Goal: Transaction & Acquisition: Subscribe to service/newsletter

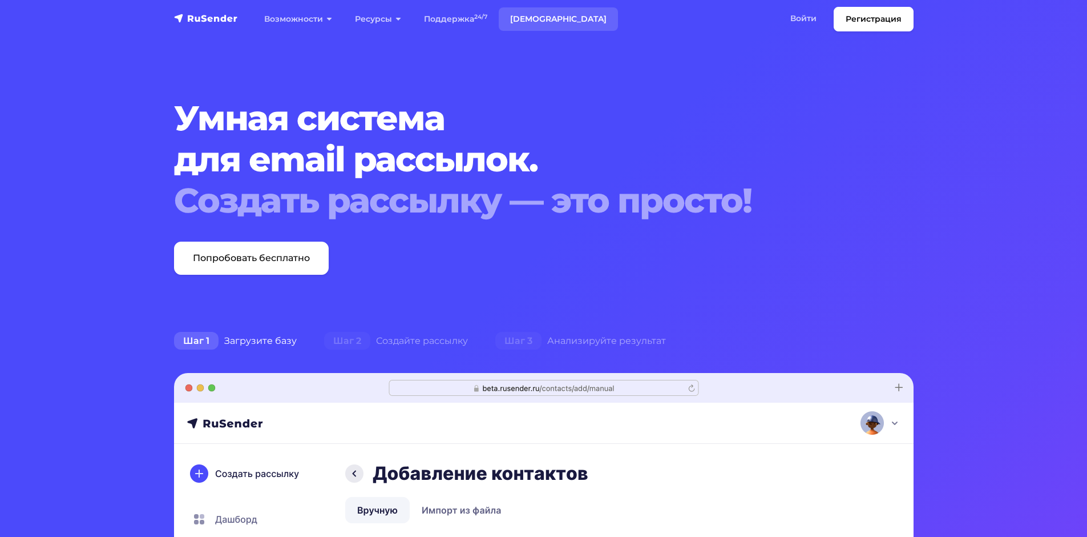
click at [532, 22] on link "Тарифы" at bounding box center [558, 18] width 119 height 23
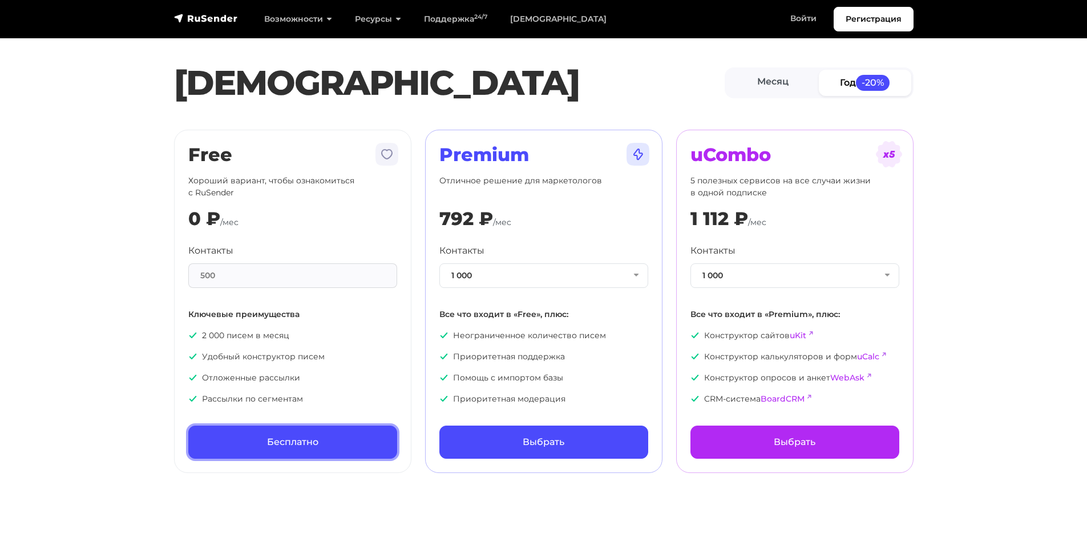
click at [280, 452] on link "Бесплатно" at bounding box center [292, 441] width 209 height 33
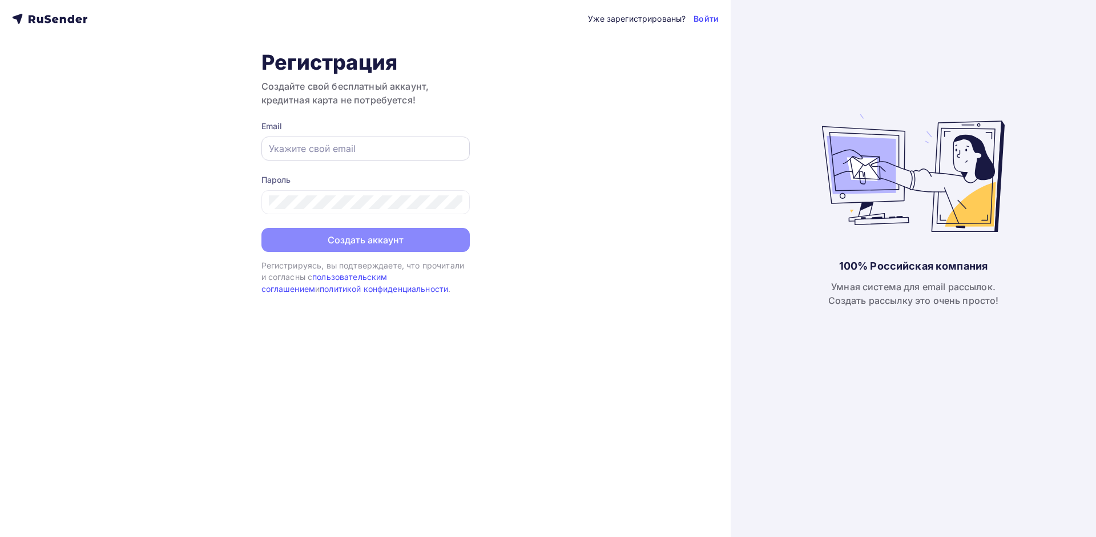
click at [312, 156] on div at bounding box center [365, 148] width 208 height 24
click at [311, 152] on input "text" at bounding box center [365, 149] width 193 height 14
type input "[EMAIL_ADDRESS][DOMAIN_NAME]"
click at [346, 195] on div at bounding box center [365, 202] width 208 height 24
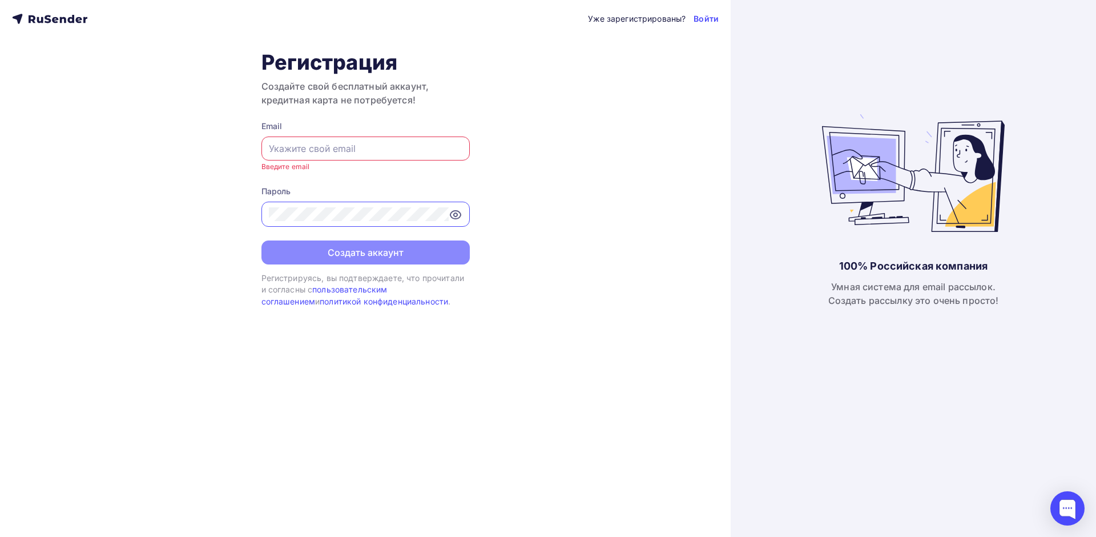
click at [338, 148] on input "text" at bounding box center [365, 149] width 193 height 14
type input "[EMAIL_ADDRESS][DOMAIN_NAME]"
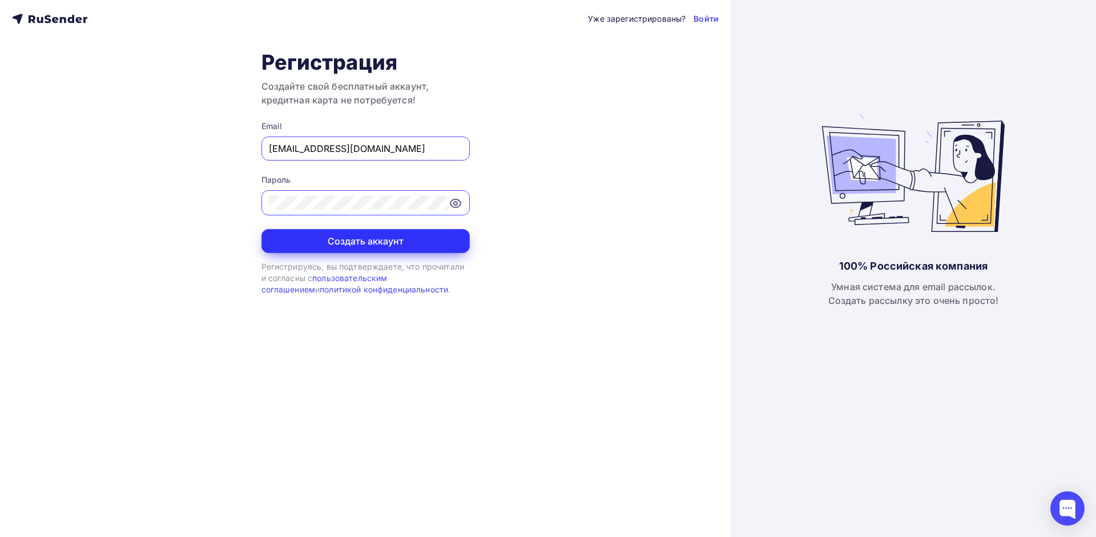
click at [371, 237] on button "Создать аккаунт" at bounding box center [365, 241] width 208 height 24
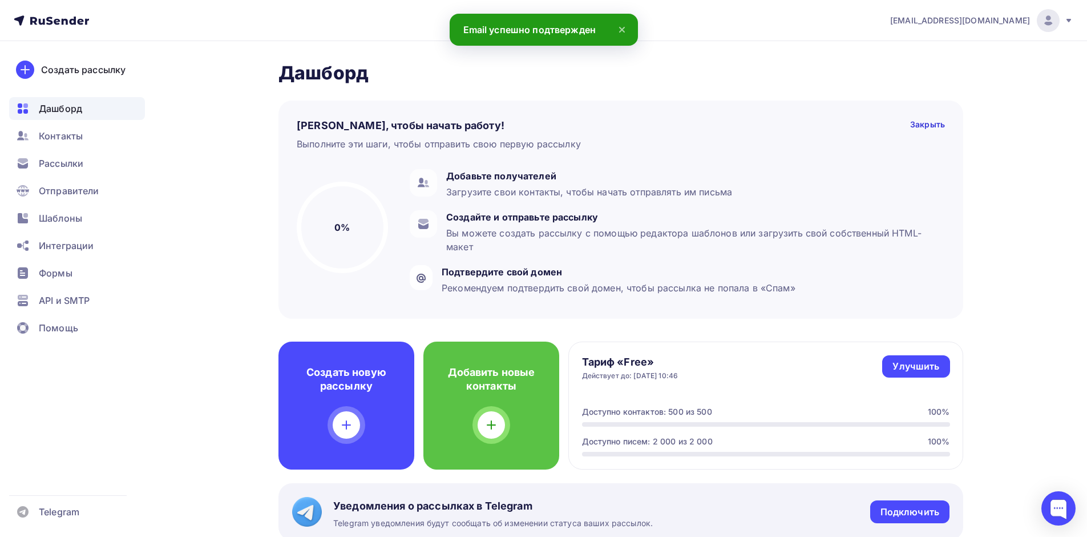
click at [628, 26] on icon at bounding box center [622, 30] width 14 height 14
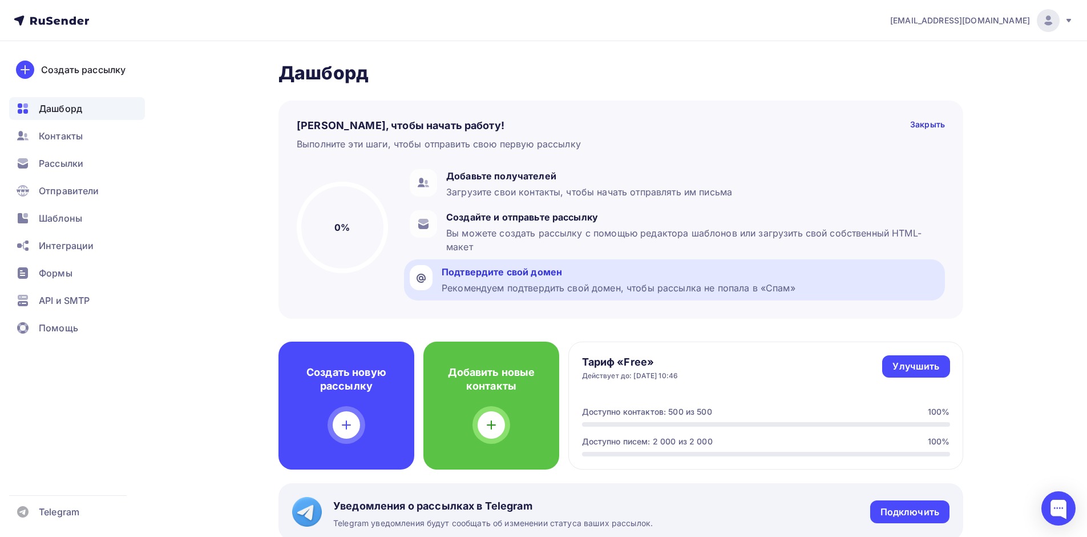
click at [526, 271] on div "Подтвердите свой домен" at bounding box center [619, 272] width 354 height 14
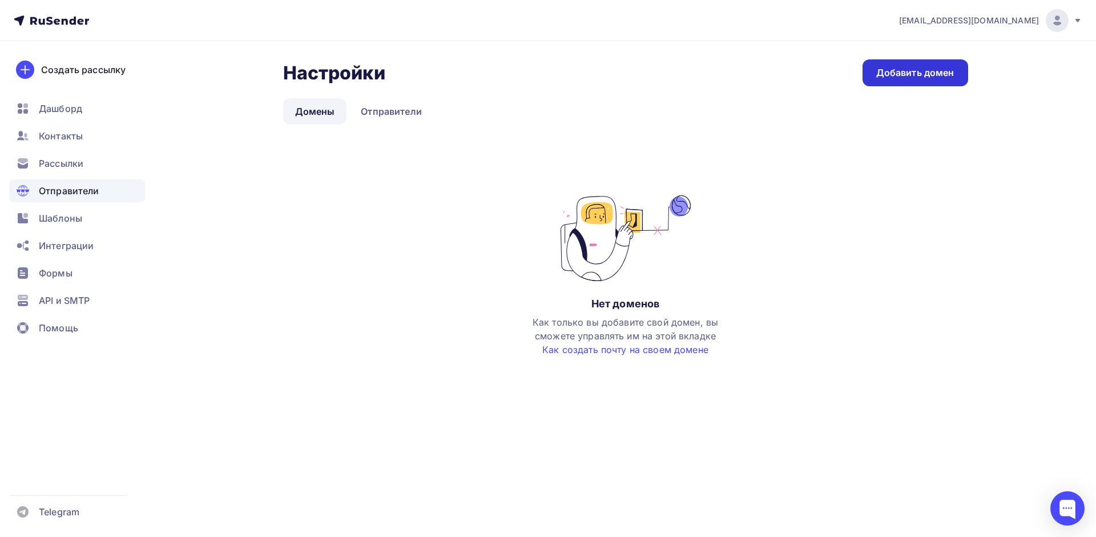
click at [930, 75] on div "Добавить домен" at bounding box center [915, 72] width 78 height 13
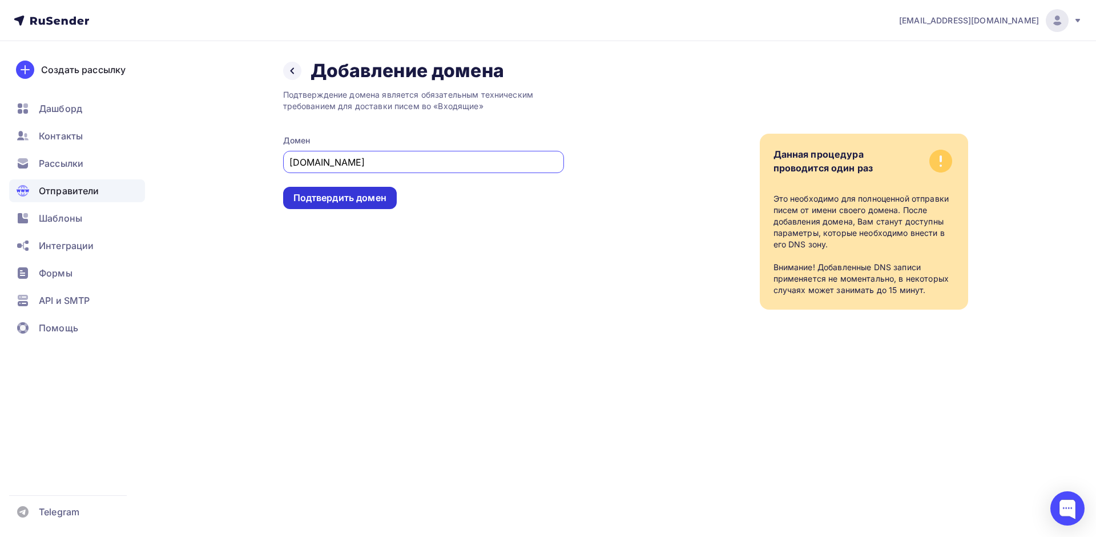
type input "cprit.ru"
click at [348, 198] on div "Подтвердить домен" at bounding box center [339, 197] width 93 height 13
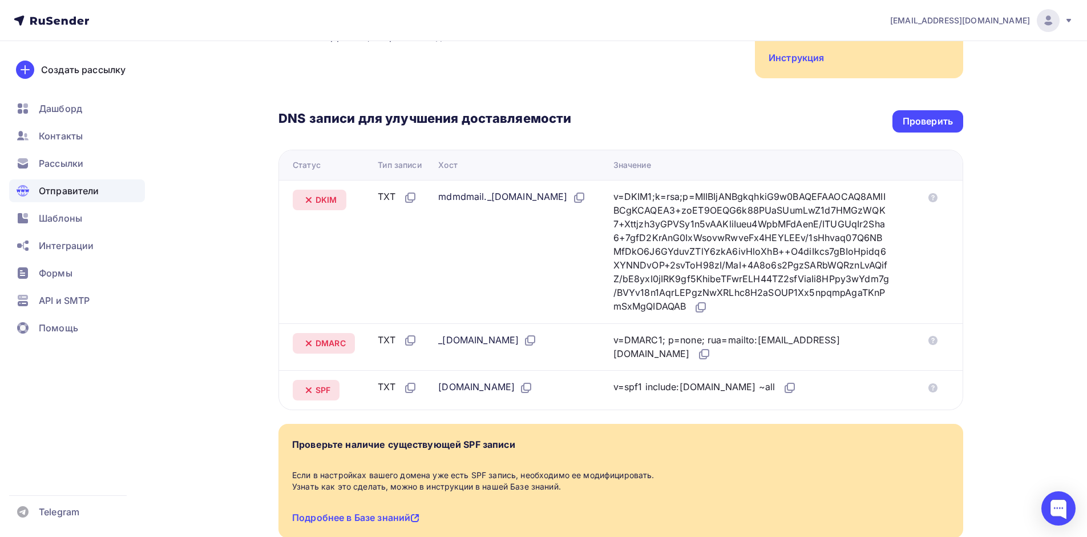
scroll to position [205, 0]
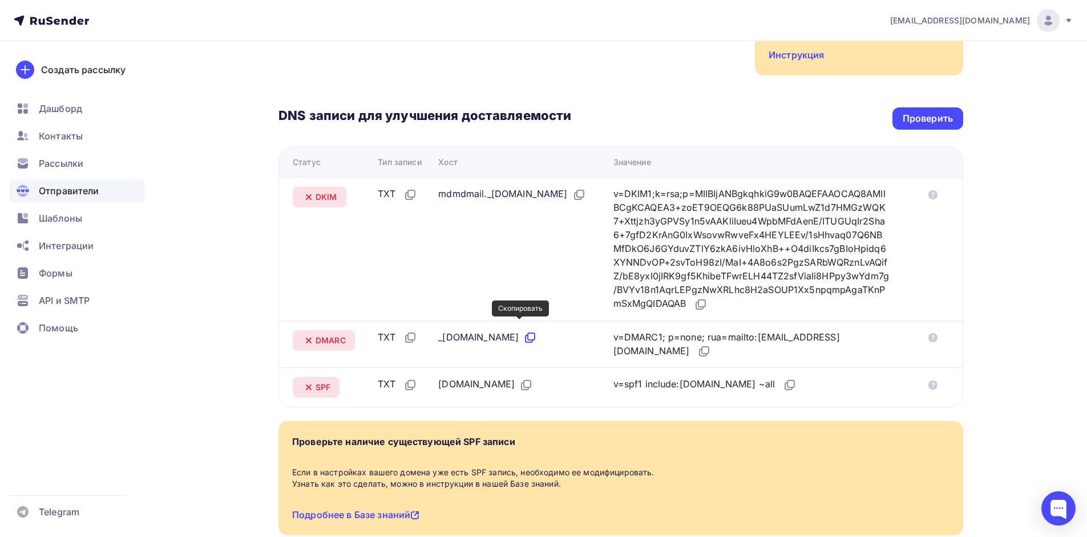
click at [523, 330] on icon at bounding box center [530, 337] width 14 height 14
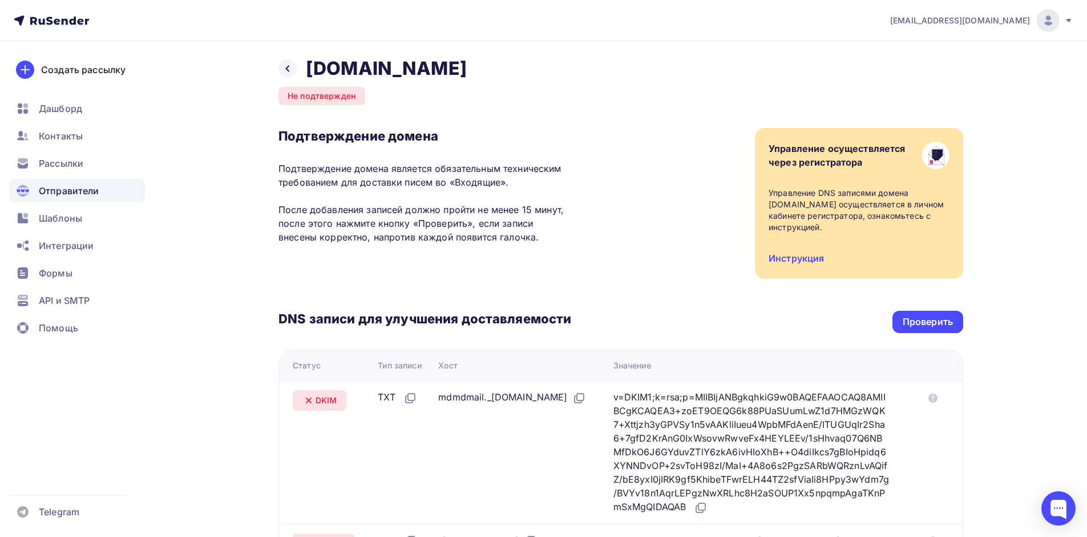
scroll to position [0, 0]
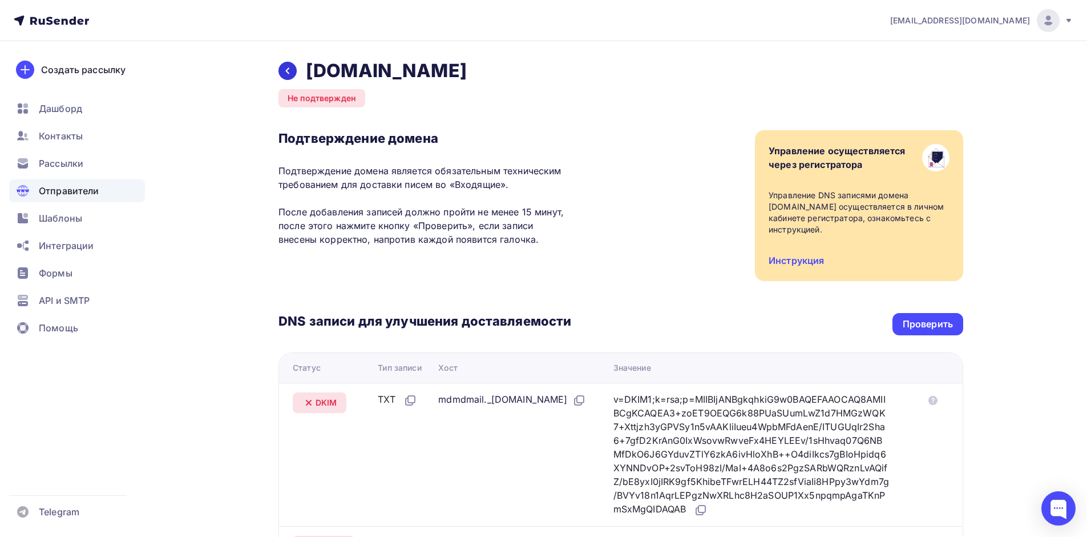
click at [291, 72] on icon at bounding box center [287, 70] width 9 height 9
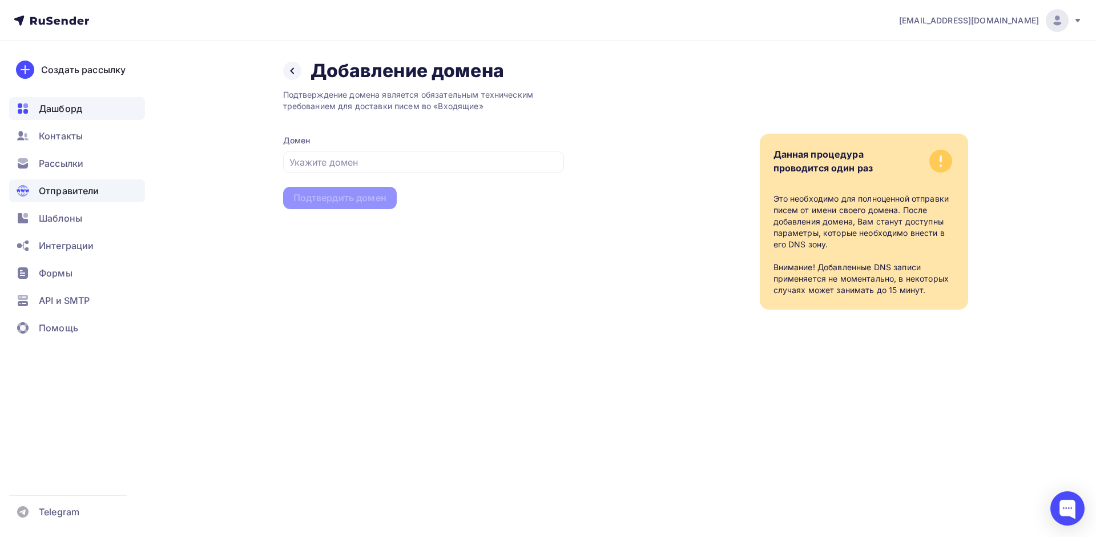
click at [59, 108] on span "Дашборд" at bounding box center [60, 109] width 43 height 14
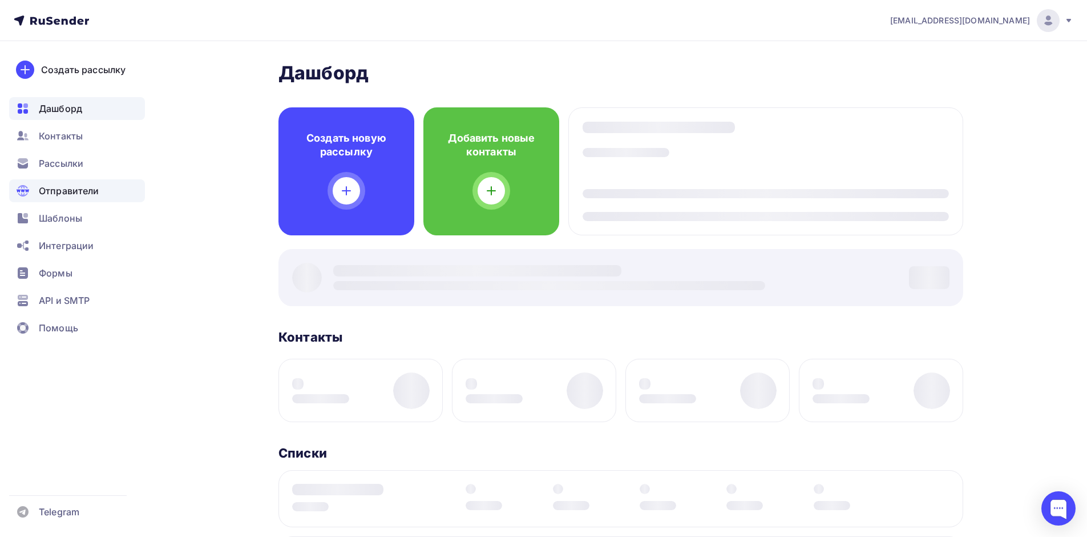
click at [82, 187] on span "Отправители" at bounding box center [69, 191] width 61 height 14
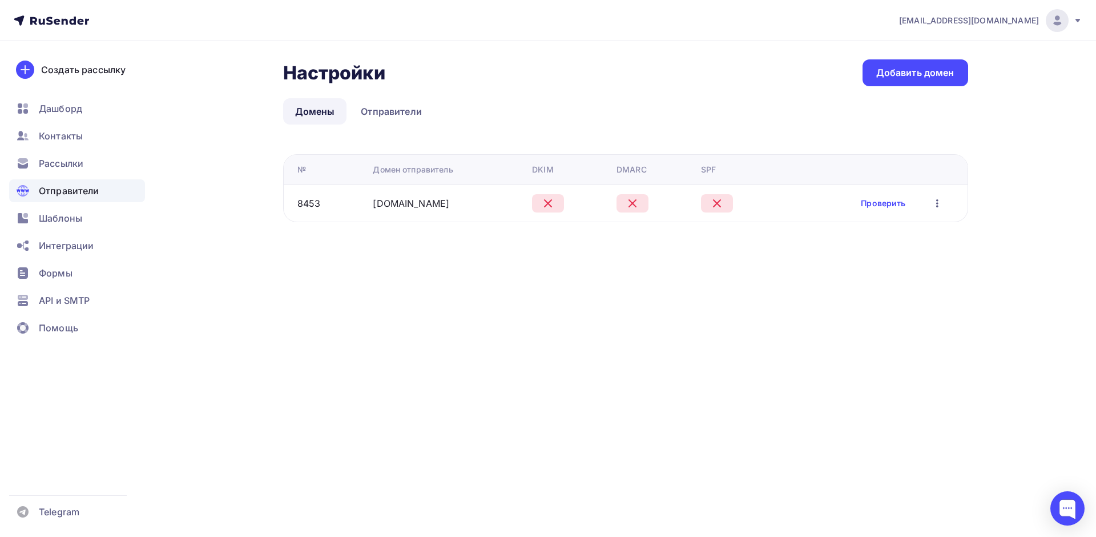
click at [933, 201] on icon "button" at bounding box center [937, 203] width 14 height 14
click at [877, 237] on div "Редактировать" at bounding box center [883, 233] width 110 height 14
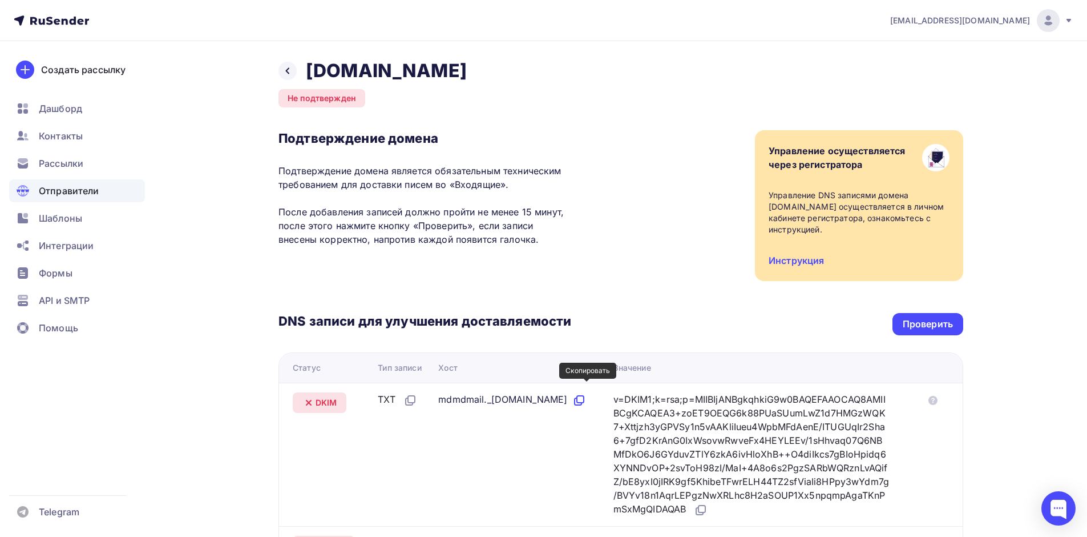
click at [584, 396] on icon at bounding box center [580, 399] width 7 height 7
click at [703, 507] on icon at bounding box center [699, 510] width 7 height 7
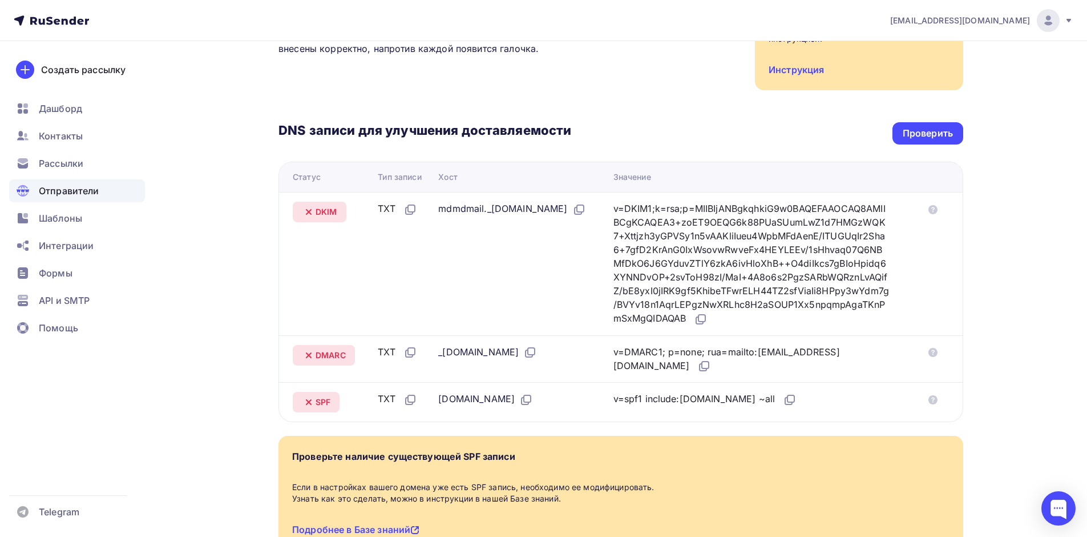
scroll to position [205, 0]
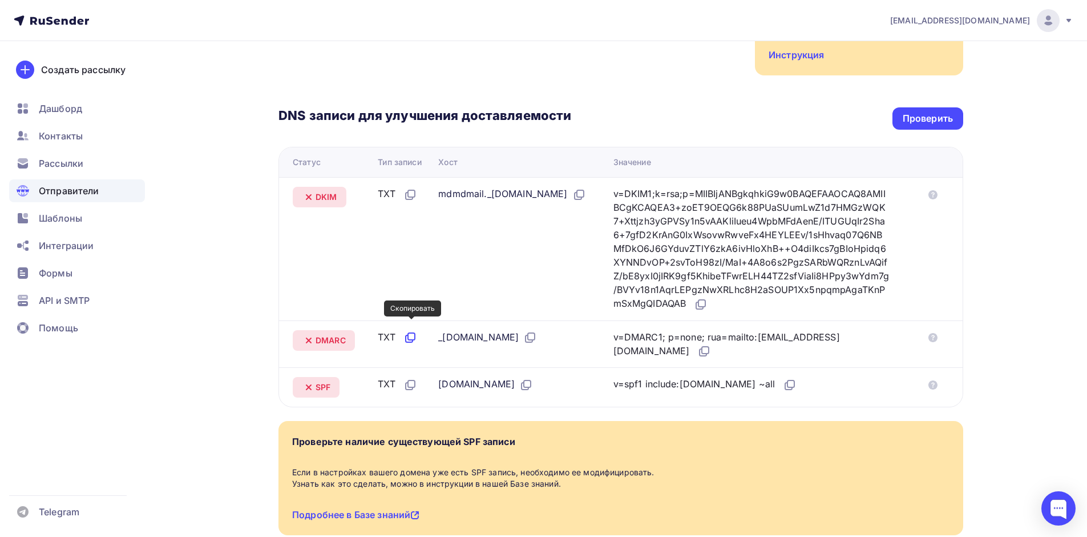
click at [413, 335] on icon at bounding box center [409, 338] width 7 height 7
click at [524, 330] on icon at bounding box center [530, 337] width 14 height 14
click at [698, 344] on icon at bounding box center [705, 351] width 14 height 14
click at [519, 378] on icon at bounding box center [526, 385] width 14 height 14
click at [783, 378] on icon at bounding box center [790, 385] width 14 height 14
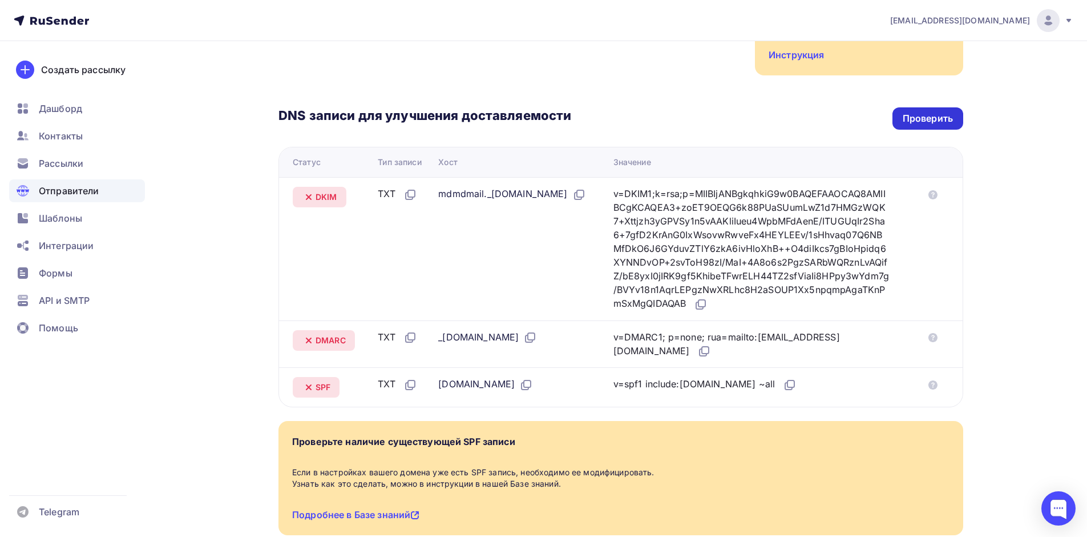
click at [930, 112] on div "Проверить" at bounding box center [928, 118] width 50 height 13
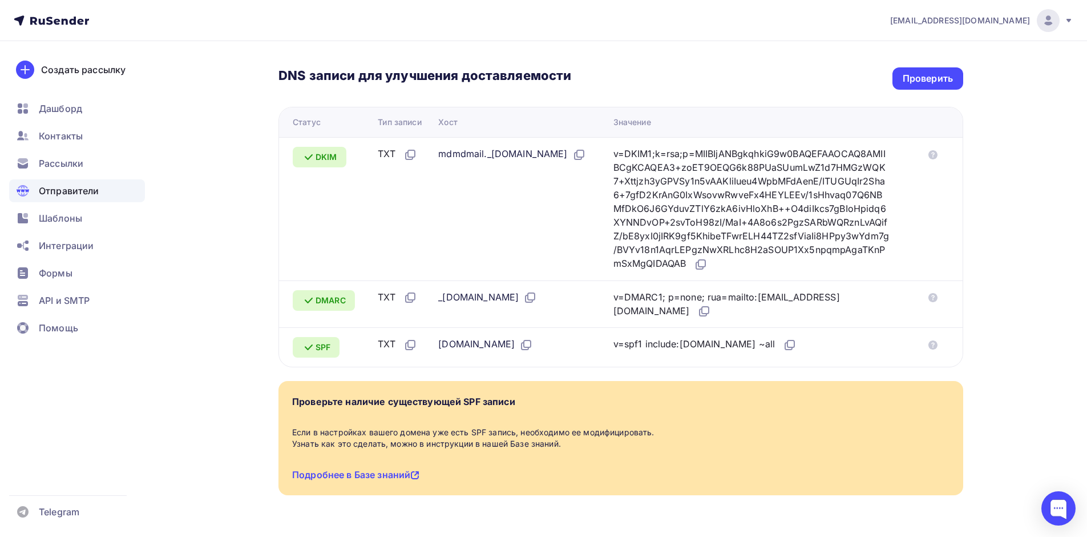
scroll to position [266, 0]
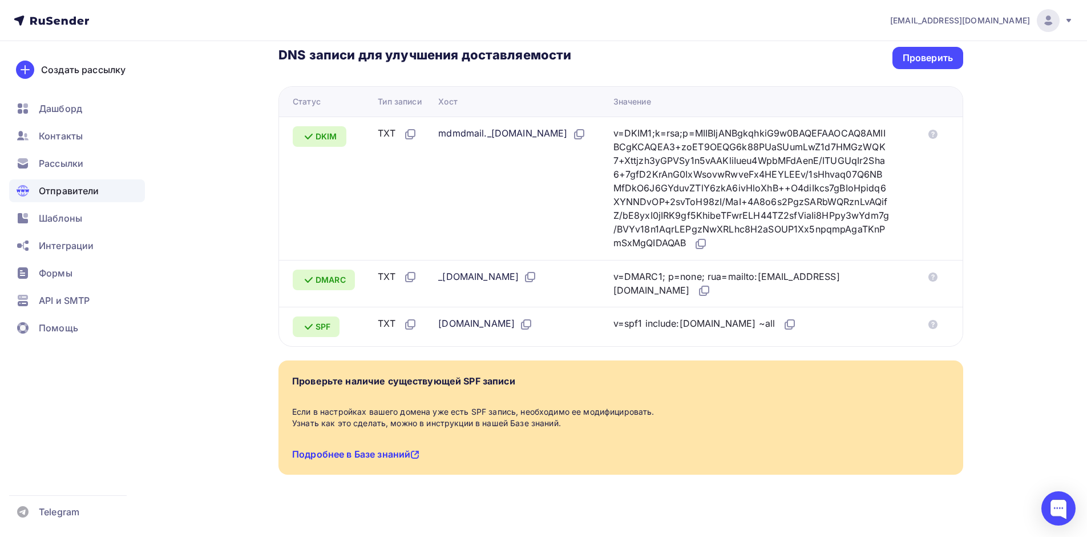
click at [379, 448] on link "Подробнее в Базе знаний" at bounding box center [355, 453] width 127 height 11
click at [917, 51] on div "Проверить" at bounding box center [928, 57] width 50 height 13
click at [926, 51] on div "Проверить" at bounding box center [928, 57] width 50 height 13
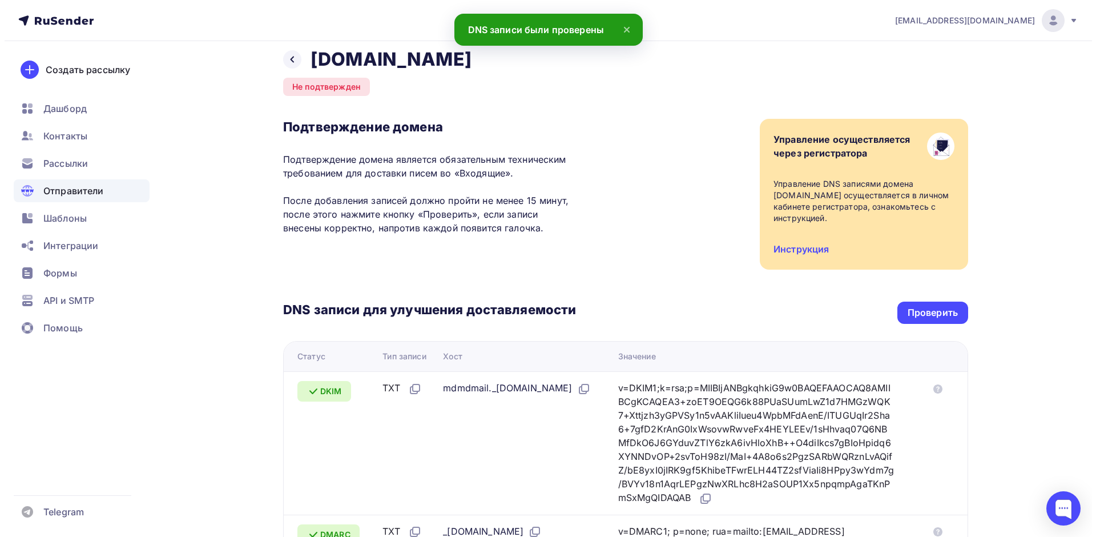
scroll to position [0, 0]
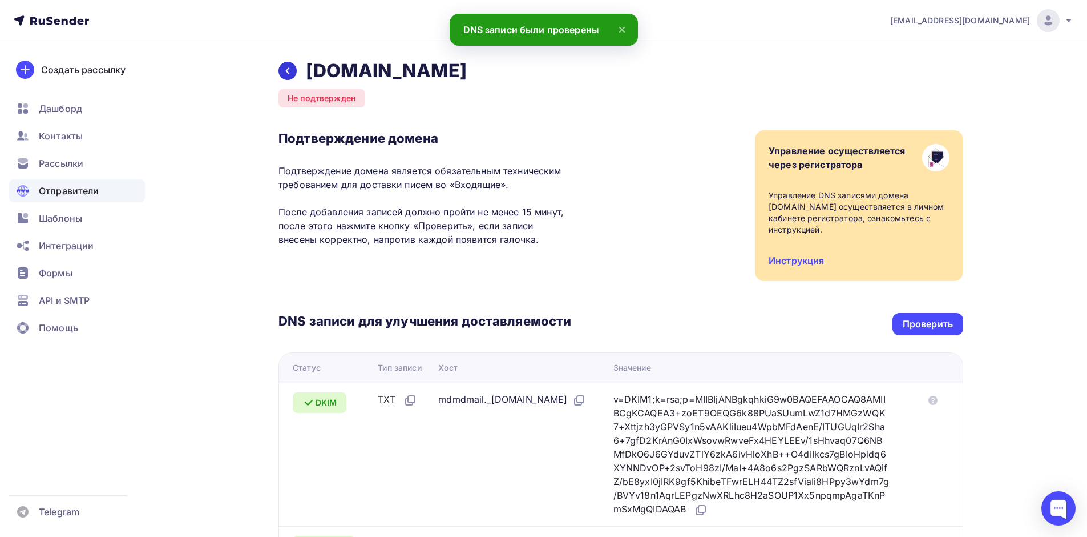
click at [290, 74] on icon at bounding box center [287, 70] width 9 height 9
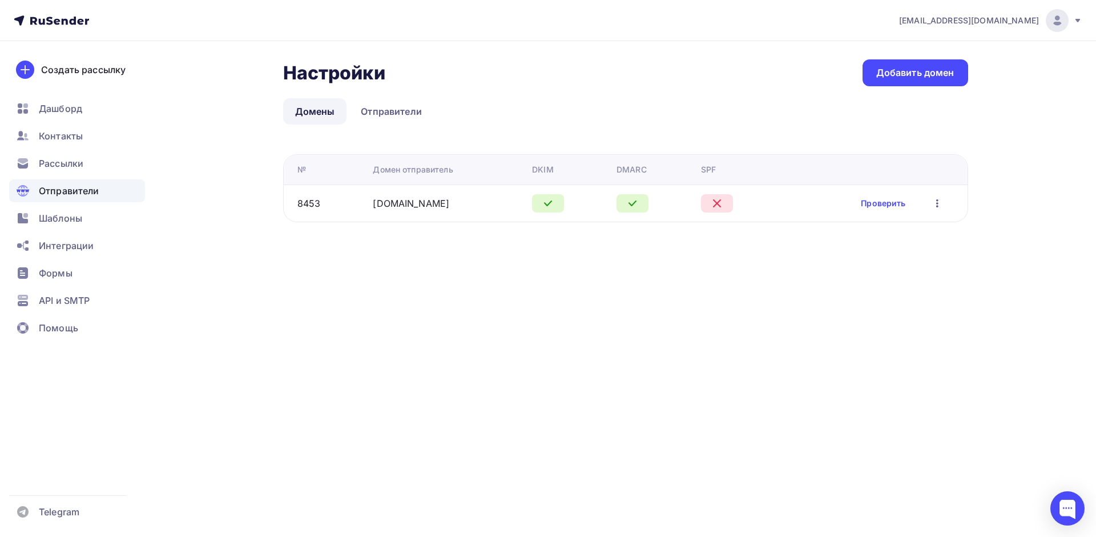
click at [937, 200] on icon "button" at bounding box center [937, 203] width 2 height 8
click at [82, 301] on span "API и SMTP" at bounding box center [64, 300] width 51 height 14
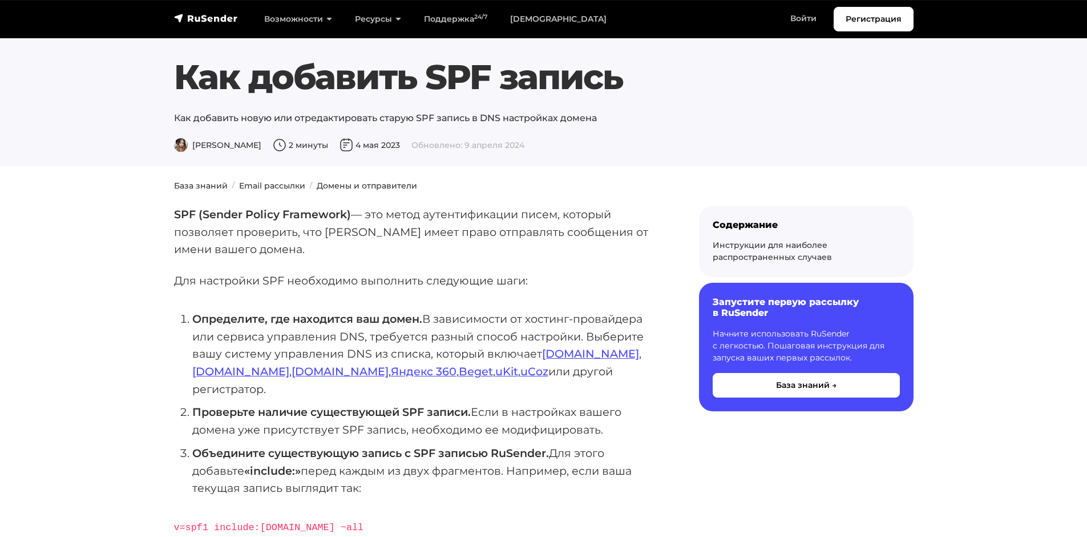
scroll to position [137, 0]
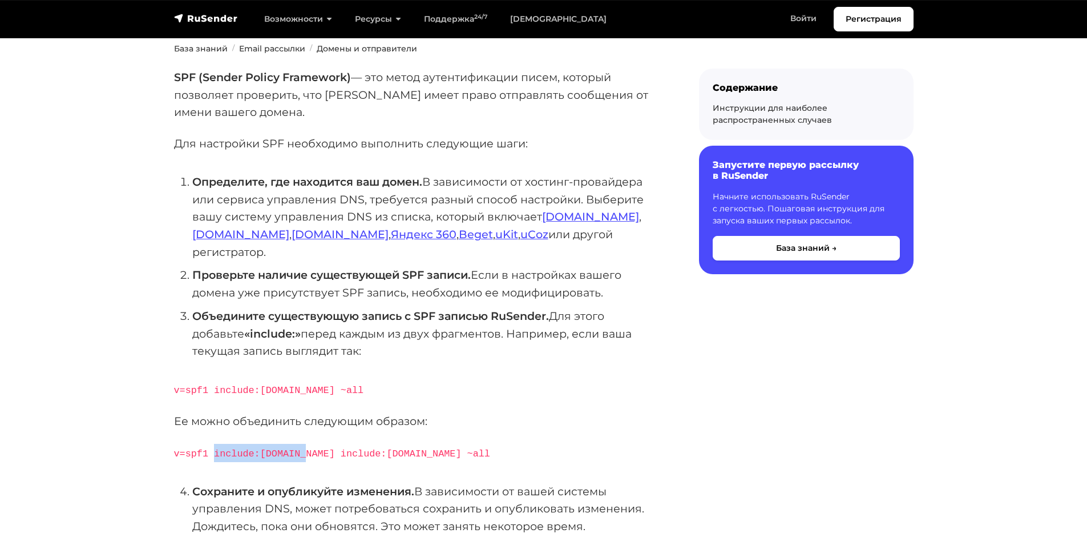
drag, startPoint x: 213, startPoint y: 434, endPoint x: 319, endPoint y: 436, distance: 105.6
click at [309, 448] on code "v=spf1 include:[DOMAIN_NAME] include:[DOMAIN_NAME] ~all" at bounding box center [332, 453] width 316 height 11
copy code "include:[DOMAIN_NAME]"
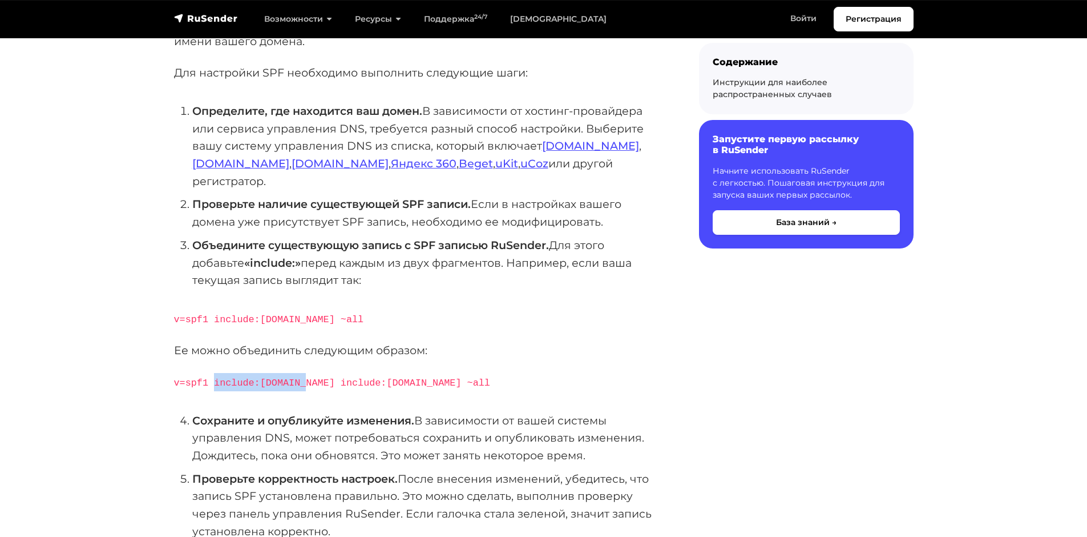
scroll to position [205, 0]
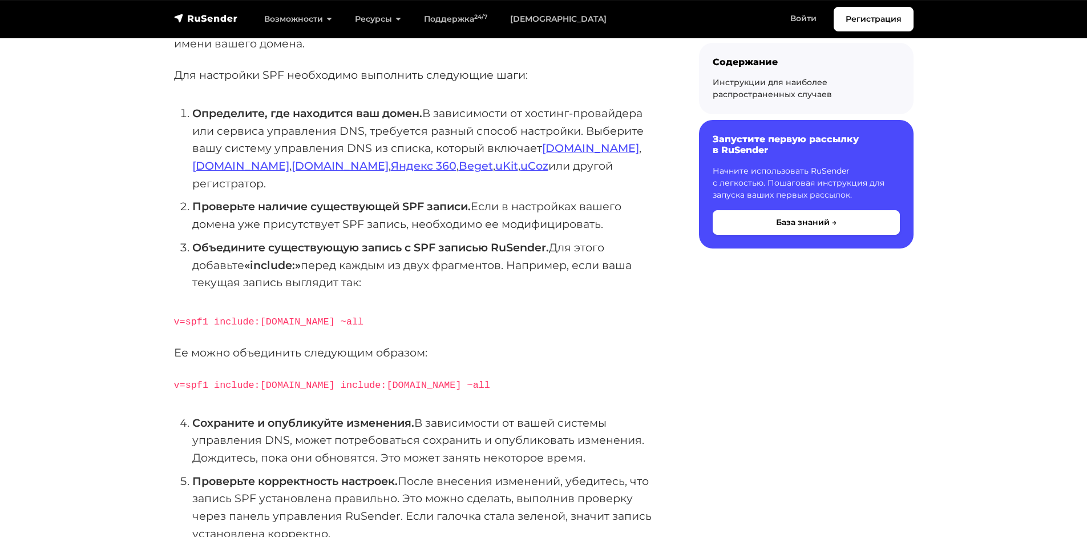
drag, startPoint x: 214, startPoint y: 369, endPoint x: 308, endPoint y: 365, distance: 94.3
click at [308, 380] on code "v=spf1 include:rsndr.ru include:domain.ru ~all" at bounding box center [332, 385] width 316 height 11
copy code "include:rsndr.ru"
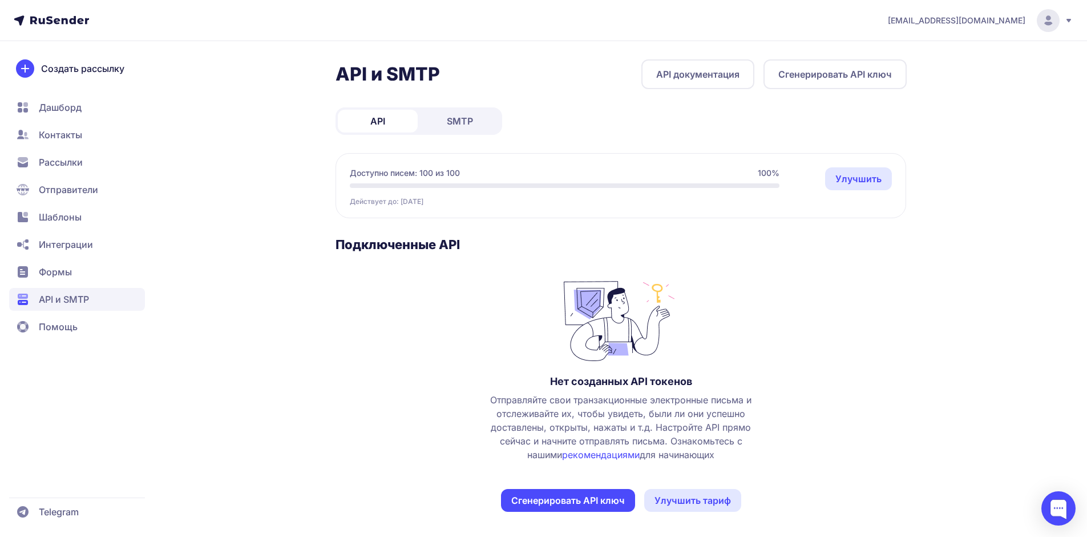
click at [478, 115] on link "SMTP" at bounding box center [460, 121] width 80 height 23
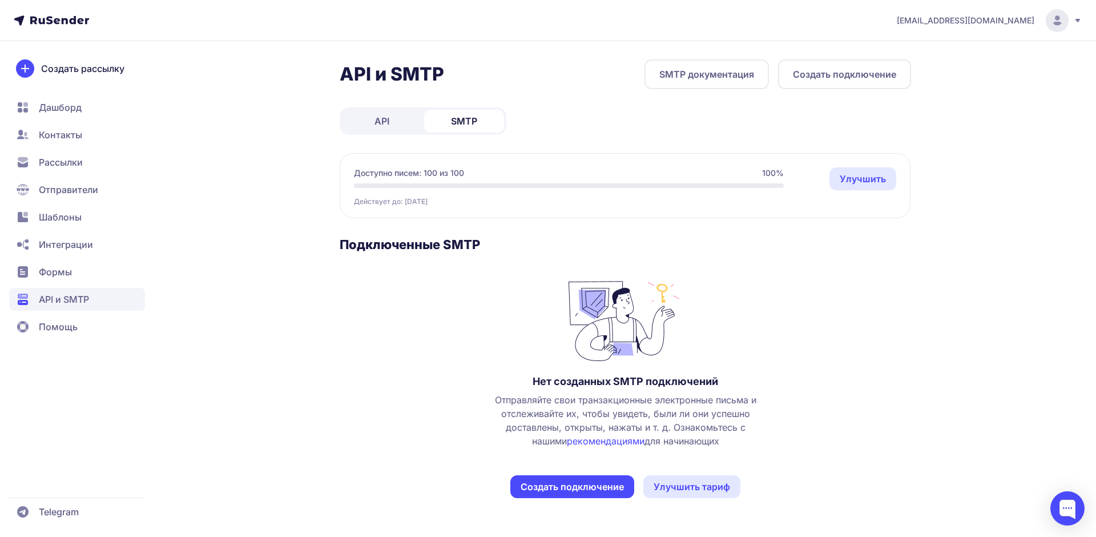
click at [57, 185] on span "Отправители" at bounding box center [68, 190] width 59 height 14
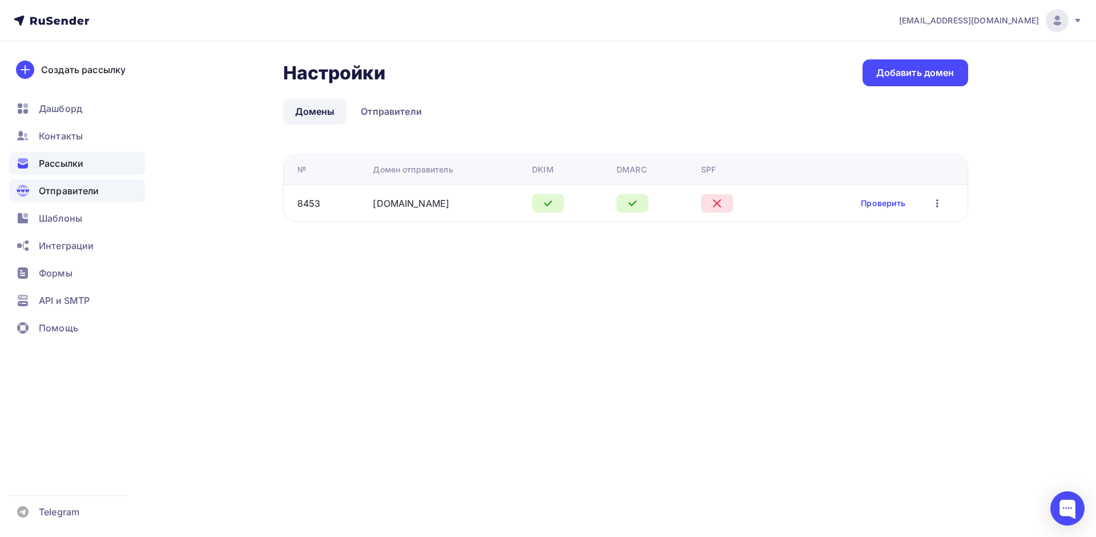
click at [66, 162] on span "Рассылки" at bounding box center [61, 163] width 45 height 14
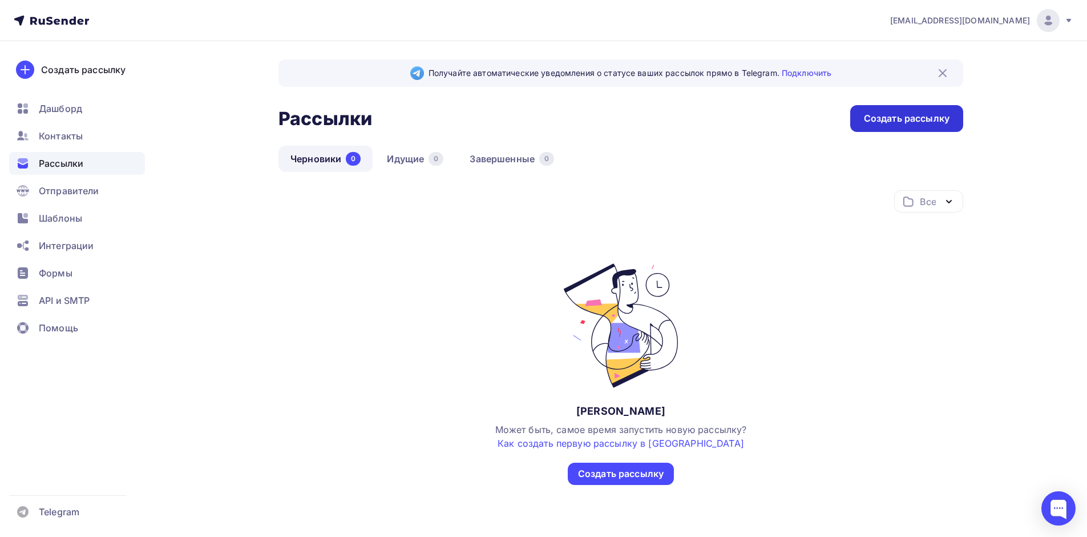
click at [933, 116] on div "Создать рассылку" at bounding box center [907, 118] width 86 height 13
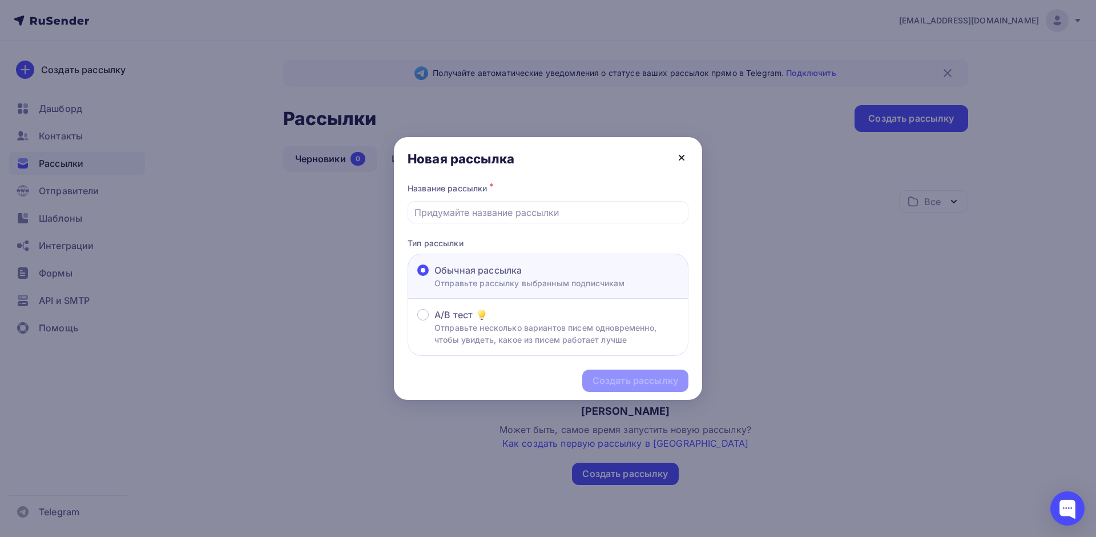
click at [684, 155] on icon at bounding box center [681, 157] width 5 height 5
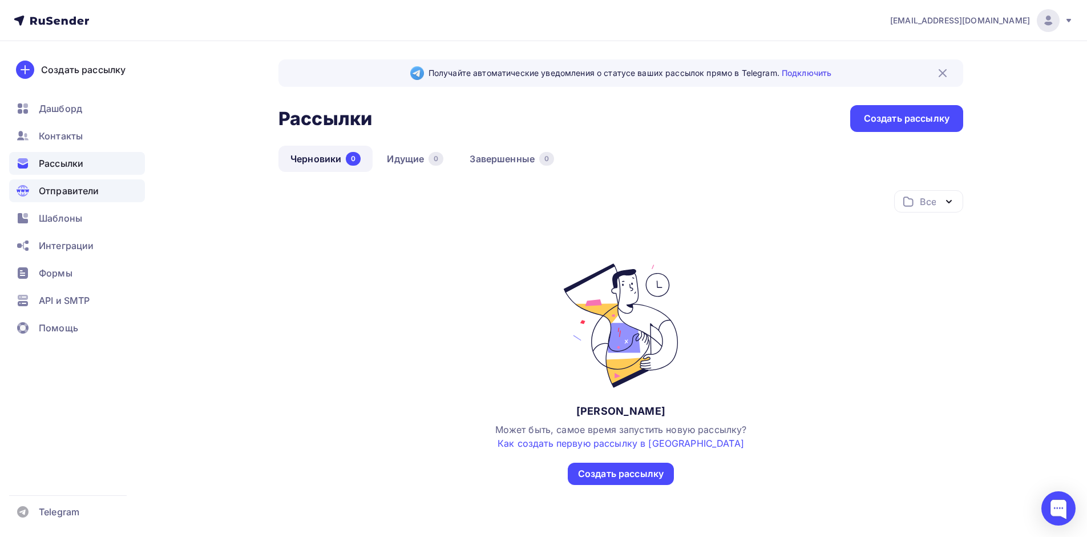
click at [82, 197] on span "Отправители" at bounding box center [69, 191] width 61 height 14
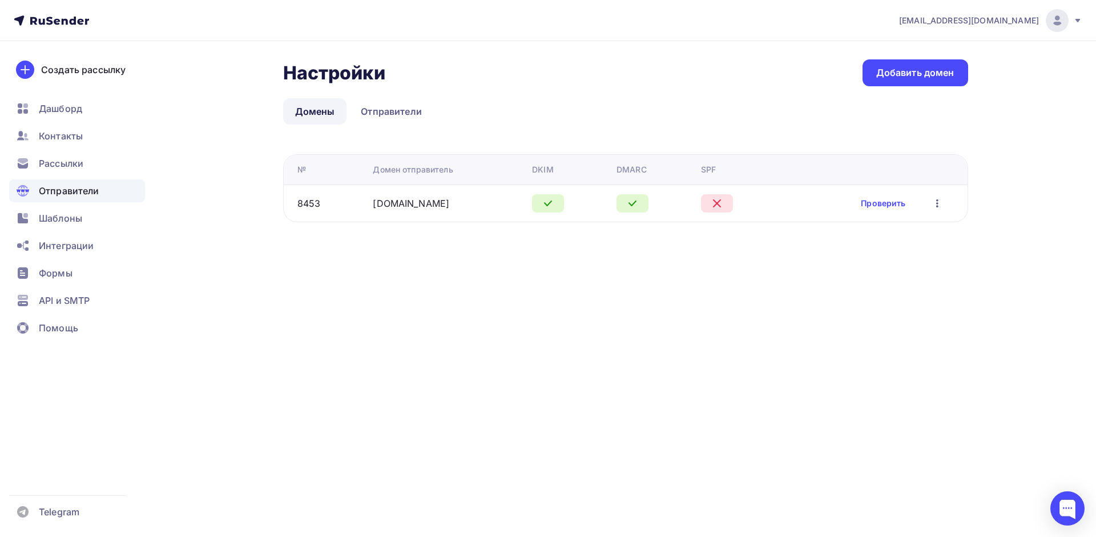
click at [942, 198] on icon "button" at bounding box center [937, 203] width 14 height 14
click at [853, 255] on div "Удалить" at bounding box center [883, 256] width 110 height 14
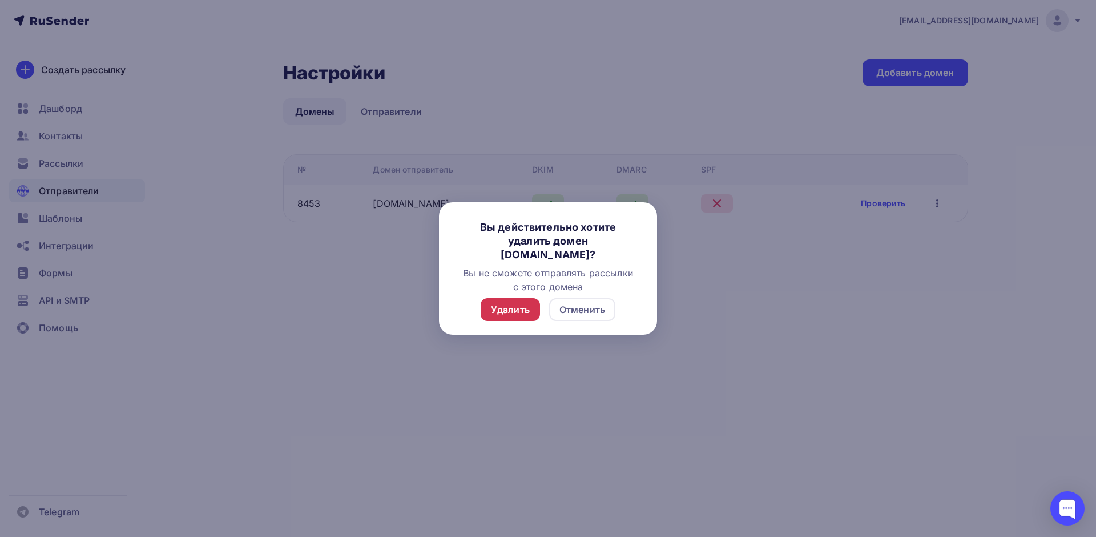
click at [520, 304] on div "Удалить" at bounding box center [510, 310] width 39 height 14
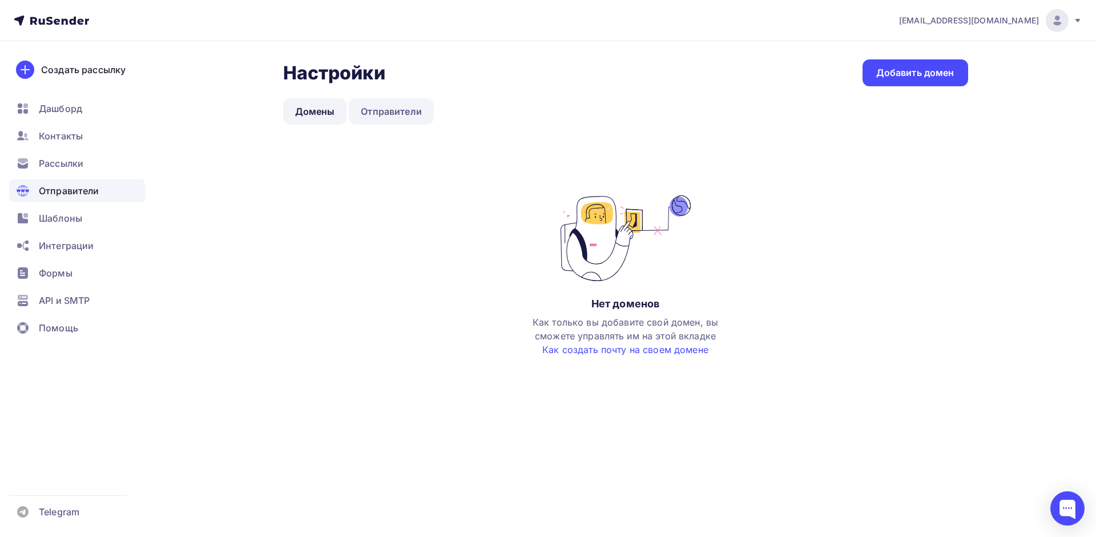
click at [391, 106] on link "Отправители" at bounding box center [391, 111] width 85 height 26
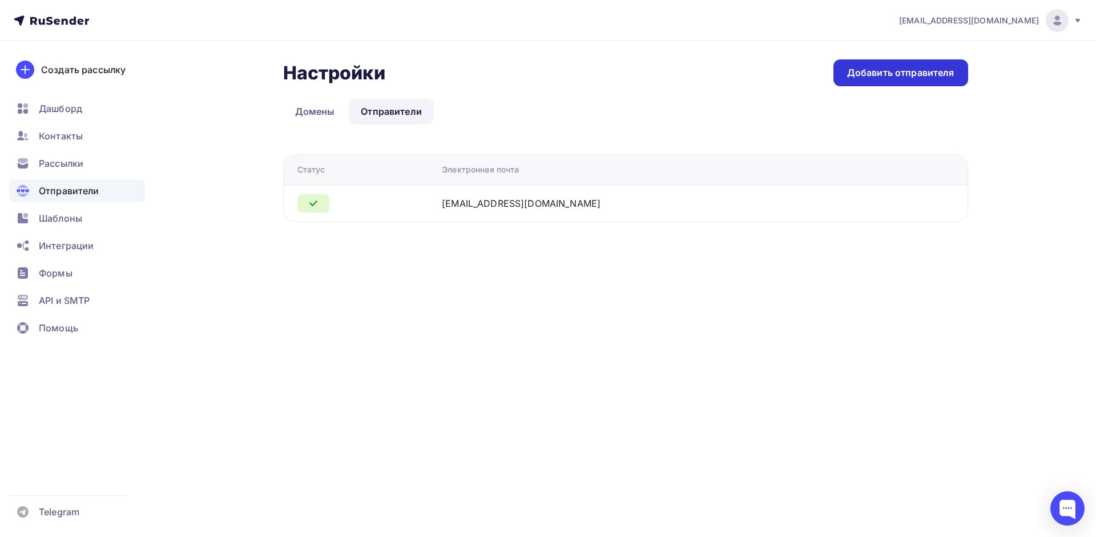
click at [900, 78] on div "Добавить отправителя" at bounding box center [900, 72] width 107 height 13
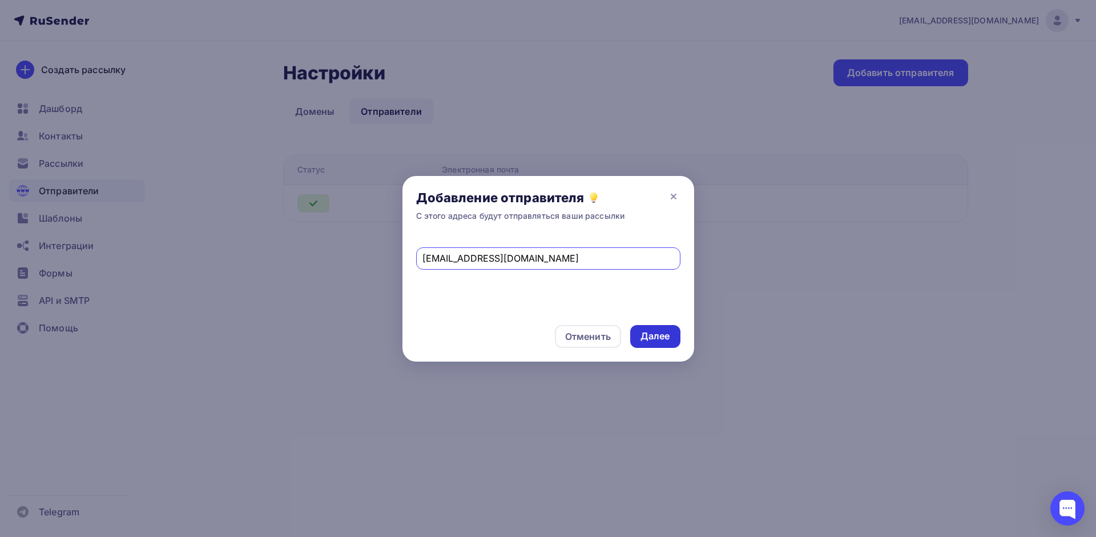
type input "info@cprit.ru"
click at [672, 338] on div "Далее" at bounding box center [655, 336] width 50 height 23
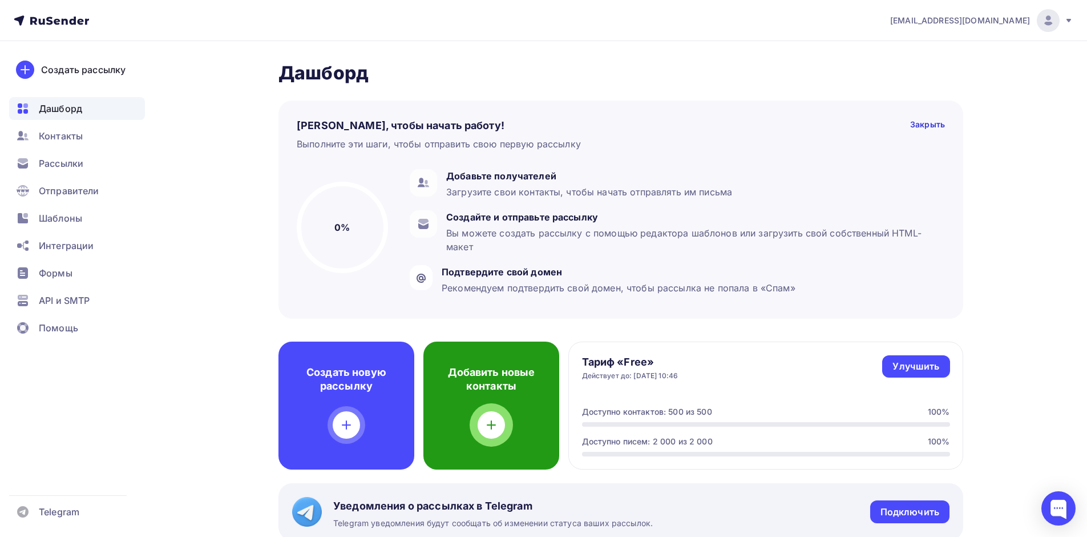
click at [492, 367] on h4 "Добавить новые контакты" at bounding box center [491, 378] width 99 height 27
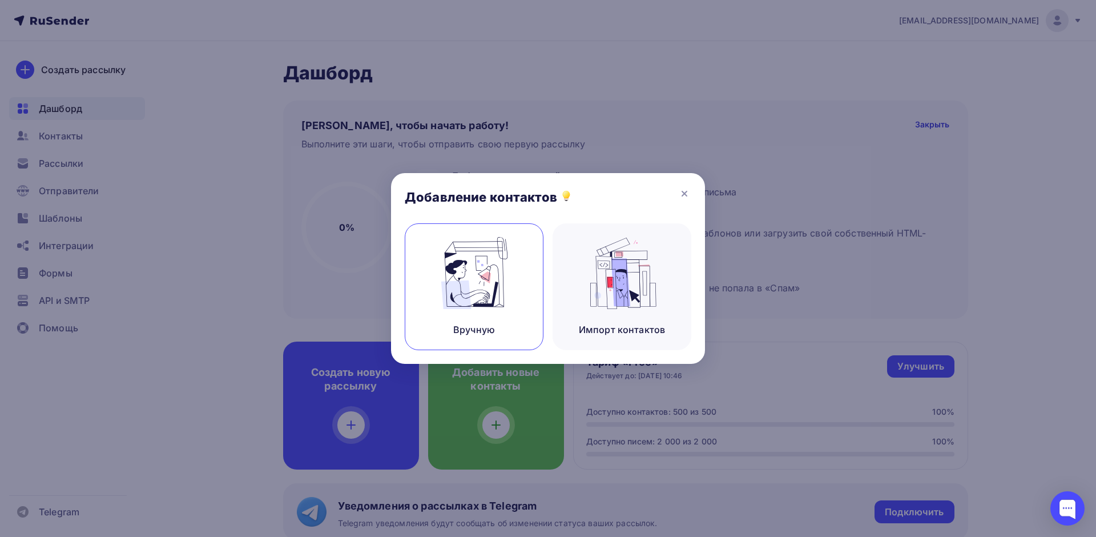
click at [461, 268] on img at bounding box center [474, 273] width 76 height 72
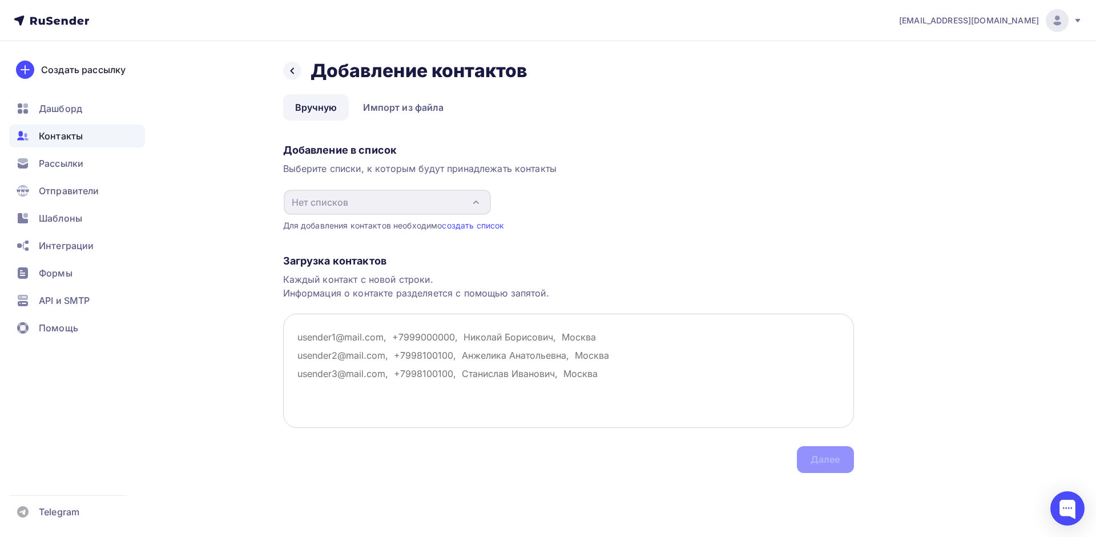
click at [369, 350] on textarea at bounding box center [568, 370] width 571 height 114
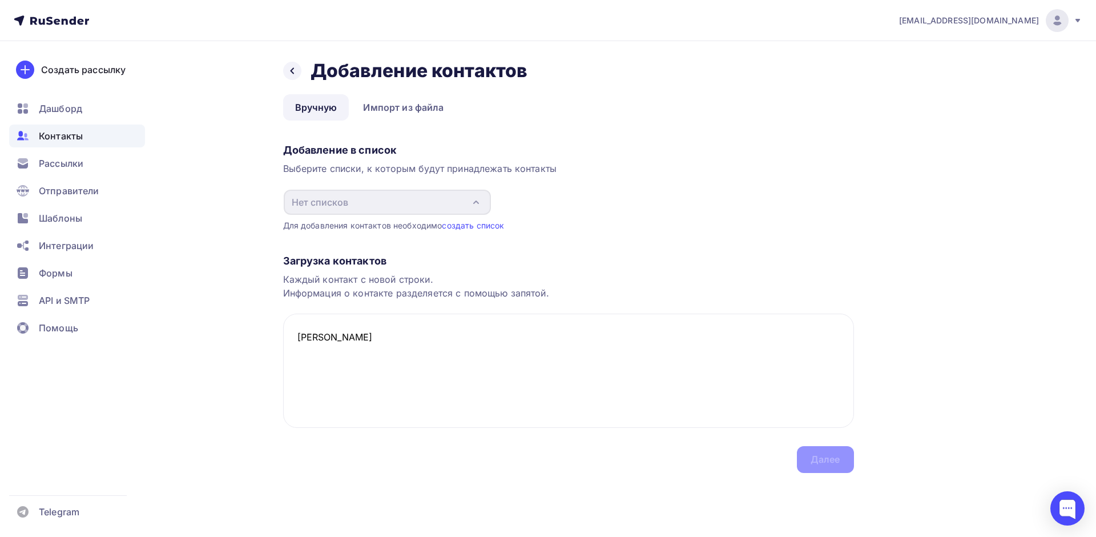
type textarea "[EMAIL_ADDRESS][DOMAIN_NAME]"
type textarea "[PERSON_NAME][EMAIL_ADDRESS][DOMAIN_NAME], [PERSON_NAME]"
click at [460, 409] on textarea "[PERSON_NAME][EMAIL_ADDRESS][DOMAIN_NAME], [PERSON_NAME]" at bounding box center [568, 370] width 571 height 114
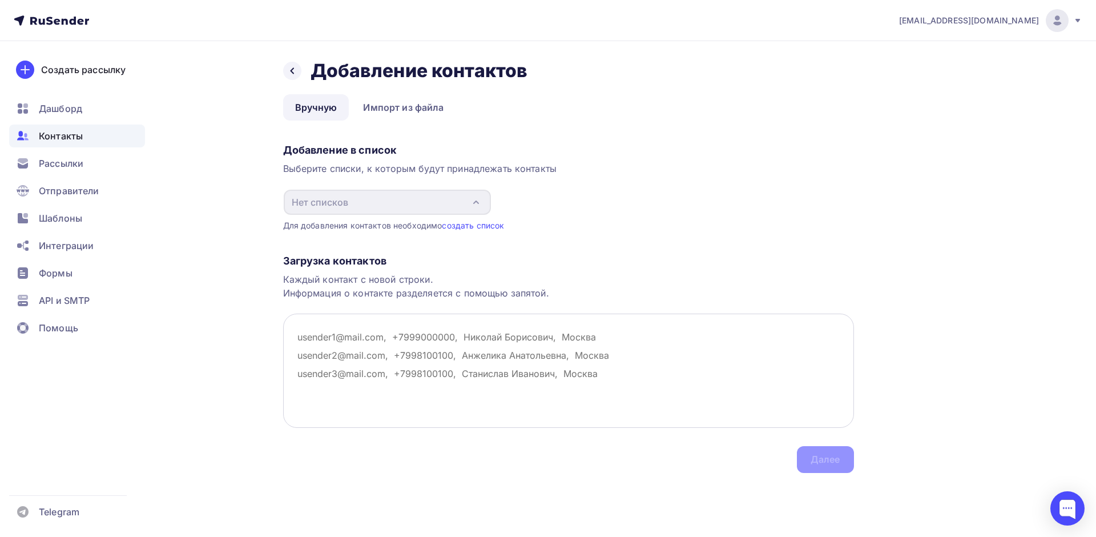
paste textarea "[PERSON_NAME][EMAIL_ADDRESS][DOMAIN_NAME], [PERSON_NAME]"
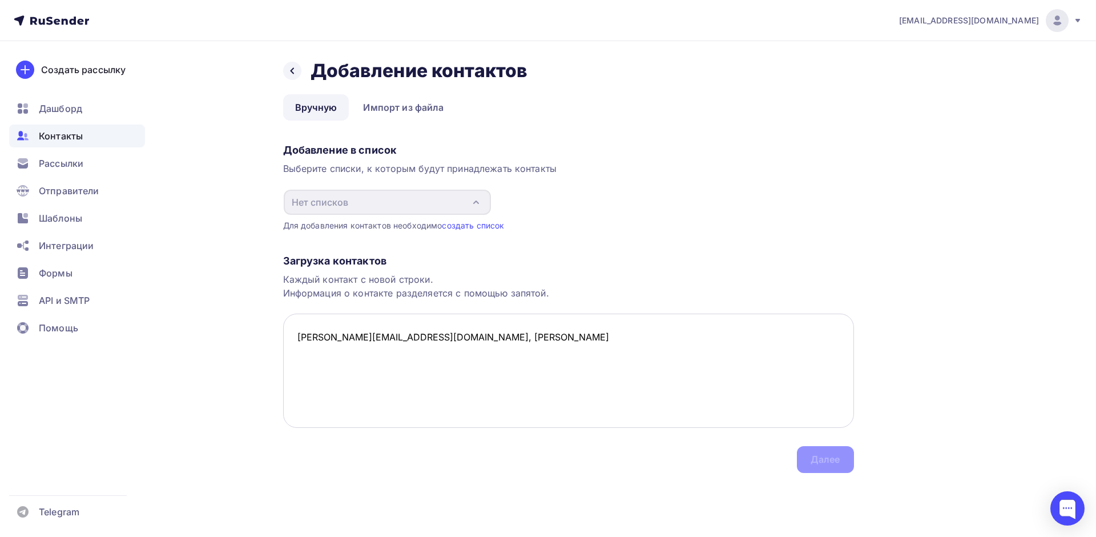
click at [382, 341] on textarea "[PERSON_NAME][EMAIL_ADDRESS][DOMAIN_NAME], [PERSON_NAME]" at bounding box center [568, 370] width 571 height 114
click at [381, 352] on textarea "[PERSON_NAME][EMAIL_ADDRESS][DOMAIN_NAME], ,[PERSON_NAME],Тула" at bounding box center [568, 370] width 571 height 114
drag, startPoint x: 521, startPoint y: 432, endPoint x: 538, endPoint y: 376, distance: 58.7
click at [521, 432] on div "Загрузка контактов Каждый контакт с новой строки. Информация о контакте разделя…" at bounding box center [568, 351] width 571 height 241
click at [500, 356] on textarea "[PERSON_NAME][EMAIL_ADDRESS][DOMAIN_NAME], ,[PERSON_NAME],Тула" at bounding box center [568, 370] width 571 height 114
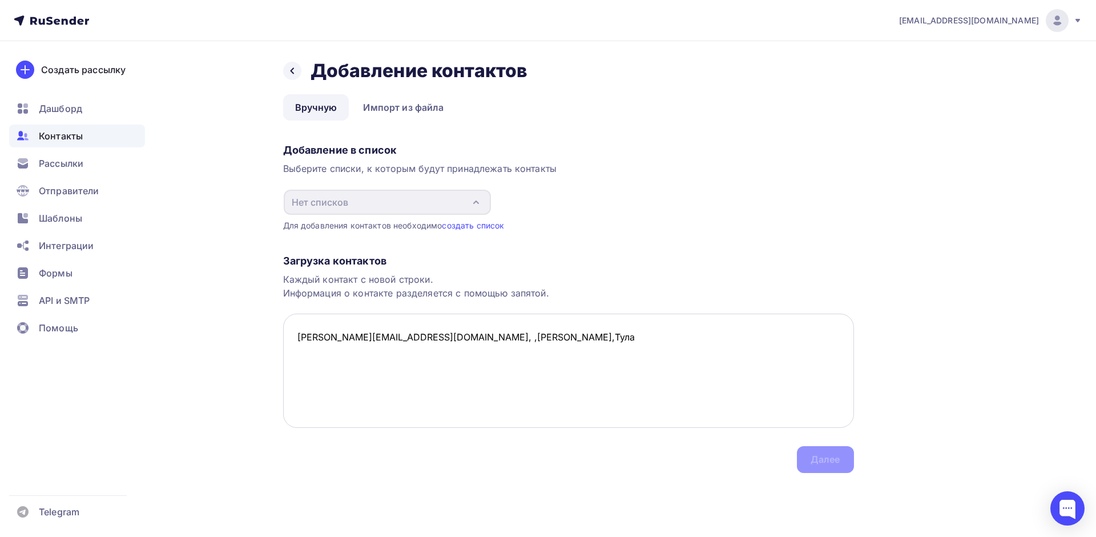
click at [509, 344] on textarea "borisov_a@cprit.ru, ,Борисов Александр,Тула" at bounding box center [568, 370] width 571 height 114
drag, startPoint x: 531, startPoint y: 342, endPoint x: 105, endPoint y: 304, distance: 427.6
click at [105, 304] on div "levkin_s@cprit.ru Аккаунт Тарифы Выйти Создать рассылку Дашборд Контакты Рассыл…" at bounding box center [548, 259] width 1096 height 518
click at [386, 338] on textarea "borisov_a@cprit.ru, ,Борисов Александр,Тула" at bounding box center [568, 370] width 571 height 114
click at [382, 341] on textarea "borisov_a@cprit.ru, ,Борисов Александр,Тула" at bounding box center [568, 370] width 571 height 114
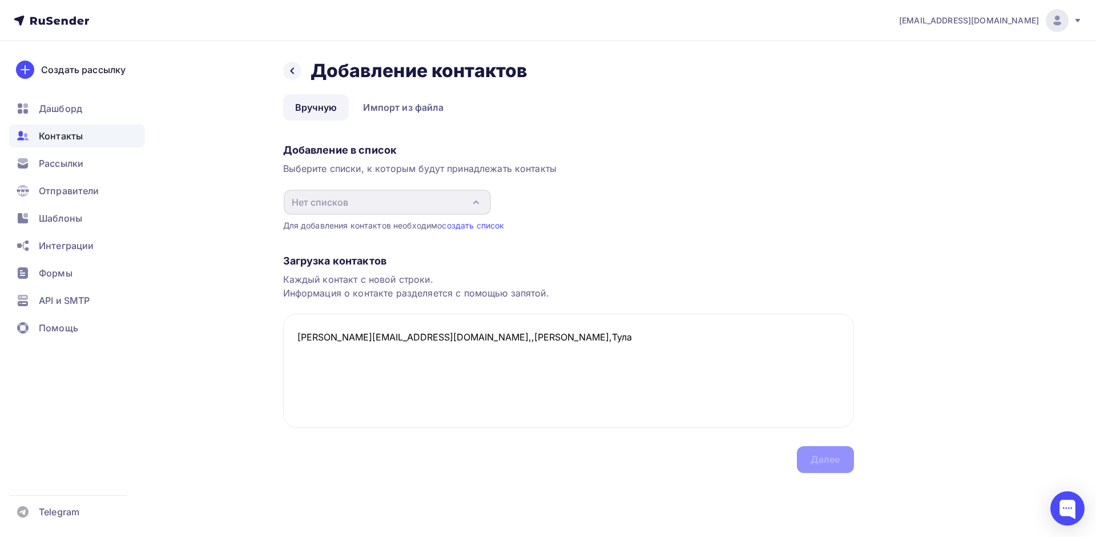
type textarea "borisov_a@cprit.ru,,Борисов Александр,Тула"
click at [321, 165] on div "Выберите списки, к которым будут принадлежать контакты" at bounding box center [568, 169] width 571 height 14
click at [480, 225] on link "создать список" at bounding box center [473, 225] width 62 height 10
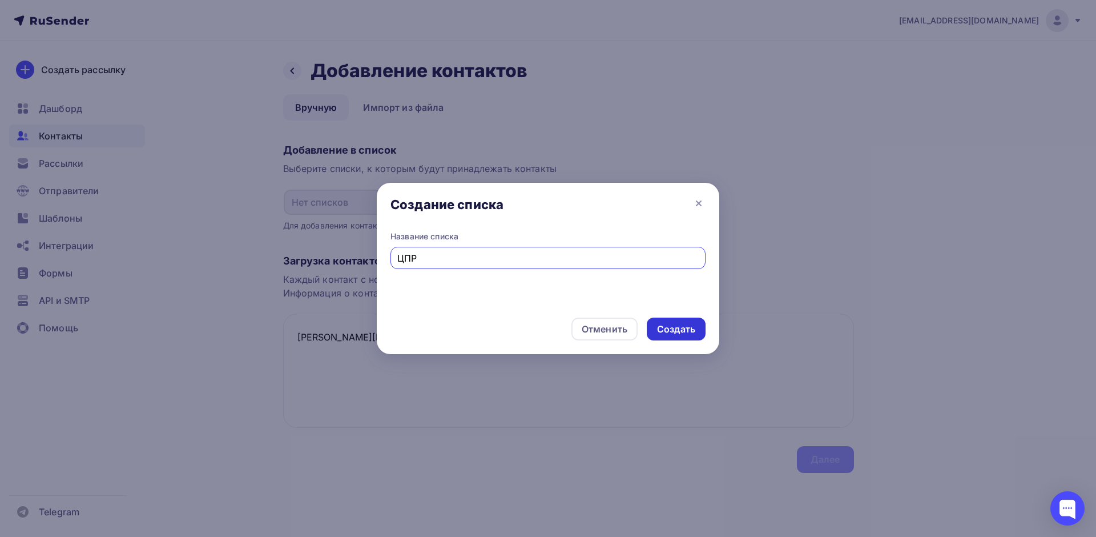
type input "ЦПР"
click at [676, 328] on div "Создать" at bounding box center [676, 328] width 38 height 13
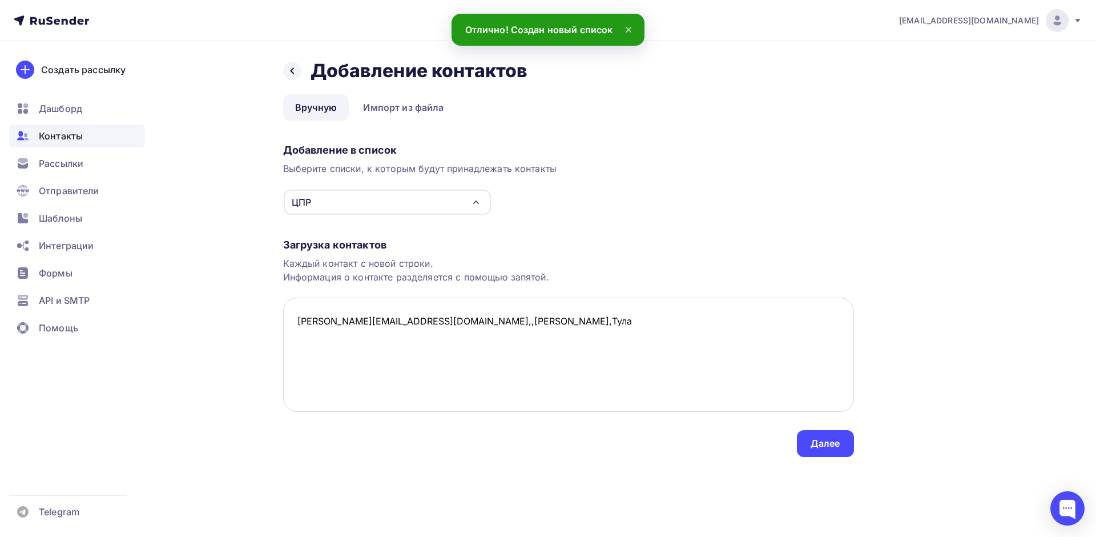
click at [491, 350] on textarea "borisov_a@cprit.ru,,Борисов Александр,Тула" at bounding box center [568, 354] width 571 height 114
click at [843, 449] on div "Далее" at bounding box center [825, 443] width 57 height 27
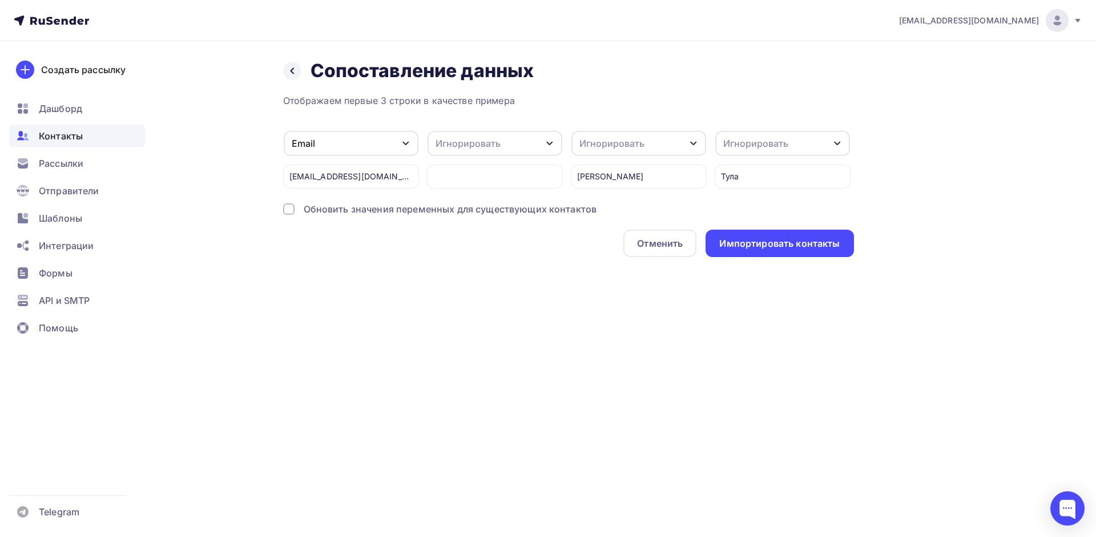
click at [668, 147] on div "Игнорировать" at bounding box center [638, 143] width 135 height 25
click at [615, 134] on div "Имя" at bounding box center [617, 139] width 66 height 14
click at [805, 144] on div "Игнорировать" at bounding box center [782, 143] width 135 height 25
click at [767, 202] on div "Создать поле" at bounding box center [761, 196] width 80 height 29
type input "Регион"
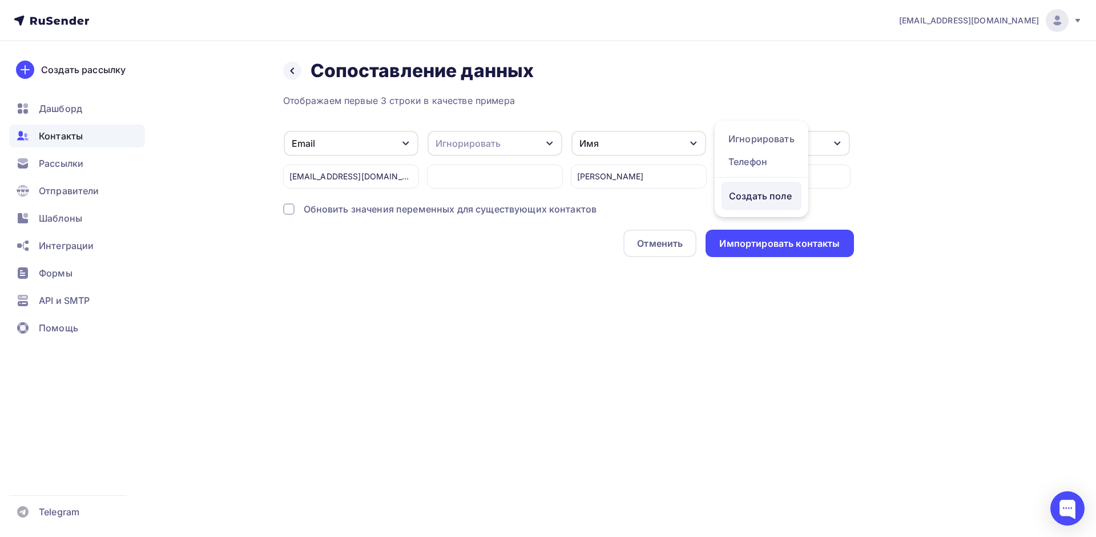
click at [786, 198] on div "Создать поле" at bounding box center [761, 196] width 80 height 29
type input "Регион"
click at [952, 278] on div "Назад Сопоставление данных Сопоставление данных Отображаем первые 3 строки в ка…" at bounding box center [548, 171] width 936 height 261
click at [767, 150] on div "Регион" at bounding box center [782, 143] width 135 height 25
click at [929, 184] on div "Назад Сопоставление данных Сопоставление данных Отображаем первые 3 строки в ка…" at bounding box center [548, 171] width 936 height 261
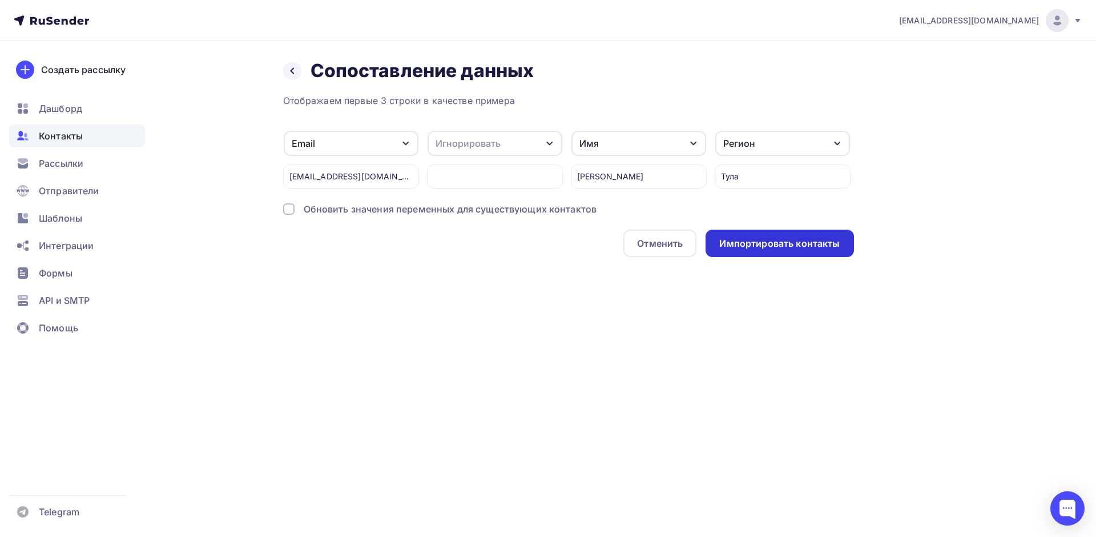
click at [768, 243] on div "Импортировать контакты" at bounding box center [779, 243] width 120 height 13
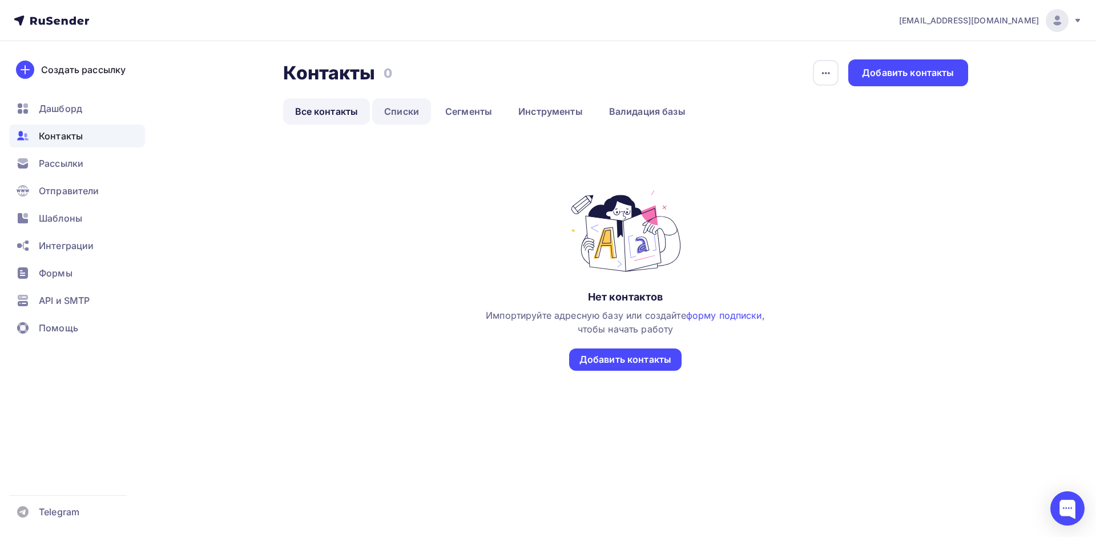
click at [405, 120] on link "Списки" at bounding box center [401, 111] width 59 height 26
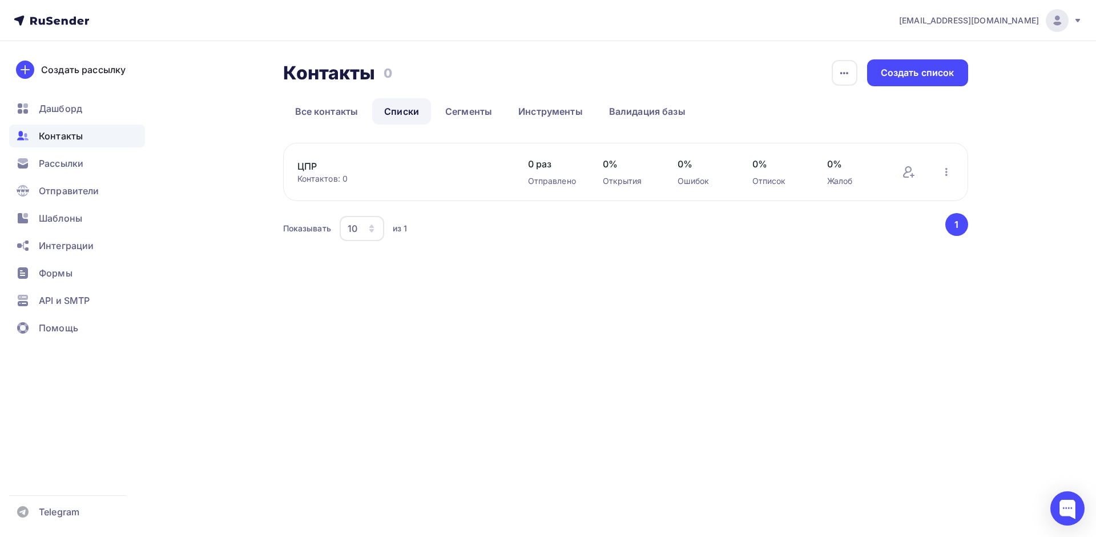
click at [307, 164] on link "ЦПР" at bounding box center [394, 166] width 194 height 14
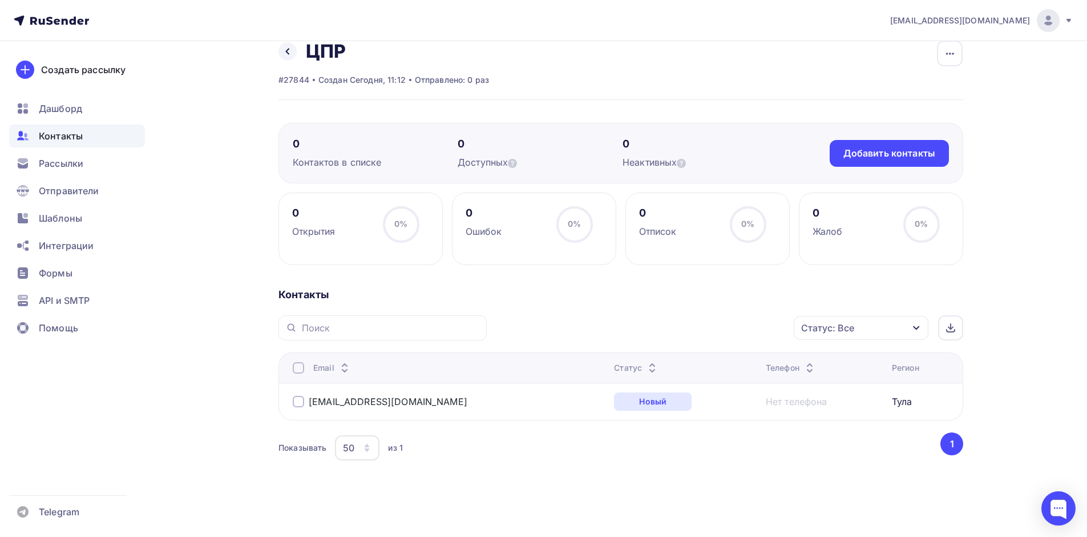
scroll to position [19, 0]
click at [78, 160] on span "Рассылки" at bounding box center [61, 163] width 45 height 14
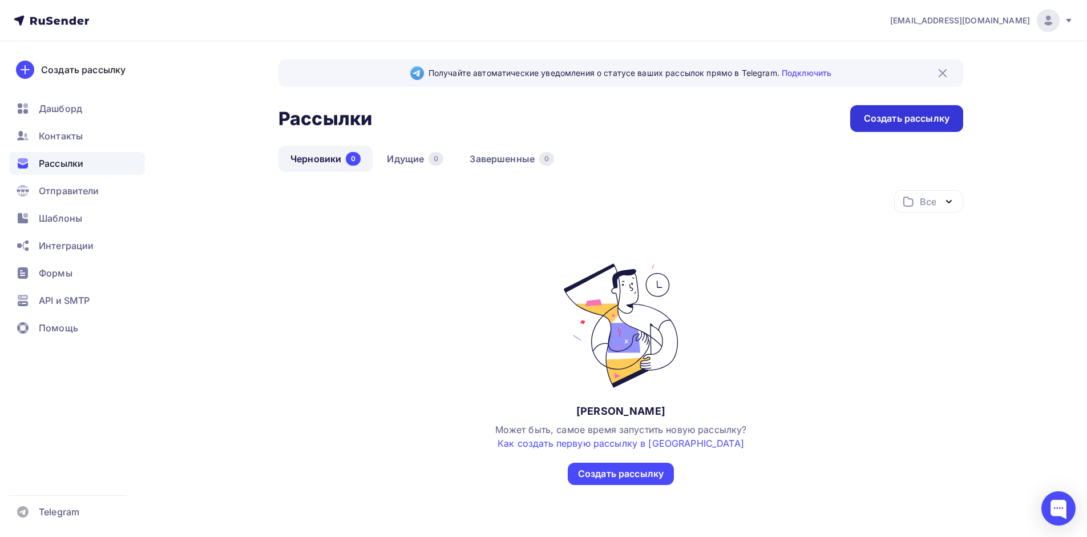
click at [898, 122] on div "Создать рассылку" at bounding box center [907, 118] width 86 height 13
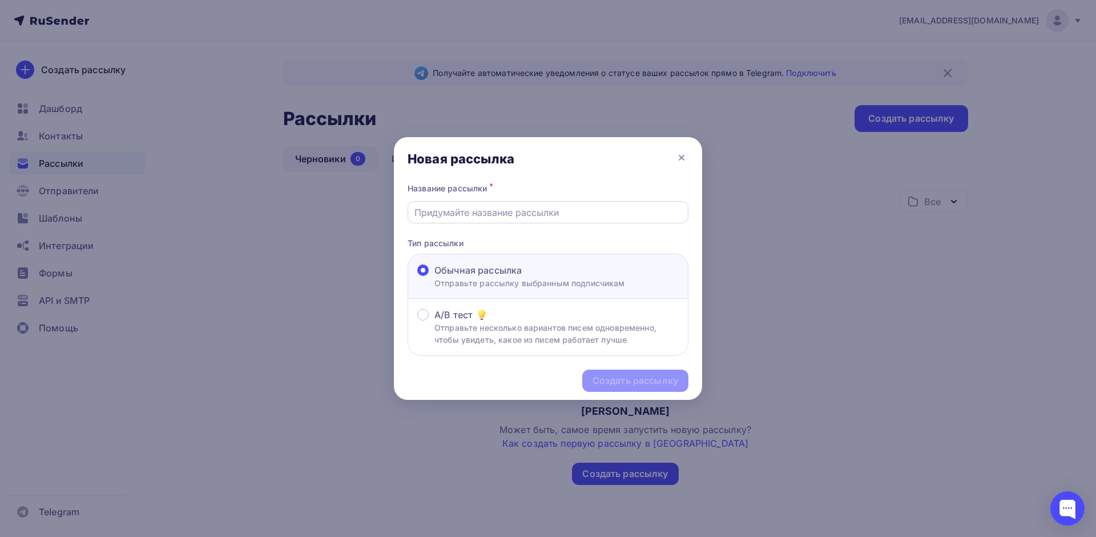
click at [479, 206] on input "text" at bounding box center [548, 212] width 268 height 14
type input "ГРМ услуга автообновления"
click at [638, 373] on div "Создать рассылку" at bounding box center [635, 380] width 106 height 22
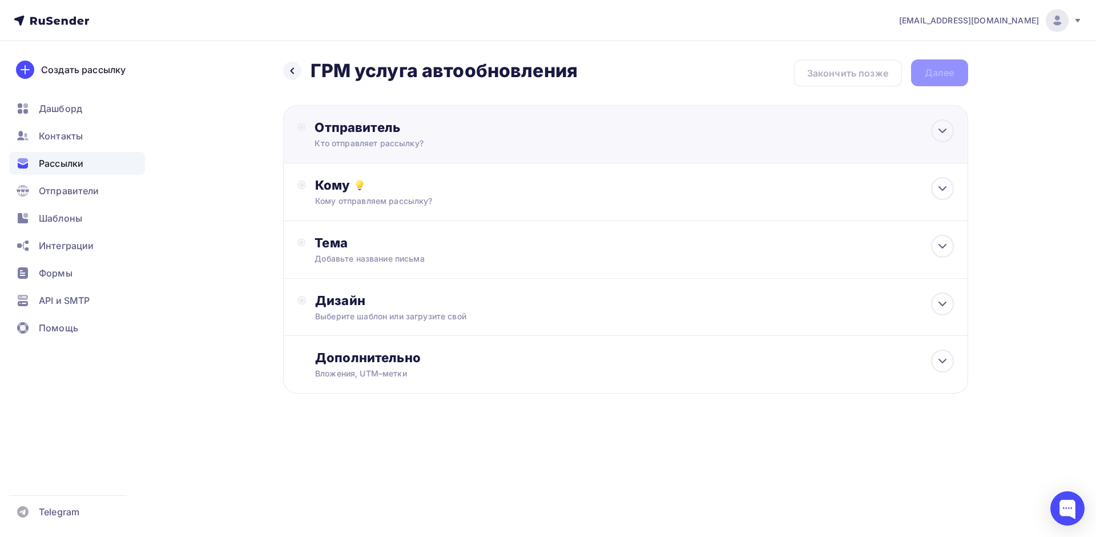
click at [451, 120] on div "Отправитель" at bounding box center [438, 127] width 247 height 16
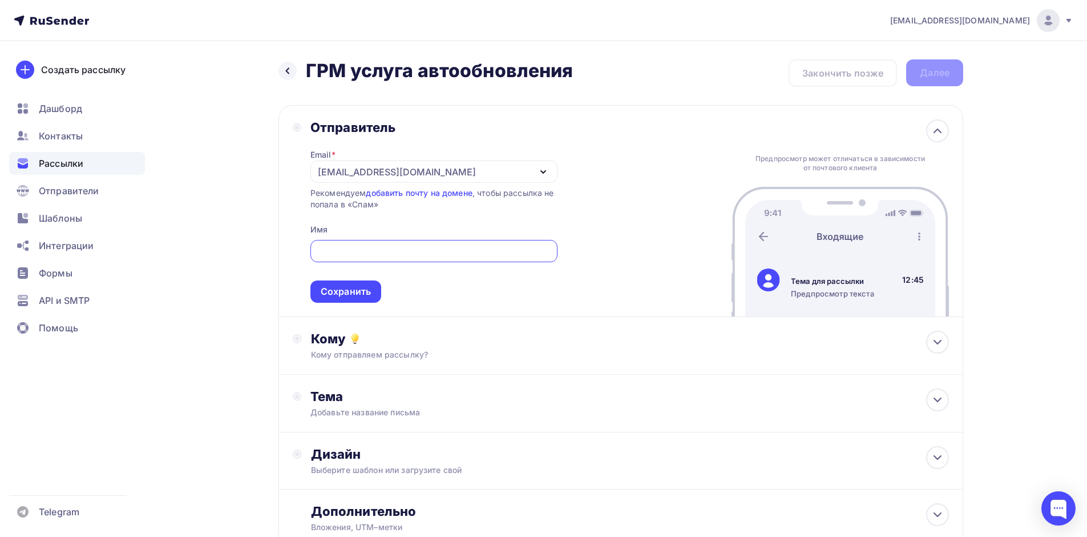
click at [340, 211] on div "Email * levkin_s@cprit.ru info@cprit.ru levkin_s@cprit.ru Добавить отправителя …" at bounding box center [434, 218] width 247 height 167
click at [361, 177] on div "[EMAIL_ADDRESS][DOMAIN_NAME]" at bounding box center [397, 172] width 158 height 14
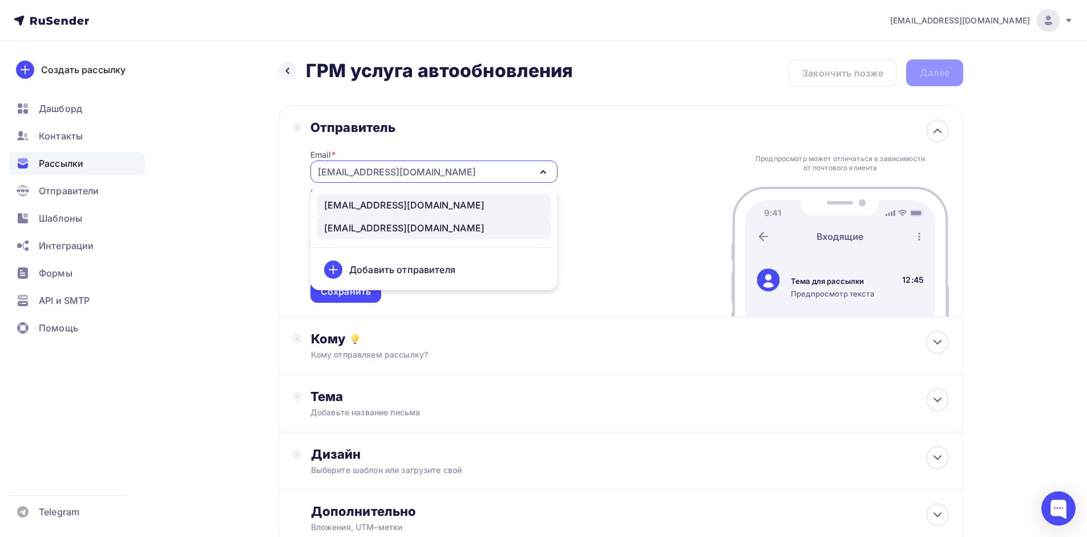
click at [362, 204] on div "[EMAIL_ADDRESS][DOMAIN_NAME]" at bounding box center [404, 205] width 160 height 14
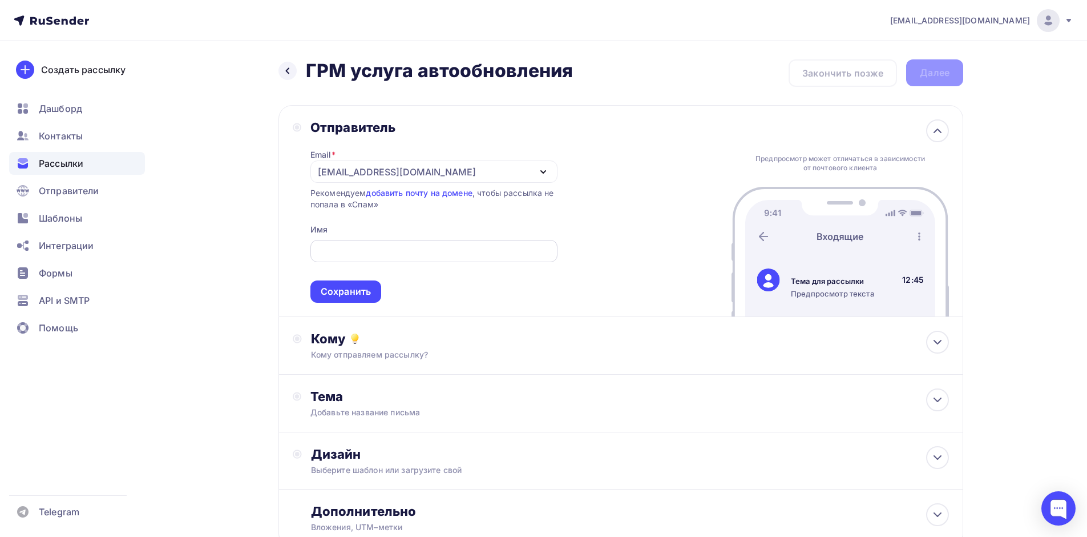
click at [371, 253] on input "text" at bounding box center [434, 251] width 234 height 14
type input "Центр прикладных разработок"
click at [386, 400] on div "Тема" at bounding box center [423, 396] width 225 height 16
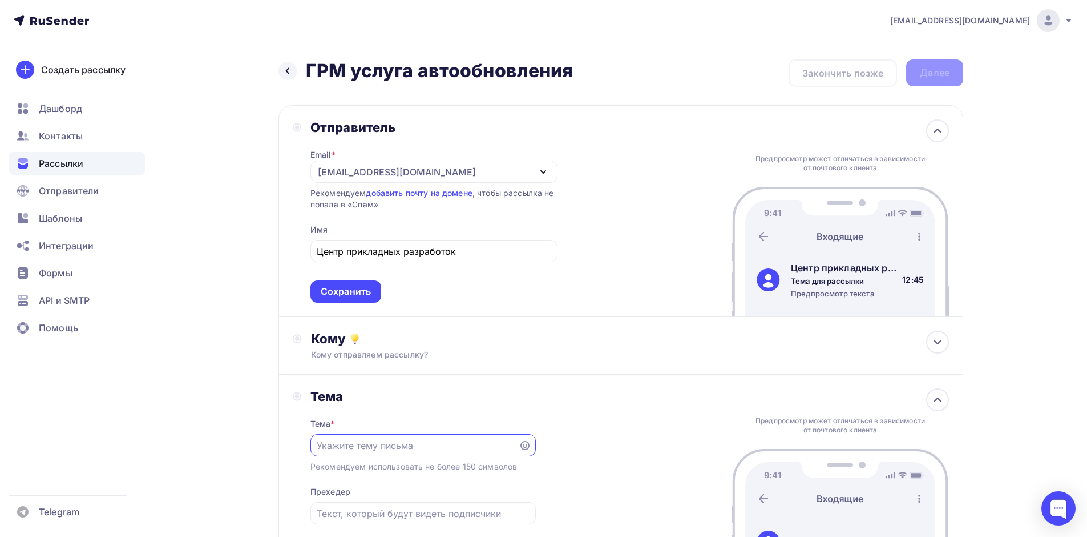
paste input "Актуальная 1С без хлопот — теперь обновления автоматические!"
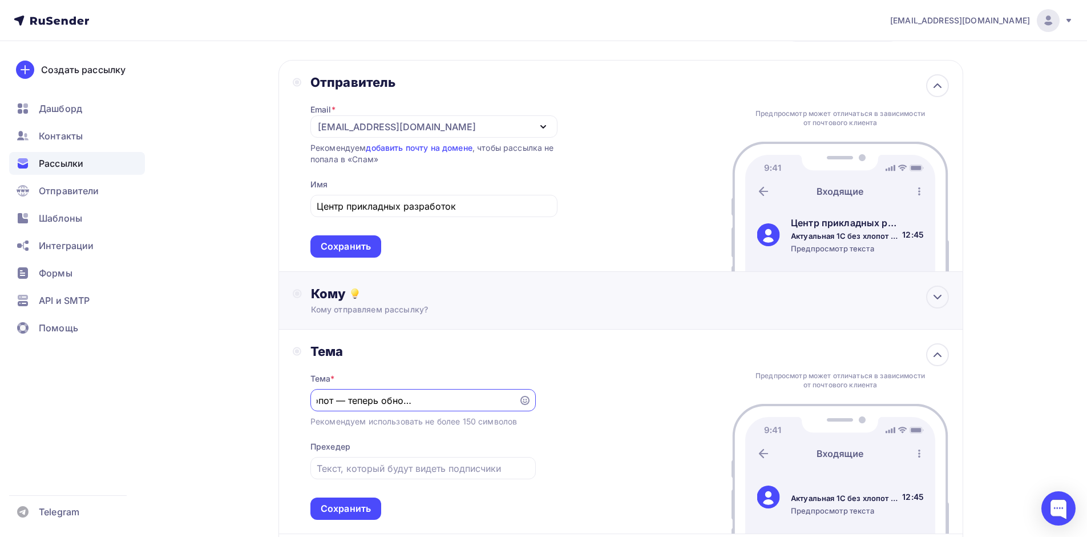
scroll to position [68, 0]
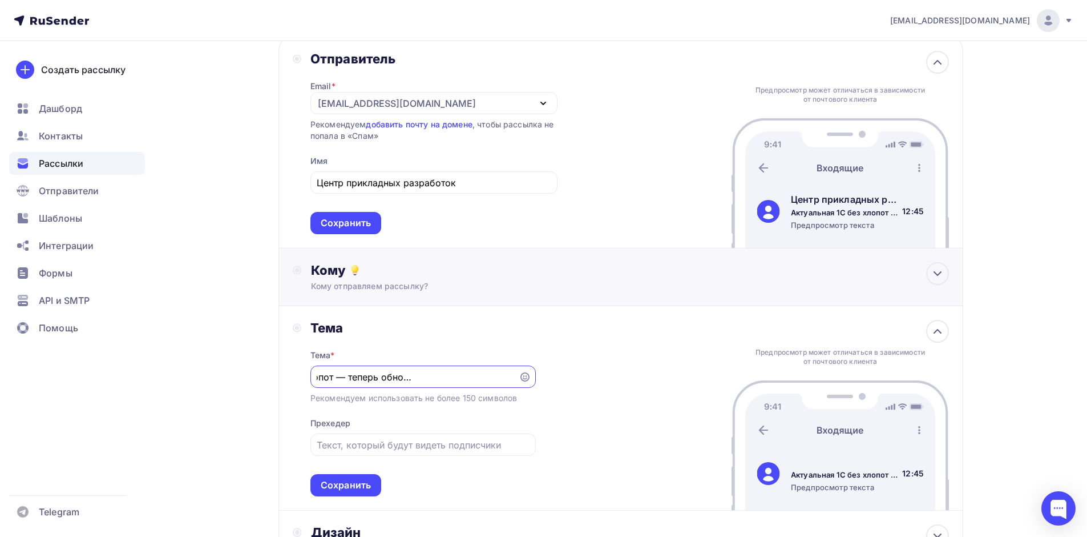
type input "Актуальная 1С без хлопот — теперь обновления автоматические!"
click at [352, 276] on icon at bounding box center [355, 270] width 14 height 14
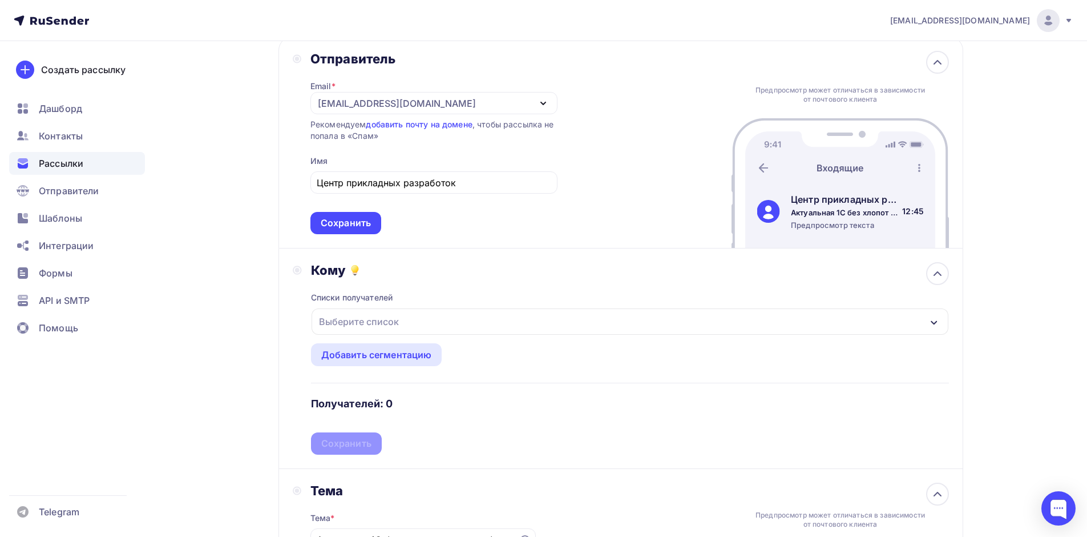
click at [381, 332] on div "Выберите список" at bounding box center [630, 321] width 637 height 26
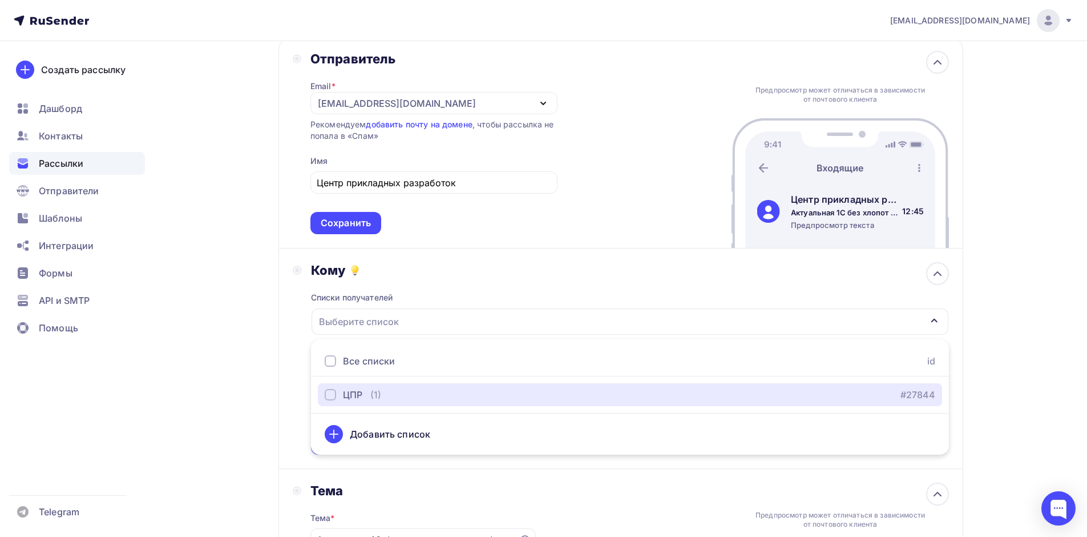
drag, startPoint x: 385, startPoint y: 389, endPoint x: 264, endPoint y: 323, distance: 137.9
click at [384, 389] on div "ЦПР (1) #27844" at bounding box center [630, 395] width 611 height 14
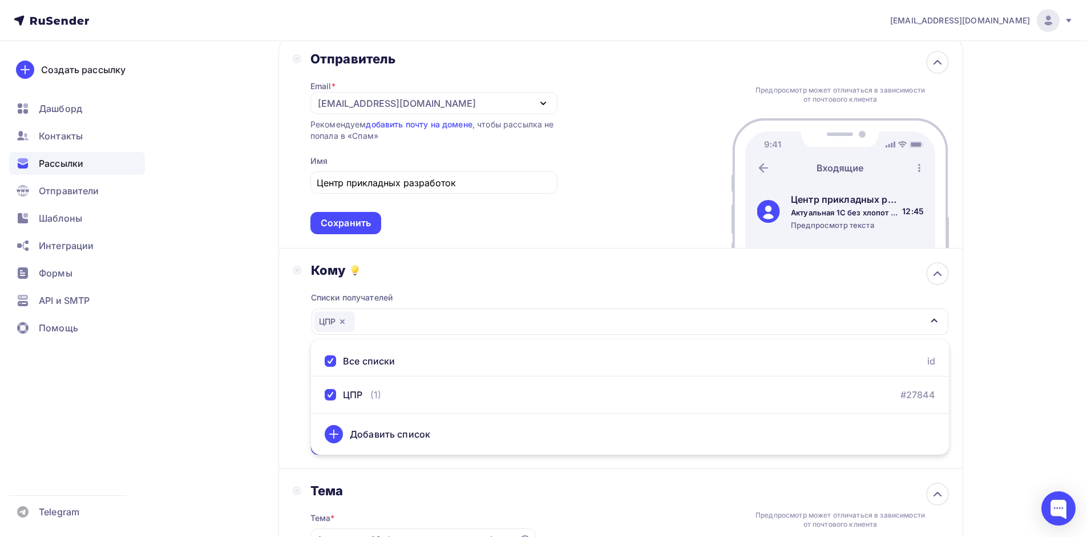
click at [235, 288] on div "Назад ГРМ услуга автообновления ГРМ услуга автообновления Закончить позже Далее…" at bounding box center [544, 417] width 936 height 889
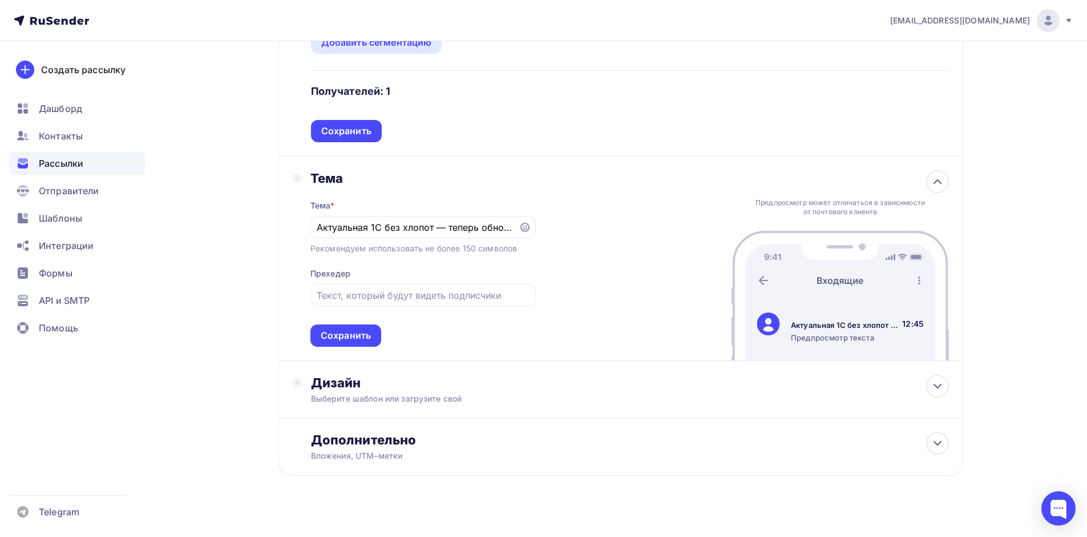
scroll to position [393, 0]
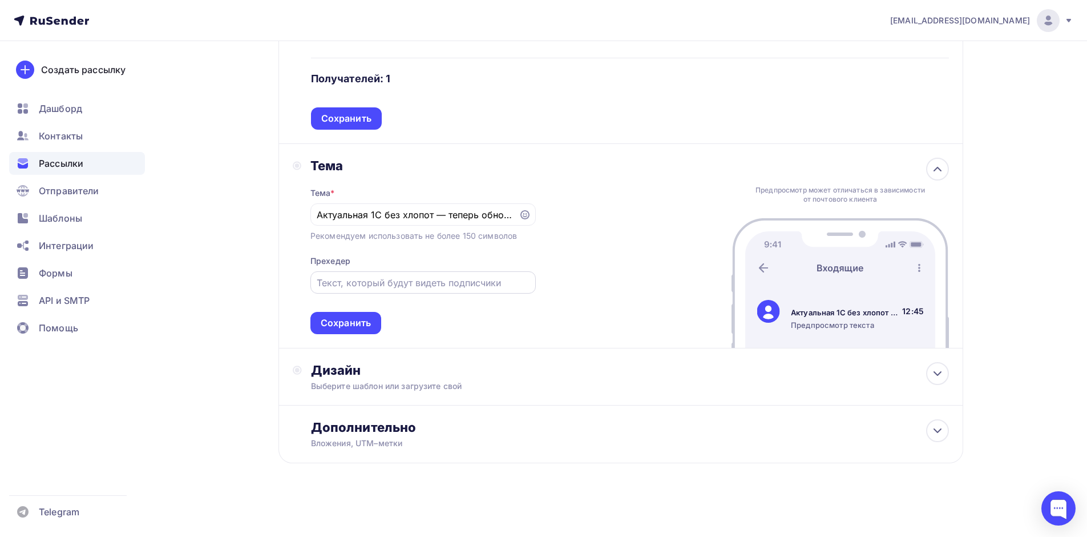
click at [366, 277] on input "text" at bounding box center [423, 283] width 212 height 14
paste input "Актуальная 1С без хлопот — теперь обновления автоматические!"
click at [376, 280] on input "Актуальная 1С без хлопот — теперь обновления автоматические!" at bounding box center [423, 283] width 212 height 14
type input "Актуальная 1С без хлопот — теперь обновления автоматические!"
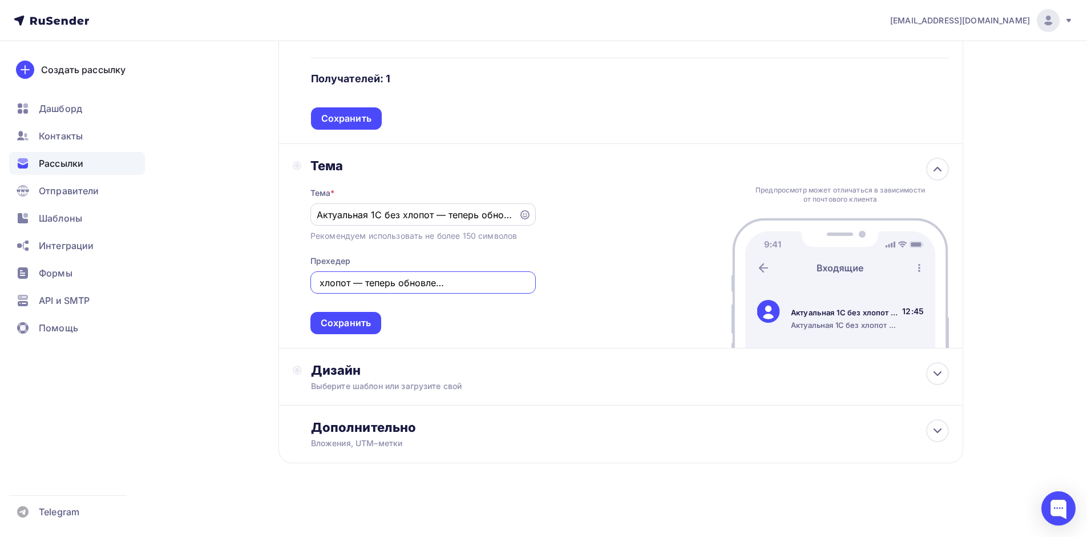
click at [459, 211] on input "Актуальная 1С без хлопот — теперь обновления автоматические!" at bounding box center [414, 215] width 195 height 14
click at [445, 213] on input "Актуальная 1С без хлопот — теперь обновления автоматические!" at bounding box center [414, 215] width 195 height 14
click at [402, 279] on input "Актуальная 1С без хлопот — теперь обновления автоматические!" at bounding box center [423, 283] width 212 height 14
click at [429, 210] on input "Актуальная 1С без хлопот — теперь обновления автоматические!" at bounding box center [414, 215] width 195 height 14
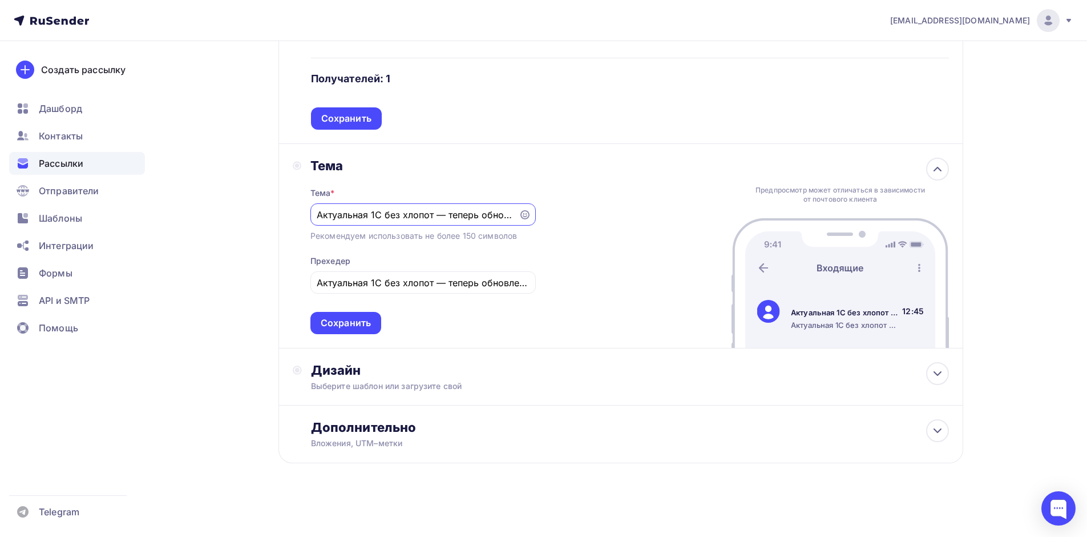
scroll to position [0, 100]
drag, startPoint x: 436, startPoint y: 213, endPoint x: 599, endPoint y: 214, distance: 162.7
click at [599, 214] on div "Тема Тема * Актуальная 1С без хлопот — теперь обновления автоматические! Рекоме…" at bounding box center [621, 246] width 685 height 204
click at [341, 214] on input "Актуальная 1С без хлопот — теперь обновления автоматические!" at bounding box center [414, 215] width 195 height 14
type input "Актуальная 1С без хлопот —в ГРМ теперь обновления автоматические!"
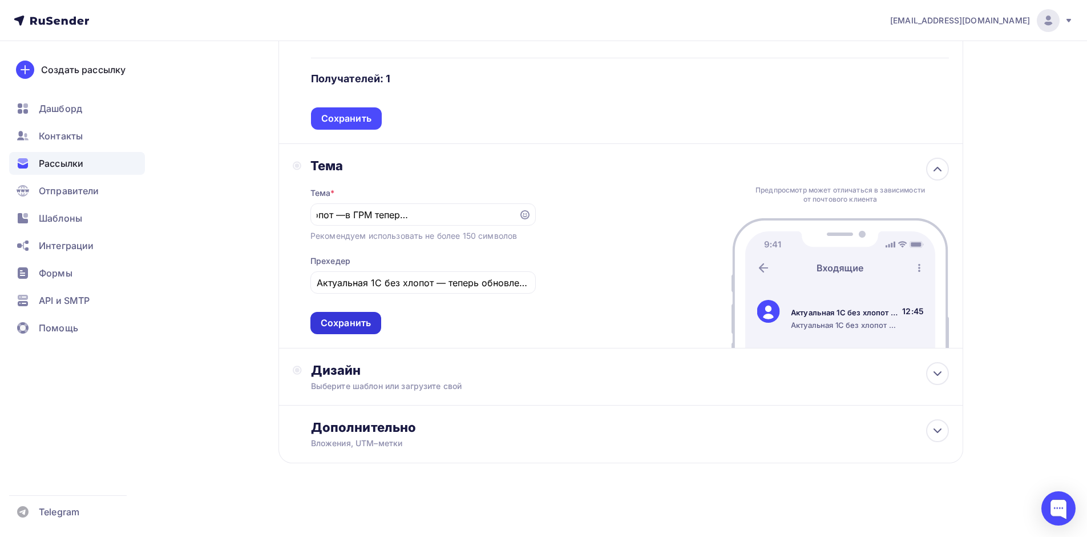
click at [377, 322] on div "Сохранить" at bounding box center [346, 323] width 71 height 22
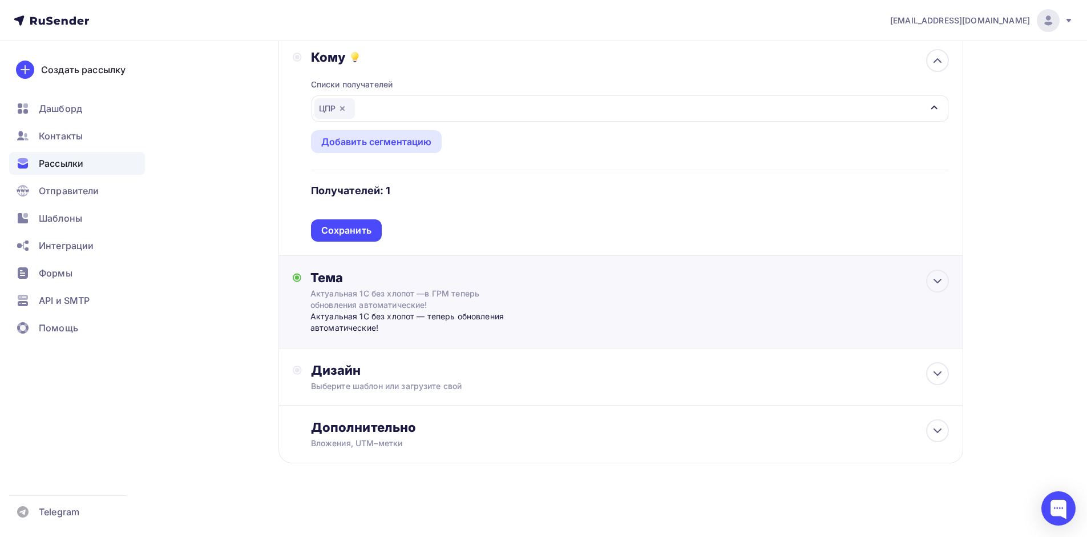
scroll to position [281, 0]
click at [404, 358] on div "Дизайн Выберите шаблон или загрузите свой" at bounding box center [621, 376] width 685 height 57
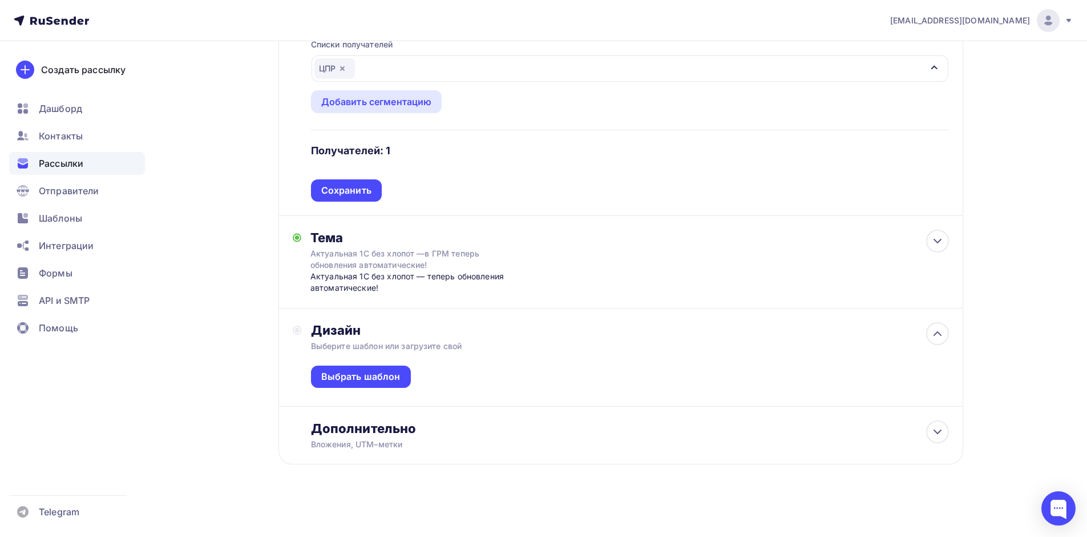
scroll to position [322, 0]
click at [388, 382] on div "Выбрать шаблон" at bounding box center [361, 375] width 100 height 22
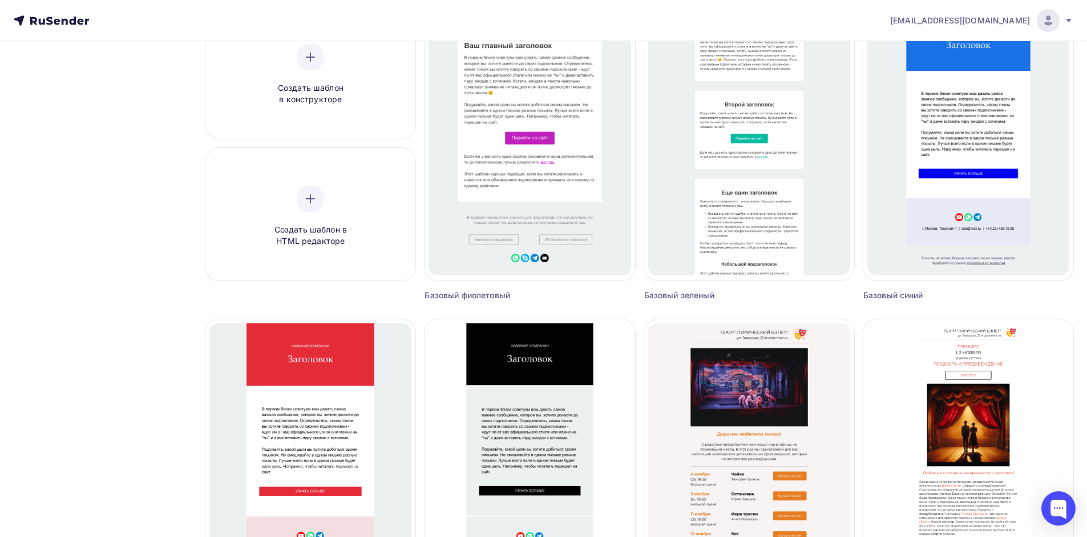
scroll to position [18, 0]
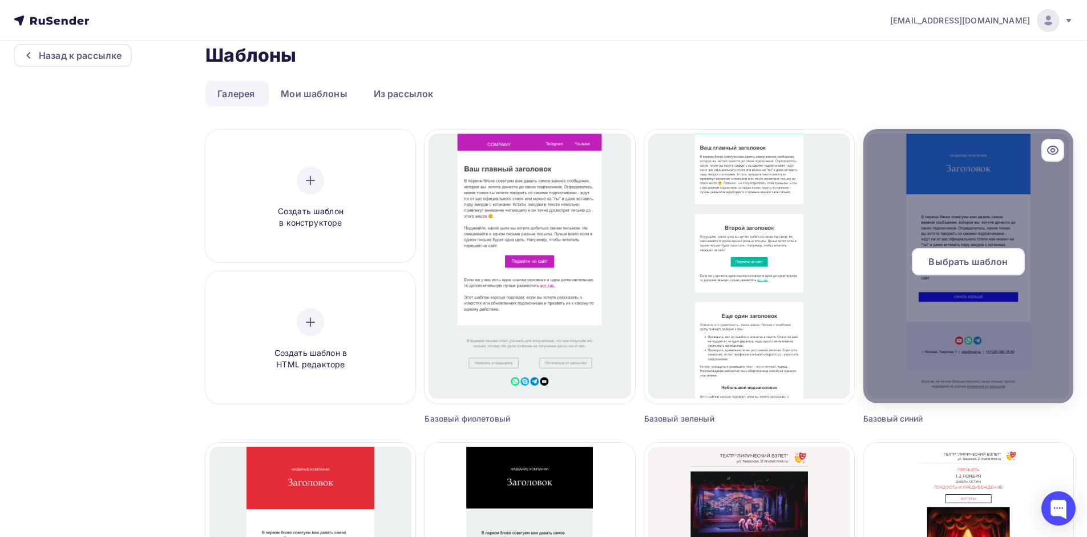
click at [928, 207] on div at bounding box center [969, 266] width 210 height 274
click at [966, 263] on span "Выбрать шаблон" at bounding box center [968, 262] width 79 height 14
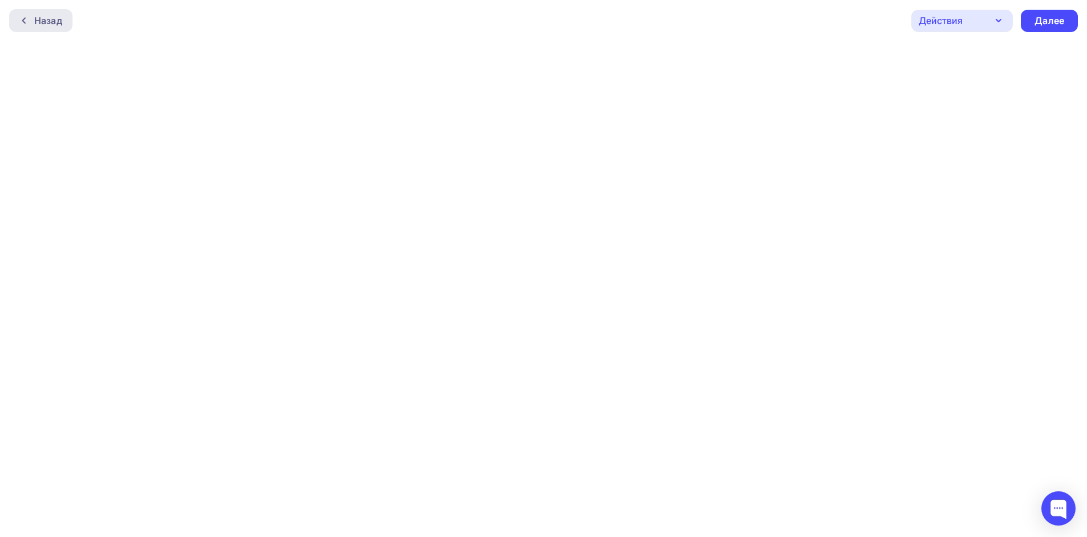
click at [44, 22] on div "Назад" at bounding box center [48, 21] width 28 height 14
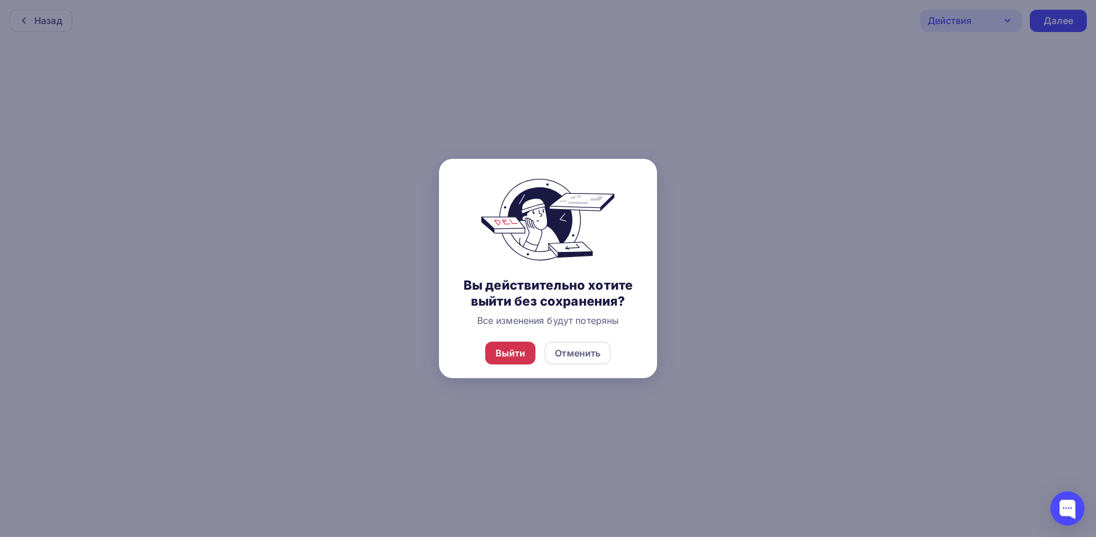
click at [514, 353] on div "Выйти" at bounding box center [510, 353] width 30 height 14
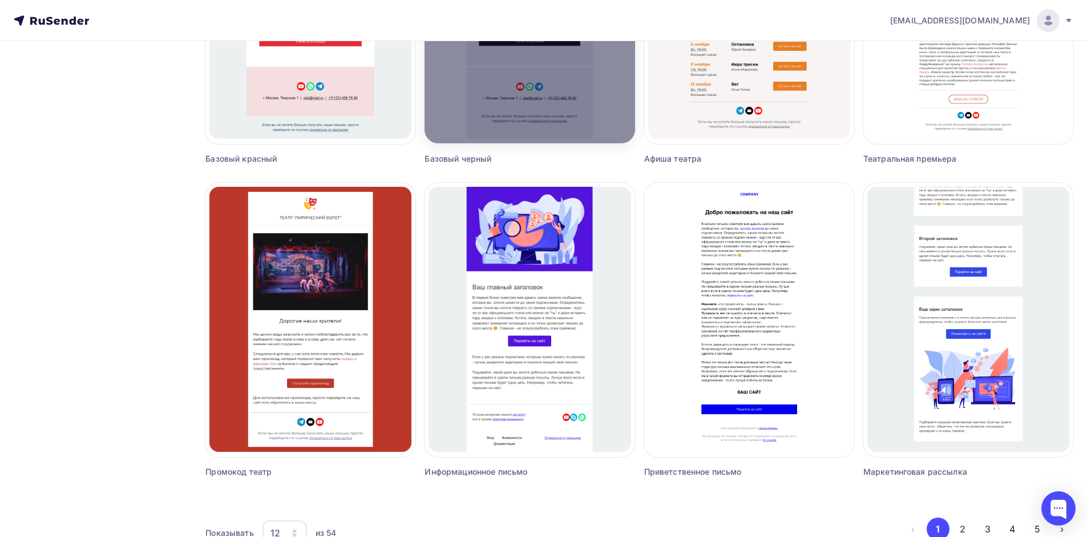
scroll to position [634, 0]
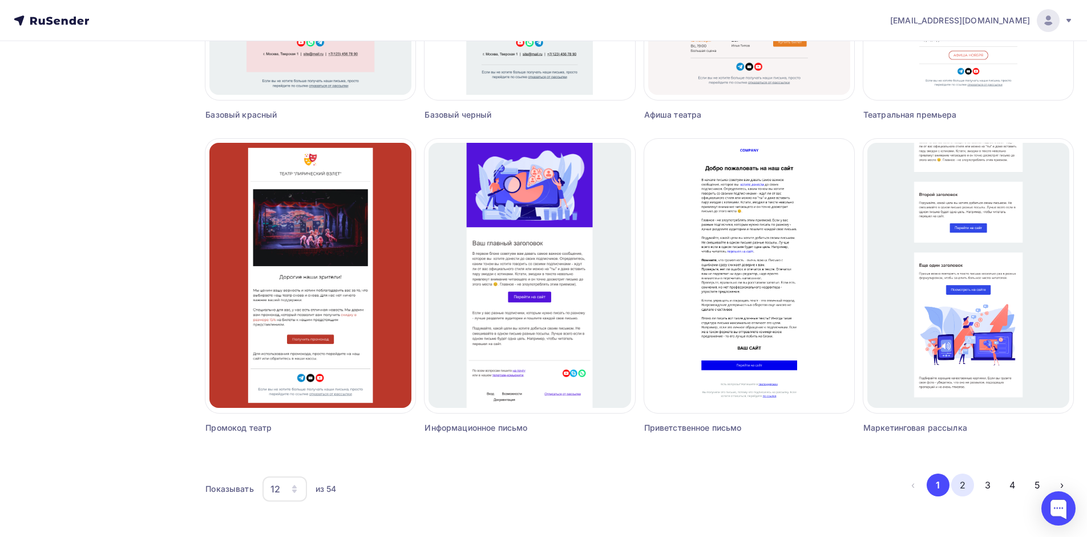
click at [966, 489] on button "2" at bounding box center [963, 484] width 23 height 23
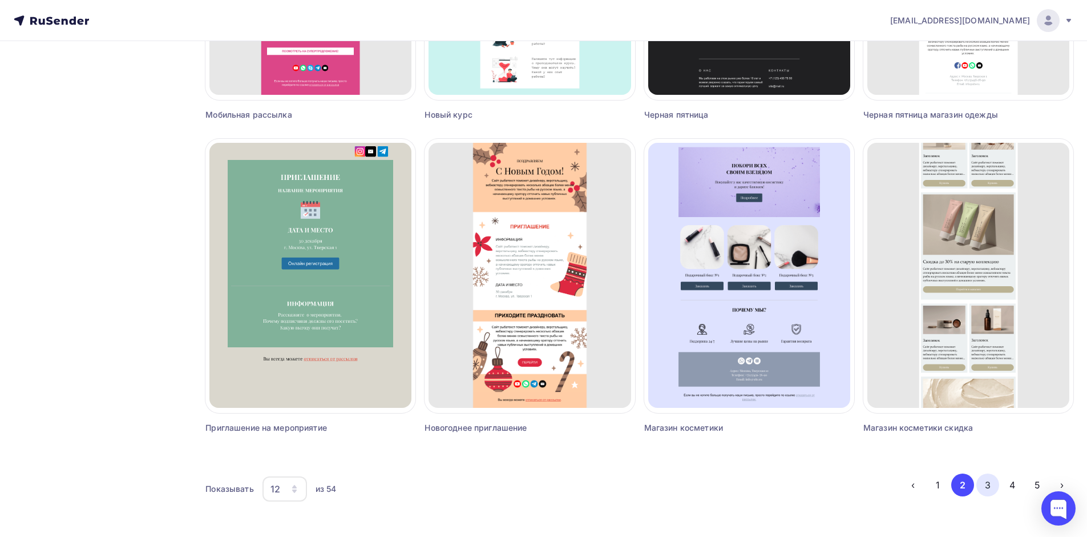
click at [987, 486] on button "3" at bounding box center [988, 484] width 23 height 23
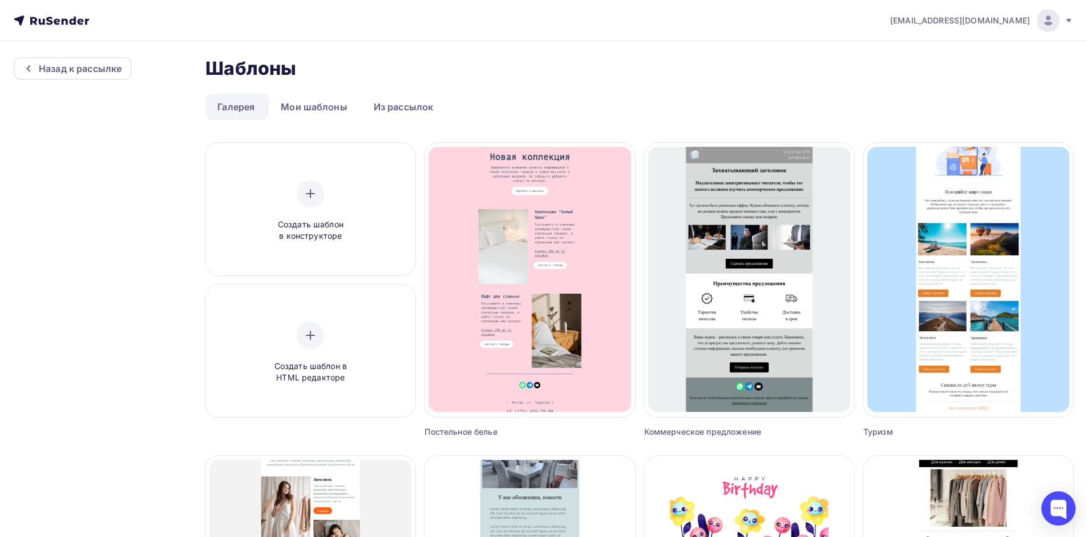
scroll to position [0, 0]
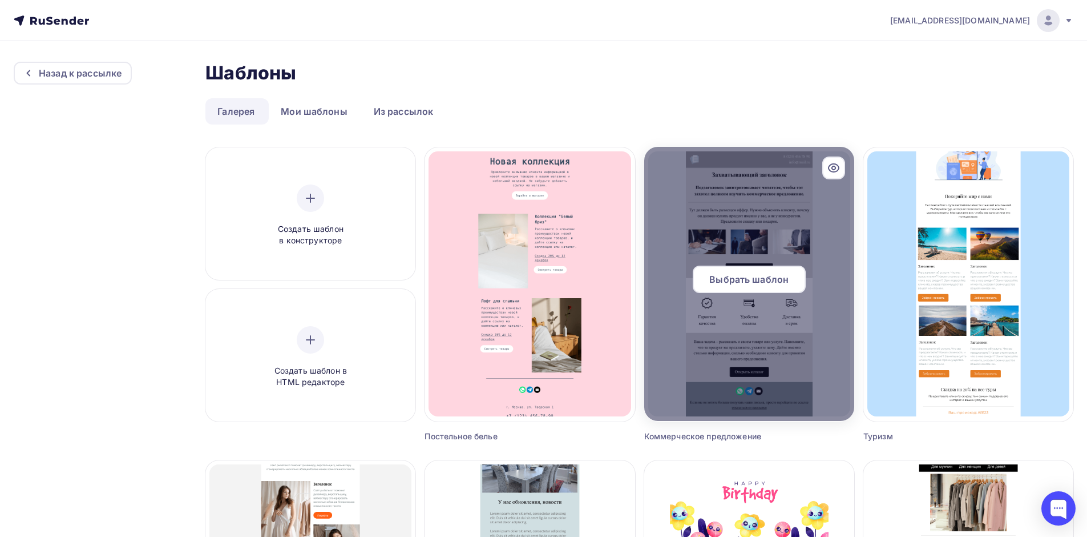
click at [740, 281] on span "Выбрать шаблон" at bounding box center [748, 279] width 79 height 14
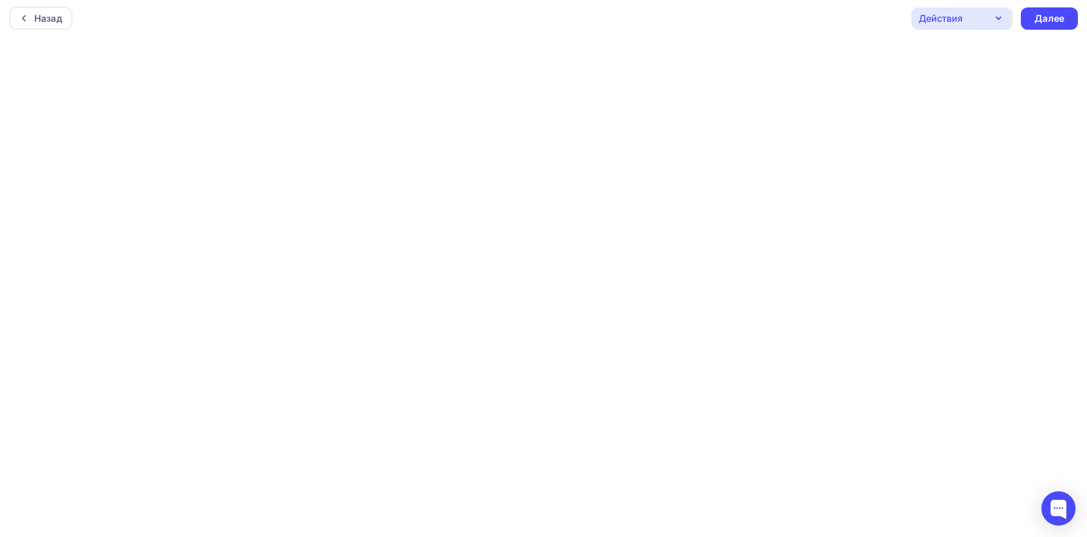
scroll to position [3, 0]
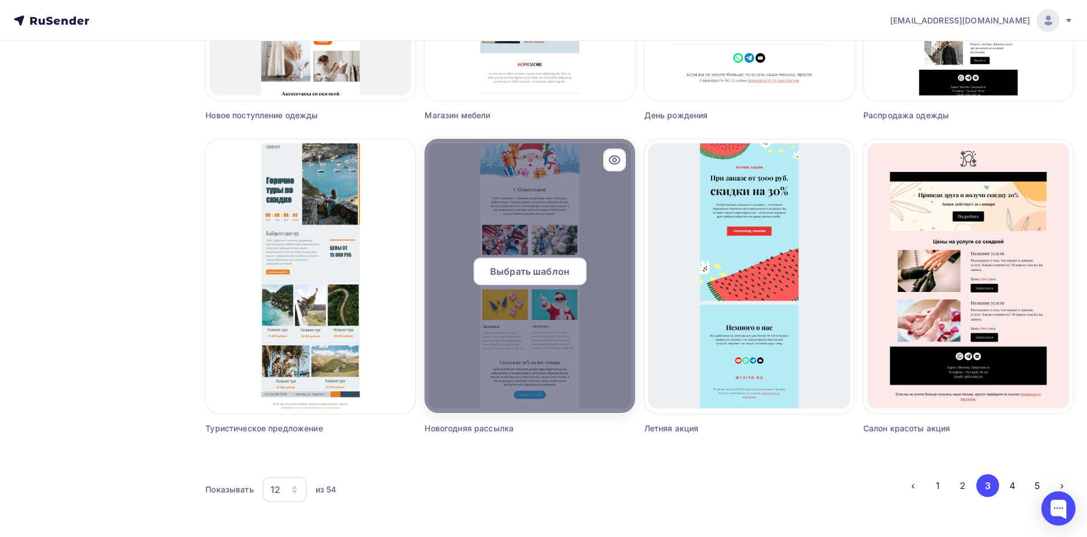
scroll to position [634, 0]
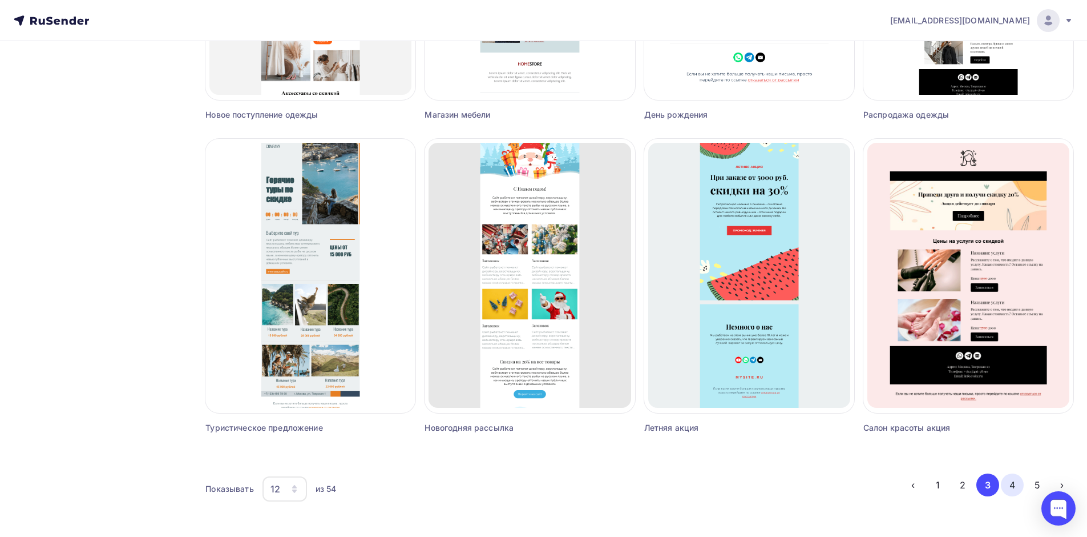
click at [1017, 483] on button "4" at bounding box center [1012, 484] width 23 height 23
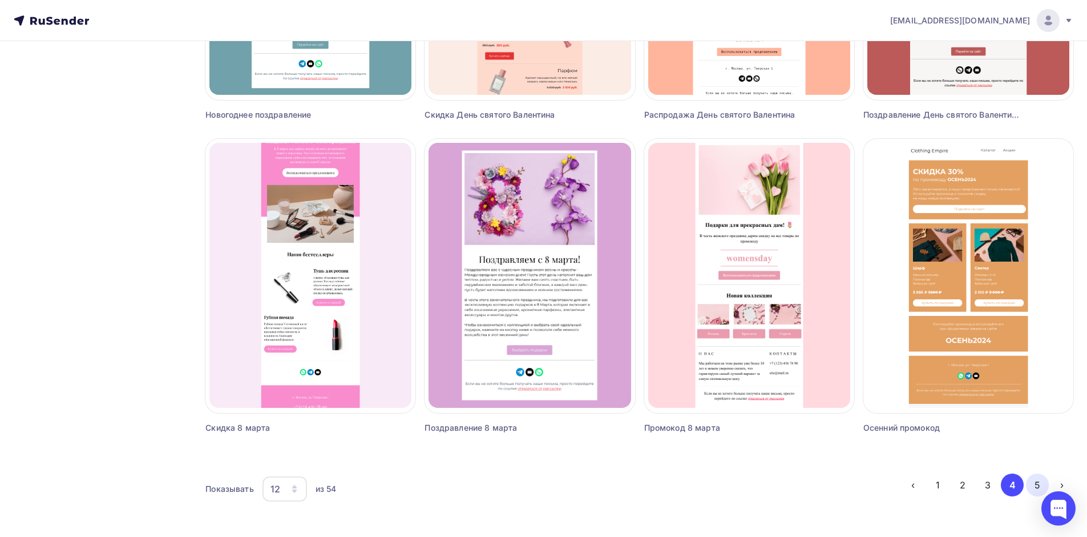
click at [1040, 484] on button "5" at bounding box center [1037, 484] width 23 height 23
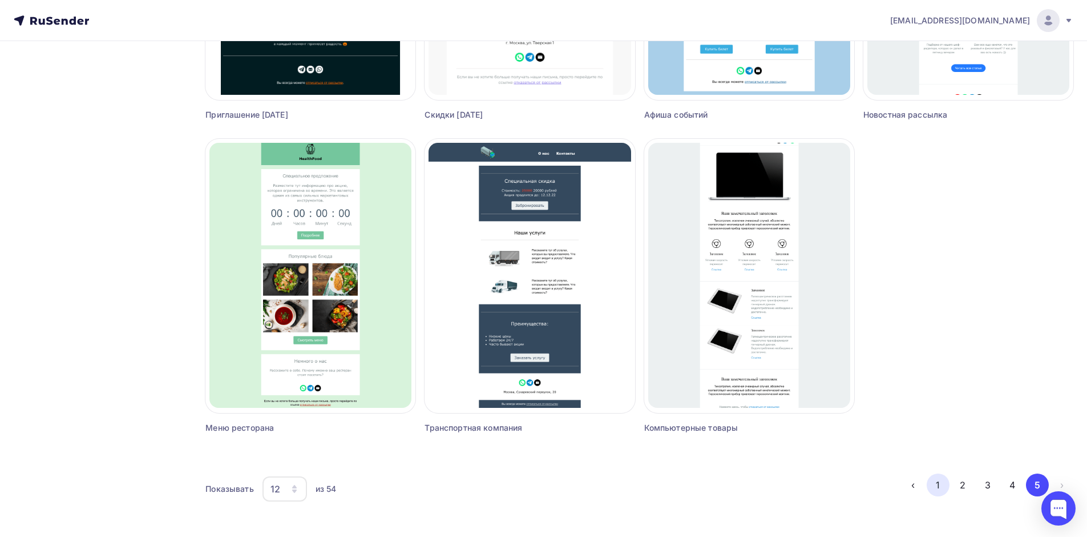
click at [940, 483] on button "1" at bounding box center [938, 484] width 23 height 23
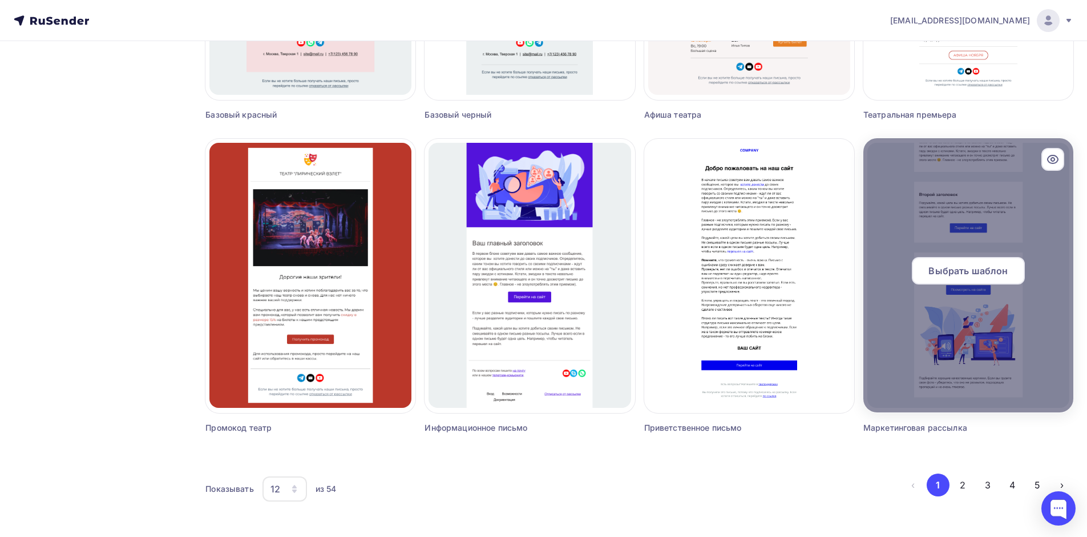
click at [979, 264] on span "Выбрать шаблон" at bounding box center [968, 271] width 79 height 14
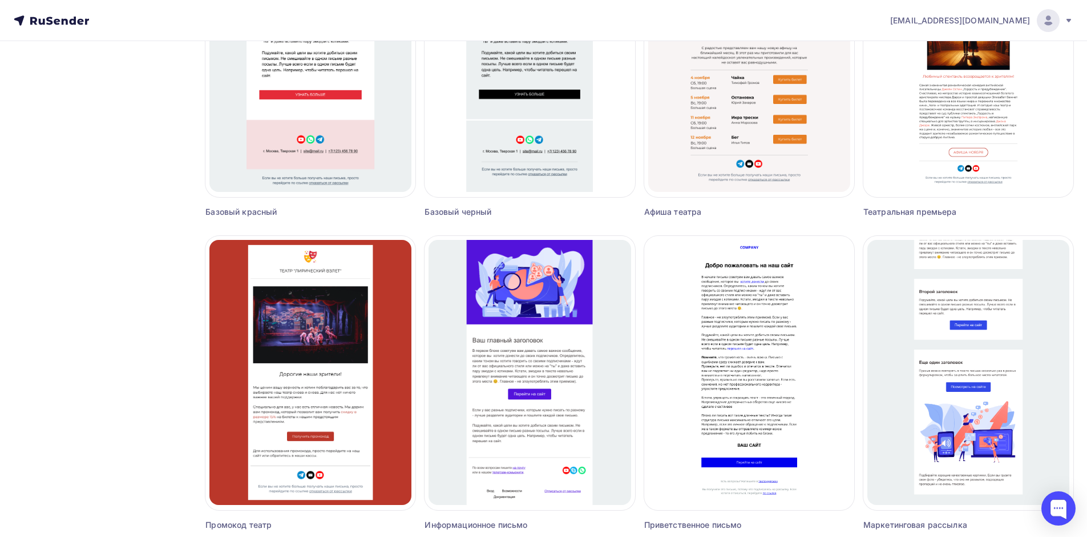
scroll to position [634, 0]
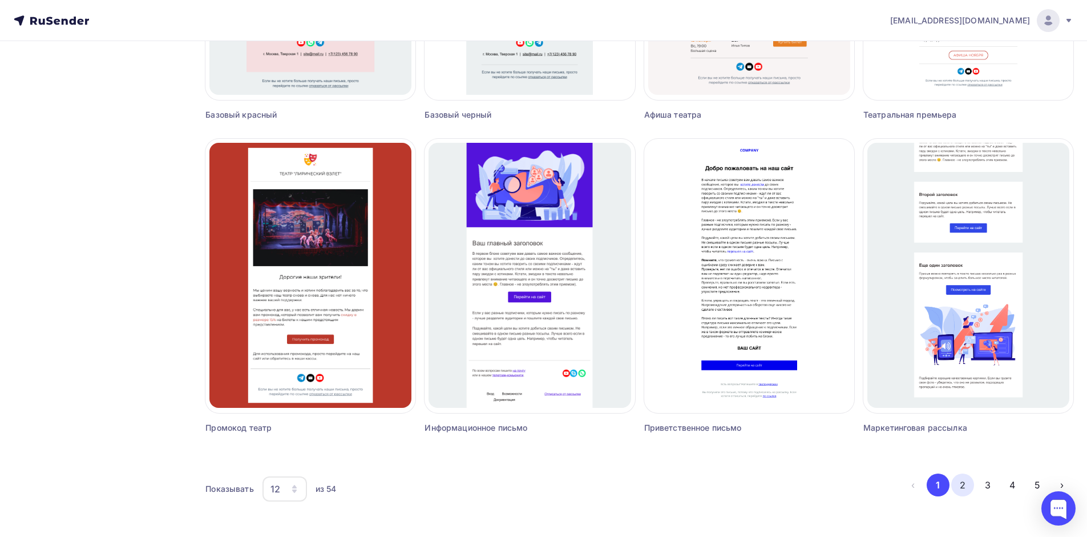
click at [957, 483] on button "2" at bounding box center [963, 484] width 23 height 23
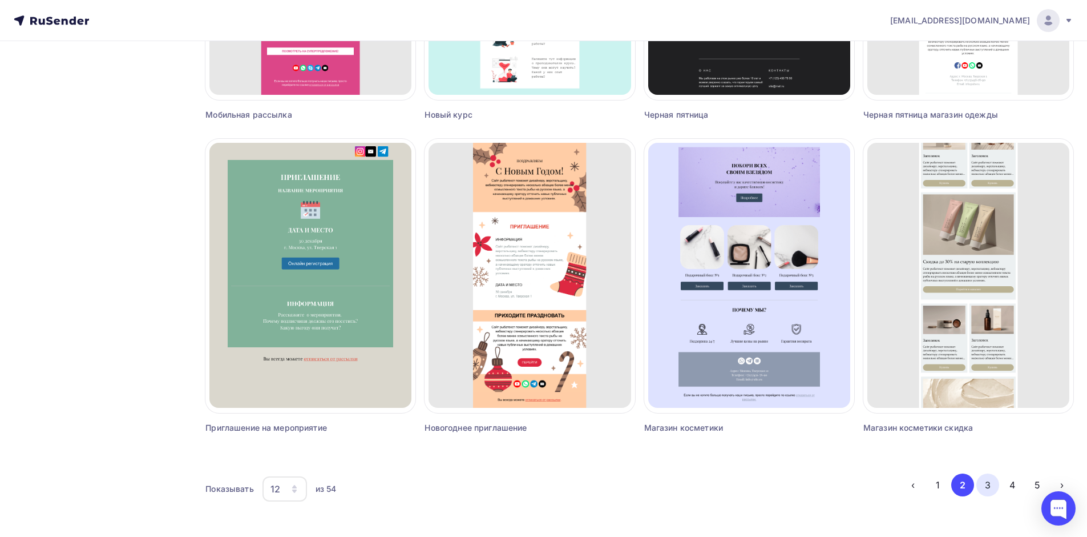
click at [989, 483] on button "3" at bounding box center [988, 484] width 23 height 23
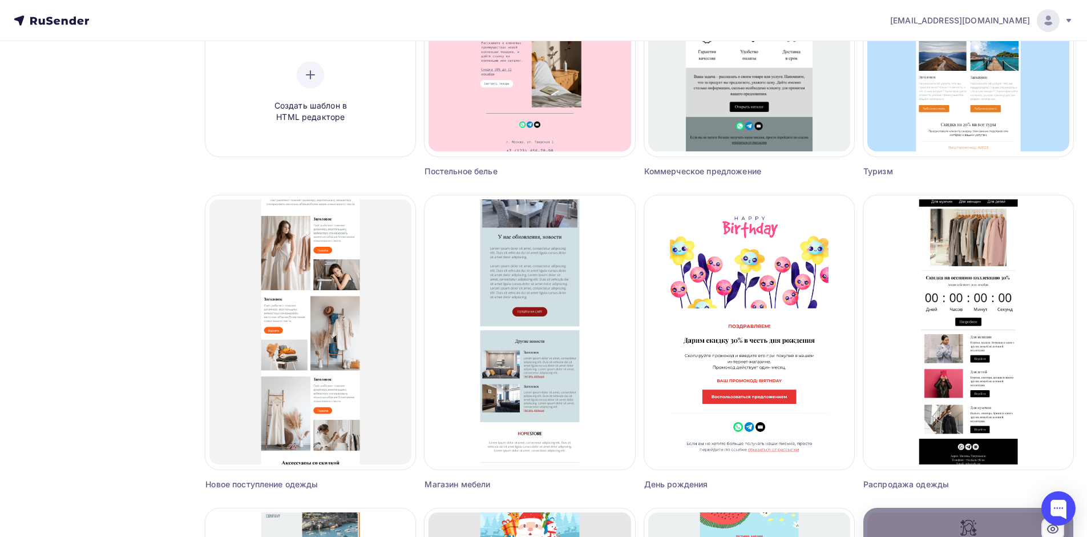
scroll to position [223, 0]
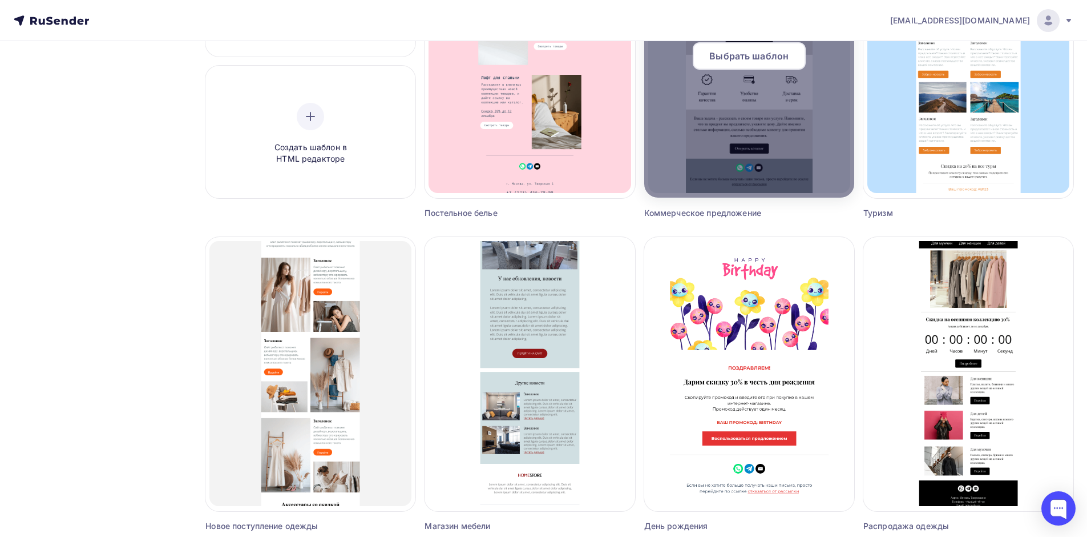
click at [751, 53] on span "Выбрать шаблон" at bounding box center [748, 56] width 79 height 14
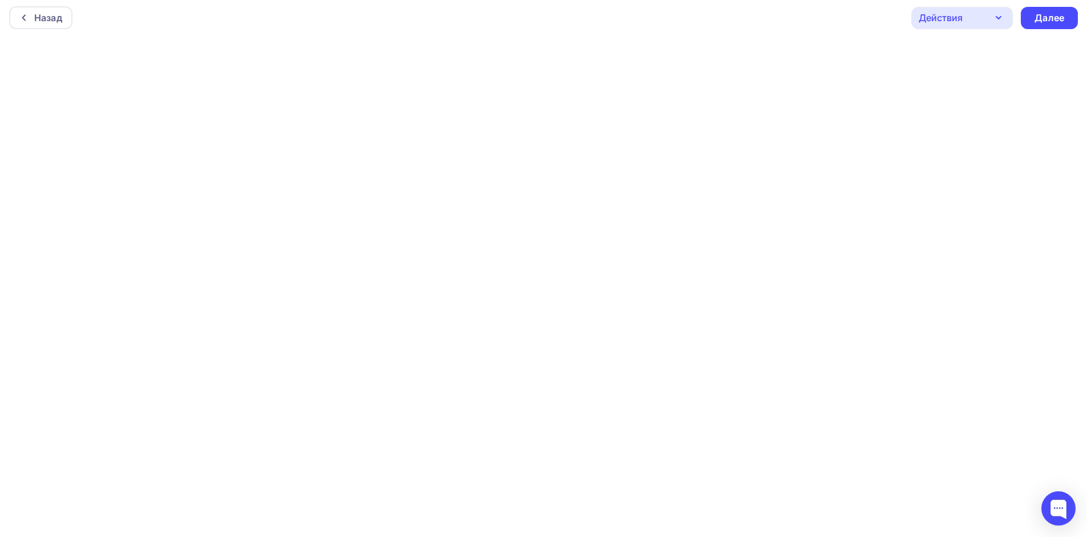
scroll to position [3, 0]
click at [748, 534] on html "Назад Действия Отправить тестовое письмо Предпросмотр Сохранить в Мои шаблоны В…" at bounding box center [543, 265] width 1087 height 537
click at [1058, 10] on div "Далее" at bounding box center [1049, 18] width 57 height 22
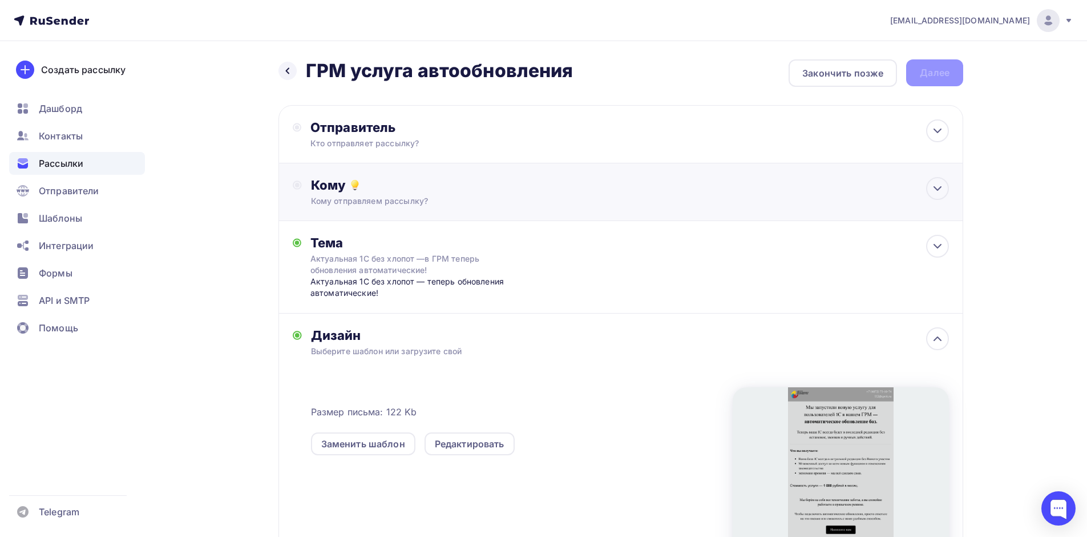
click at [374, 191] on div "Кому" at bounding box center [630, 185] width 638 height 16
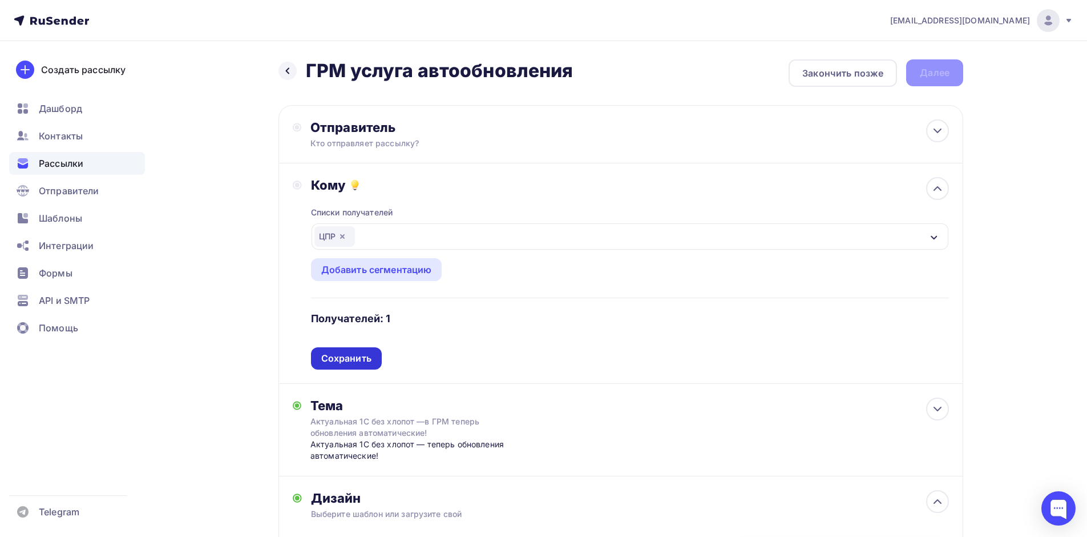
click at [330, 363] on div "Сохранить" at bounding box center [346, 358] width 50 height 13
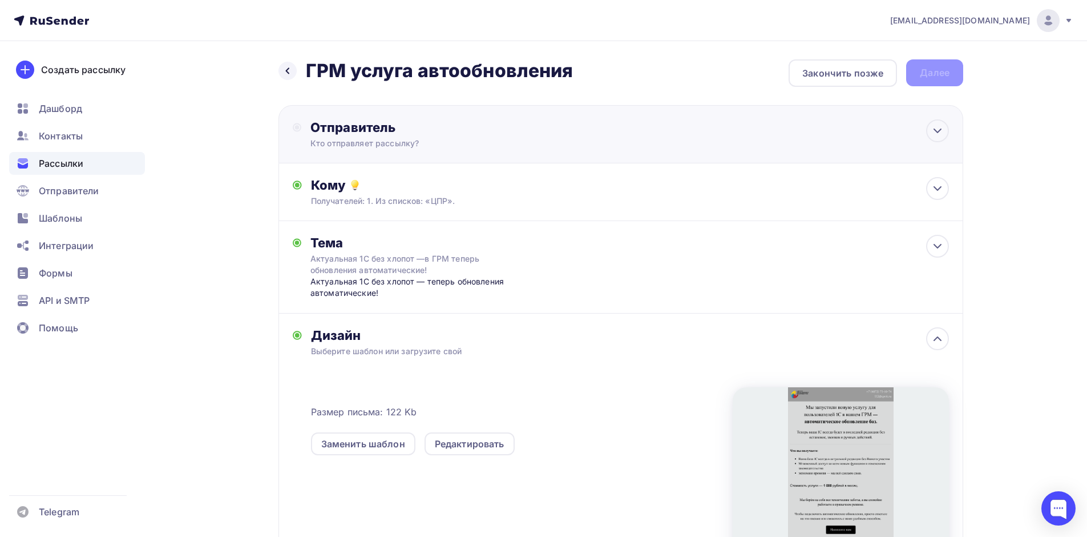
click at [397, 140] on div "Кто отправляет рассылку?" at bounding box center [422, 143] width 223 height 11
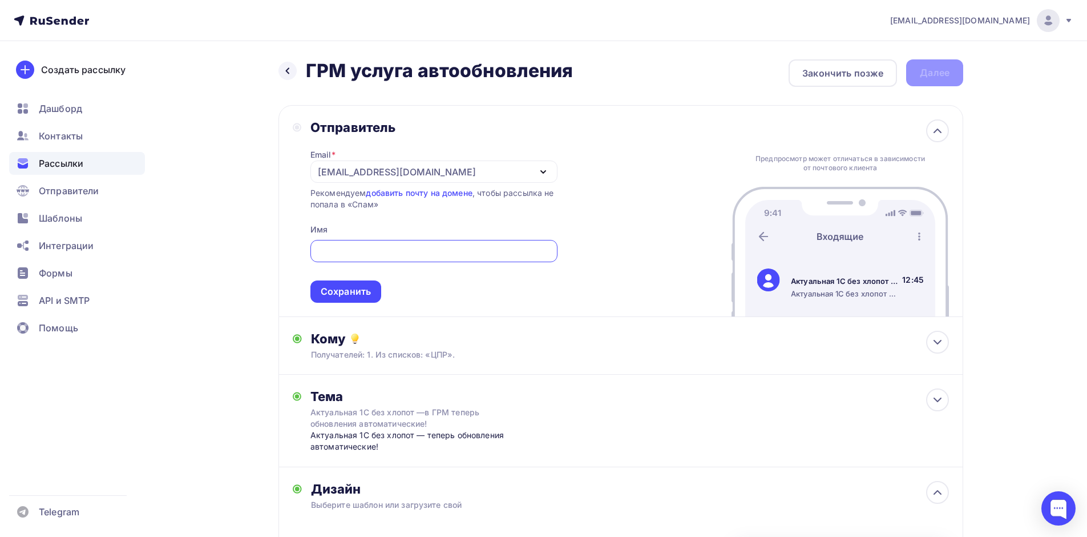
click at [297, 208] on div "Отправитель Email * levkin_s@cprit.ru info@cprit.ru levkin_s@cprit.ru Добавить …" at bounding box center [425, 210] width 265 height 183
click at [351, 176] on div "levkin_s@cprit.ru" at bounding box center [397, 172] width 158 height 14
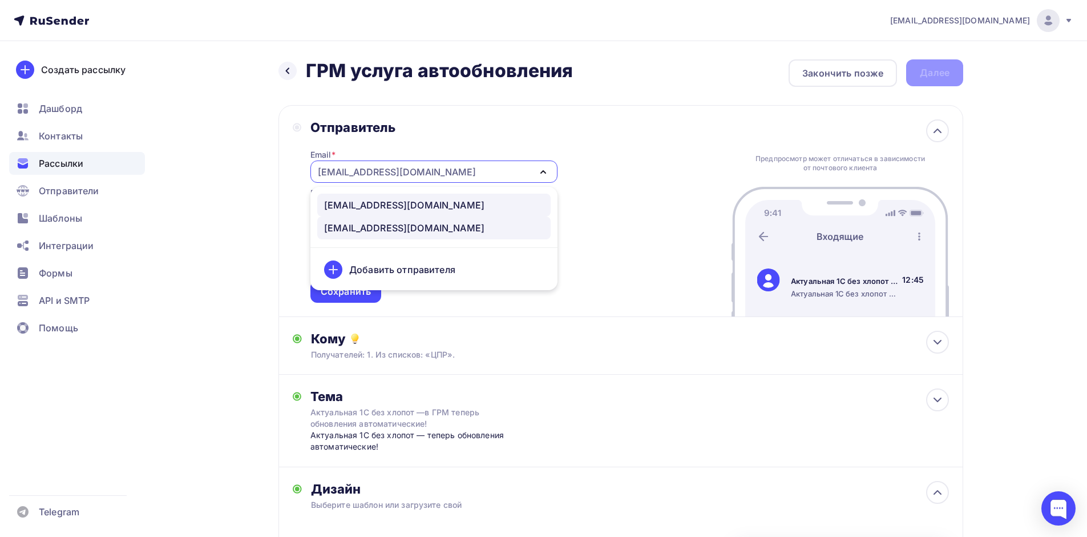
click at [369, 211] on div "info@cprit.ru" at bounding box center [404, 205] width 160 height 14
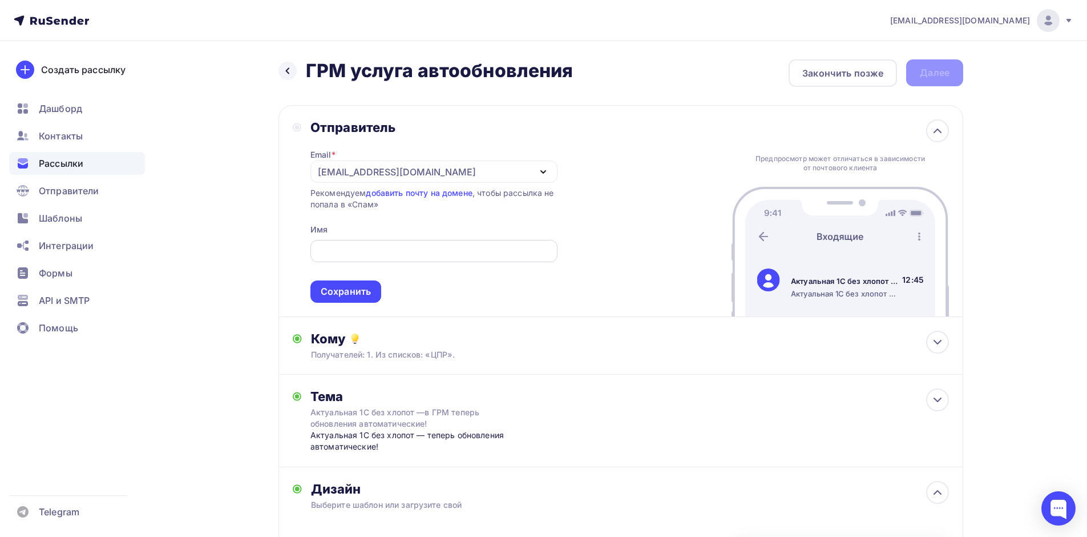
click at [334, 245] on input "text" at bounding box center [434, 251] width 234 height 14
type input "Центр прикладных разработок"
click at [354, 292] on div "Сохранить" at bounding box center [346, 291] width 50 height 13
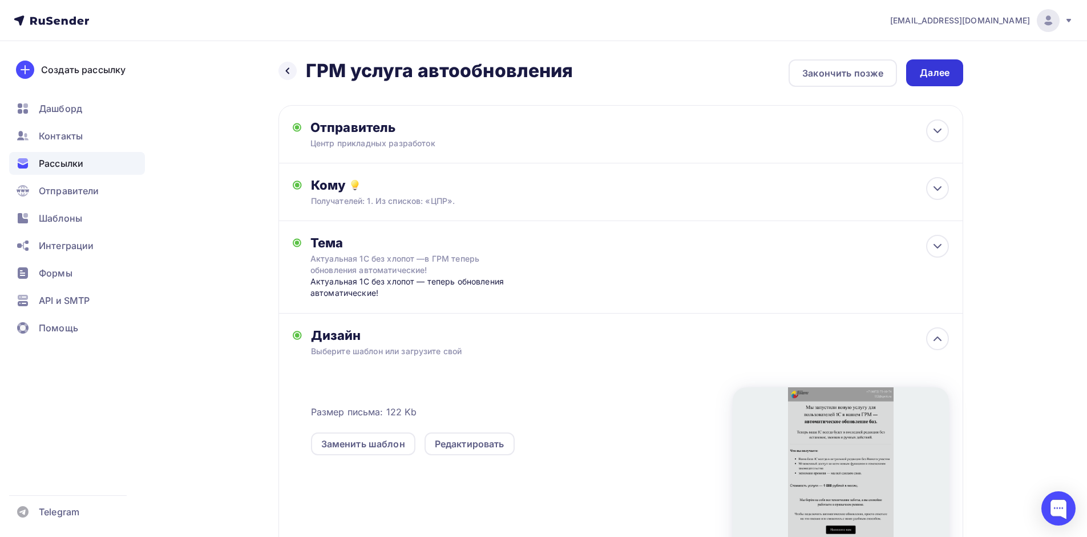
click at [949, 71] on div "Далее" at bounding box center [935, 72] width 30 height 13
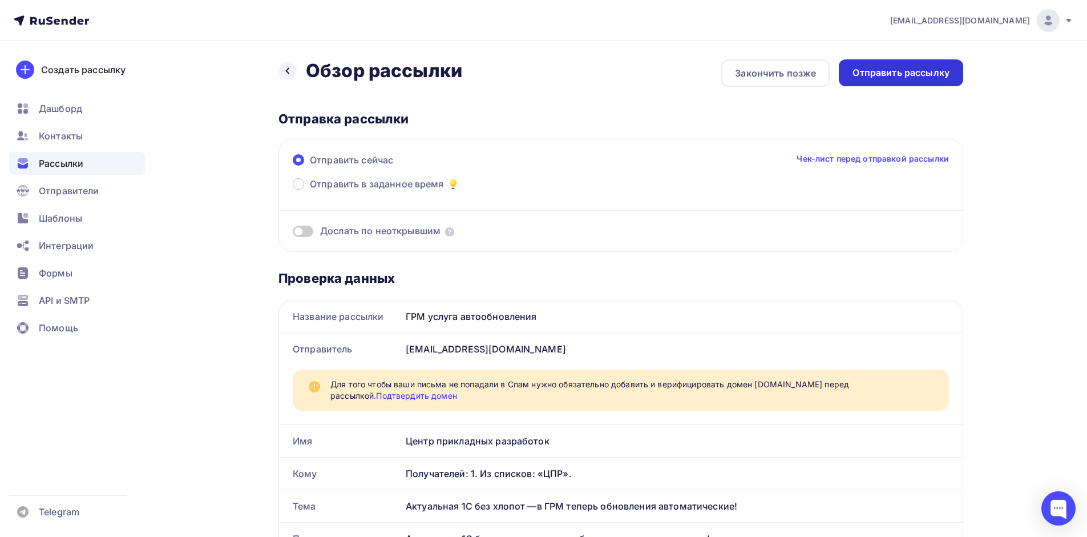
click at [890, 77] on div "Отправить рассылку" at bounding box center [901, 72] width 97 height 13
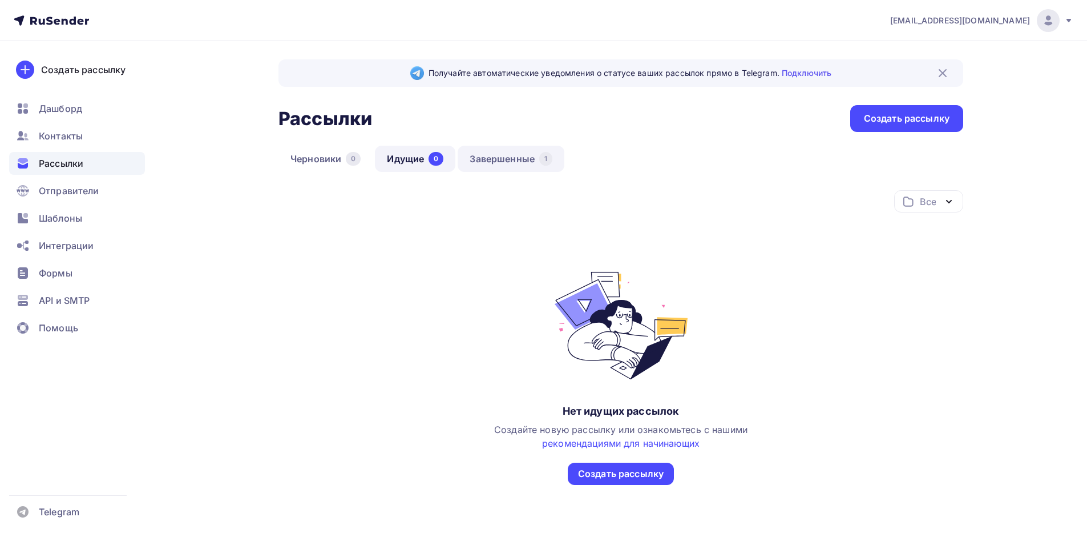
click at [549, 158] on div "1" at bounding box center [545, 159] width 13 height 14
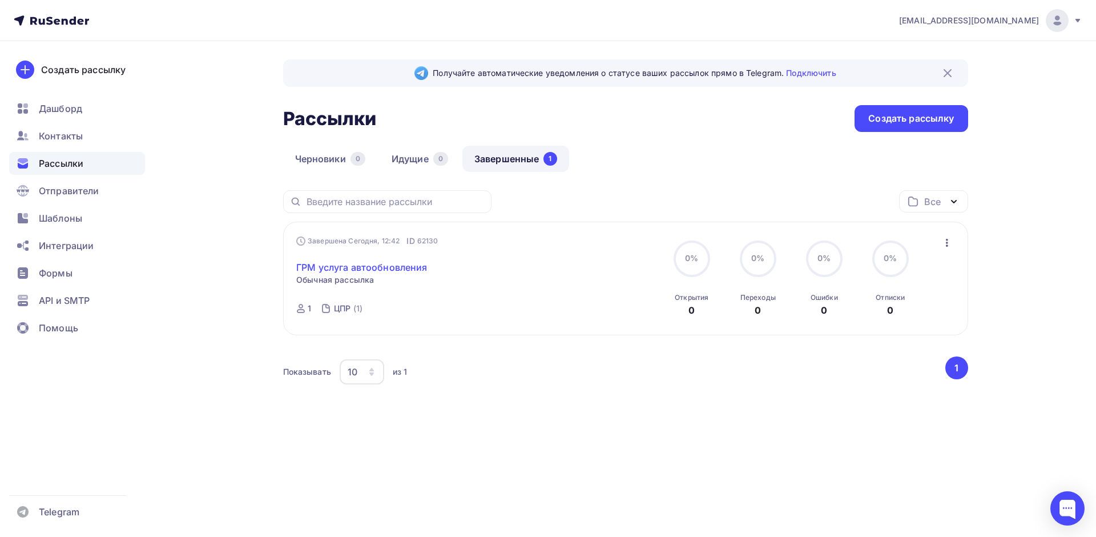
click at [337, 266] on link "ГРМ услуга автообновления" at bounding box center [361, 267] width 131 height 14
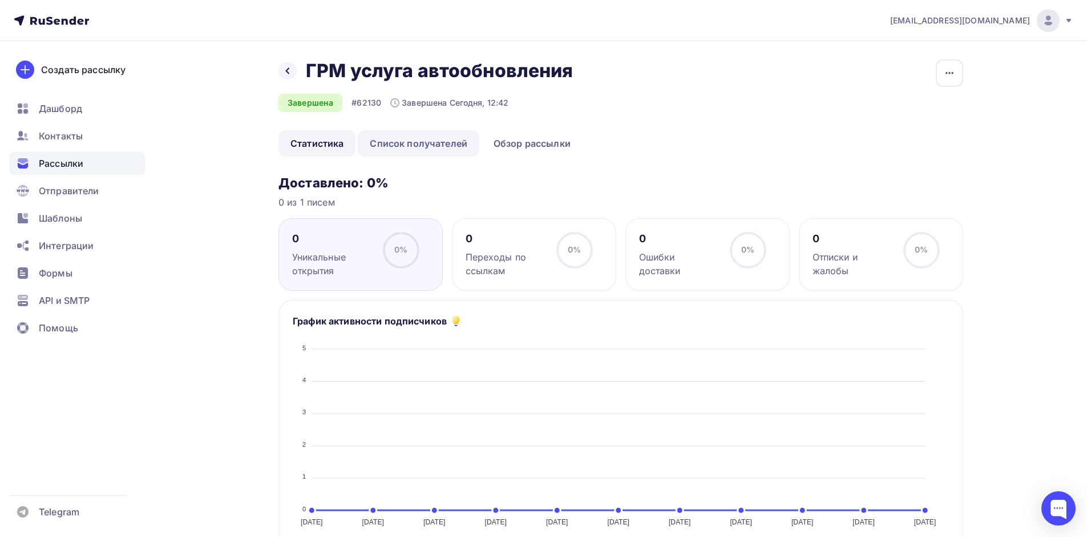
click at [417, 151] on link "Список получателей" at bounding box center [419, 143] width 122 height 26
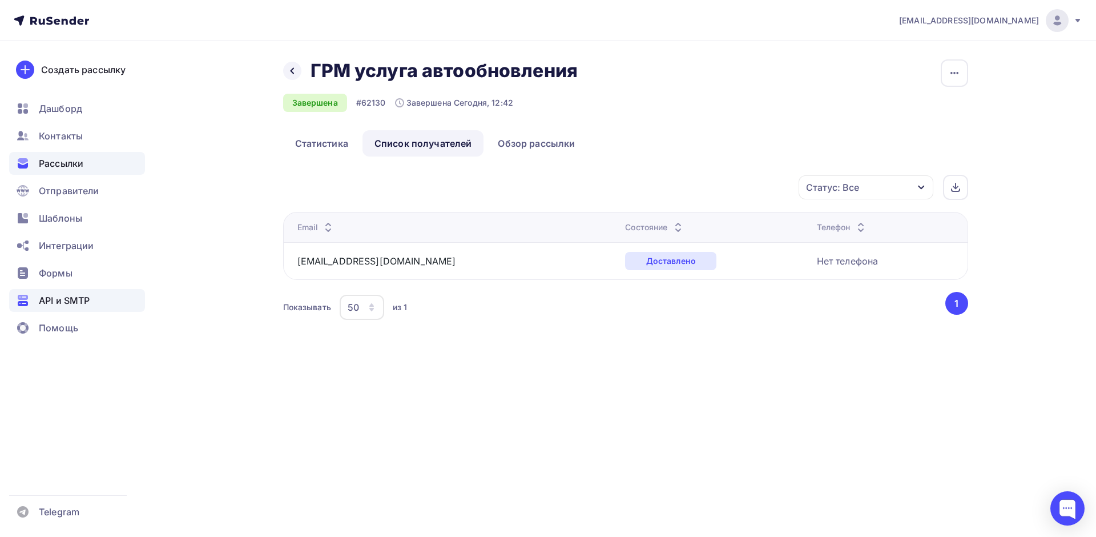
click at [38, 302] on div "API и SMTP" at bounding box center [77, 300] width 136 height 23
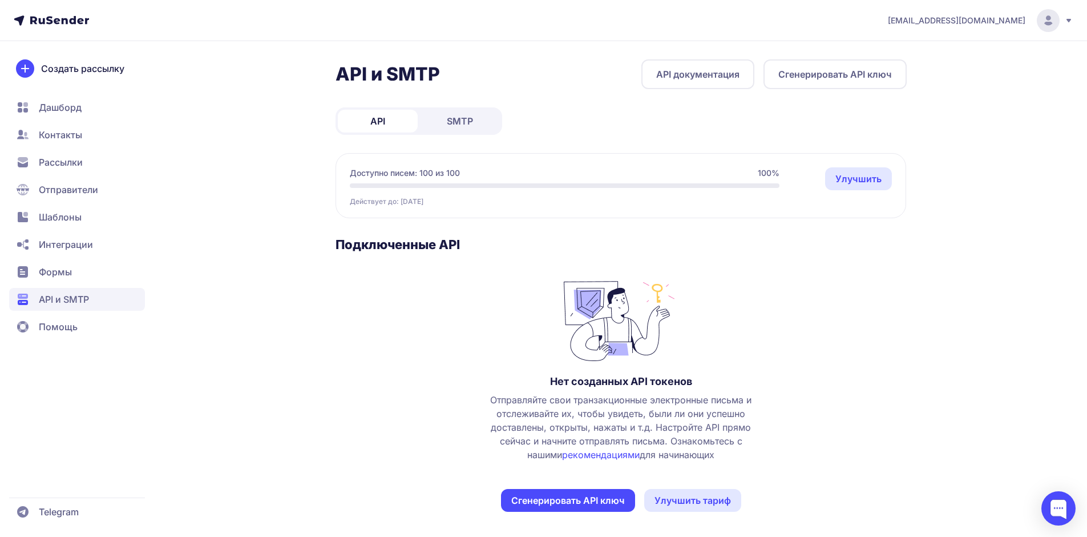
click at [474, 119] on link "SMTP" at bounding box center [460, 121] width 80 height 23
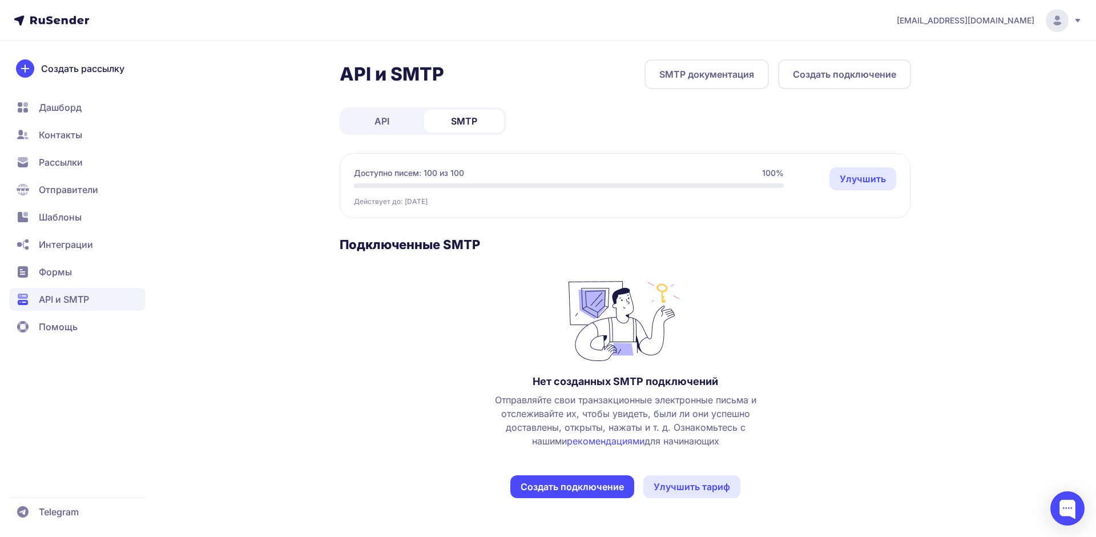
click at [703, 70] on link "SMTP документация" at bounding box center [706, 74] width 124 height 30
click at [840, 76] on button "Создать подключение" at bounding box center [844, 74] width 133 height 30
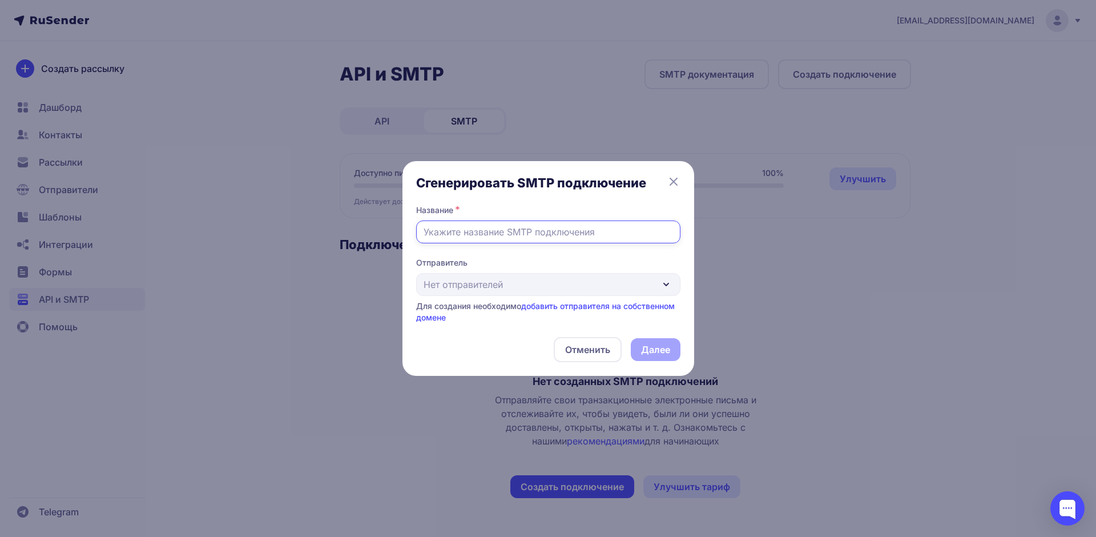
click at [553, 228] on input "text" at bounding box center [548, 231] width 264 height 23
type input "штащ"
type input "[EMAIL_ADDRESS][DOMAIN_NAME]"
click at [554, 291] on div "Отправитель Нет отправителей Для создания необходимо добавить отправителя на со…" at bounding box center [548, 290] width 264 height 66
click at [598, 283] on div "Отправитель Нет отправителей Для создания необходимо добавить отправителя на со…" at bounding box center [548, 290] width 264 height 66
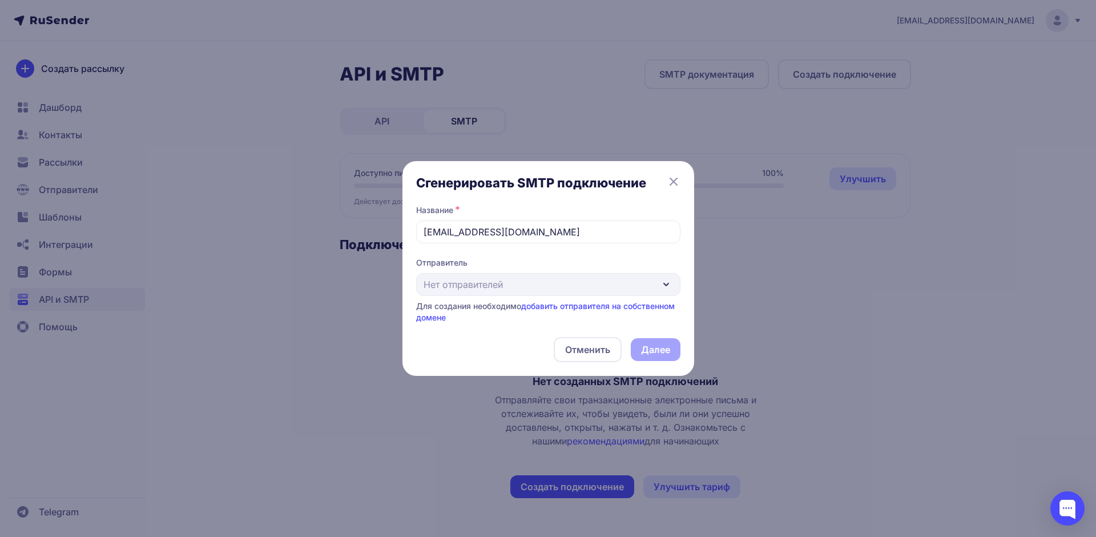
click at [688, 275] on div "Сгенерировать SMTP подключение Название * [EMAIL_ADDRESS][DOMAIN_NAME] Отправит…" at bounding box center [548, 268] width 292 height 215
click at [639, 350] on div "Отменить Далее" at bounding box center [548, 349] width 264 height 25
click at [579, 307] on link "добавить отправителя на собственном домене" at bounding box center [545, 311] width 259 height 21
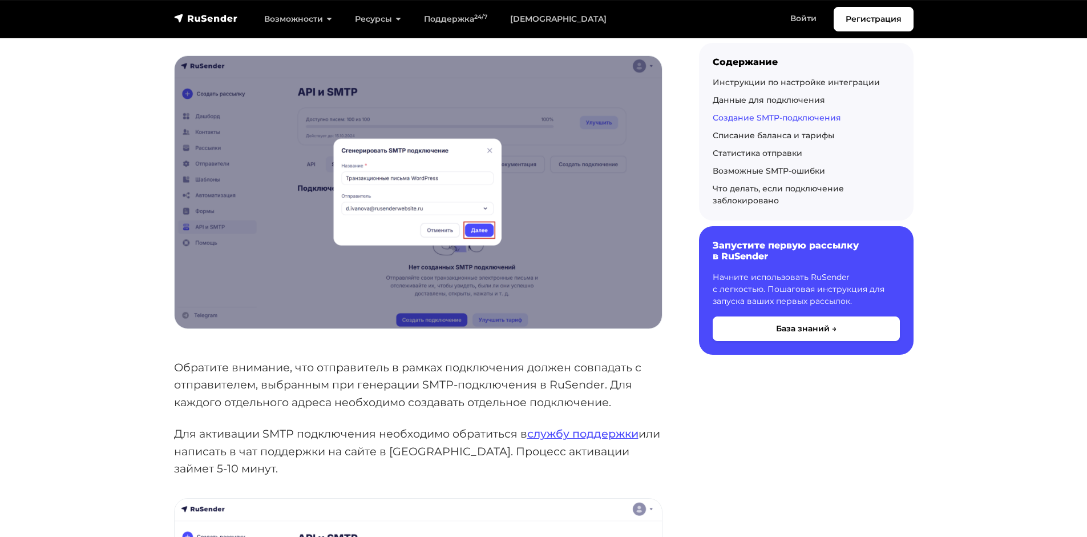
scroll to position [1370, 0]
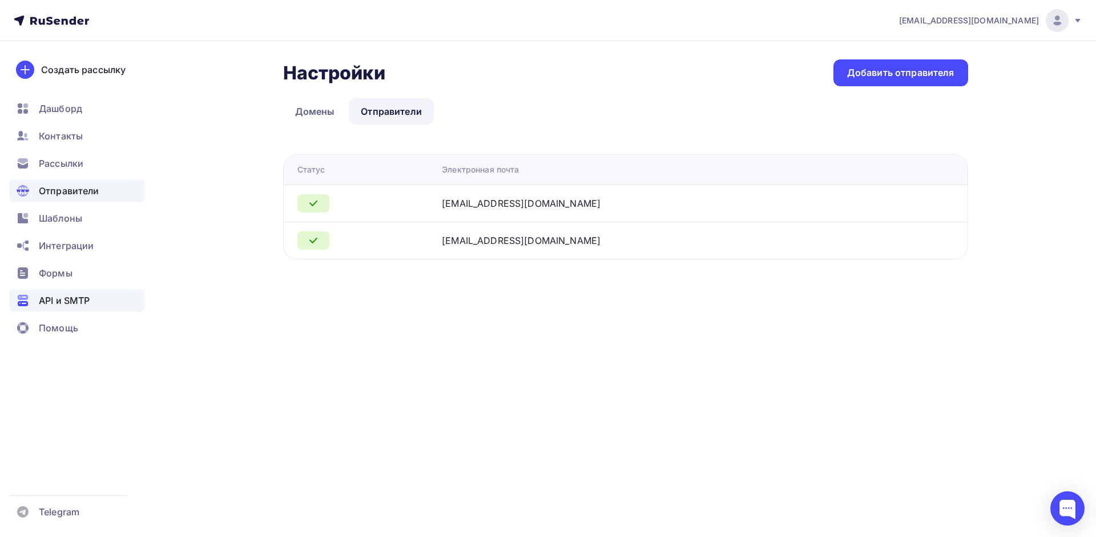
click at [59, 303] on span "API и SMTP" at bounding box center [64, 300] width 51 height 14
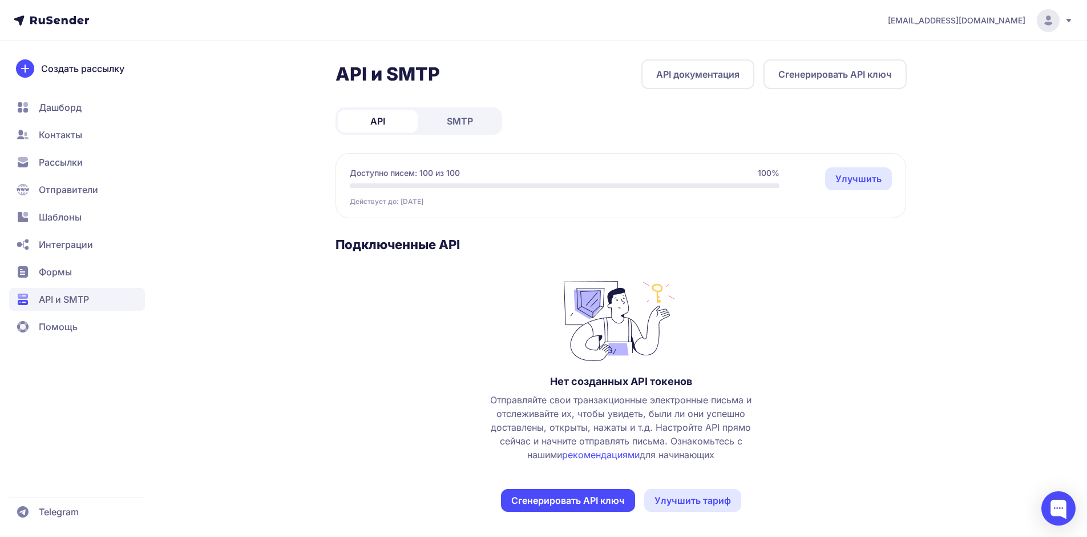
click at [454, 127] on span "SMTP" at bounding box center [460, 121] width 26 height 14
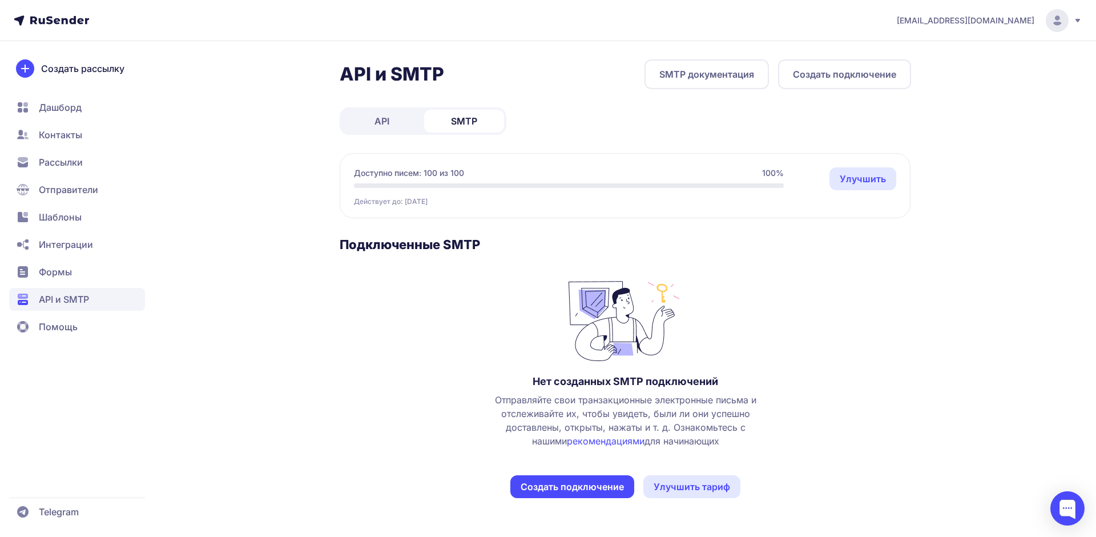
click at [599, 485] on button "Создать подключение" at bounding box center [572, 486] width 124 height 23
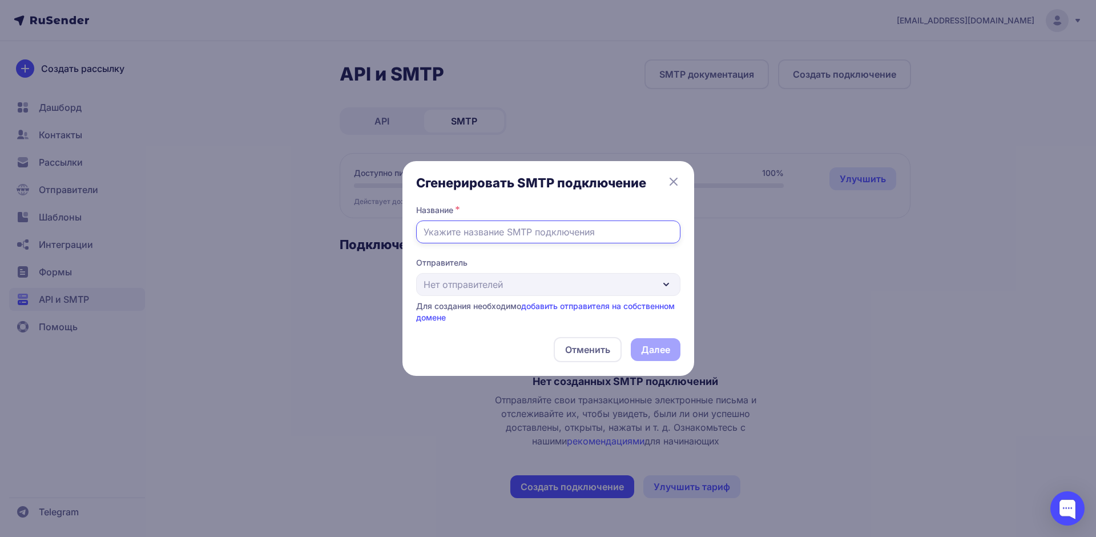
click at [519, 233] on input "text" at bounding box center [548, 231] width 264 height 23
type input "nfod"
type input "info"
click at [652, 280] on div "Отправитель Нет отправителей Для создания необходимо добавить отправителя на со…" at bounding box center [548, 290] width 264 height 66
click at [668, 285] on div "Отправитель Нет отправителей Для создания необходимо добавить отправителя на со…" at bounding box center [548, 290] width 264 height 66
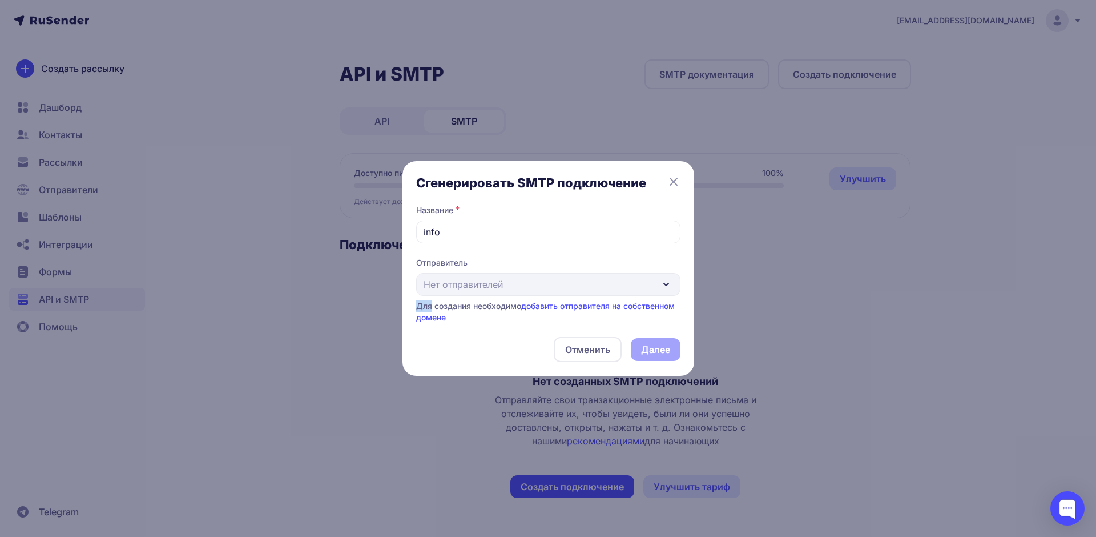
click at [668, 285] on div "Отправитель Нет отправителей Для создания необходимо добавить отправителя на со…" at bounding box center [548, 290] width 264 height 66
click at [611, 349] on button "Отменить" at bounding box center [588, 349] width 68 height 25
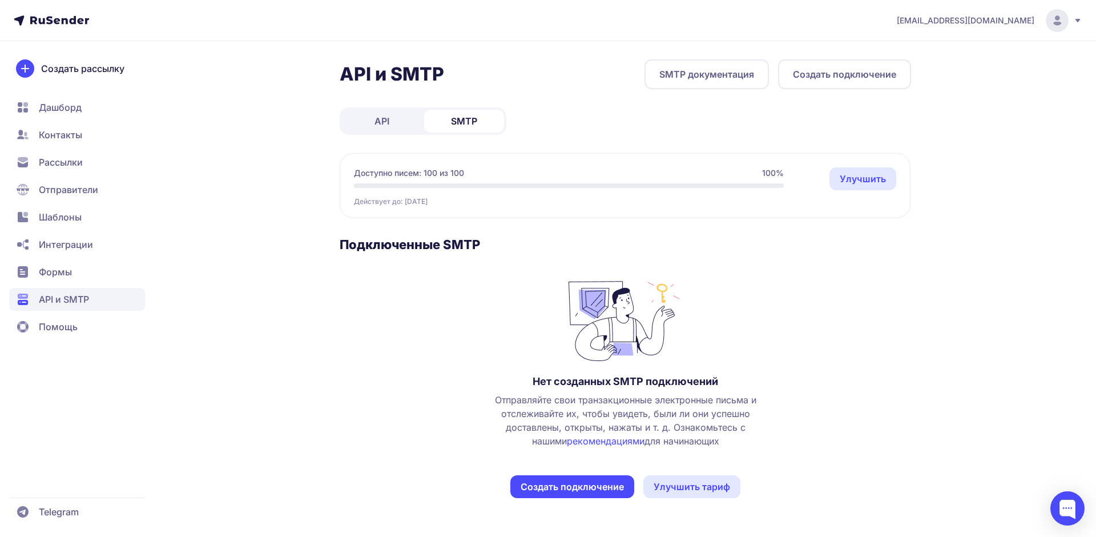
click at [76, 140] on span "Контакты" at bounding box center [60, 135] width 43 height 14
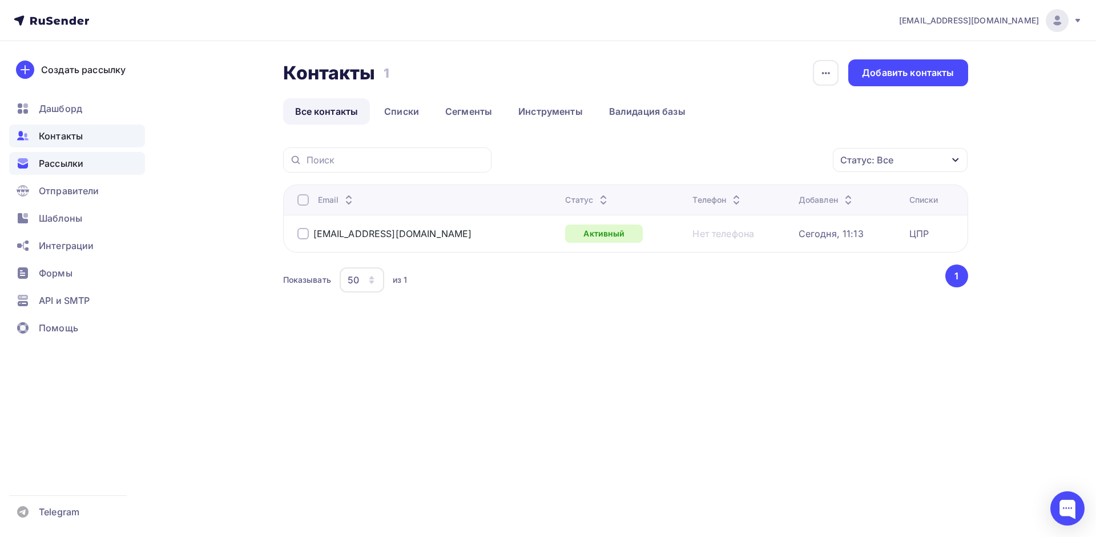
click at [72, 154] on div "Рассылки" at bounding box center [77, 163] width 136 height 23
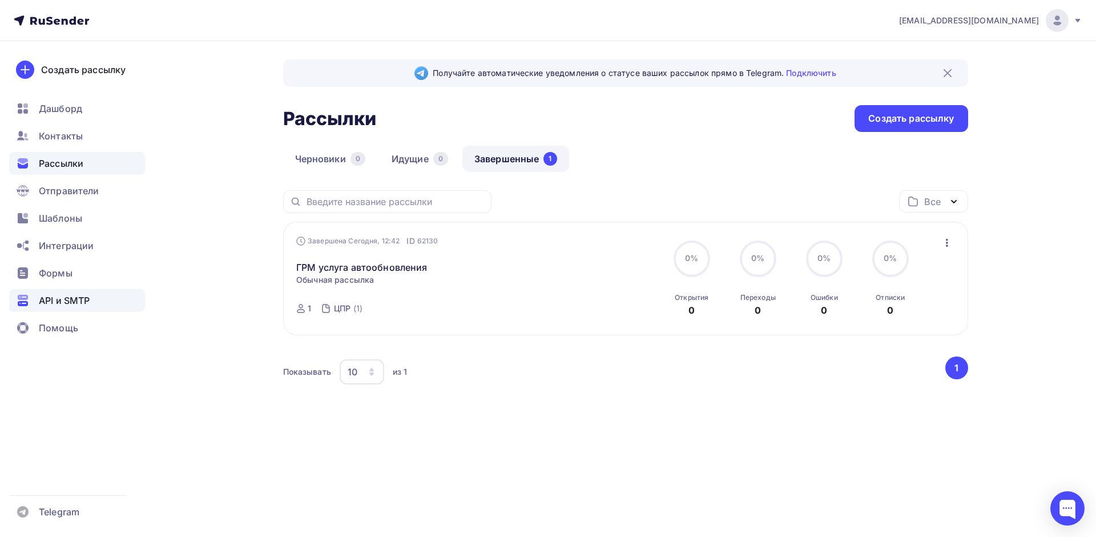
click at [53, 293] on div "API и SMTP" at bounding box center [77, 300] width 136 height 23
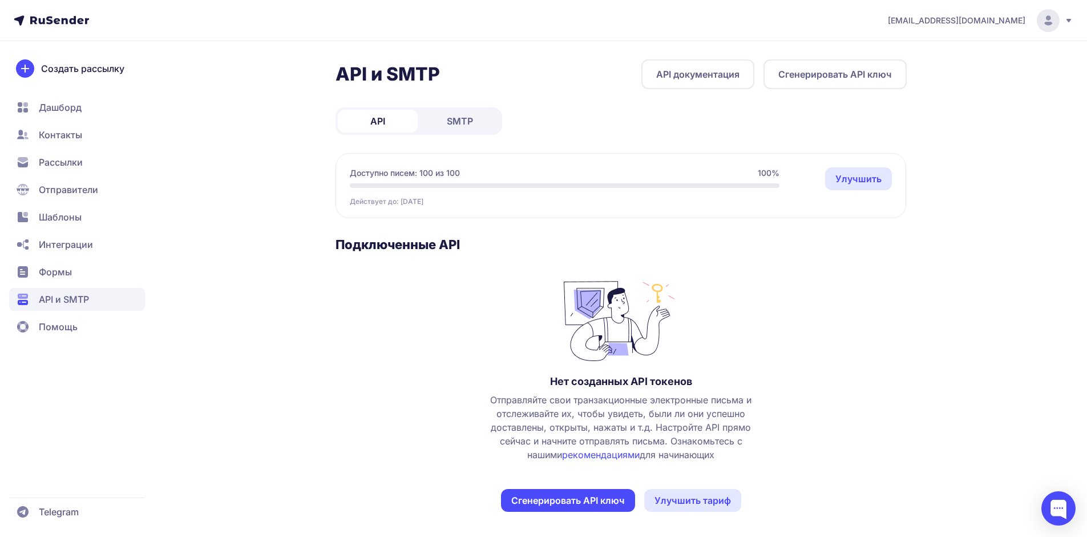
click at [700, 71] on link "API документация" at bounding box center [698, 74] width 113 height 30
click at [482, 117] on link "SMTP" at bounding box center [460, 121] width 80 height 23
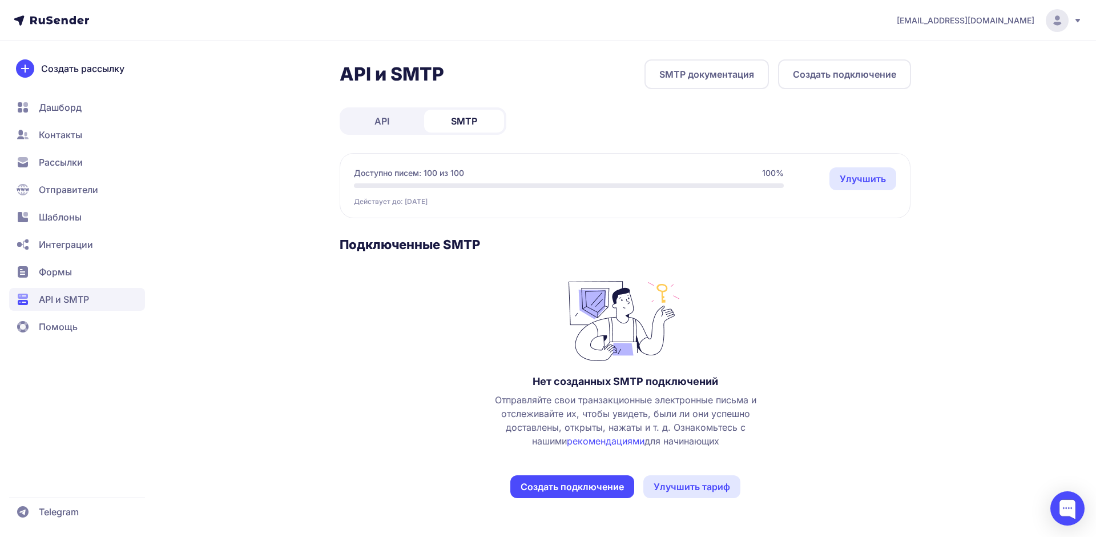
click at [597, 485] on button "Создать подключение" at bounding box center [572, 486] width 124 height 23
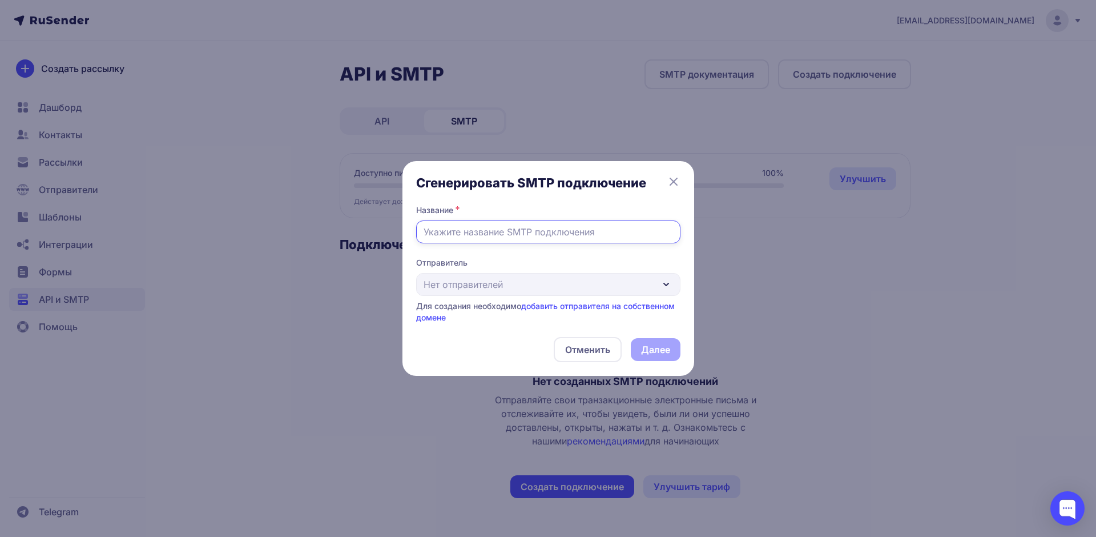
click at [522, 228] on input "text" at bounding box center [548, 231] width 264 height 23
type input "sss"
click at [529, 288] on div "Отправитель Нет отправителей Для создания необходимо добавить отправителя на со…" at bounding box center [548, 290] width 264 height 66
click at [578, 305] on link "добавить отправителя на собственном домене" at bounding box center [545, 311] width 259 height 21
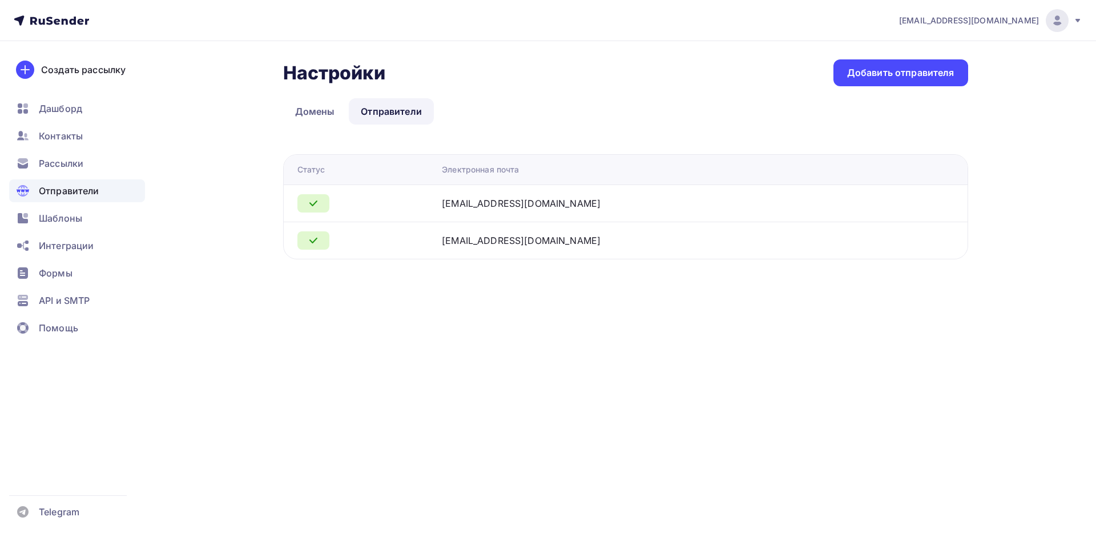
click at [594, 243] on div "[EMAIL_ADDRESS][DOMAIN_NAME]" at bounding box center [584, 240] width 285 height 14
click at [321, 110] on link "Домены" at bounding box center [315, 111] width 64 height 26
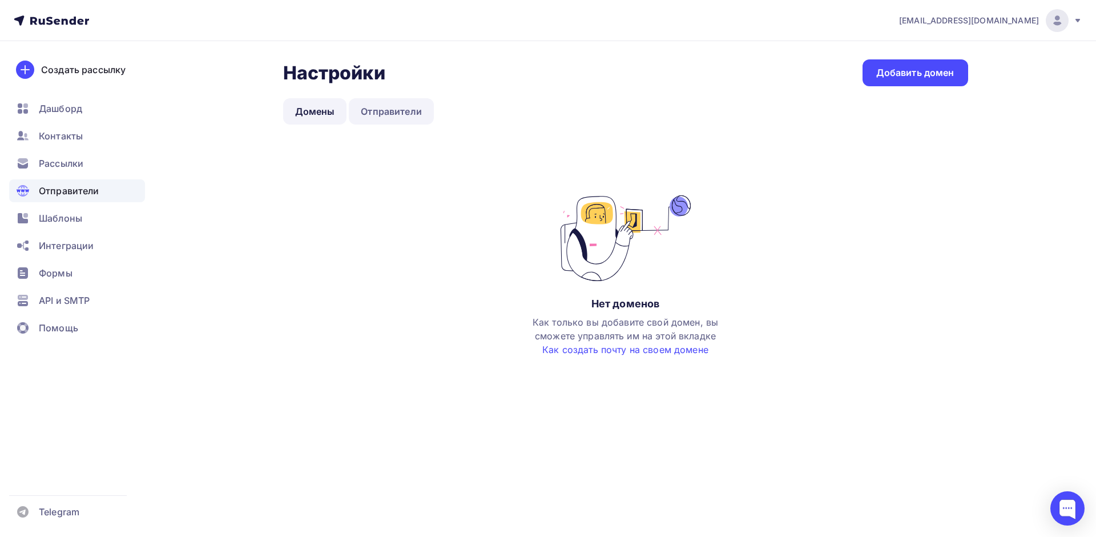
click at [386, 112] on link "Отправители" at bounding box center [391, 111] width 85 height 26
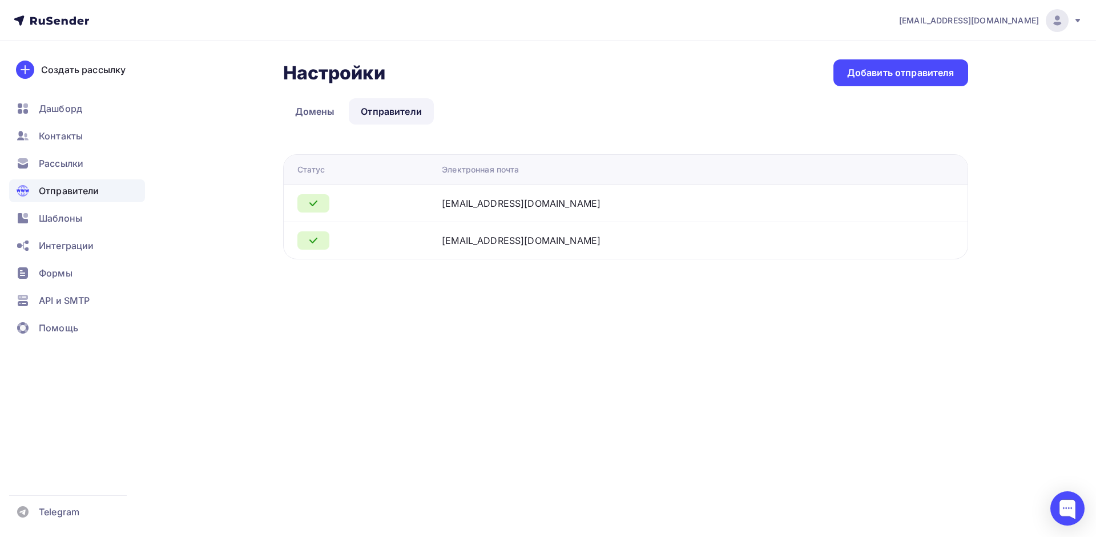
click at [551, 248] on td "[EMAIL_ADDRESS][DOMAIN_NAME]" at bounding box center [666, 239] width 459 height 37
click at [62, 219] on span "Шаблоны" at bounding box center [60, 218] width 43 height 14
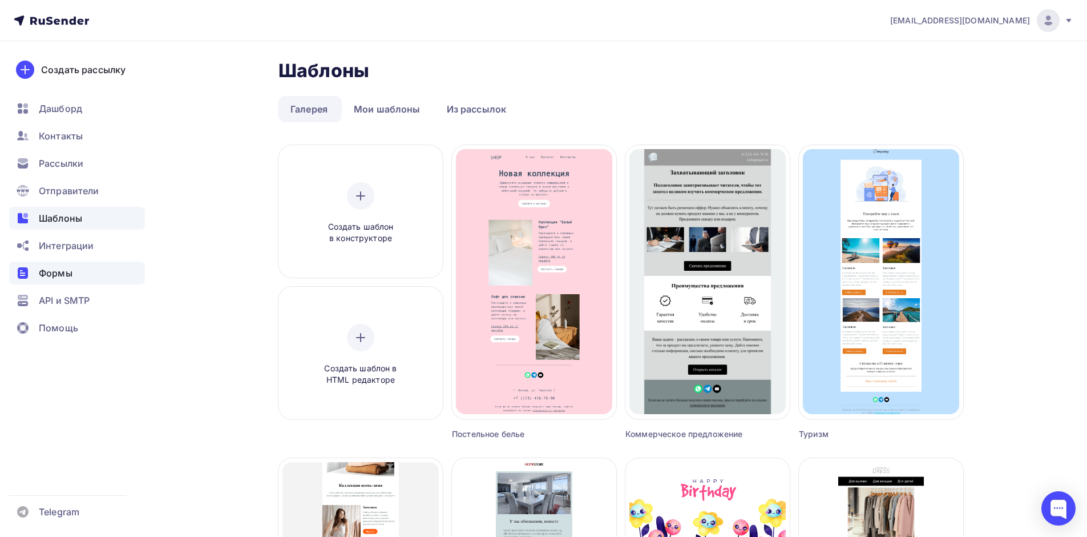
click at [62, 279] on span "Формы" at bounding box center [56, 273] width 34 height 14
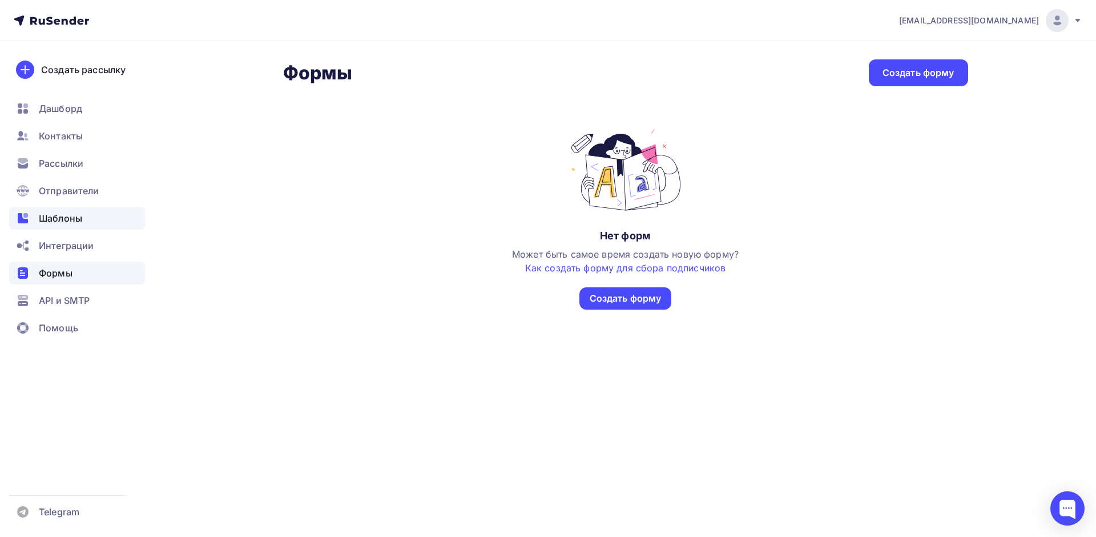
click at [48, 223] on span "Шаблоны" at bounding box center [60, 218] width 43 height 14
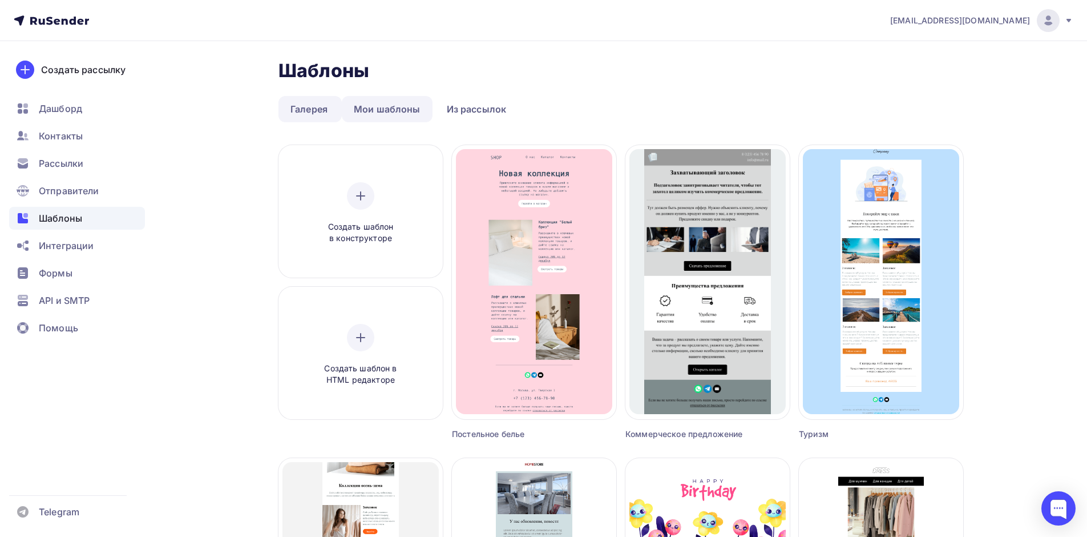
click at [417, 113] on link "Мои шаблоны" at bounding box center [387, 109] width 91 height 26
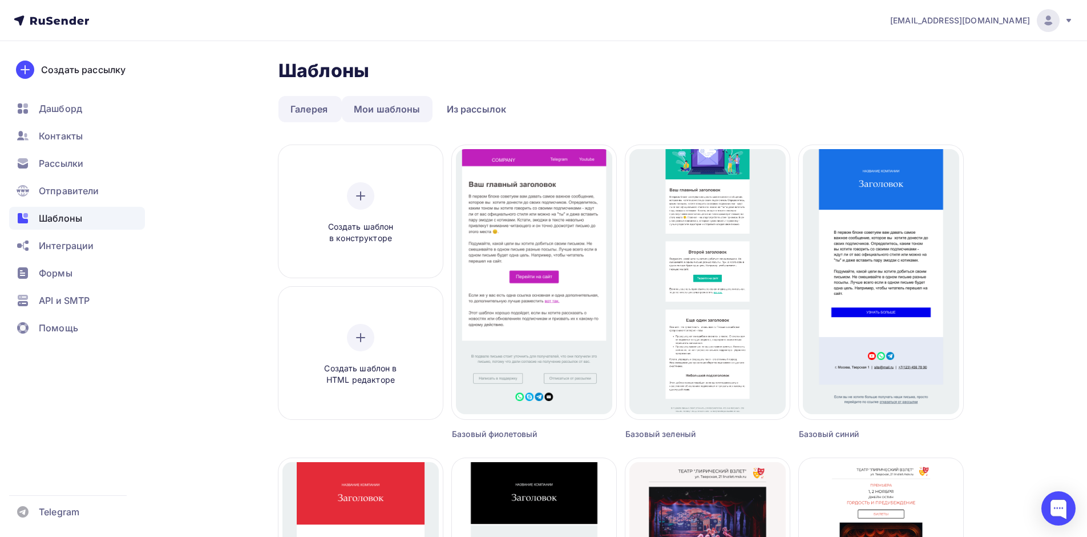
click at [405, 117] on link "Мои шаблоны" at bounding box center [387, 109] width 91 height 26
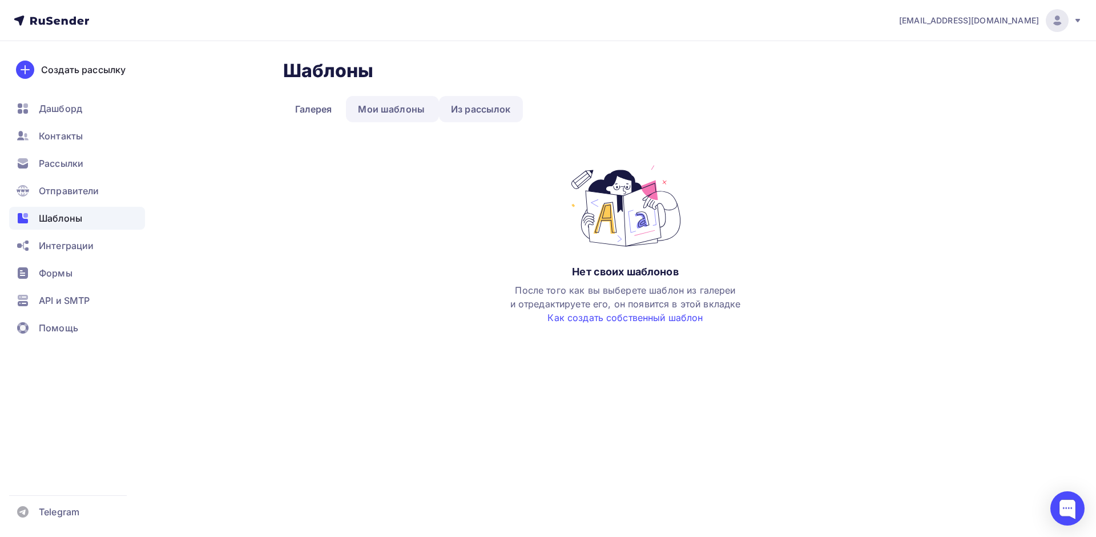
click at [461, 111] on link "Из рассылок" at bounding box center [481, 109] width 84 height 26
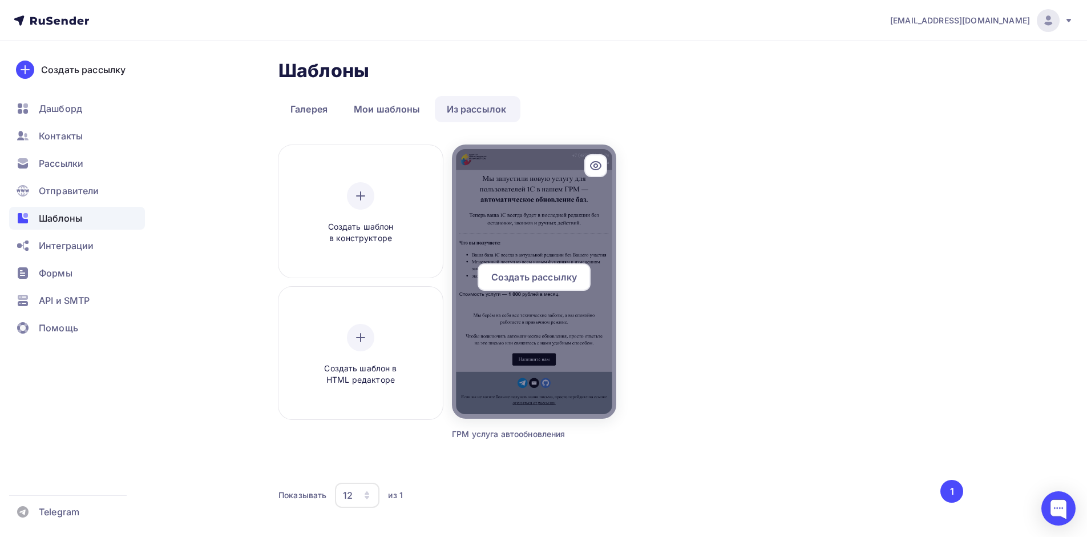
click at [554, 209] on div at bounding box center [534, 281] width 164 height 274
click at [489, 366] on div at bounding box center [534, 281] width 164 height 274
click at [594, 172] on icon at bounding box center [596, 166] width 14 height 14
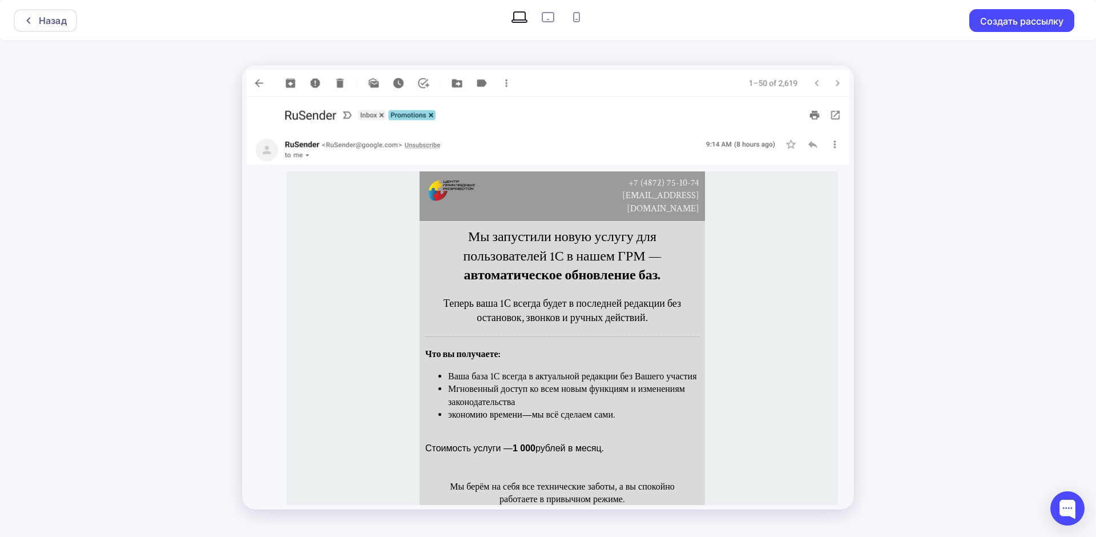
click at [659, 190] on span "112@cprit.ru" at bounding box center [660, 202] width 77 height 25
drag, startPoint x: 642, startPoint y: 248, endPoint x: 631, endPoint y: 284, distance: 38.1
click at [642, 249] on h1 "Мы запустили новую услугу для пользователей 1С в нашем ГРМ — автоматическое обн…" at bounding box center [562, 256] width 274 height 58
click at [578, 266] on strong "автоматическое обновление баз." at bounding box center [562, 275] width 197 height 18
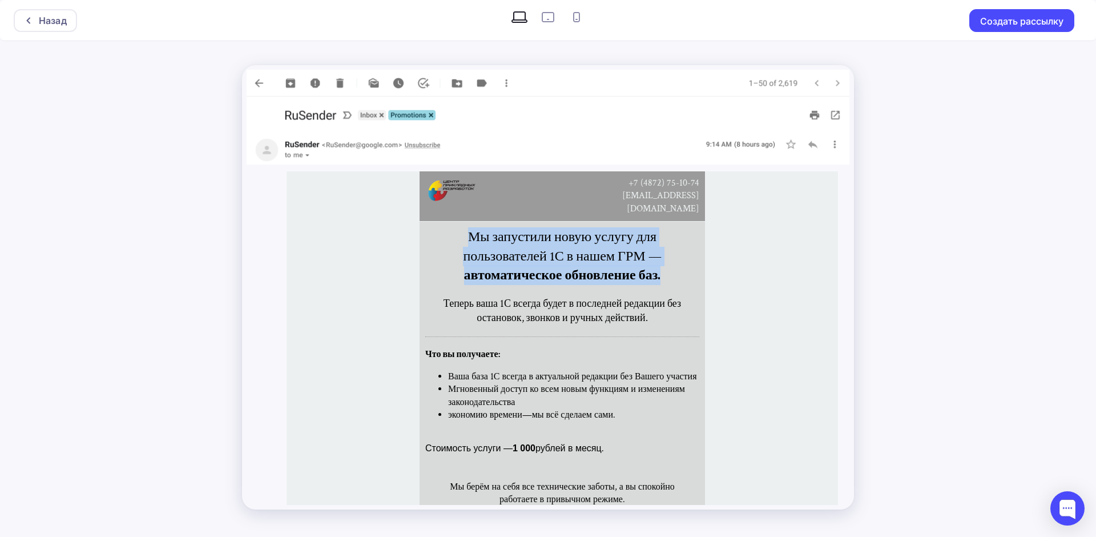
click at [578, 266] on strong "автоматическое обновление баз." at bounding box center [562, 275] width 197 height 18
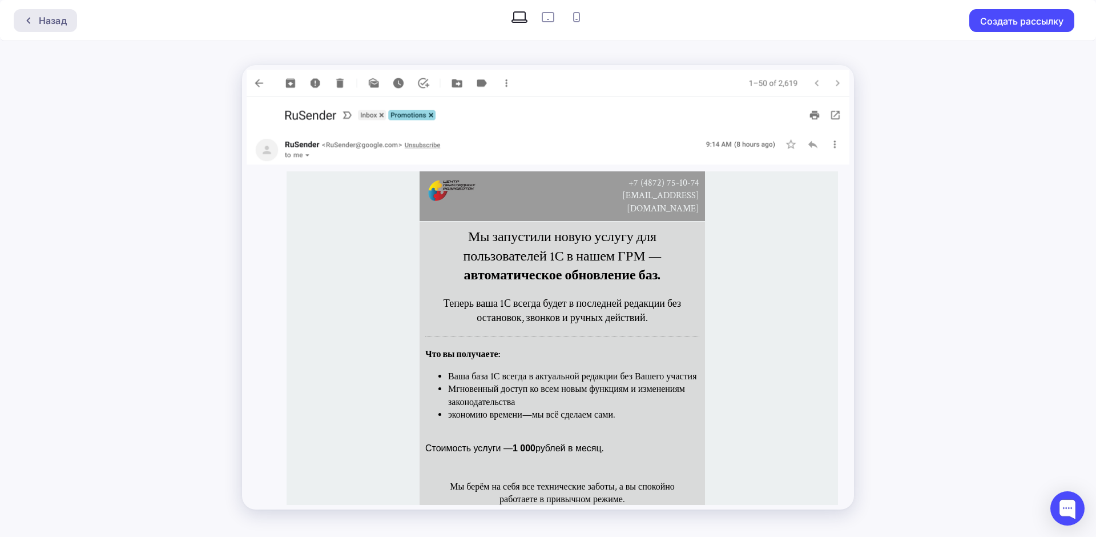
click at [59, 15] on div "Назад" at bounding box center [53, 21] width 28 height 14
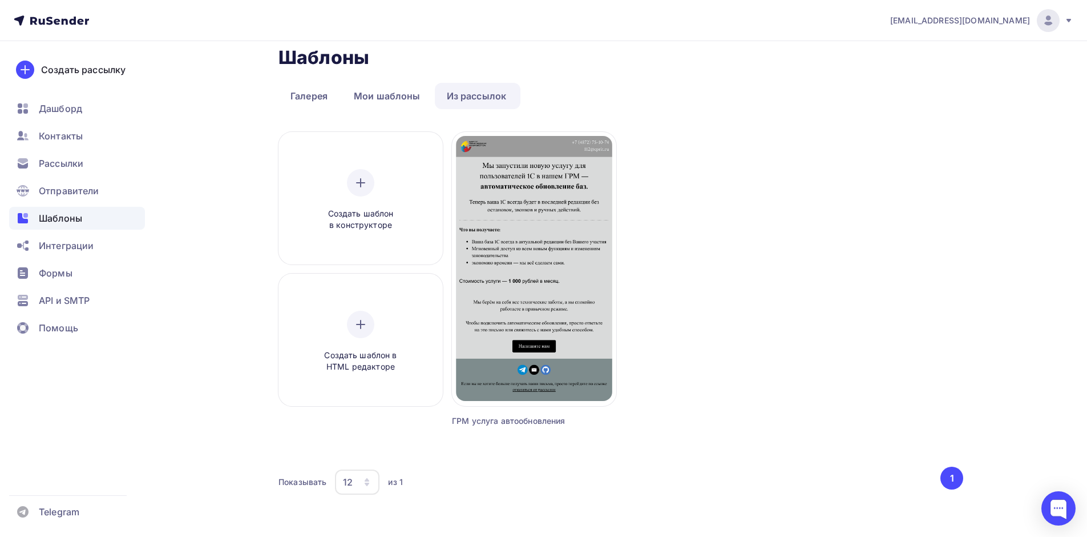
scroll to position [31, 0]
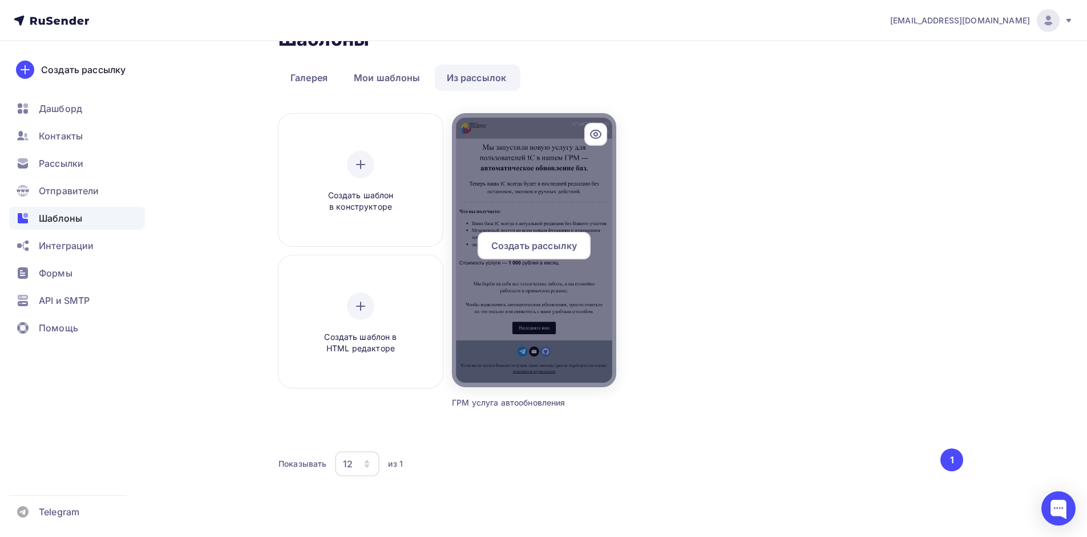
click at [511, 325] on div at bounding box center [534, 250] width 164 height 274
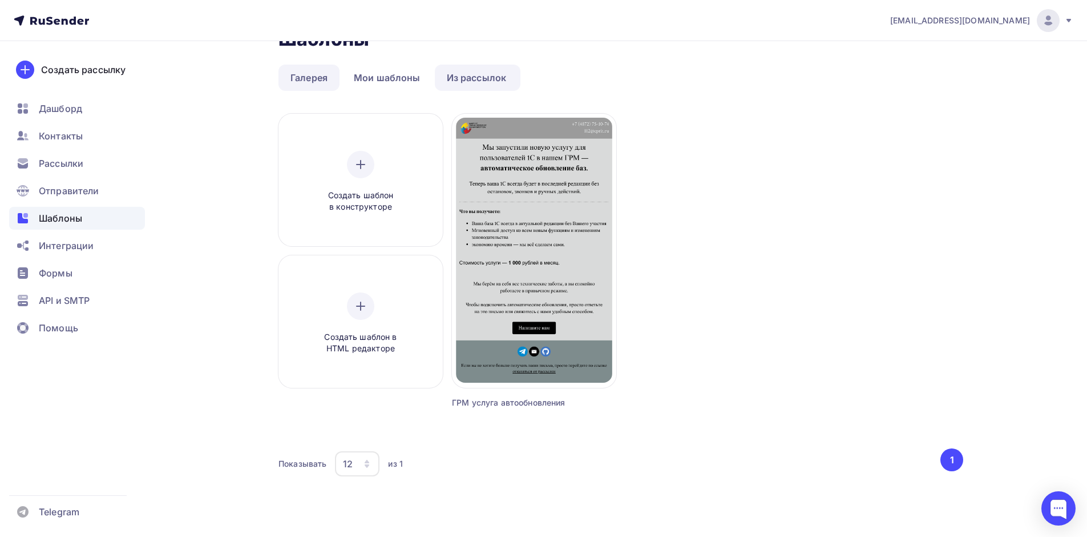
drag, startPoint x: 315, startPoint y: 62, endPoint x: 310, endPoint y: 75, distance: 14.6
click at [315, 62] on div "Шаблоны Шаблоны Галерея Мои шаблоны Из рассылок Создать шаблон в конструкторе С…" at bounding box center [621, 259] width 685 height 463
click at [307, 84] on link "Галерея" at bounding box center [309, 77] width 61 height 26
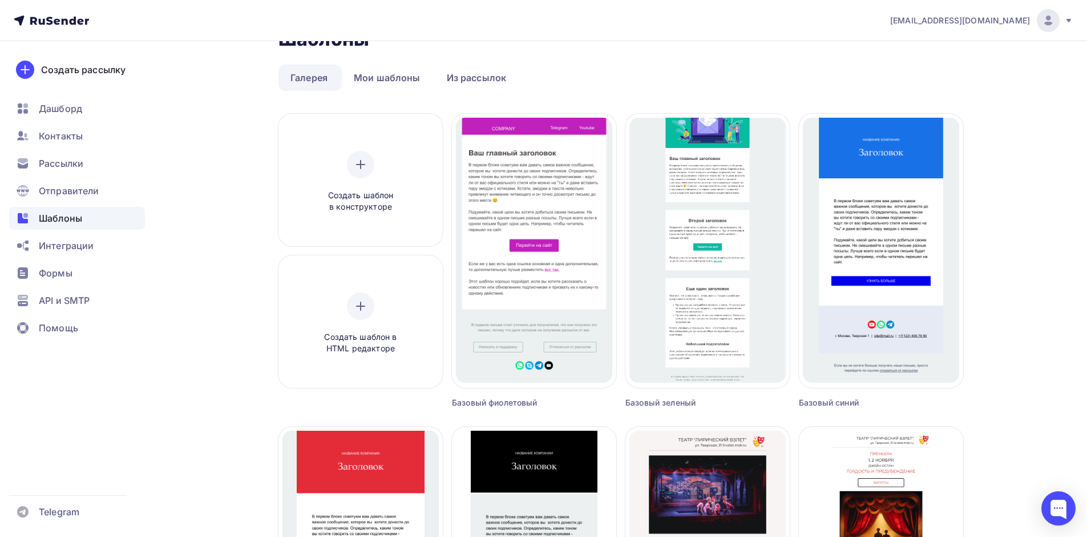
click at [394, 86] on link "Мои шаблоны" at bounding box center [387, 77] width 91 height 26
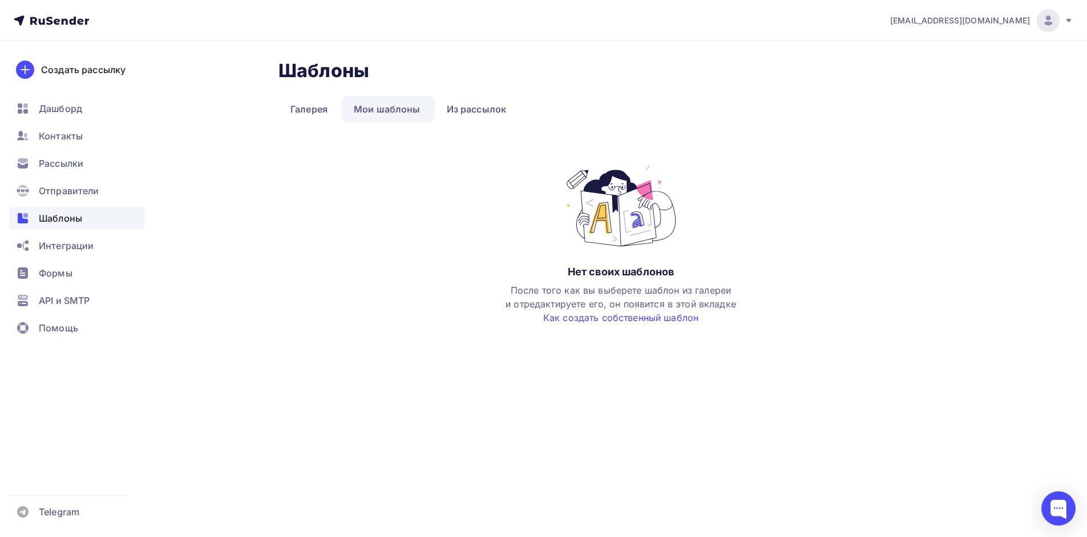
scroll to position [0, 0]
click at [622, 319] on link "Как создать собственный шаблон" at bounding box center [624, 317] width 155 height 11
click at [465, 119] on link "Из рассылок" at bounding box center [481, 109] width 84 height 26
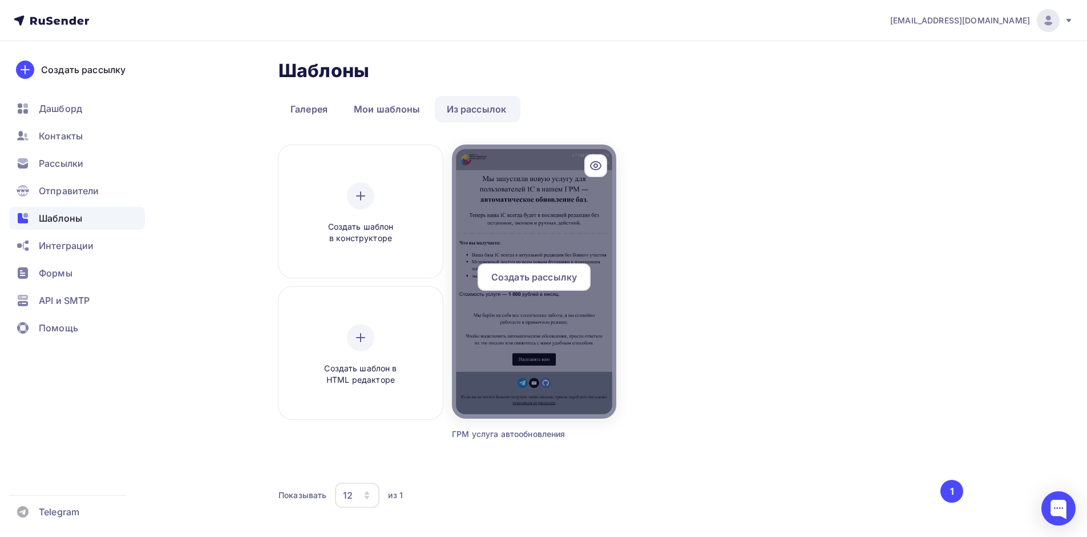
click at [555, 283] on span "Создать рассылку" at bounding box center [534, 277] width 86 height 14
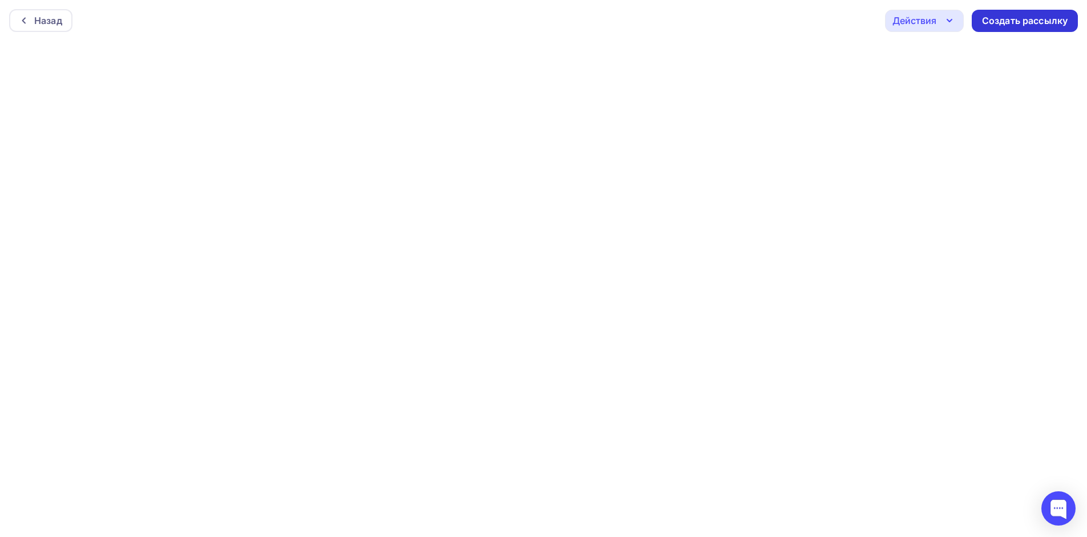
click at [1030, 17] on div "Создать рассылку" at bounding box center [1025, 20] width 86 height 13
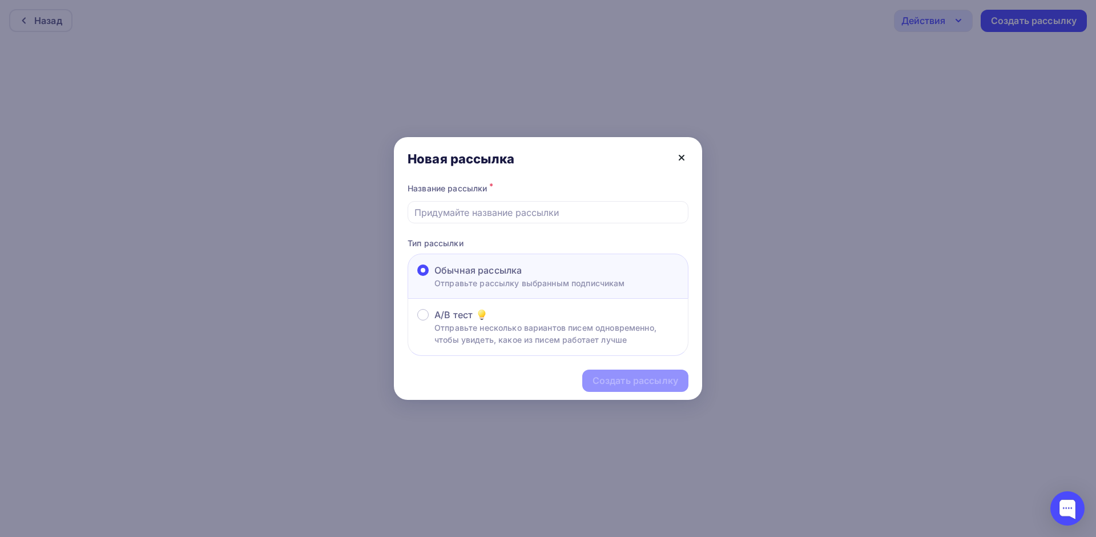
click at [687, 152] on icon at bounding box center [682, 158] width 14 height 14
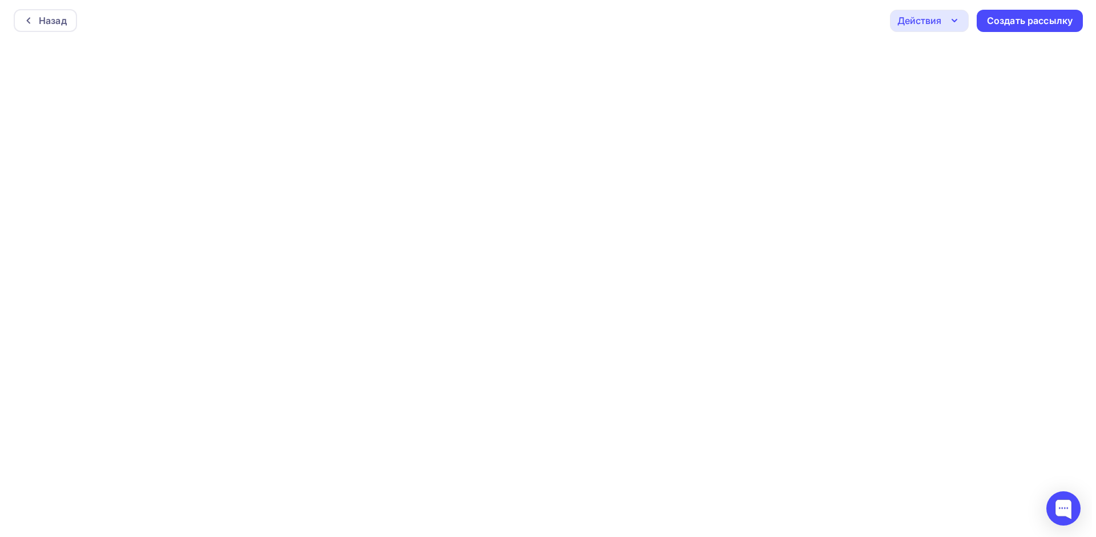
scroll to position [3, 0]
click at [1005, 21] on div "Создать рассылку" at bounding box center [1025, 17] width 86 height 13
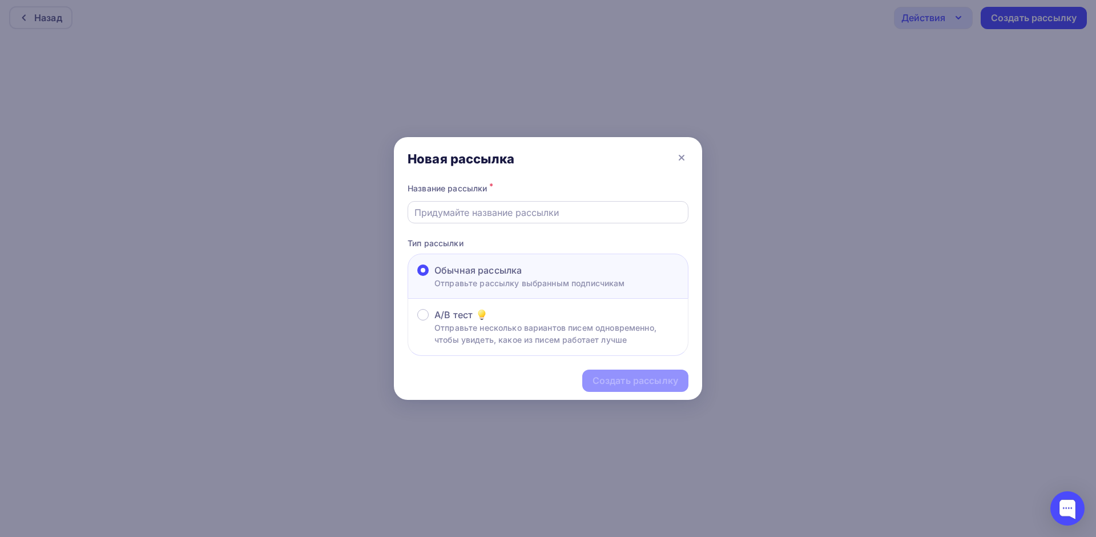
click at [489, 215] on input "text" at bounding box center [548, 212] width 268 height 14
type input "ГРМ услуга автообновления Второй тест"
click at [643, 384] on div "Создать рассылку" at bounding box center [635, 380] width 86 height 13
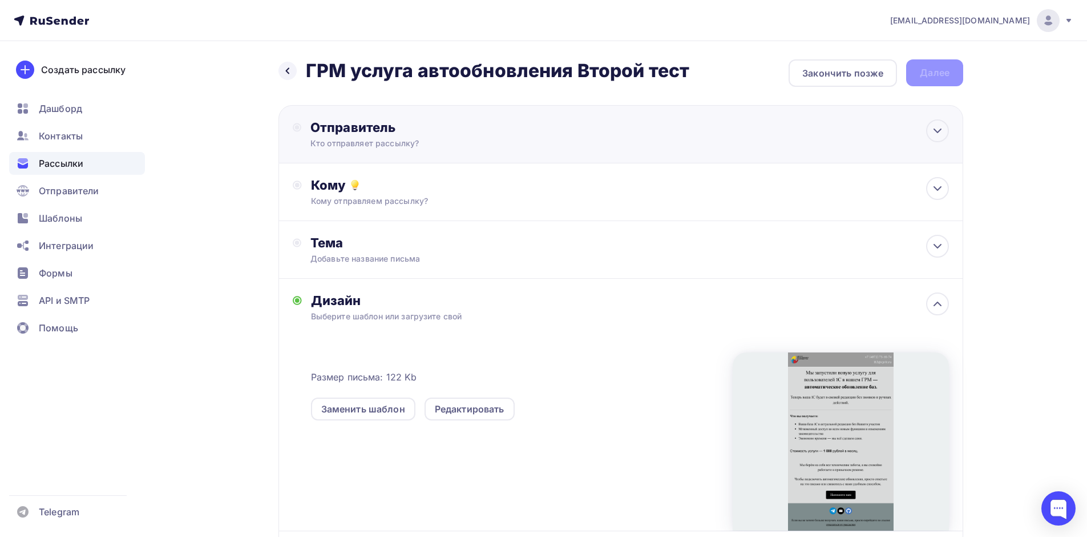
click at [339, 122] on div "Отправитель" at bounding box center [434, 127] width 247 height 16
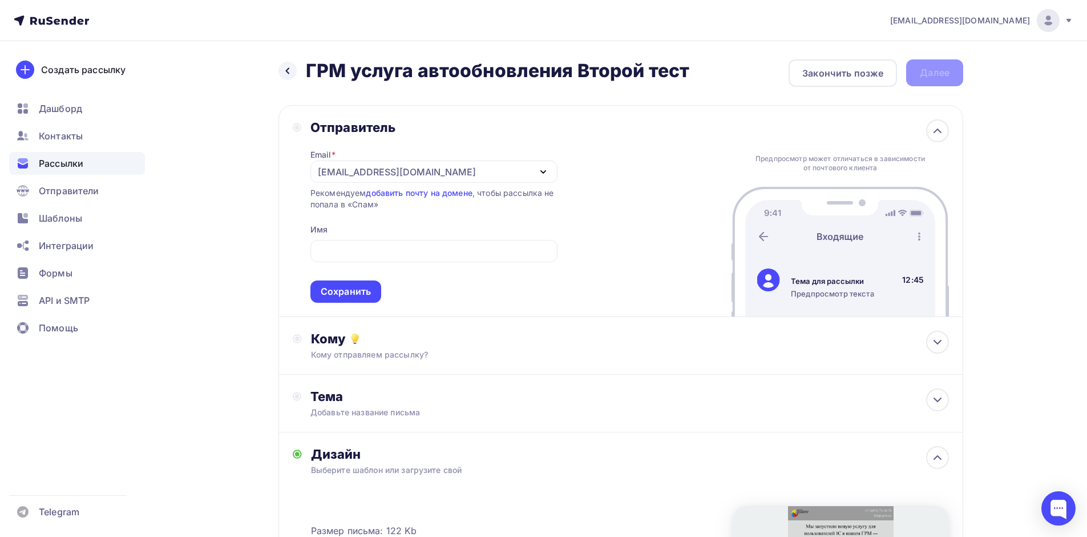
click at [334, 158] on span "*" at bounding box center [334, 155] width 4 height 10
click at [347, 167] on div "[EMAIL_ADDRESS][DOMAIN_NAME]" at bounding box center [397, 172] width 158 height 14
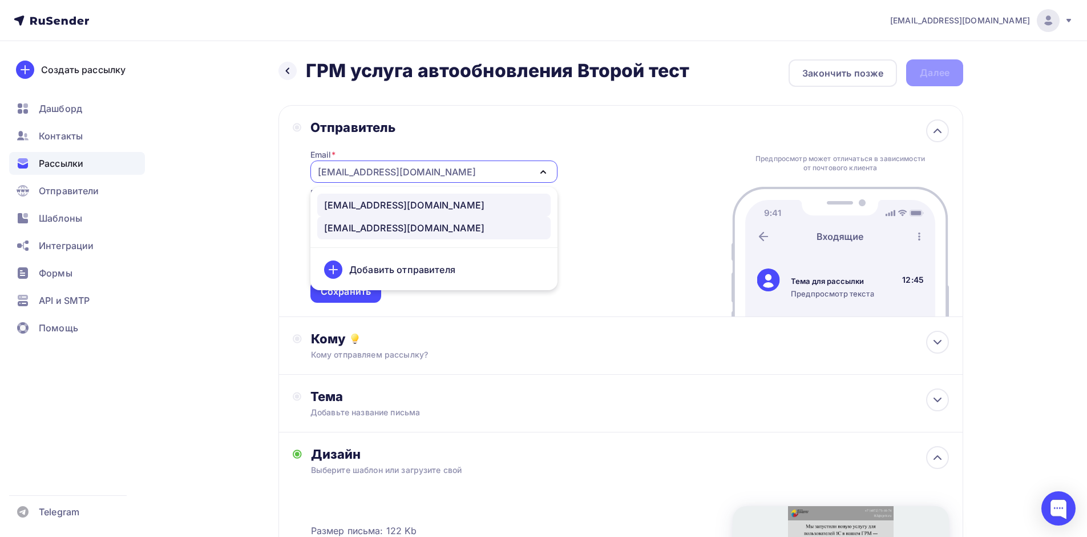
click at [373, 201] on div "info@cprit.ru" at bounding box center [404, 205] width 160 height 14
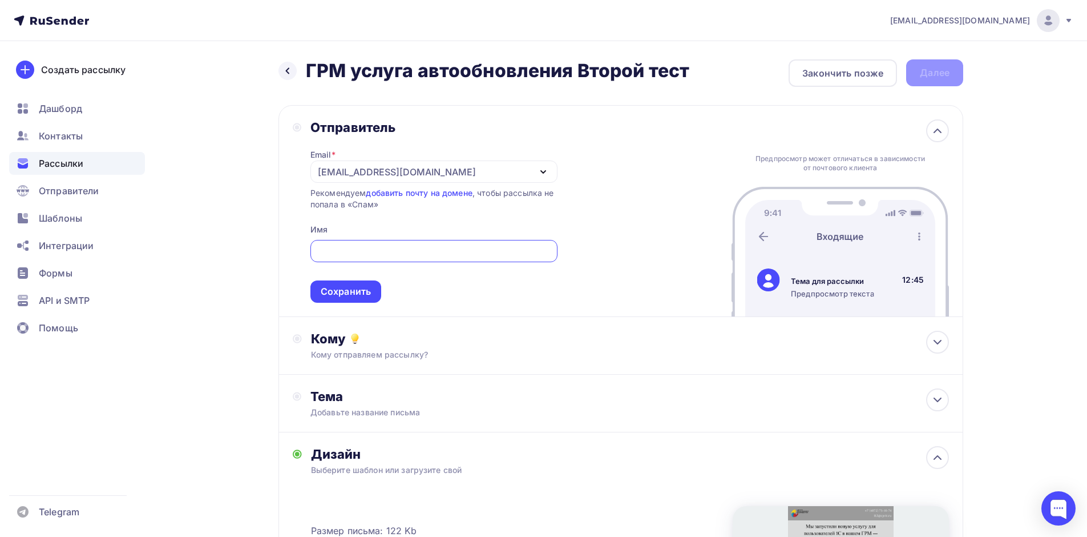
click at [345, 250] on input "text" at bounding box center [434, 251] width 234 height 14
type input "Центр прикладных разработок"
click at [345, 285] on div "Сохранить" at bounding box center [346, 291] width 50 height 13
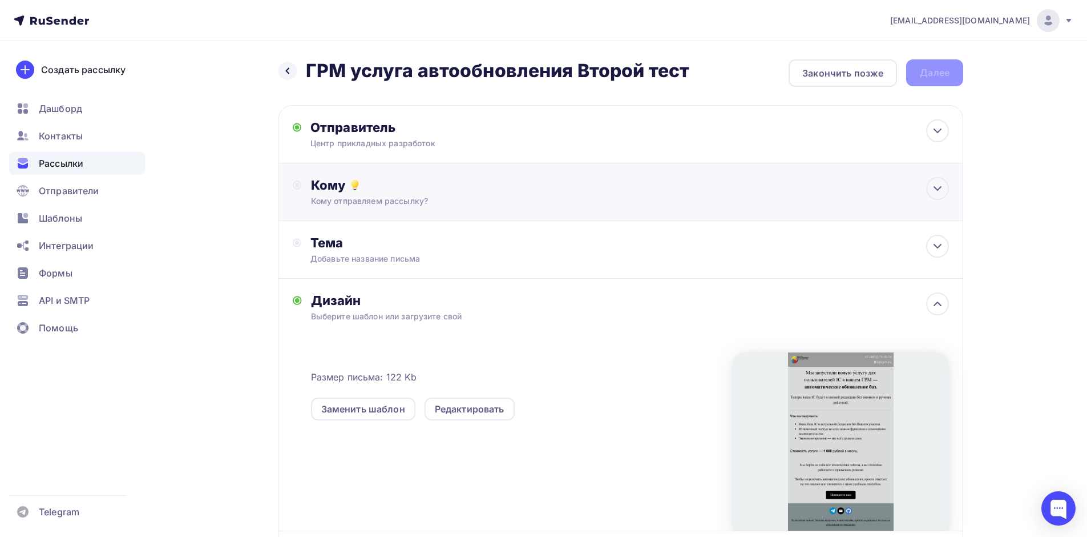
click at [400, 174] on div "Кому Кому отправляем рассылку? Списки получателей Выберите список Все списки id…" at bounding box center [621, 192] width 685 height 58
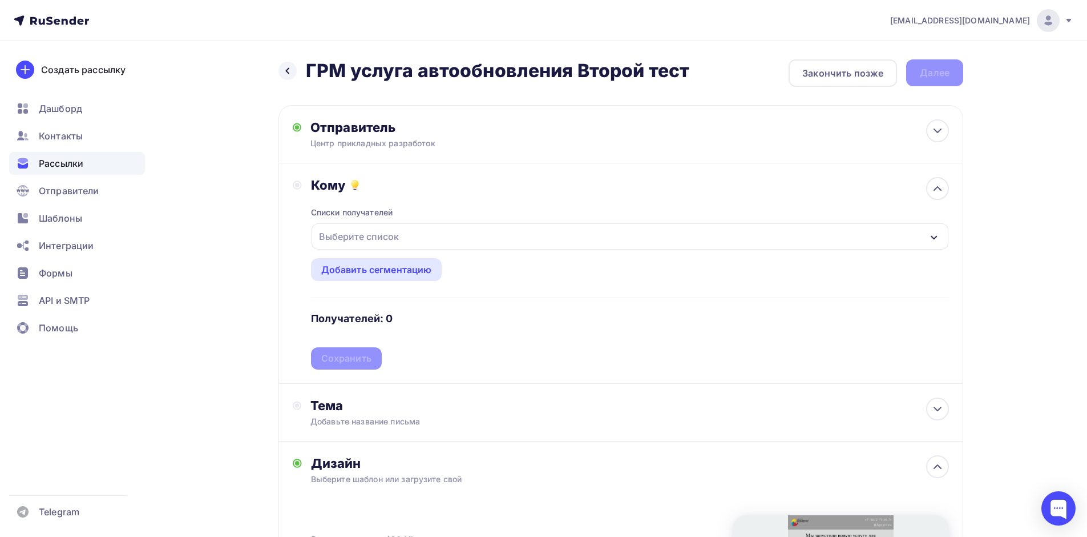
click at [371, 219] on div "Списки получателей Выберите список Все списки id ЦПР (1) #27844 Добавить список…" at bounding box center [630, 281] width 638 height 176
click at [374, 231] on div "Выберите список" at bounding box center [359, 236] width 89 height 21
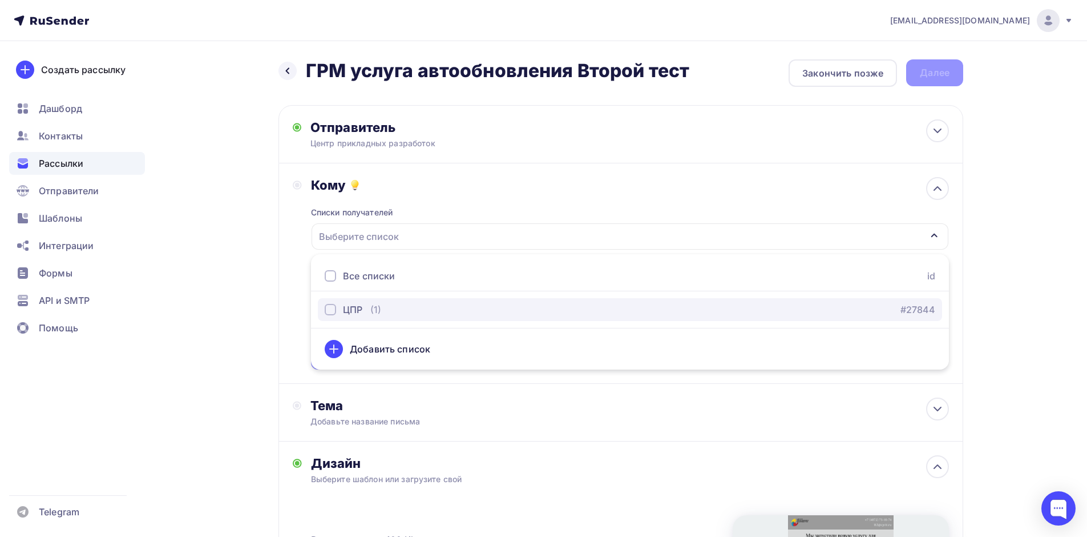
click at [345, 307] on div "ЦПР" at bounding box center [352, 310] width 19 height 14
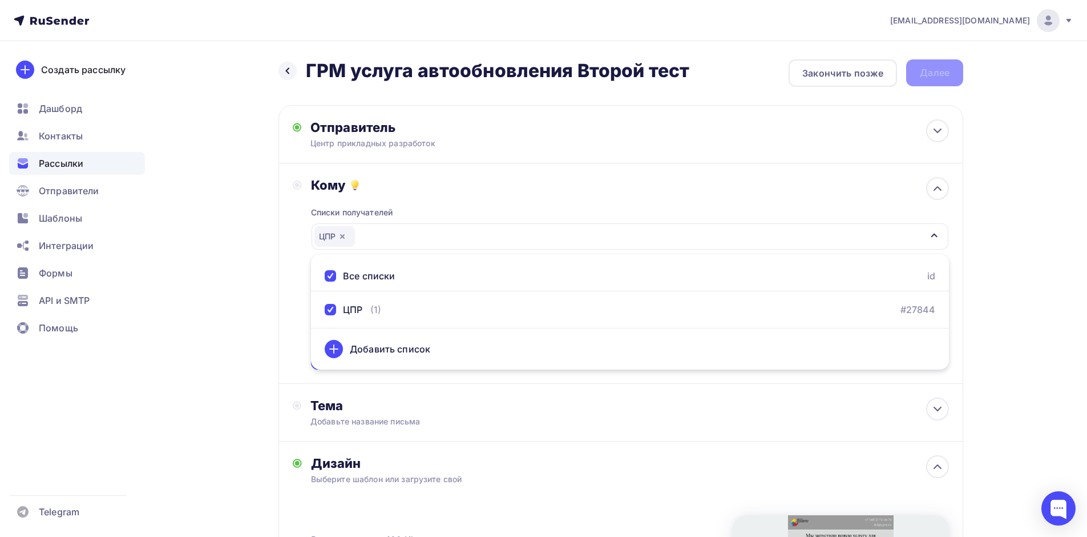
click at [212, 224] on div "Назад ГРМ услуга автообновления Второй тест ГРМ услуга автообновления Второй те…" at bounding box center [544, 433] width 936 height 784
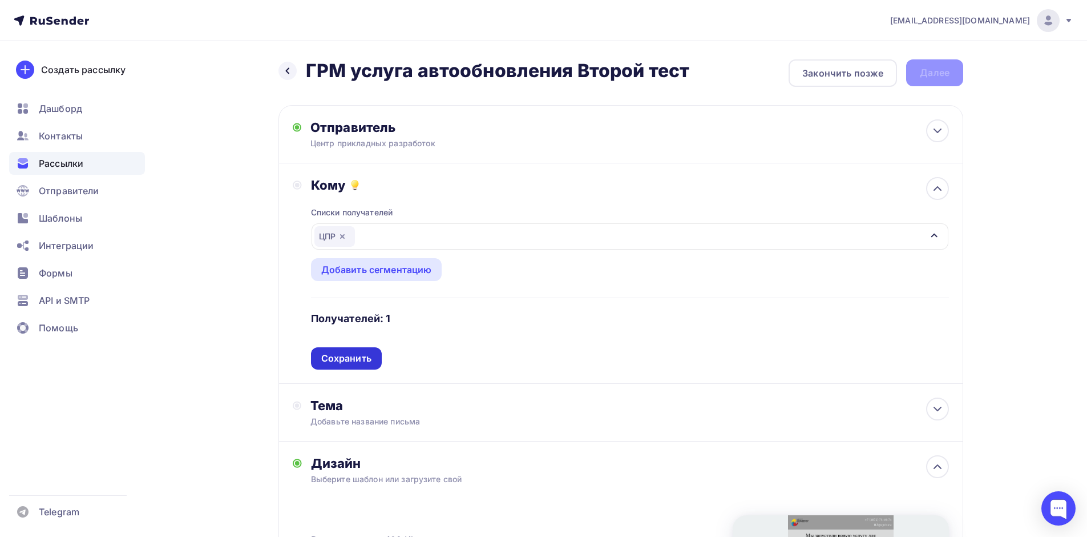
click at [352, 357] on div "Сохранить" at bounding box center [346, 358] width 50 height 13
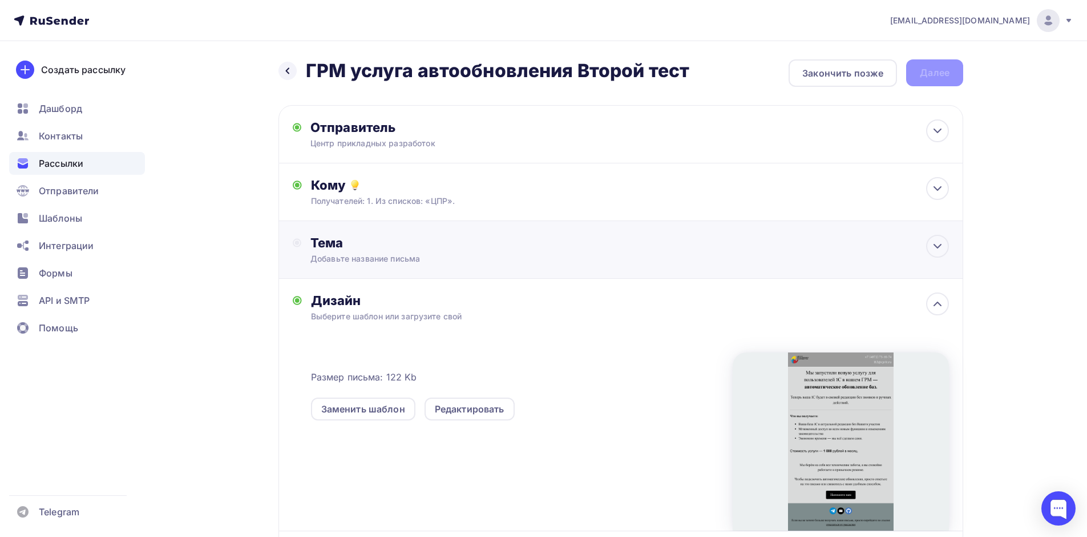
click at [332, 244] on div "Тема" at bounding box center [423, 243] width 225 height 16
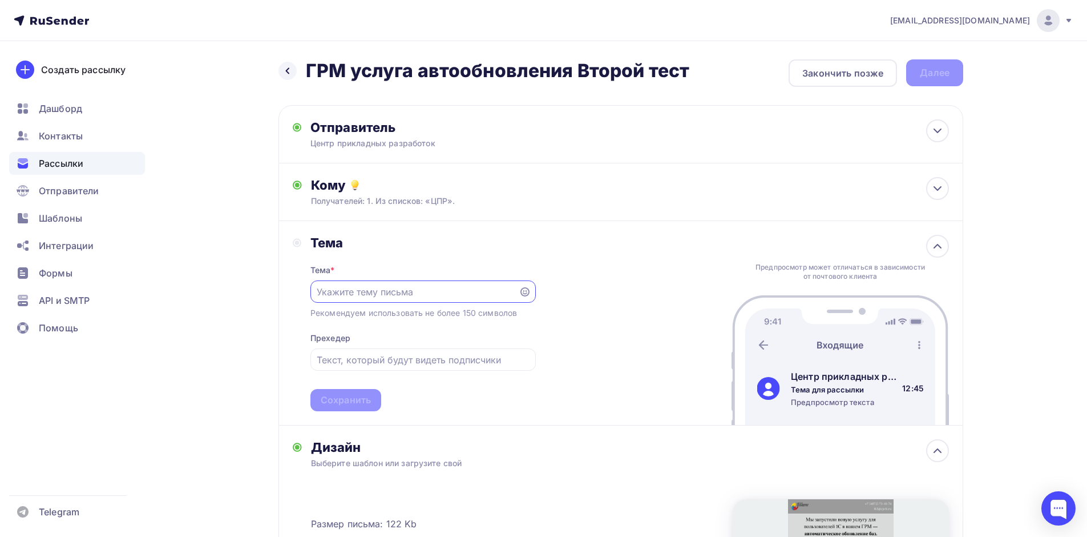
click at [376, 294] on input "text" at bounding box center [414, 292] width 195 height 14
paste input "Актуальная 1С без хлопот — теперь обновления автоматические!"
type input "Актуальная 1С без хлопот — теперь обновления автоматические!"
click at [388, 363] on input "text" at bounding box center [423, 360] width 212 height 14
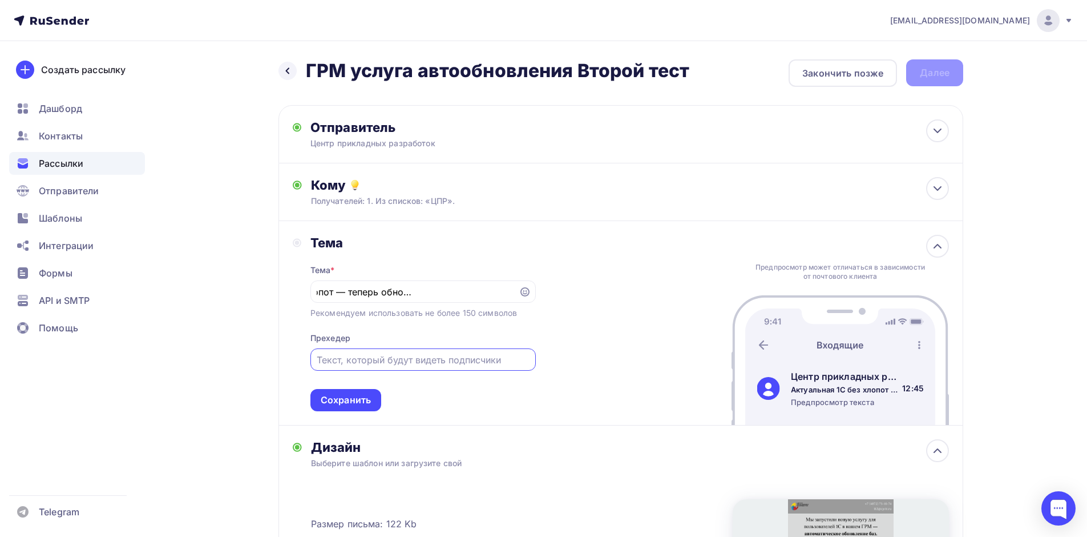
scroll to position [0, 0]
paste input "Актуальная 1С без хлопот — теперь обновления автоматические!"
type input "Актуальная 1С без хлопот — теперь обновления автоматические!"
click at [367, 402] on div "Сохранить" at bounding box center [346, 399] width 50 height 13
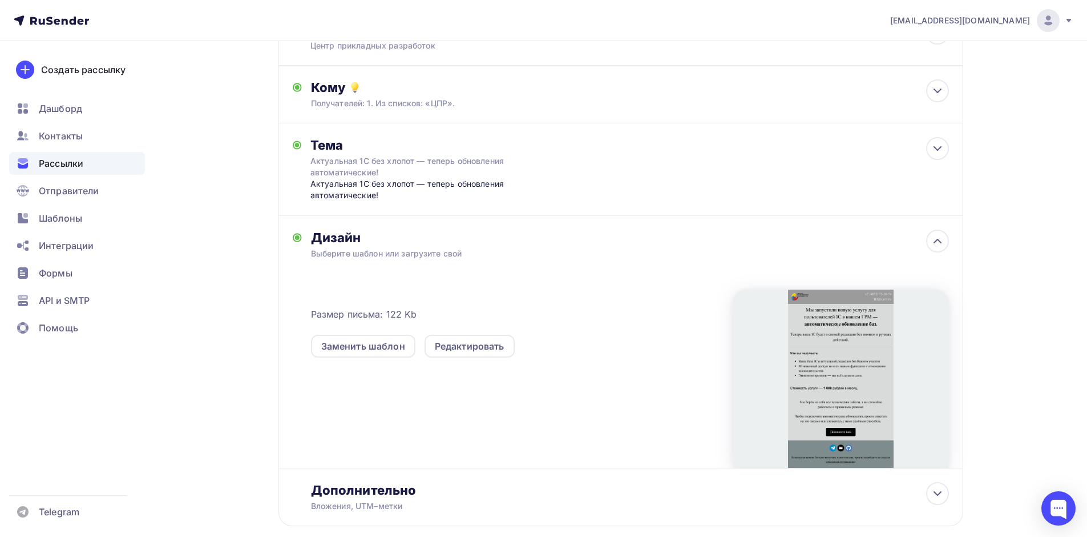
scroll to position [160, 0]
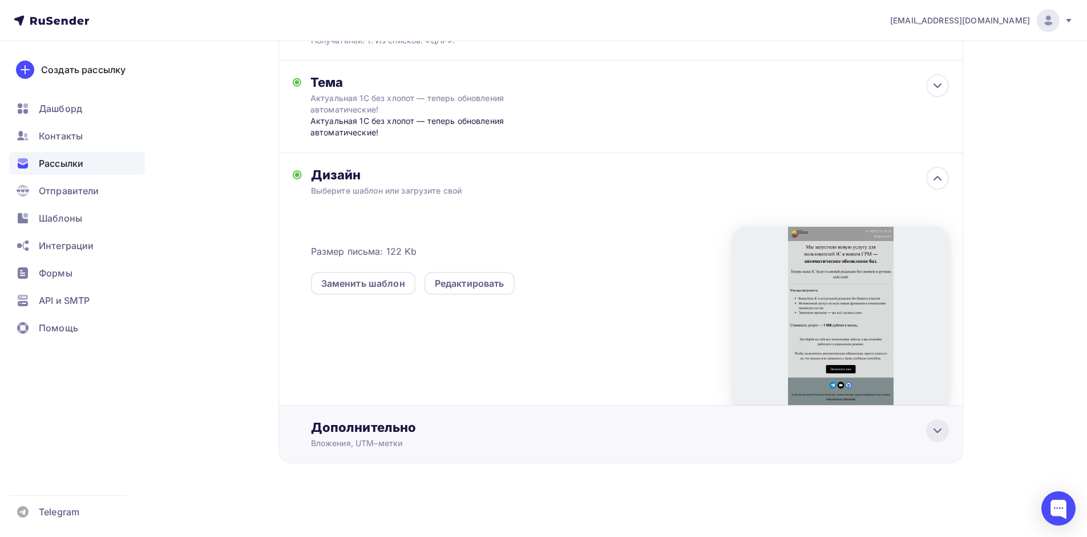
click at [936, 426] on icon at bounding box center [938, 431] width 14 height 14
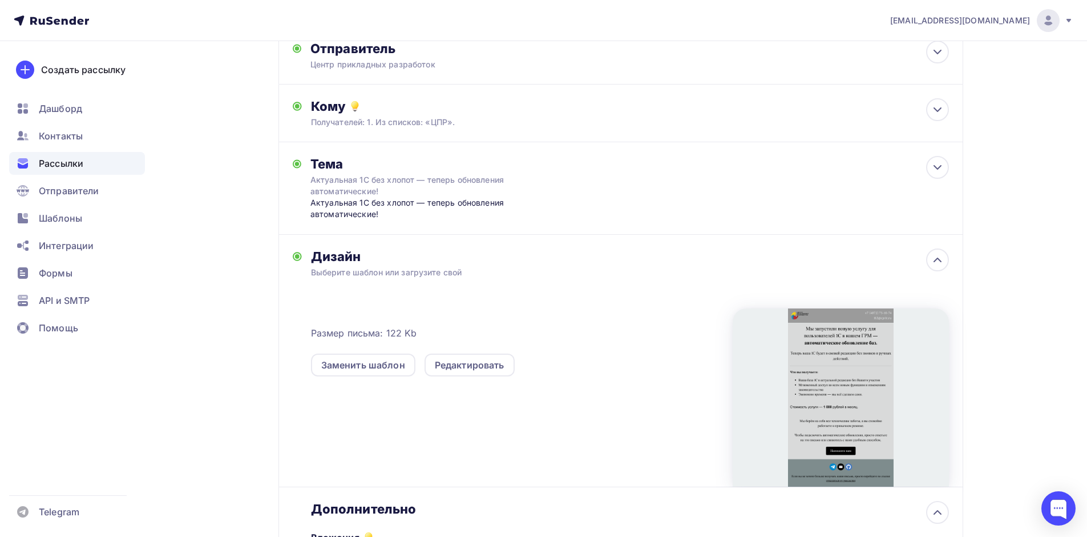
scroll to position [0, 0]
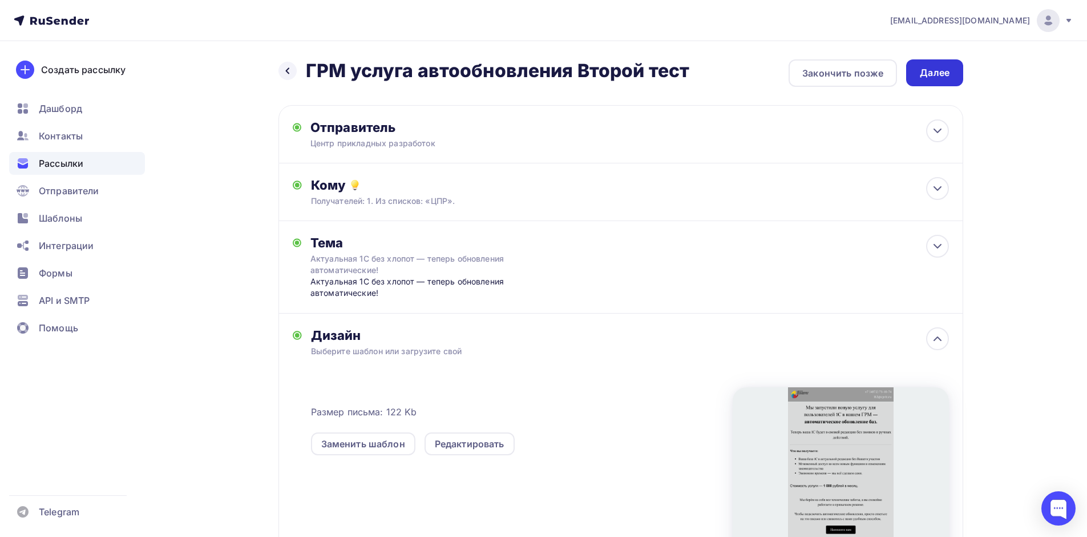
click at [942, 75] on div "Далее" at bounding box center [935, 72] width 30 height 13
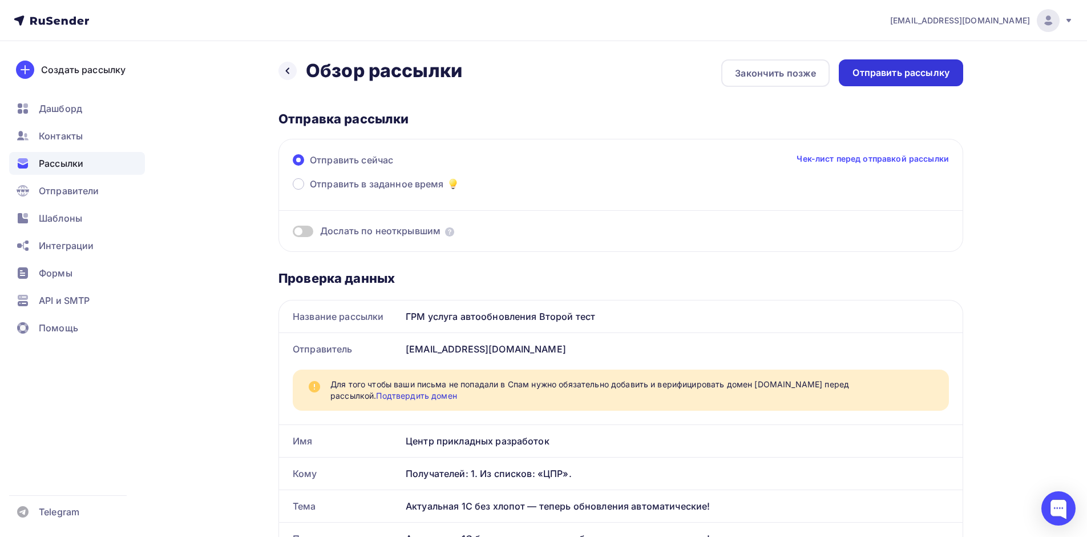
click at [928, 74] on div "Отправить рассылку" at bounding box center [901, 72] width 97 height 13
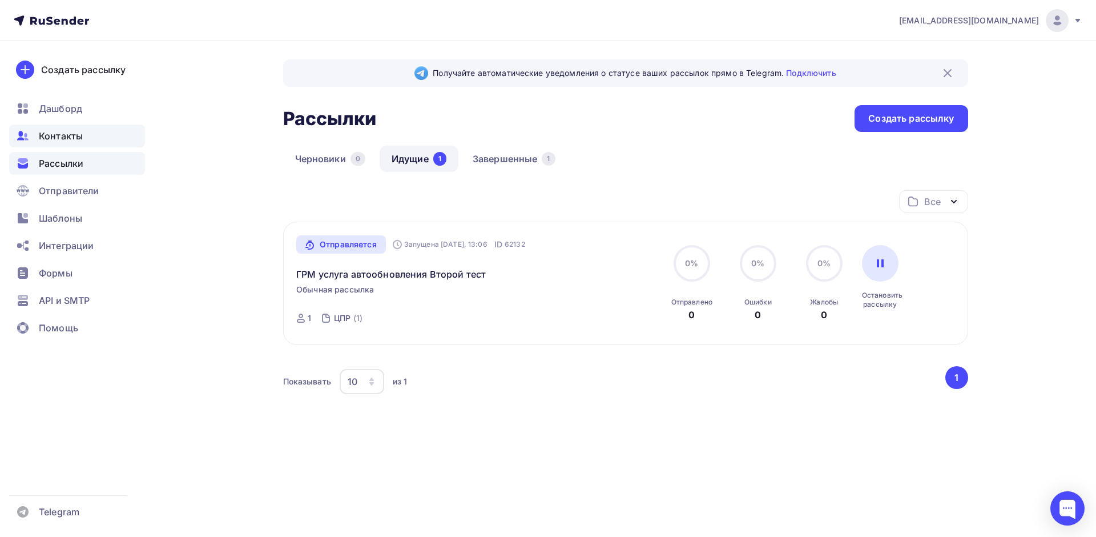
click at [81, 133] on span "Контакты" at bounding box center [61, 136] width 44 height 14
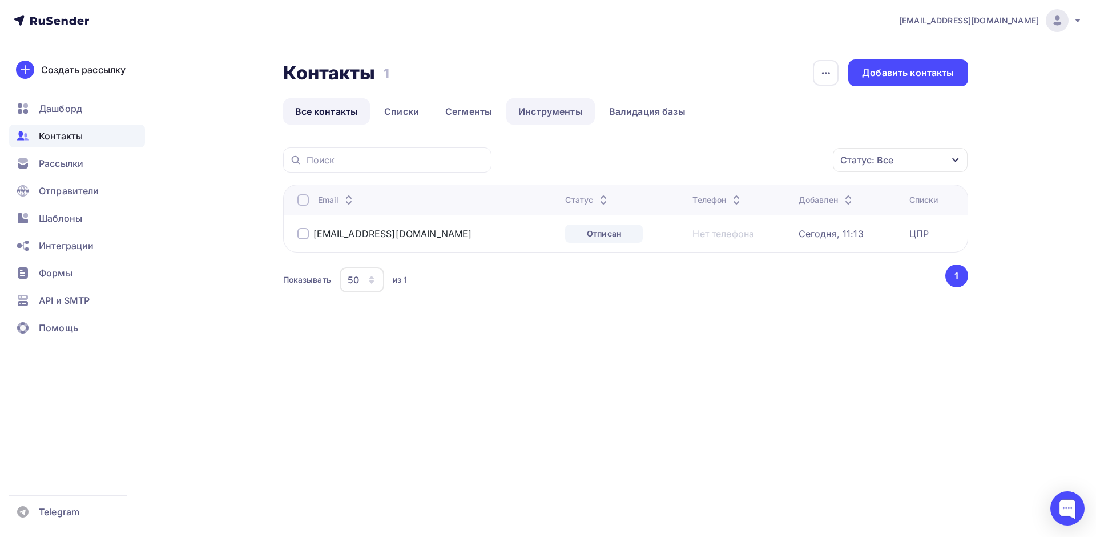
click at [529, 114] on link "Инструменты" at bounding box center [550, 111] width 88 height 26
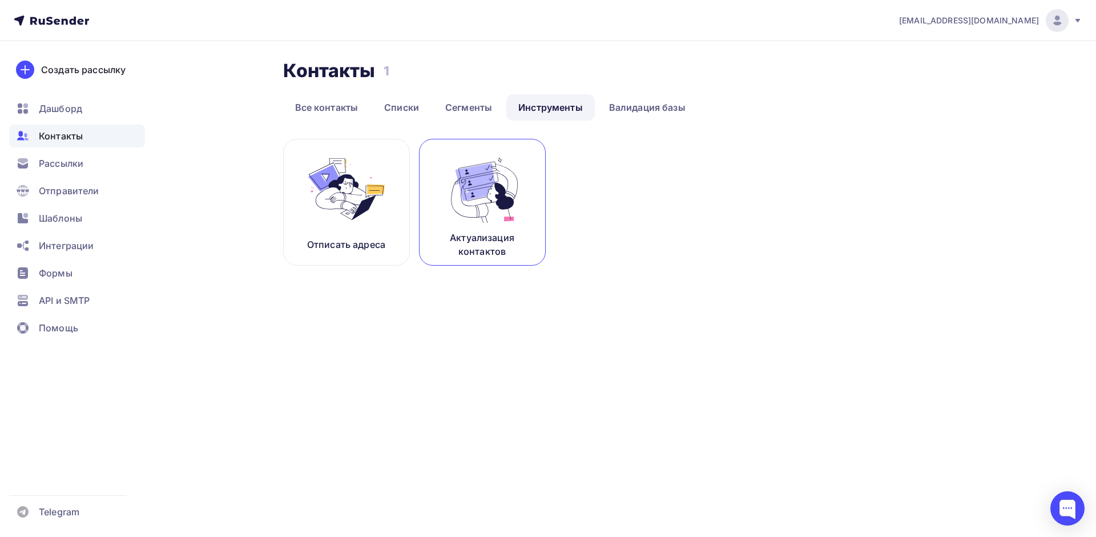
click at [499, 187] on img at bounding box center [482, 189] width 76 height 72
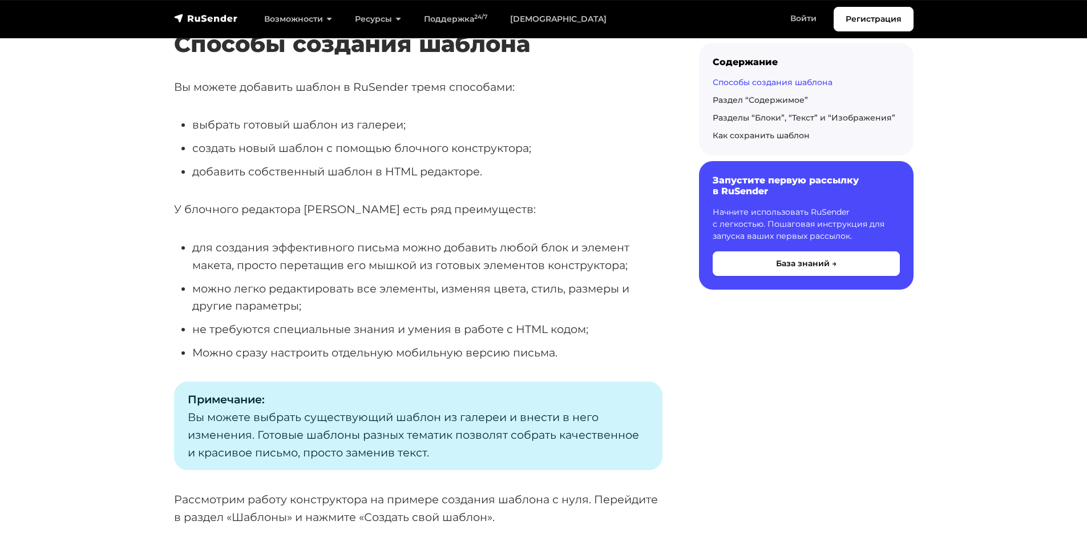
scroll to position [274, 0]
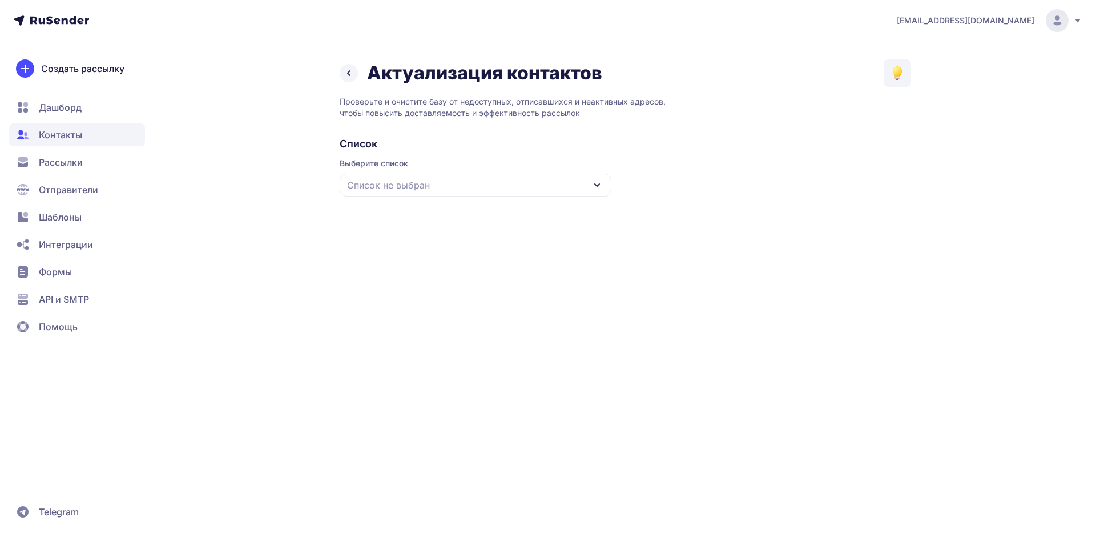
click at [496, 186] on div "Список не выбран" at bounding box center [476, 185] width 272 height 23
click at [374, 253] on div "ЦПР" at bounding box center [475, 254] width 258 height 27
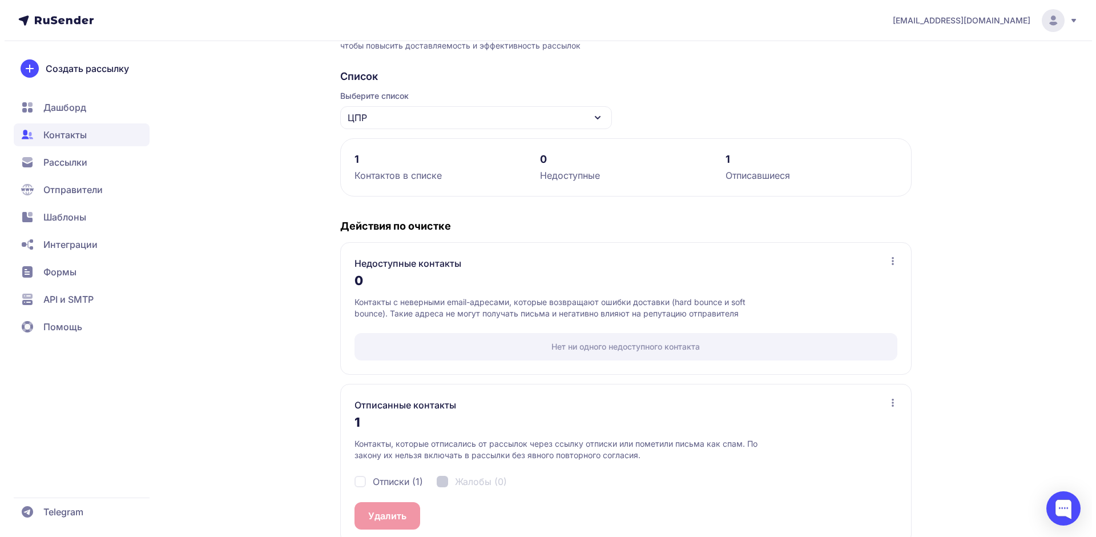
scroll to position [88, 0]
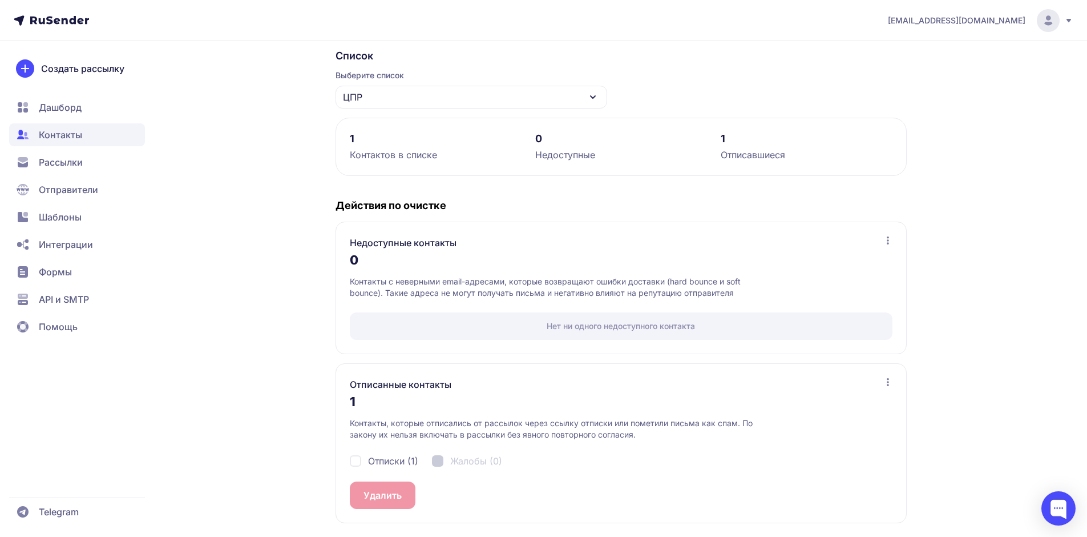
click at [354, 465] on div "Отписки (1)" at bounding box center [384, 461] width 68 height 14
checkbox input "true"
click at [392, 500] on button "Удалить 1" at bounding box center [385, 494] width 70 height 27
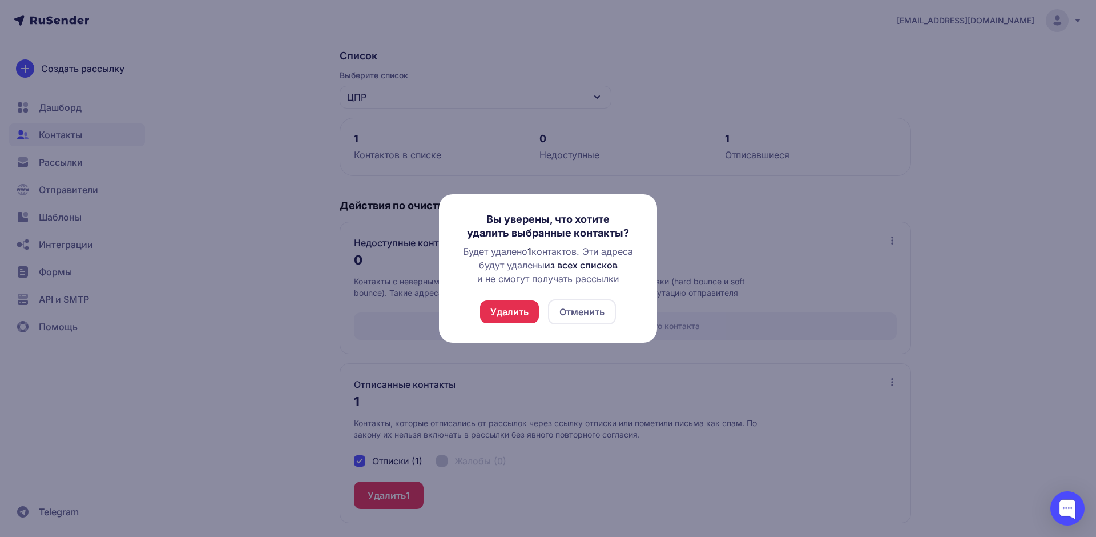
click at [513, 306] on button "Удалить" at bounding box center [509, 311] width 59 height 23
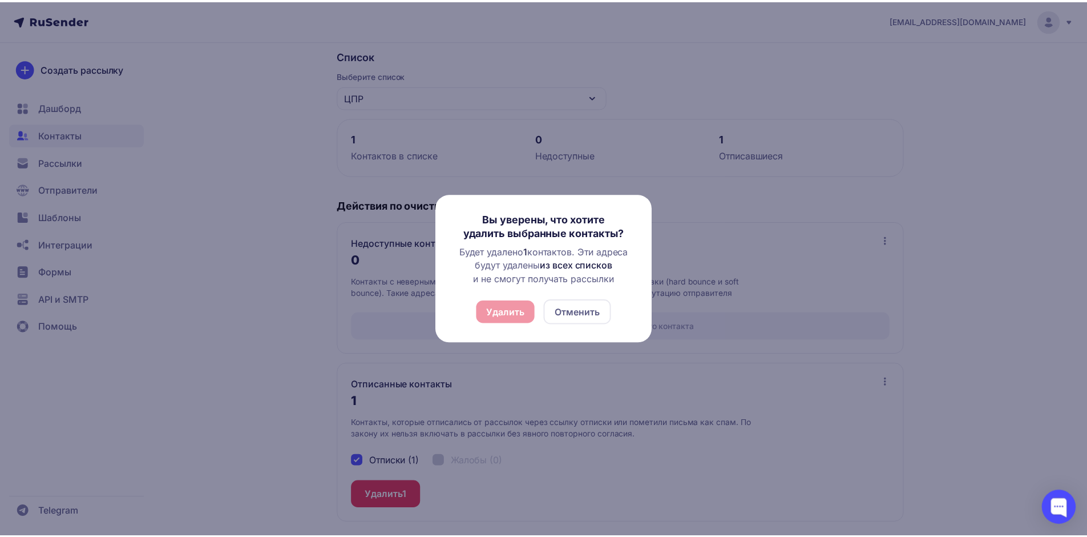
scroll to position [0, 0]
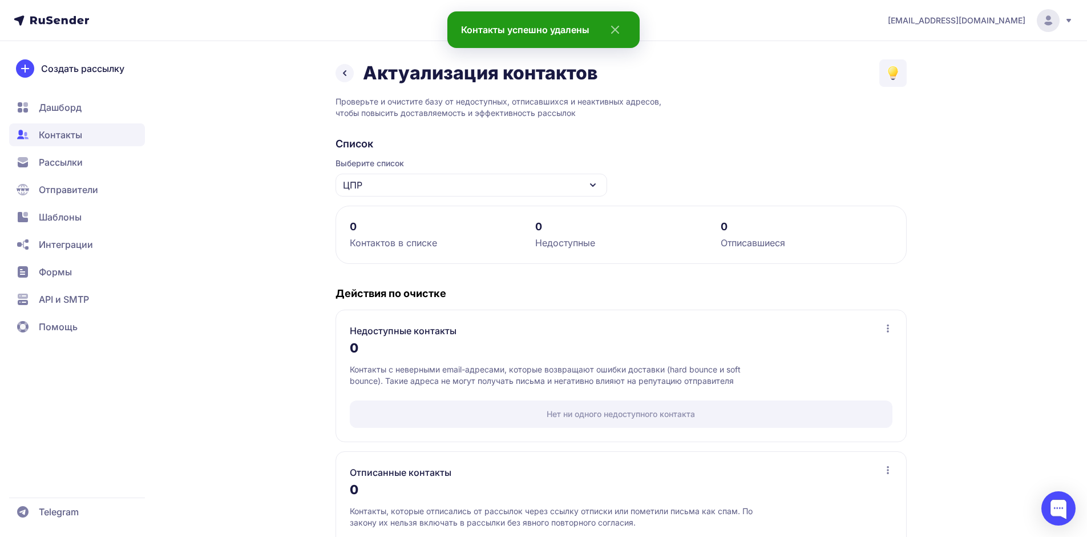
click at [57, 136] on span "Контакты" at bounding box center [60, 135] width 43 height 14
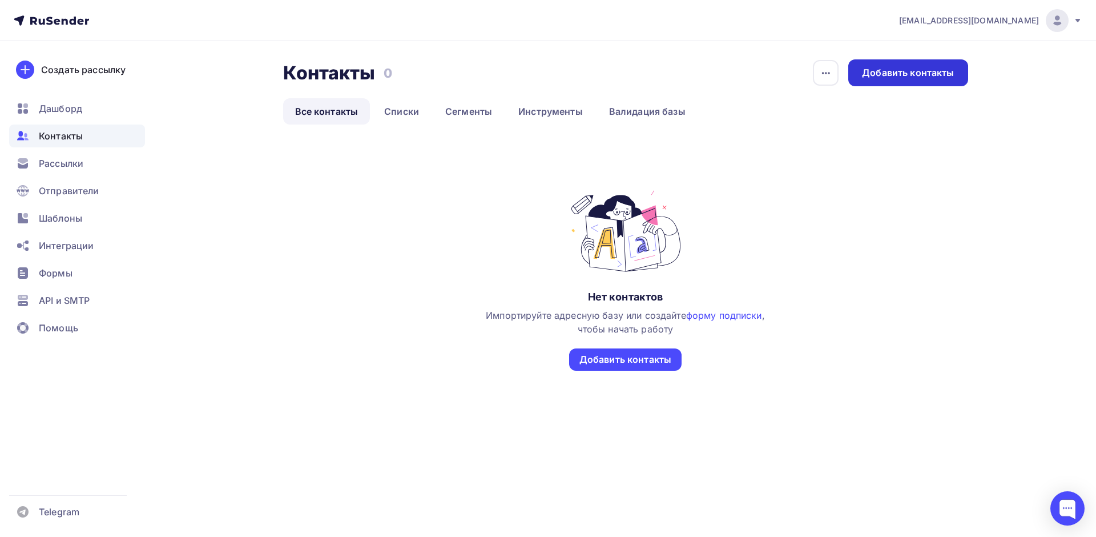
click at [912, 64] on div "Добавить контакты" at bounding box center [907, 72] width 119 height 27
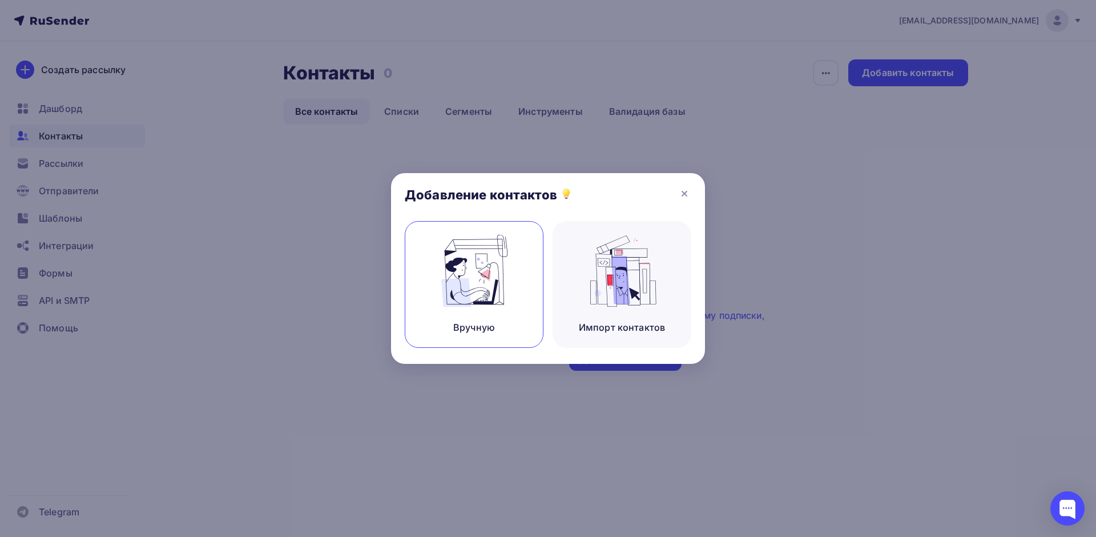
click at [473, 281] on img at bounding box center [474, 271] width 76 height 72
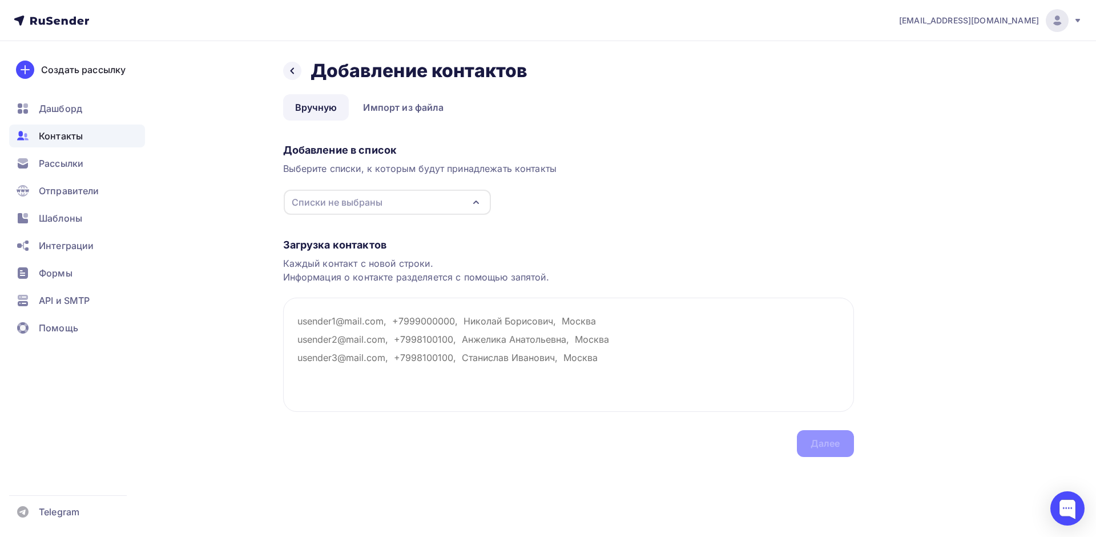
click at [358, 208] on div "Списки не выбраны" at bounding box center [337, 202] width 91 height 14
click at [344, 243] on div "ЦПР" at bounding box center [387, 245] width 184 height 14
drag, startPoint x: 511, startPoint y: 381, endPoint x: 502, endPoint y: 359, distance: 23.3
click at [505, 373] on textarea at bounding box center [568, 354] width 571 height 114
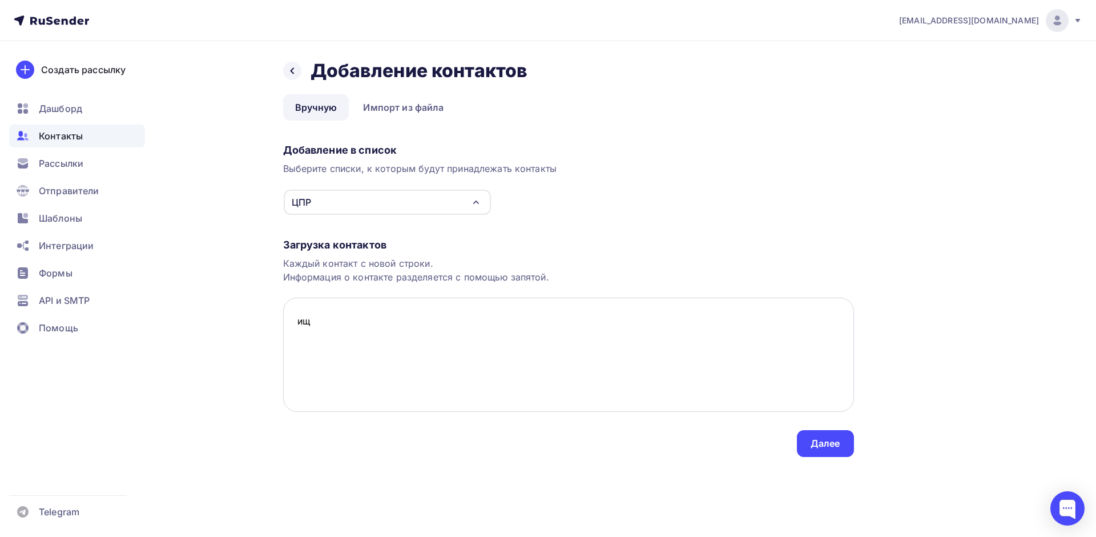
type textarea "и"
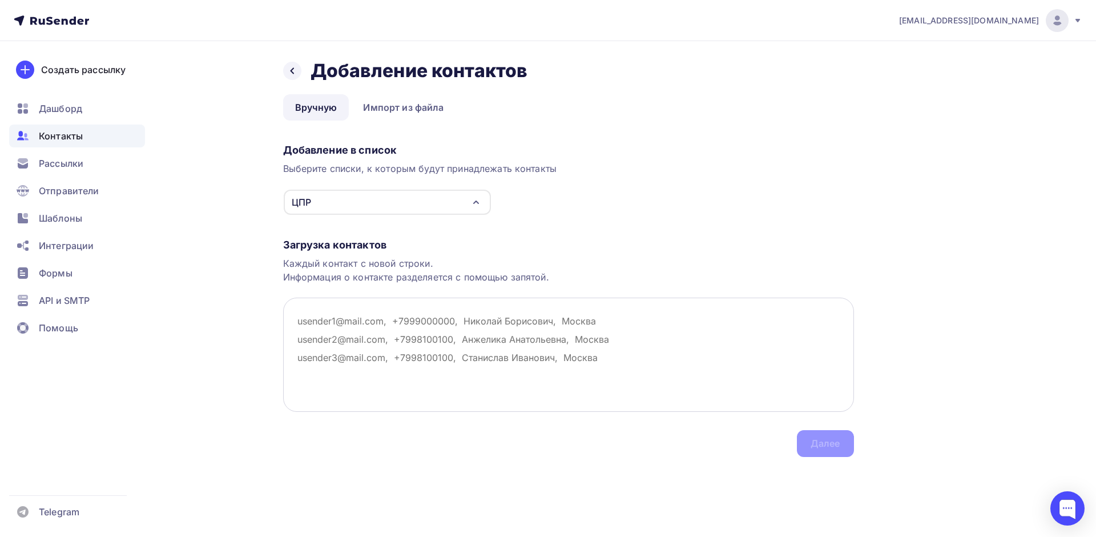
type textarea "o"
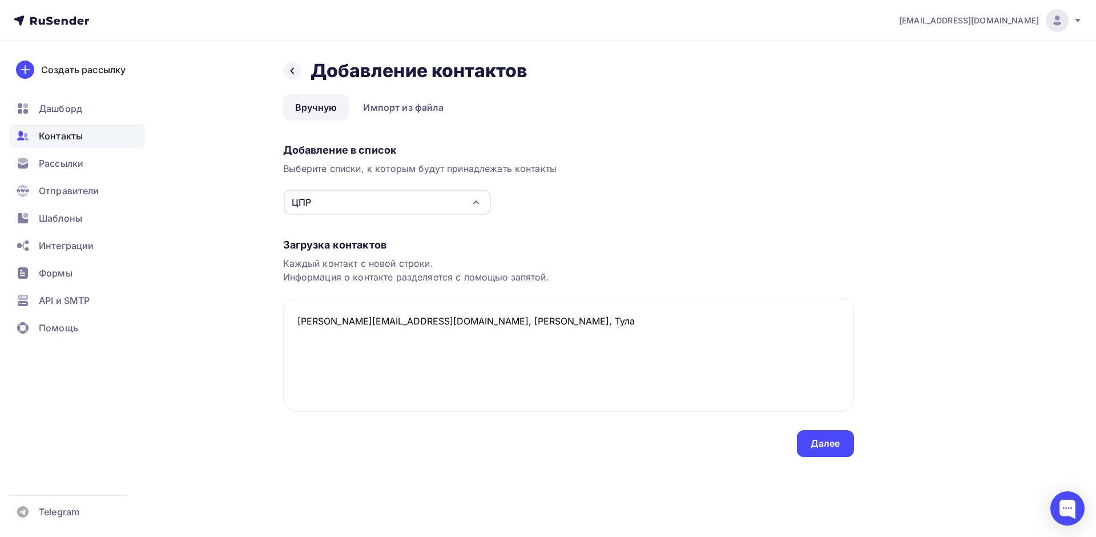
drag, startPoint x: 377, startPoint y: 324, endPoint x: 224, endPoint y: 333, distance: 153.8
click at [224, 333] on div "Назад Добавление контактов Добавление контактов Вручную Импорт из файла Вручную…" at bounding box center [548, 271] width 936 height 461
click at [376, 319] on textarea "borisov_a@cprit.ru, Борисов Александр, Тула" at bounding box center [568, 354] width 571 height 114
drag, startPoint x: 374, startPoint y: 323, endPoint x: 303, endPoint y: 320, distance: 71.4
click at [303, 320] on textarea "borisov_a@cprit.ru, Борисов Александр, Тула" at bounding box center [568, 354] width 571 height 114
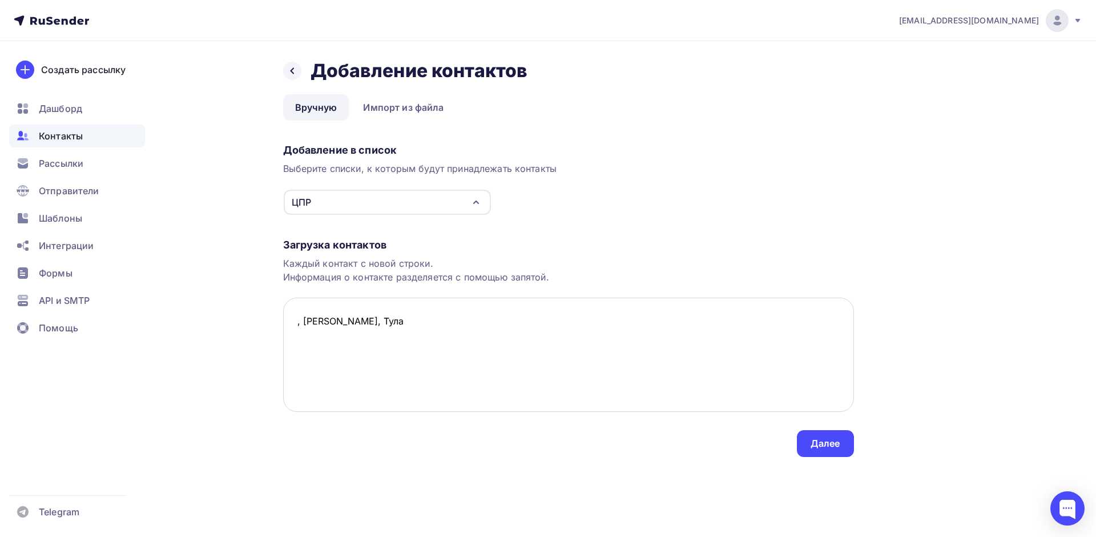
paste textarea "a.borisov.n@gmail.com"
type textarea "a.borisov.n@gmail.com, Борисов Александр, Тула"
click at [836, 438] on div "Далее" at bounding box center [826, 443] width 30 height 13
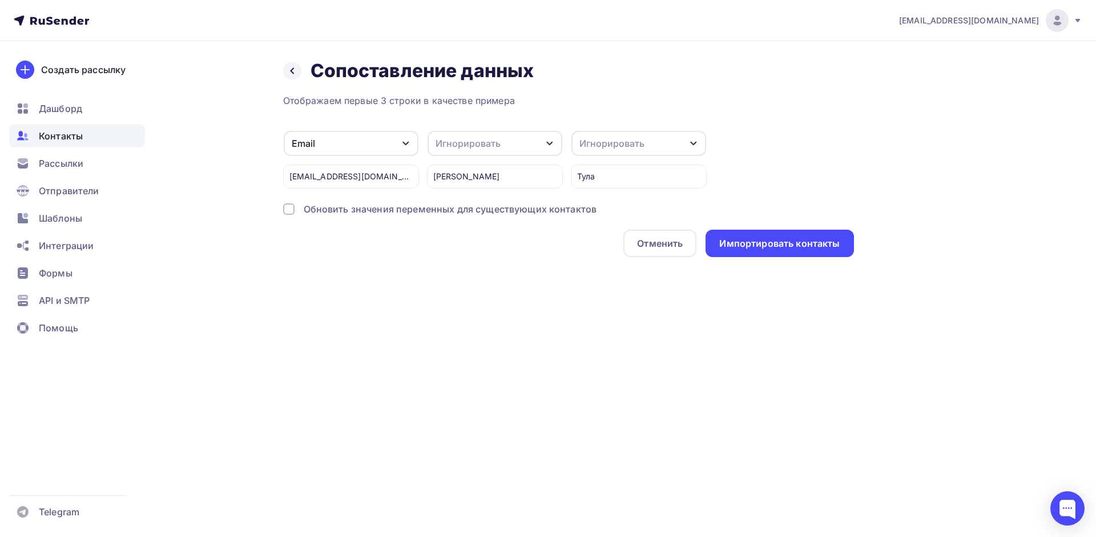
click at [490, 138] on div "Игнорировать" at bounding box center [468, 143] width 65 height 14
click at [480, 114] on link "Имя" at bounding box center [474, 107] width 80 height 23
click at [626, 141] on div "Игнорировать" at bounding box center [611, 143] width 65 height 14
click at [609, 166] on div "Регион" at bounding box center [617, 162] width 66 height 14
click at [789, 248] on div "Импортировать контакты" at bounding box center [779, 243] width 120 height 13
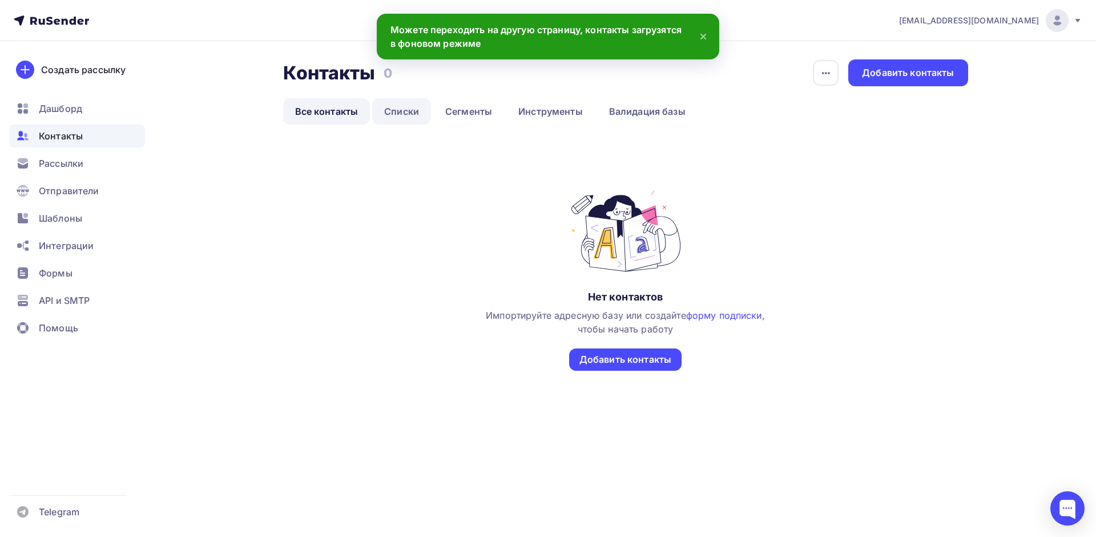
click at [408, 112] on link "Списки" at bounding box center [401, 111] width 59 height 26
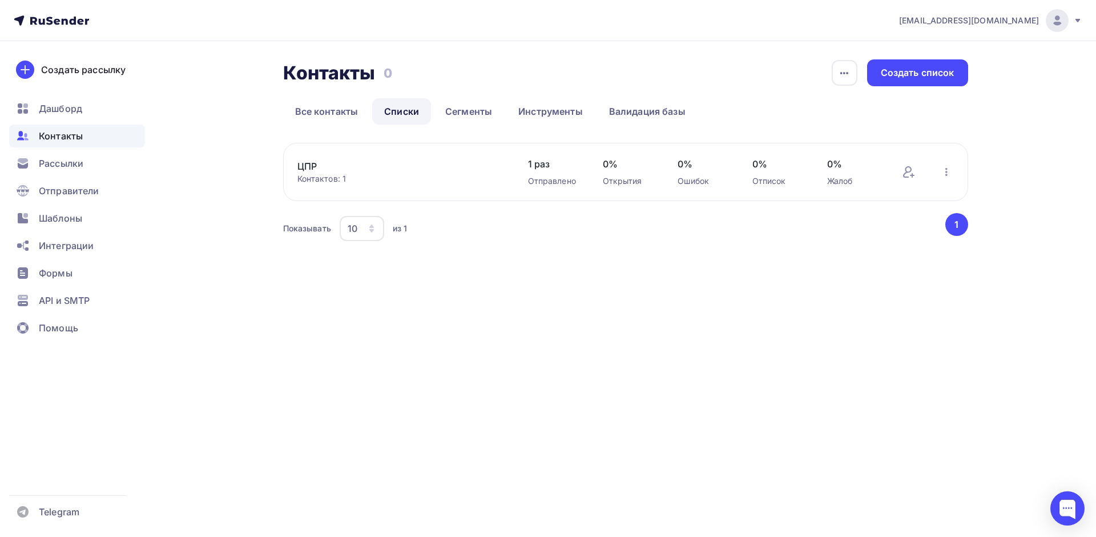
click at [328, 94] on div "Контакты Контакты 0 0 История импорта Создать список Все контакты Списки Сегмен…" at bounding box center [625, 91] width 685 height 65
click at [326, 107] on link "Все контакты" at bounding box center [326, 111] width 87 height 26
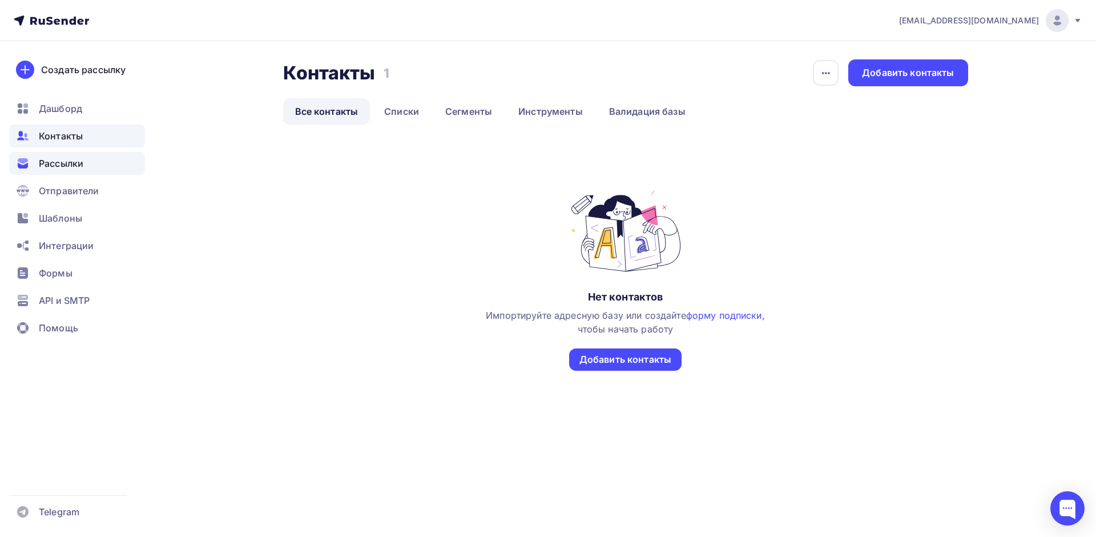
click at [81, 162] on span "Рассылки" at bounding box center [61, 163] width 45 height 14
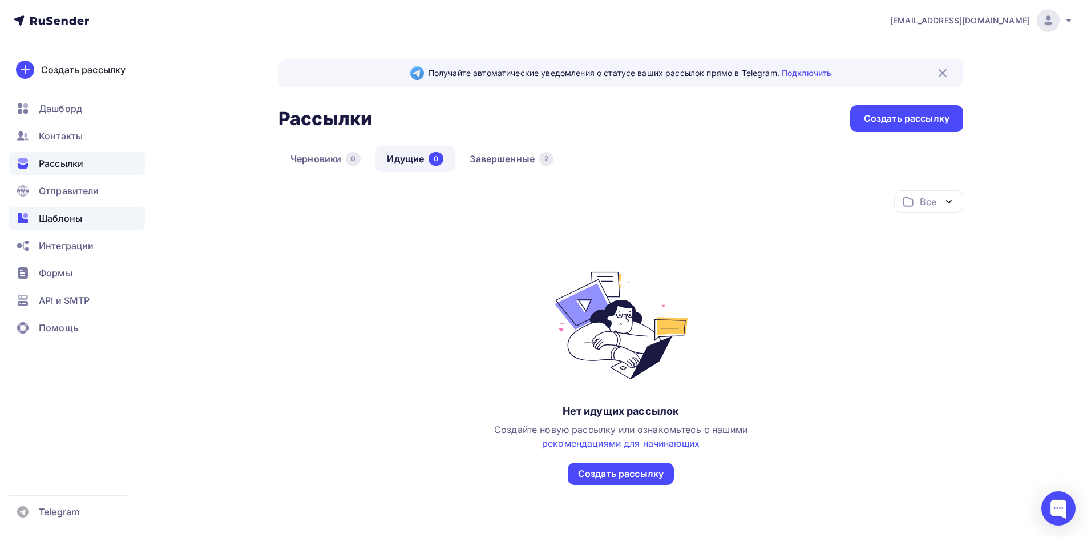
click at [71, 215] on span "Шаблоны" at bounding box center [60, 218] width 43 height 14
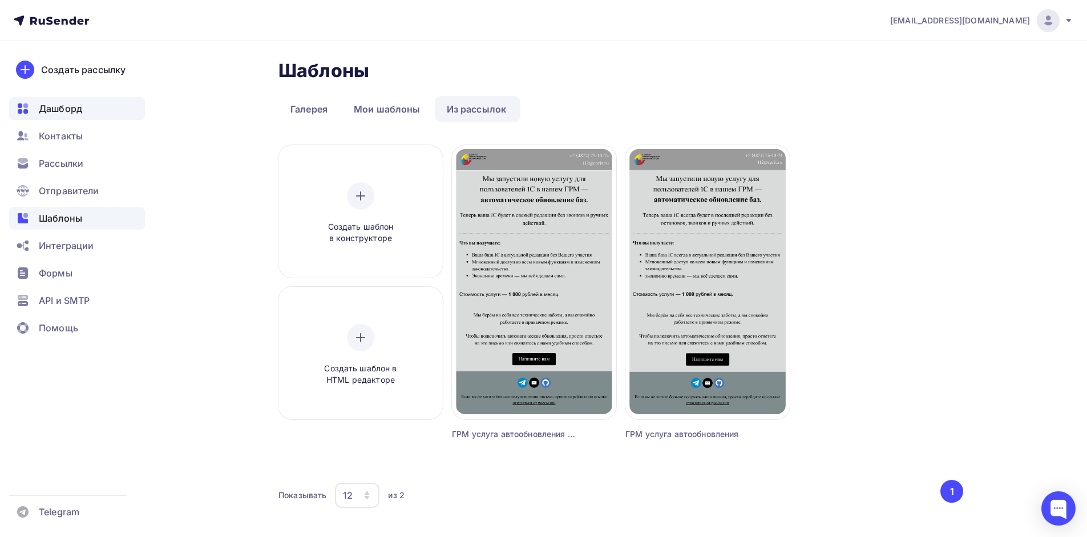
click at [49, 110] on span "Дашборд" at bounding box center [60, 109] width 43 height 14
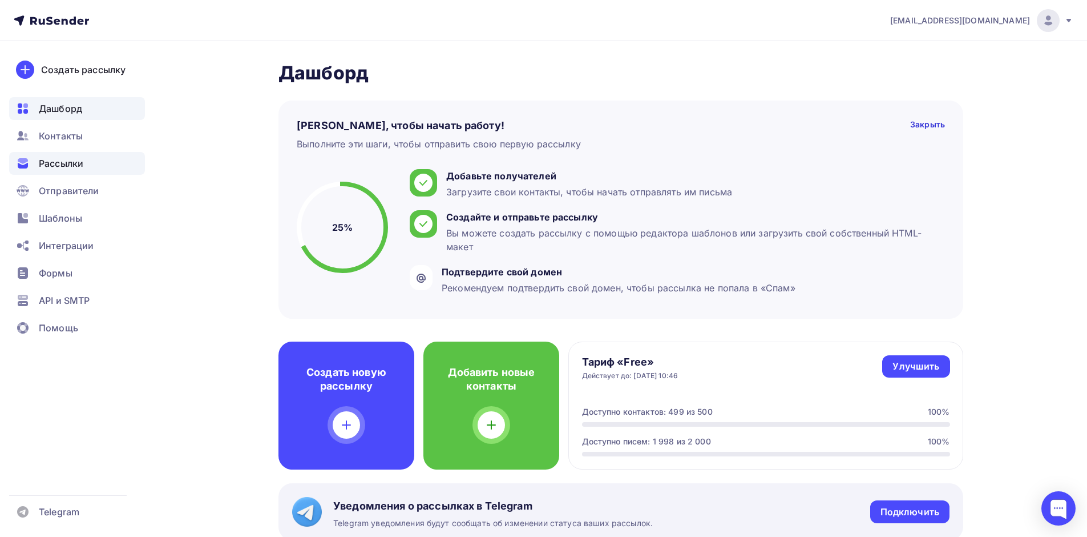
click at [66, 168] on ul "Дашборд Контакты Рассылки Отправители Шаблоны Интеграции Формы API и SMTP Помощь" at bounding box center [77, 221] width 136 height 248
click at [67, 167] on span "Рассылки" at bounding box center [61, 163] width 45 height 14
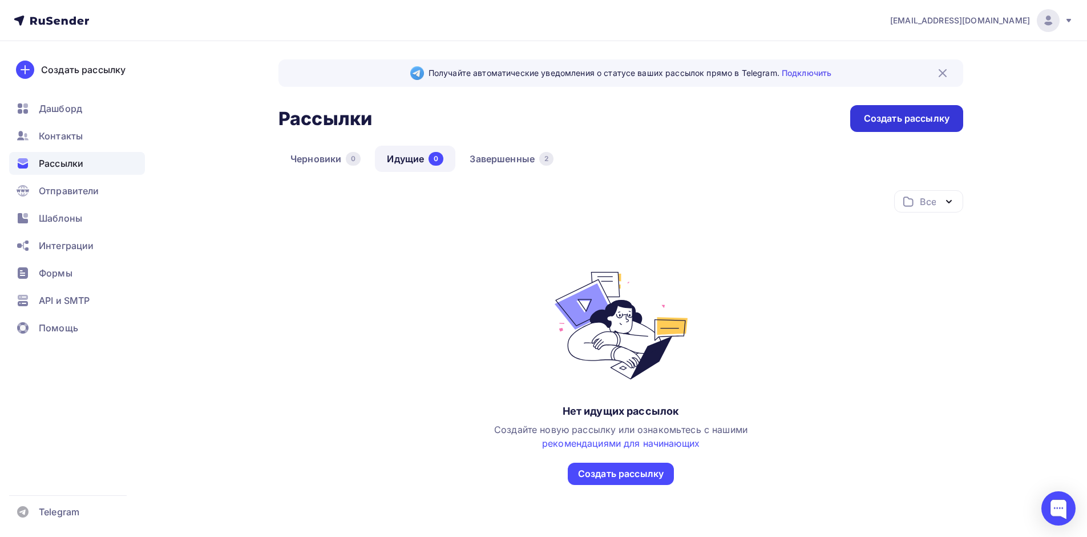
click at [928, 124] on div "Создать рассылку" at bounding box center [907, 118] width 86 height 13
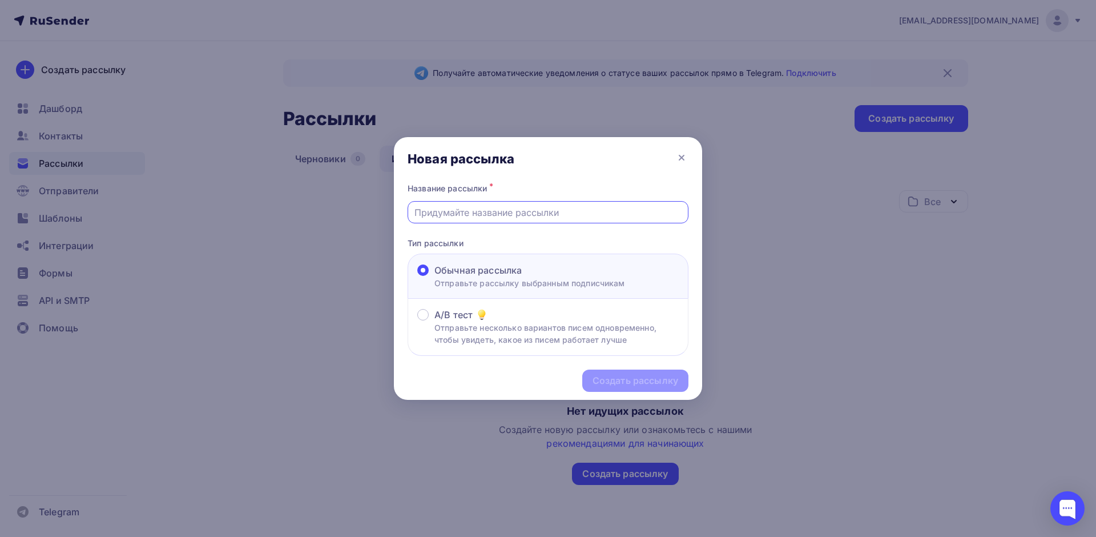
click at [490, 213] on input "text" at bounding box center [548, 212] width 268 height 14
click at [551, 217] on input "ГРМ услуга автообновления Второй тест" at bounding box center [548, 212] width 268 height 14
click at [555, 214] on input "ГРМ услуга автообновления Второй тест" at bounding box center [548, 212] width 268 height 14
type input "ГРМ услуга автообновления Третий тест"
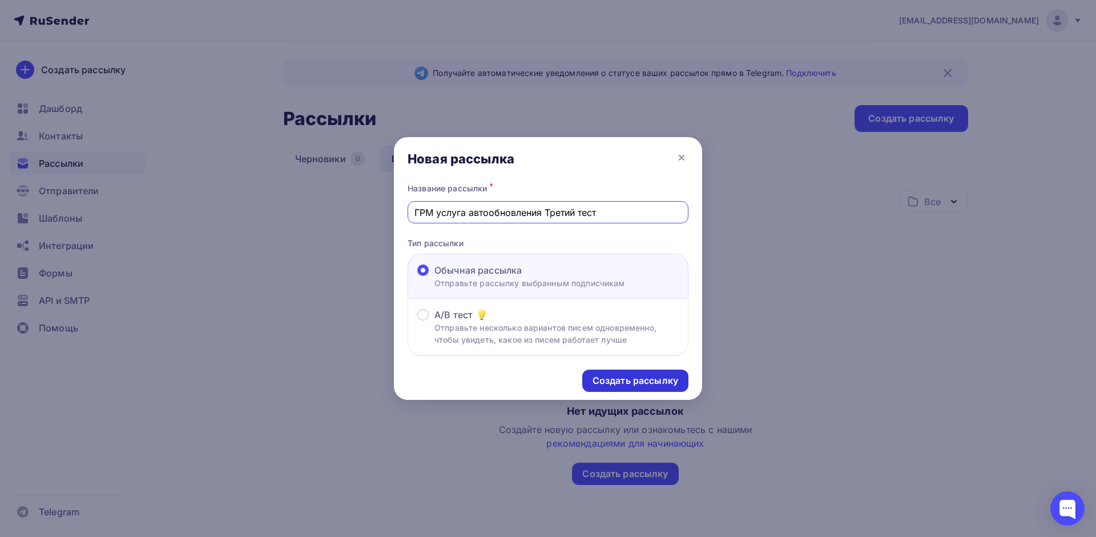
click at [608, 381] on div "Создать рассылку" at bounding box center [635, 380] width 86 height 13
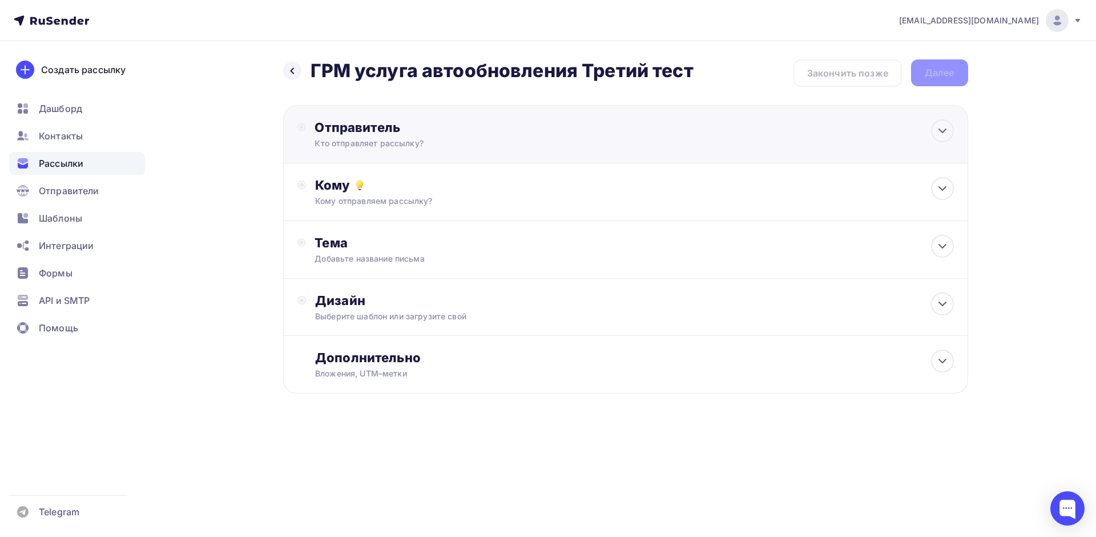
click at [468, 142] on div "Кто отправляет рассылку?" at bounding box center [426, 143] width 223 height 11
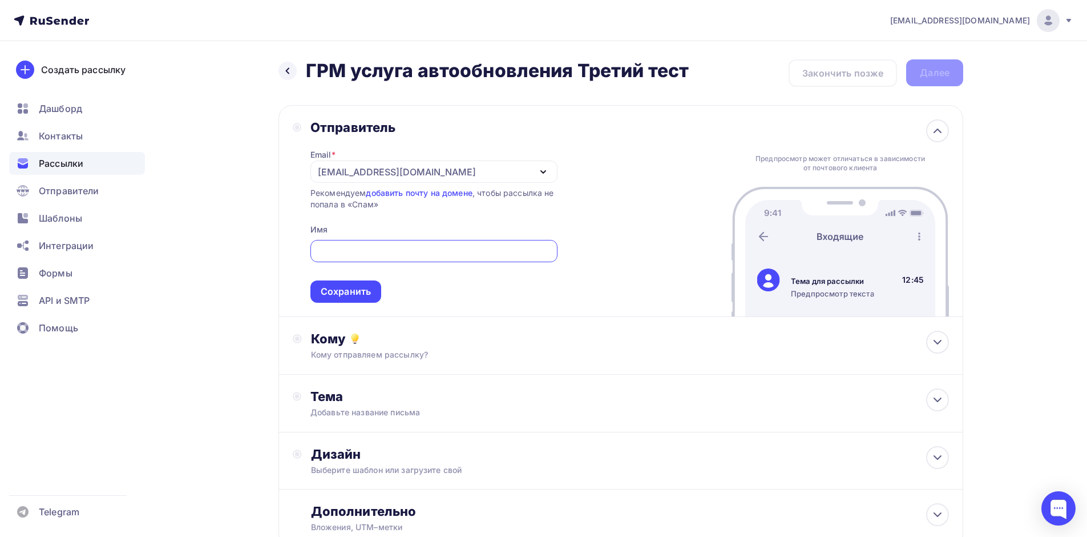
drag, startPoint x: 361, startPoint y: 178, endPoint x: 356, endPoint y: 179, distance: 5.8
click at [358, 178] on div "[EMAIL_ADDRESS][DOMAIN_NAME]" at bounding box center [397, 172] width 158 height 14
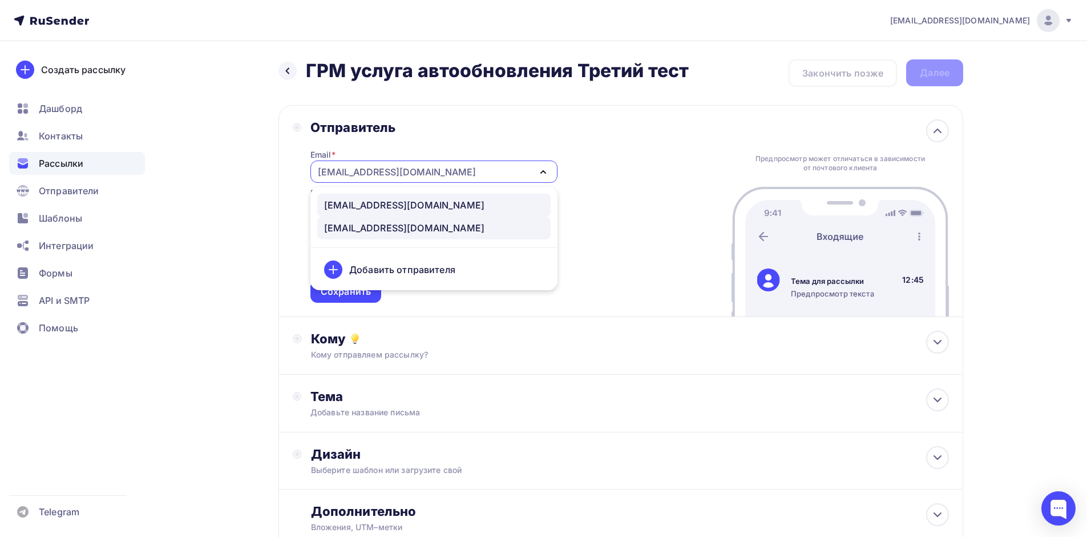
click at [362, 206] on div "info@cprit.ru" at bounding box center [404, 205] width 160 height 14
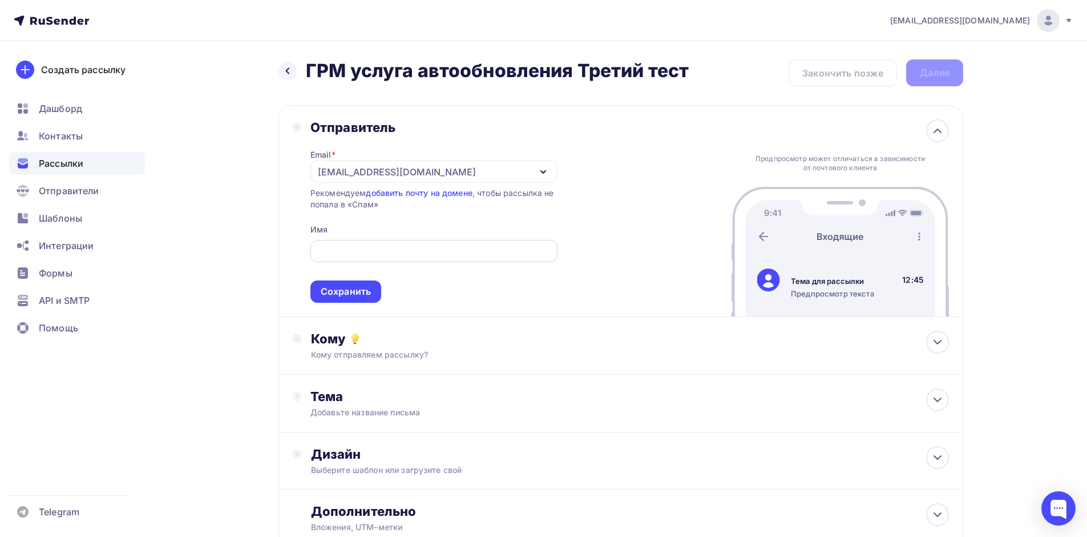
click at [349, 248] on input "text" at bounding box center [434, 251] width 234 height 14
click at [336, 247] on input "text" at bounding box center [434, 251] width 234 height 14
type input "Центр прикладных разработок"
click at [336, 294] on div "Сохранить" at bounding box center [346, 291] width 50 height 13
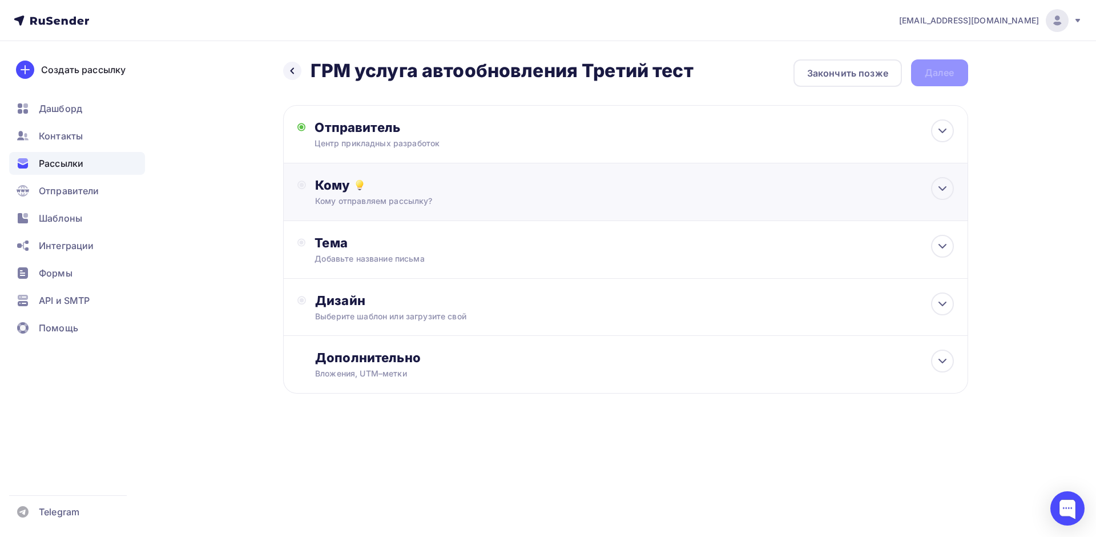
click at [328, 175] on div "Кому Кому отправляем рассылку? Списки получателей Выберите список Все списки id…" at bounding box center [625, 192] width 685 height 58
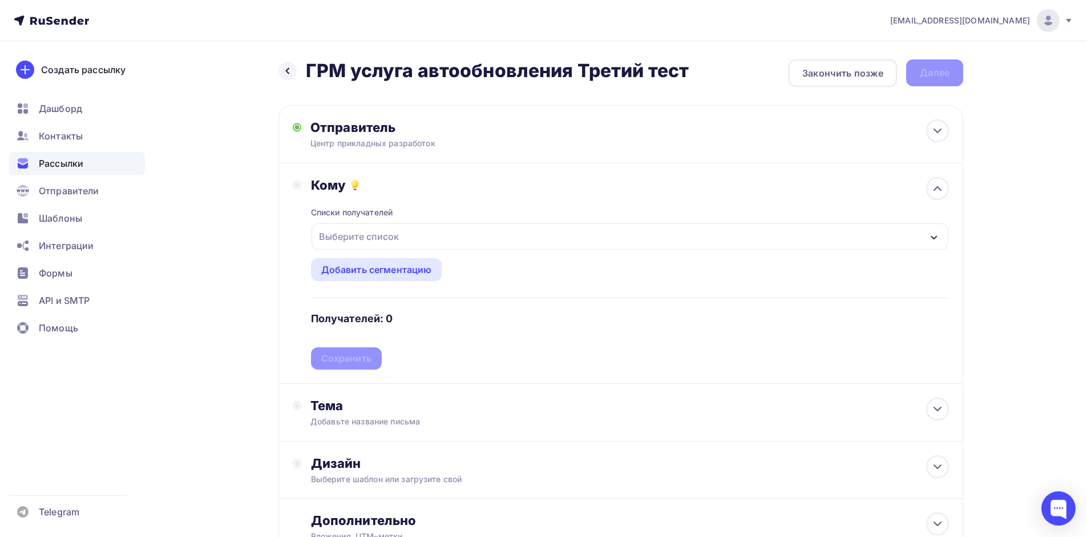
click at [368, 233] on div "Выберите список" at bounding box center [359, 236] width 89 height 21
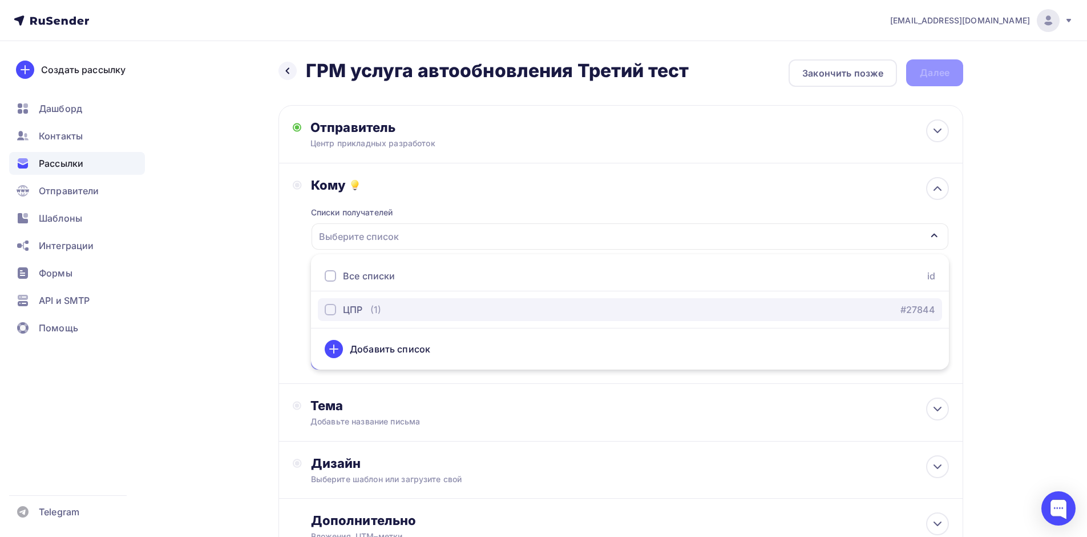
click at [367, 305] on div "ЦПР (1)" at bounding box center [353, 310] width 57 height 14
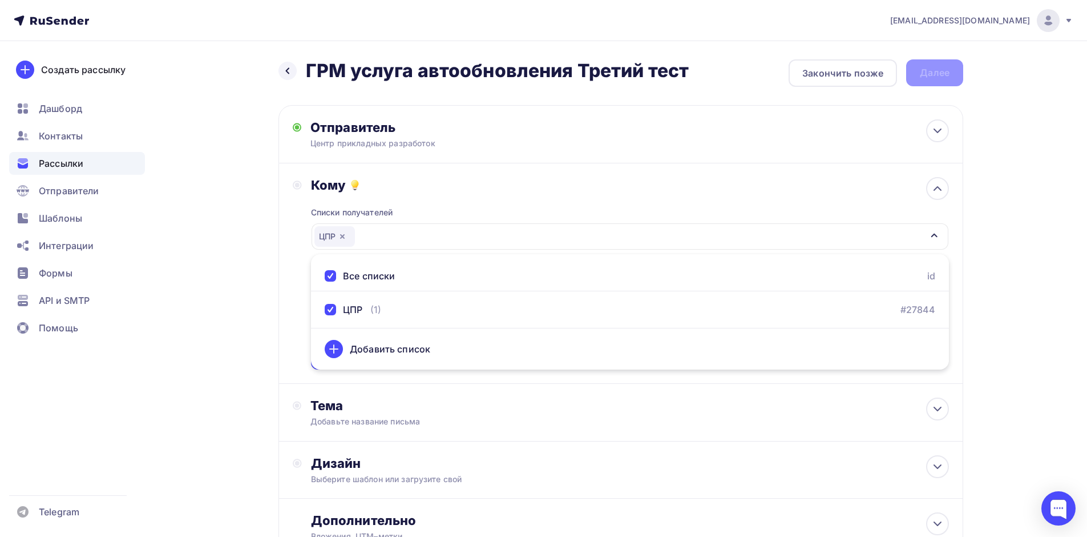
click at [263, 269] on div "Назад ГРМ услуга автообновления Третий тест ГРМ услуга автообновления Третий те…" at bounding box center [544, 335] width 936 height 588
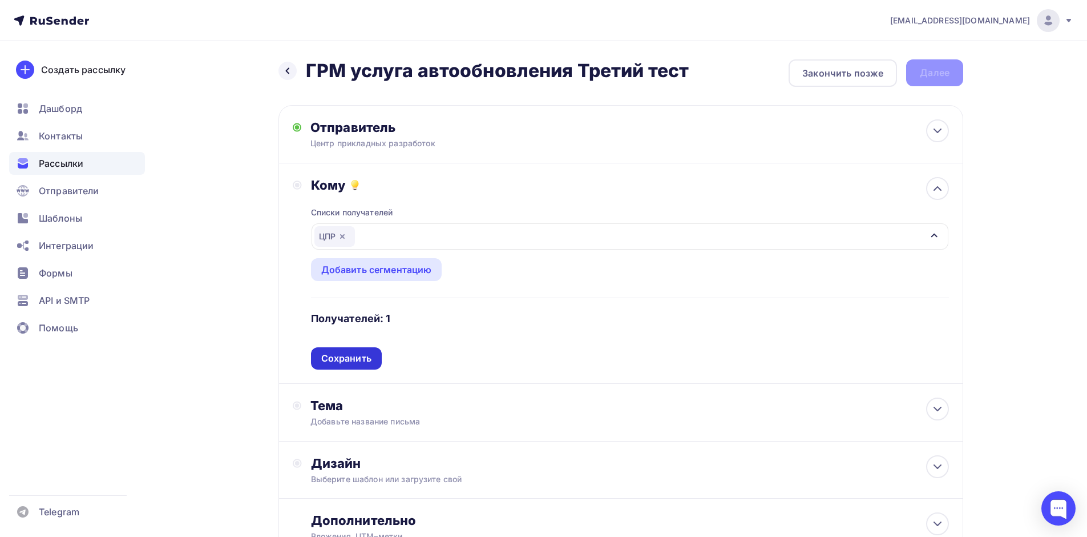
click at [342, 358] on div "Сохранить" at bounding box center [346, 358] width 50 height 13
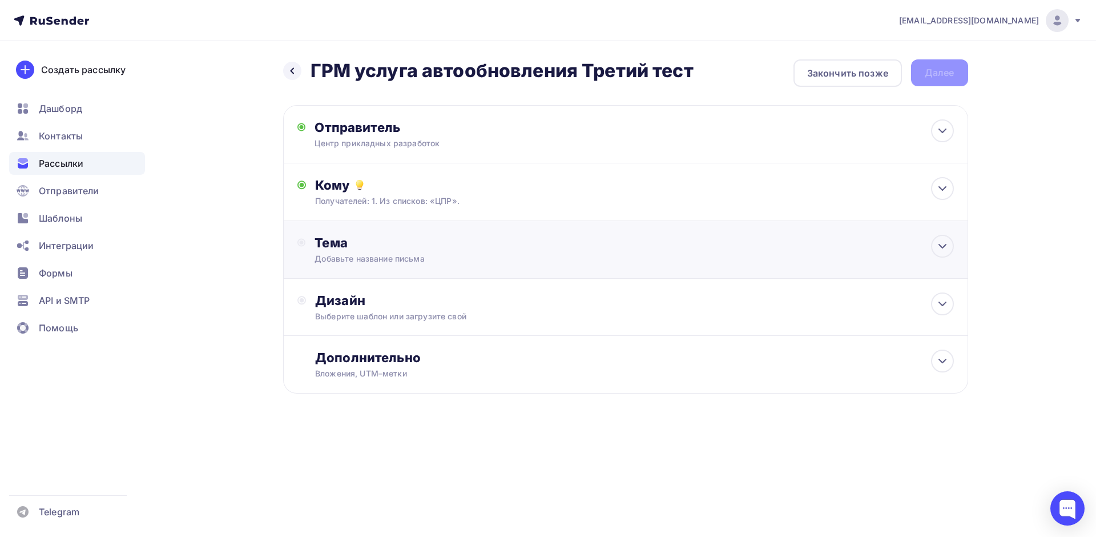
click at [352, 259] on div "Добавьте название письма" at bounding box center [416, 258] width 203 height 11
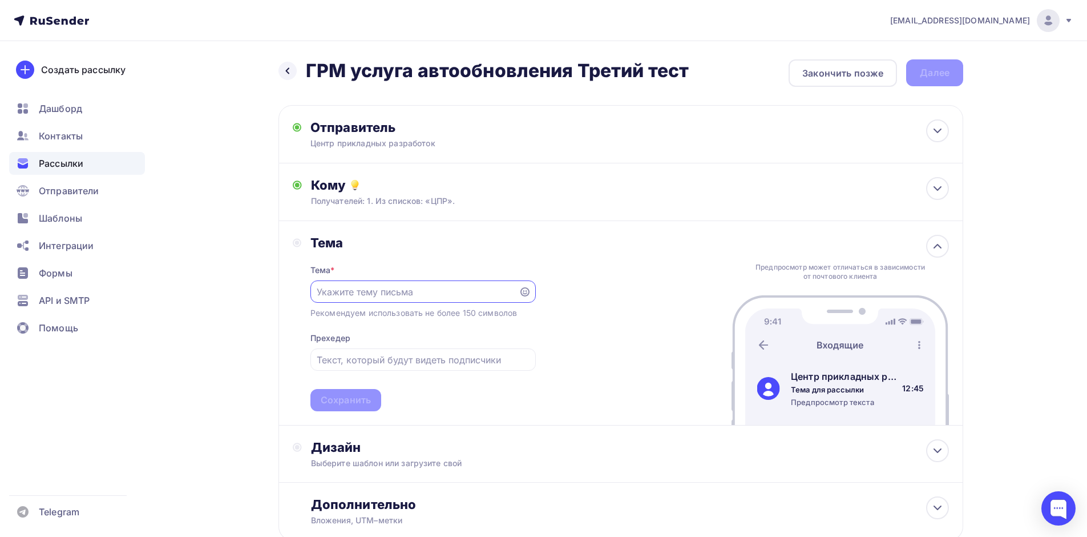
click at [371, 289] on input "text" at bounding box center [414, 292] width 195 height 14
paste input "a.borisov.n@gmail.com"
type input "a.borisov.n@gmail.com"
paste input "Актуальная 1С без хлопот — теперь обновления автоматические!"
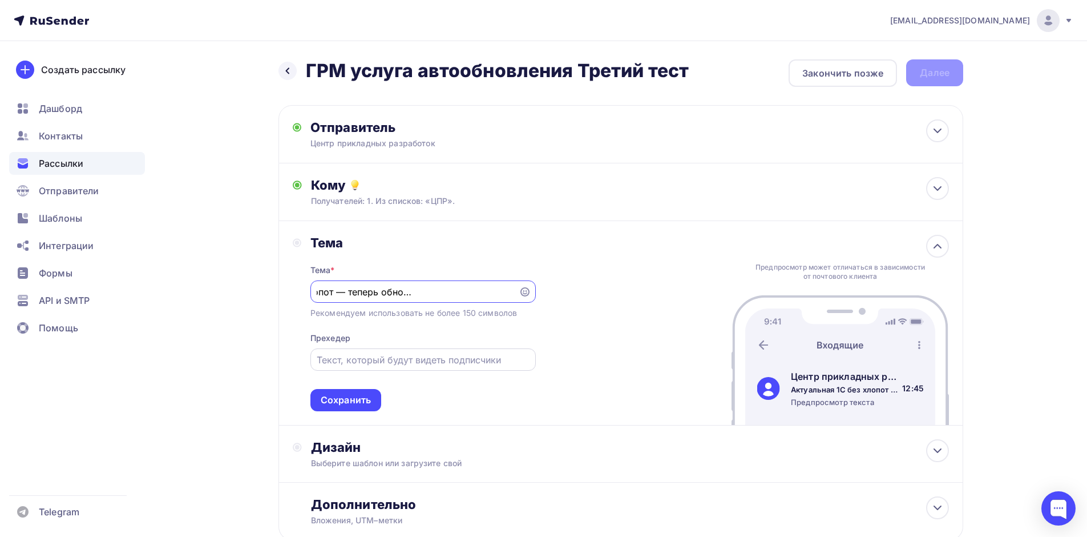
type input "Актуальная 1С без хлопот — теперь обновления автоматические!"
click at [400, 357] on input "text" at bounding box center [423, 360] width 212 height 14
paste input "Актуальная 1С без хлопот — теперь обновления автоматические!"
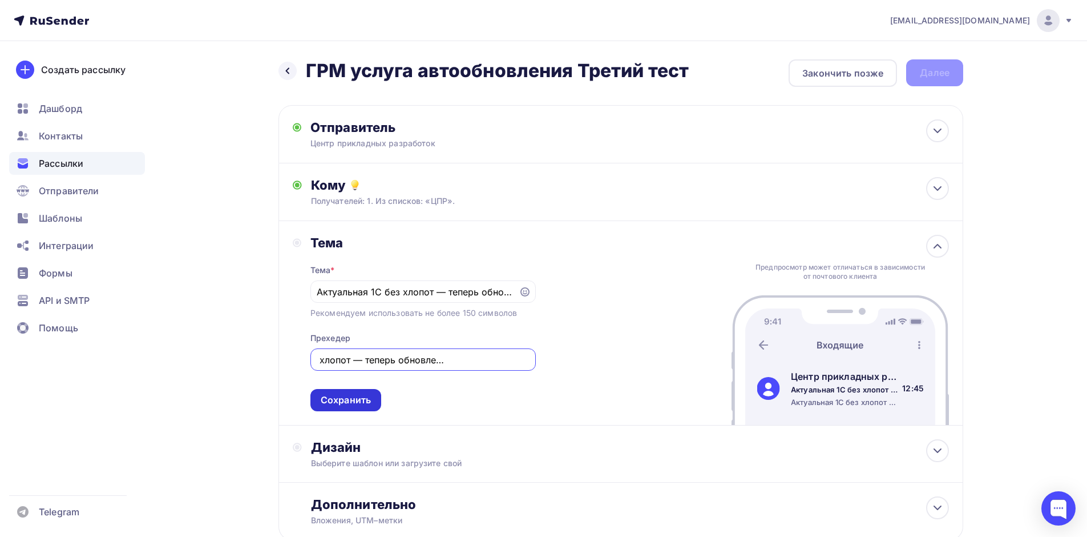
type input "Актуальная 1С без хлопот — теперь обновления автоматические!"
click at [341, 401] on div "Сохранить" at bounding box center [346, 399] width 50 height 13
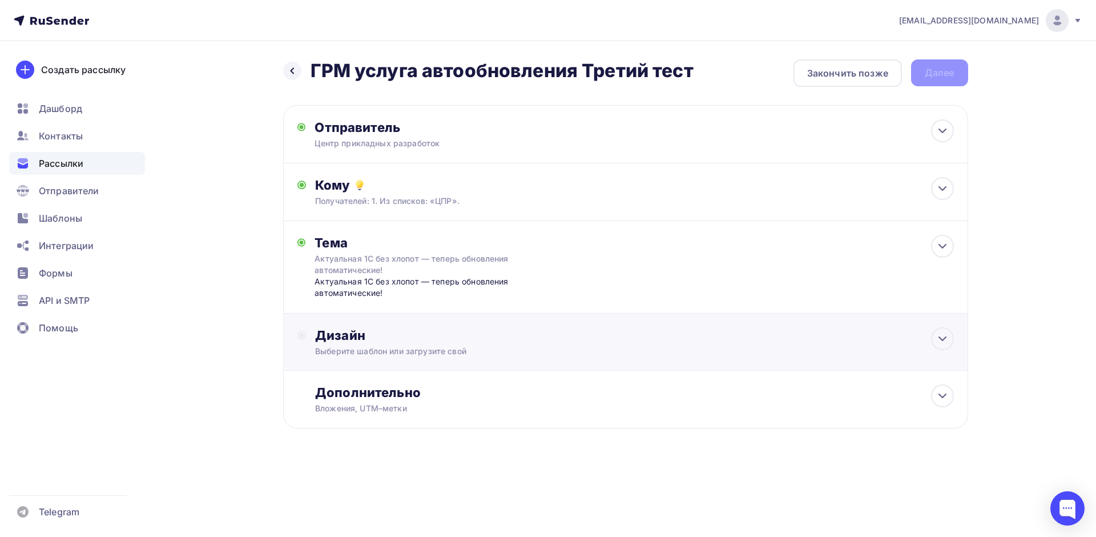
click at [372, 334] on div "Дизайн" at bounding box center [634, 335] width 638 height 16
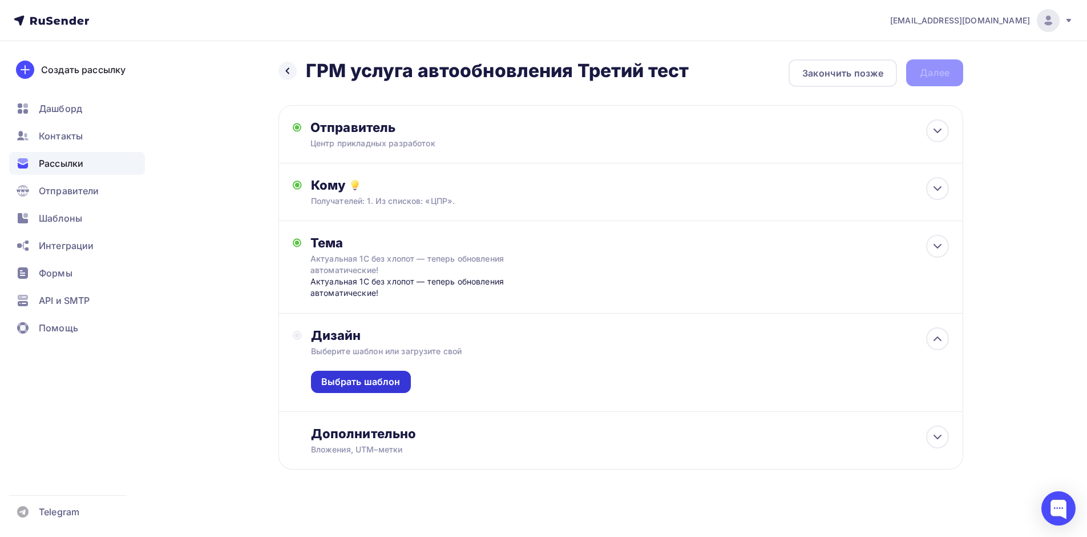
click at [381, 380] on div "Выбрать шаблон" at bounding box center [360, 381] width 79 height 13
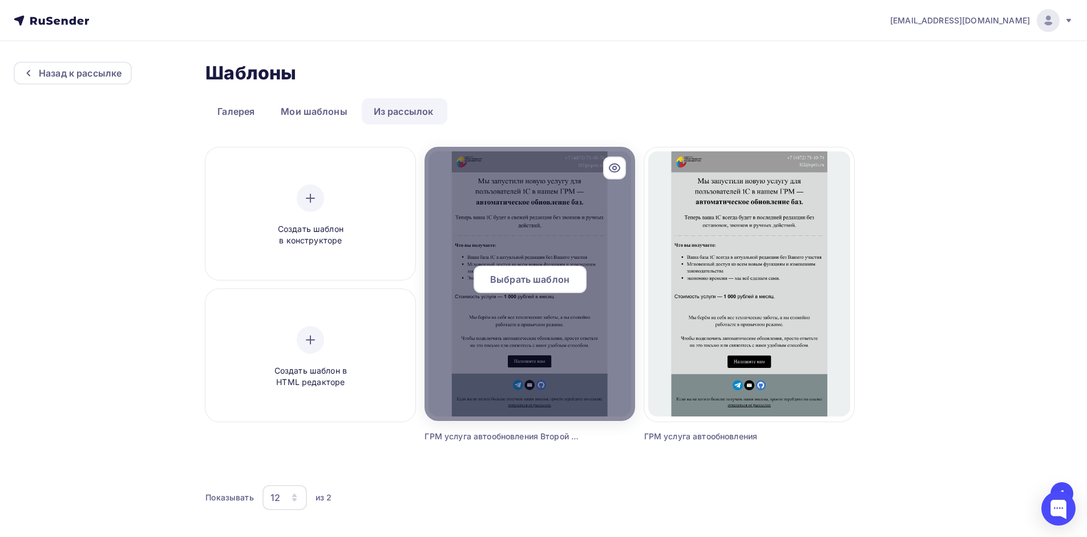
click at [538, 203] on div at bounding box center [530, 284] width 210 height 274
click at [529, 280] on span "Выбрать шаблон" at bounding box center [529, 279] width 79 height 14
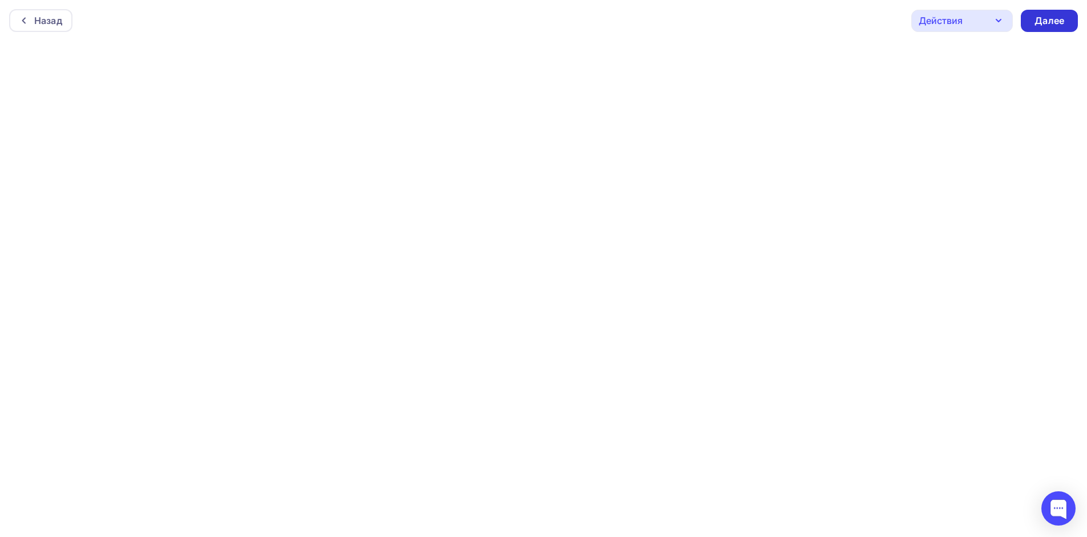
click at [1048, 19] on div "Далее" at bounding box center [1050, 20] width 30 height 13
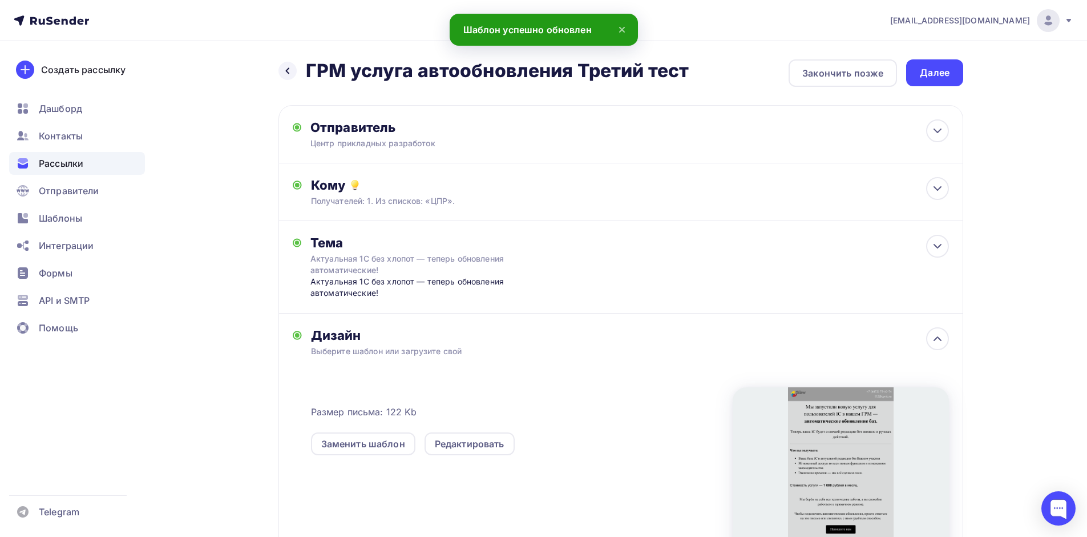
click at [952, 57] on div "Назад ГРМ услуга автообновления Третий тест ГРМ услуга автообновления Третий те…" at bounding box center [544, 369] width 936 height 656
click at [949, 71] on div "Далее" at bounding box center [935, 72] width 30 height 13
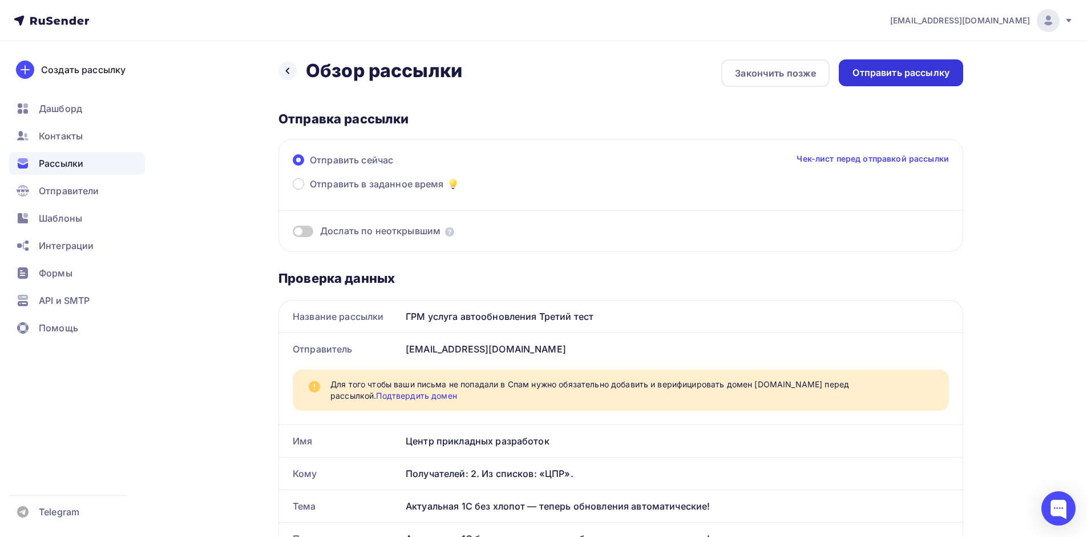
click at [924, 70] on div "Отправить рассылку" at bounding box center [901, 72] width 97 height 13
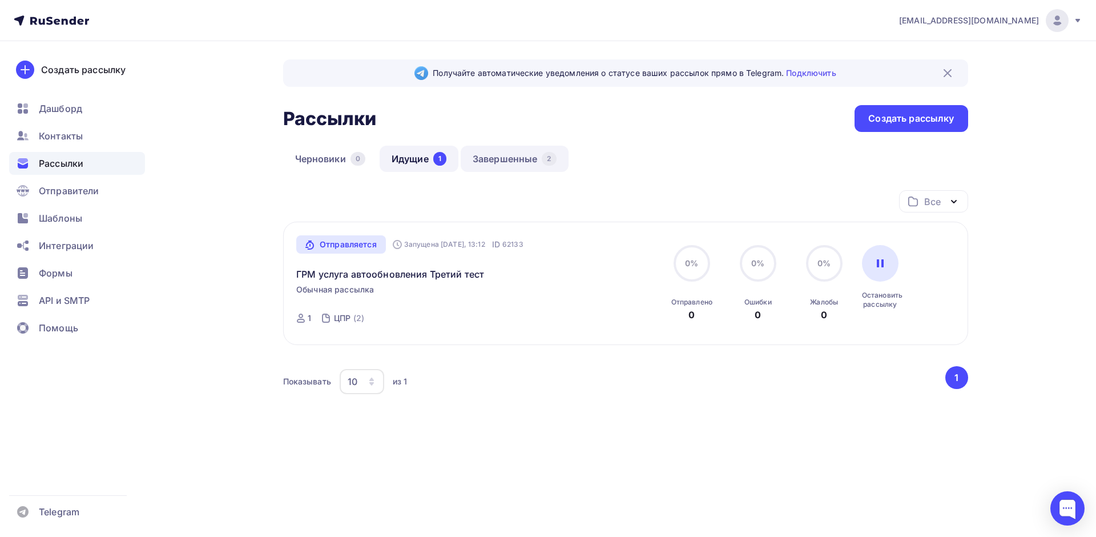
click at [524, 156] on link "Завершенные 2" at bounding box center [515, 159] width 108 height 26
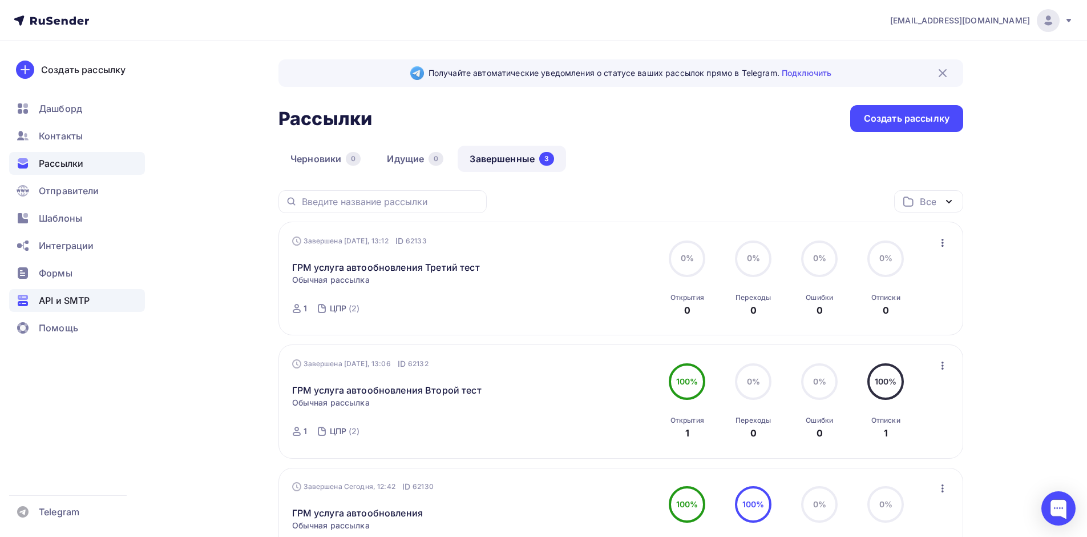
click at [106, 307] on div "API и SMTP" at bounding box center [77, 300] width 136 height 23
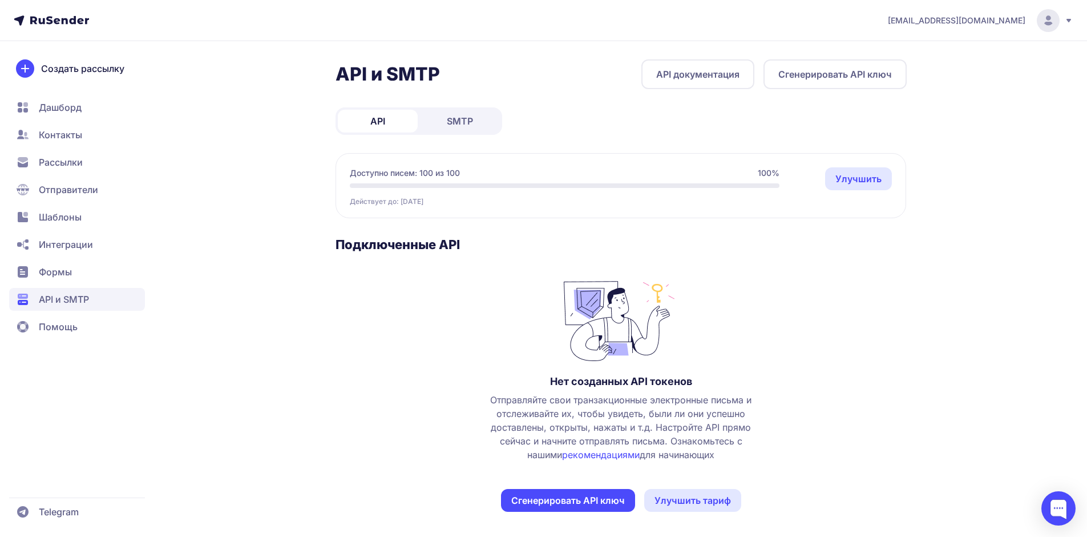
click at [459, 127] on link "SMTP" at bounding box center [460, 121] width 80 height 23
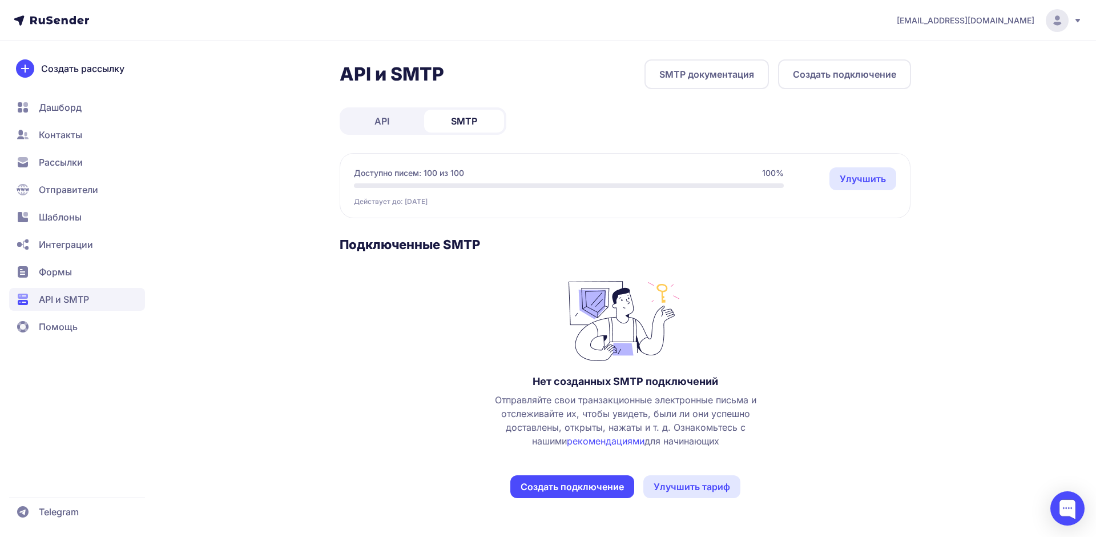
click at [66, 189] on span "Отправители" at bounding box center [68, 190] width 59 height 14
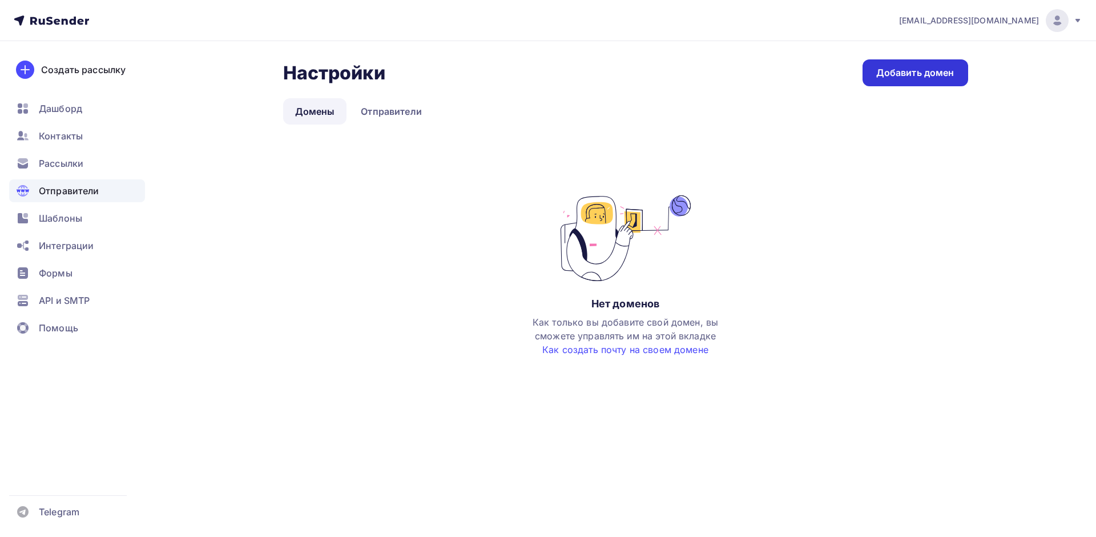
click at [930, 64] on link "Добавить домен" at bounding box center [915, 72] width 106 height 27
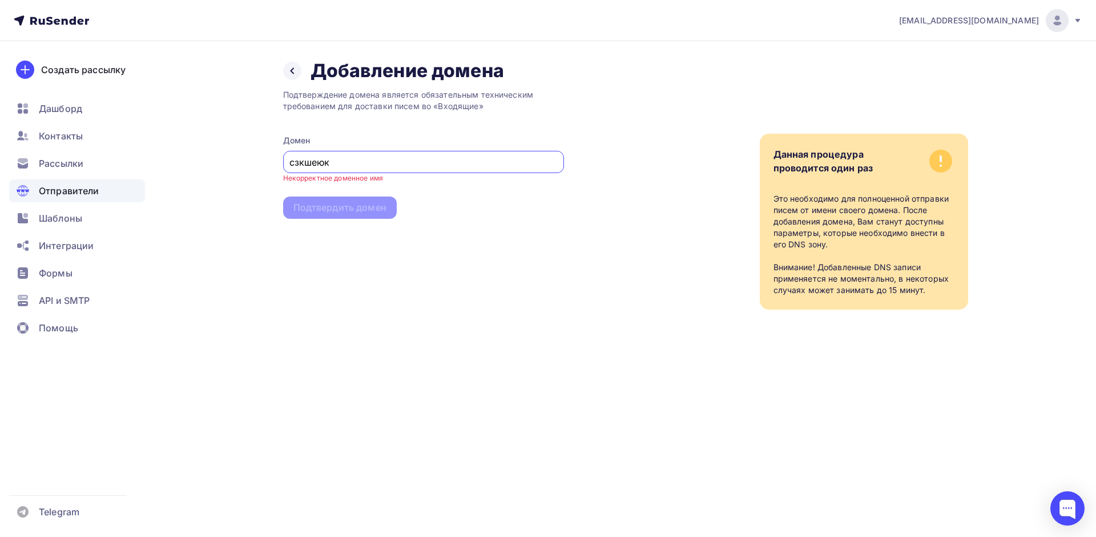
type input "сзкшеюкг"
type input "cprit.ru"
click at [316, 203] on div "Подтвердить домен" at bounding box center [339, 197] width 93 height 13
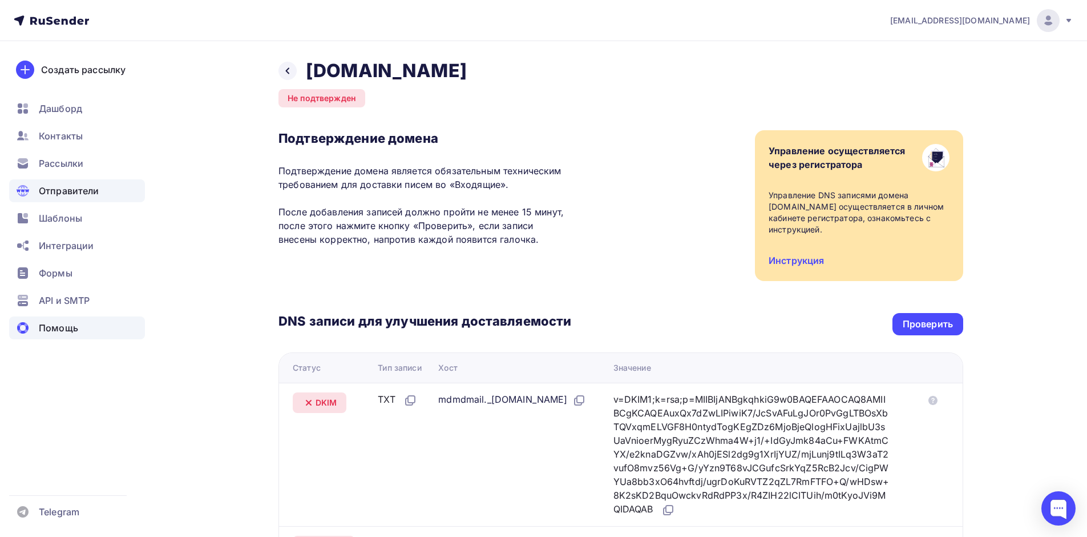
click at [74, 328] on span "Помощь" at bounding box center [58, 328] width 39 height 14
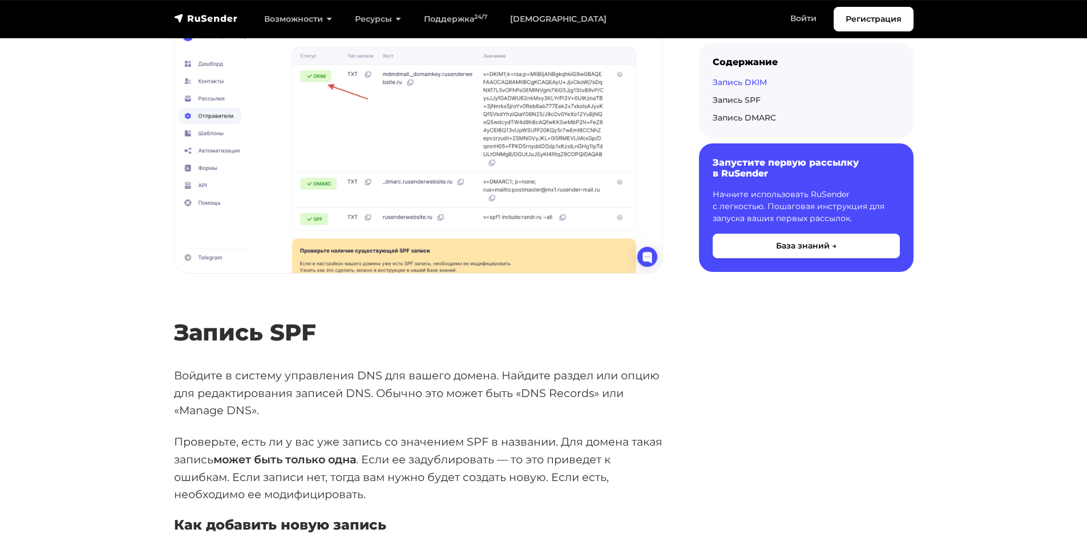
scroll to position [1781, 0]
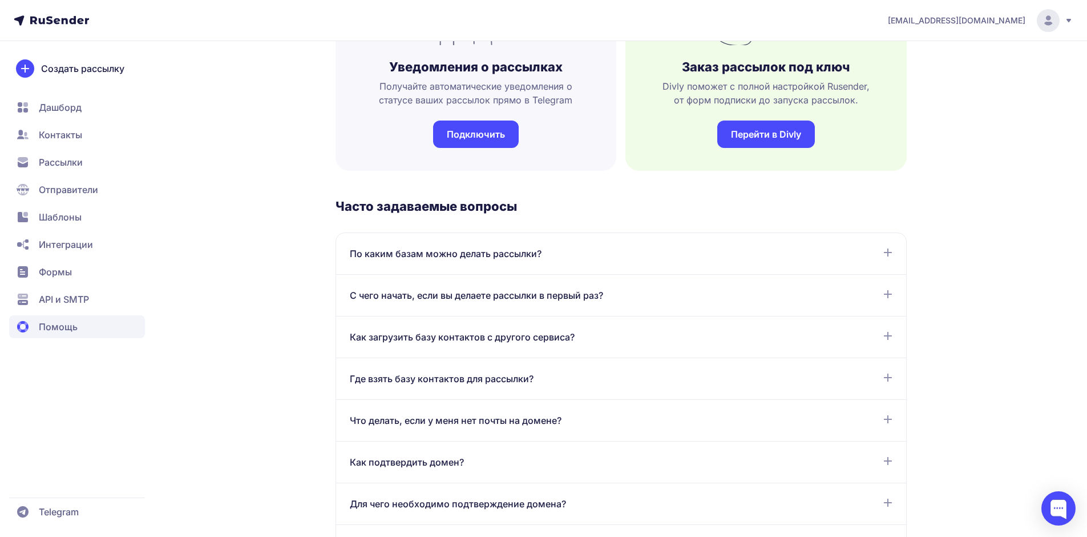
scroll to position [479, 0]
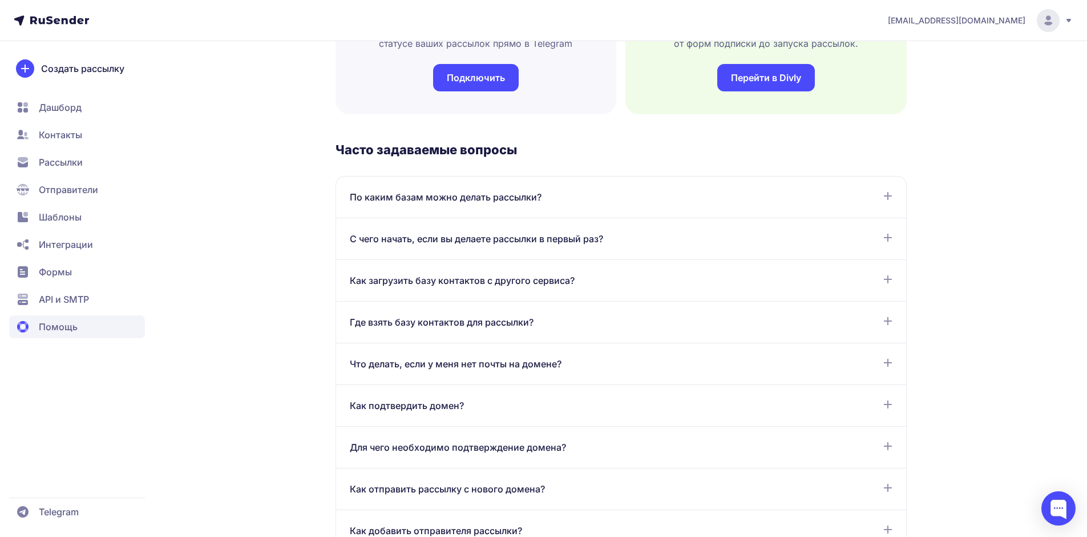
click at [513, 354] on div "Что делать, если у меня нет почты на домене? Если вы владеете доменом, вы может…" at bounding box center [621, 364] width 570 height 42
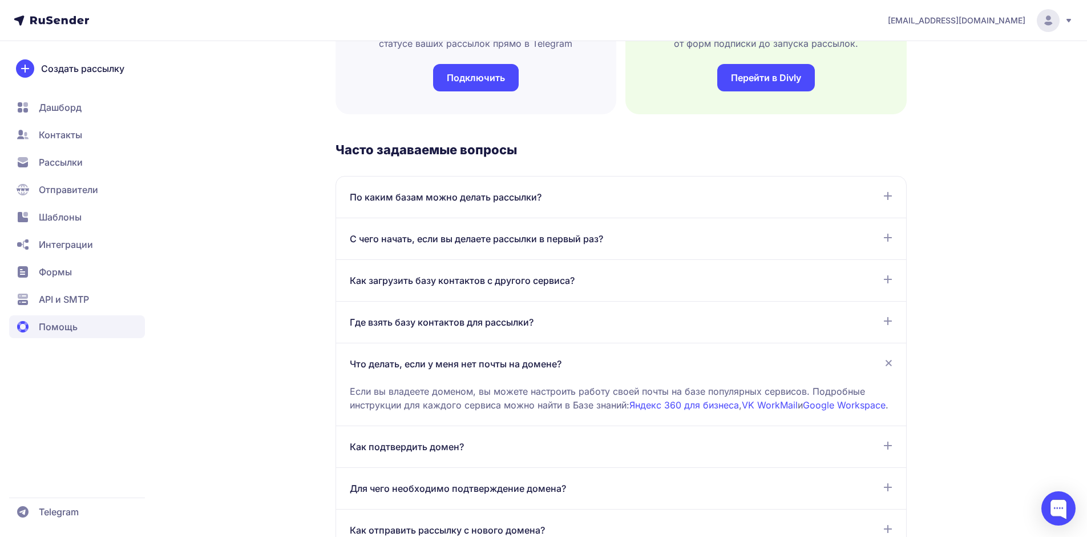
click at [84, 191] on span "Отправители" at bounding box center [68, 190] width 59 height 14
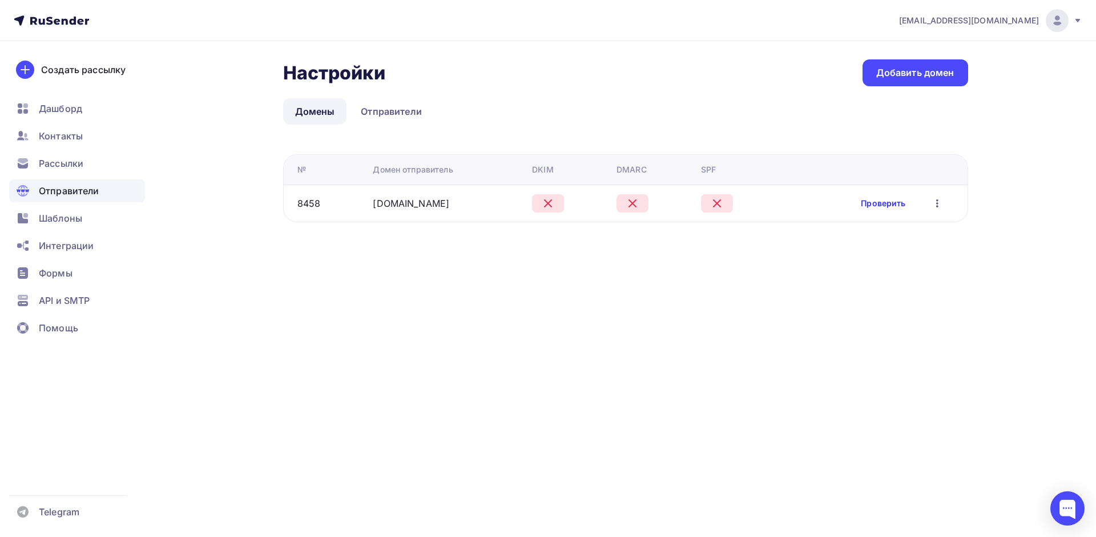
click at [878, 204] on link "Проверить" at bounding box center [883, 202] width 45 height 11
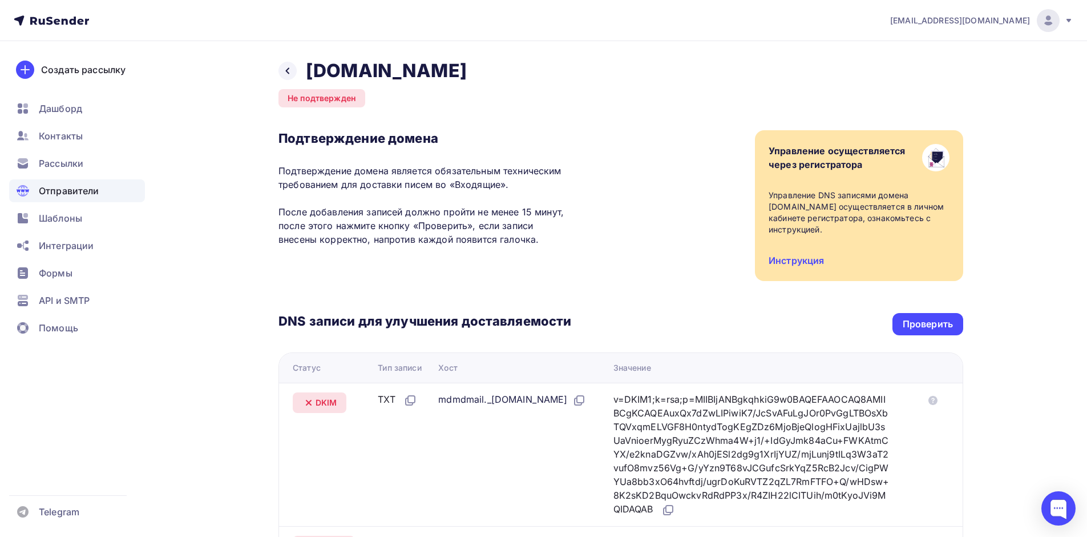
scroll to position [266, 0]
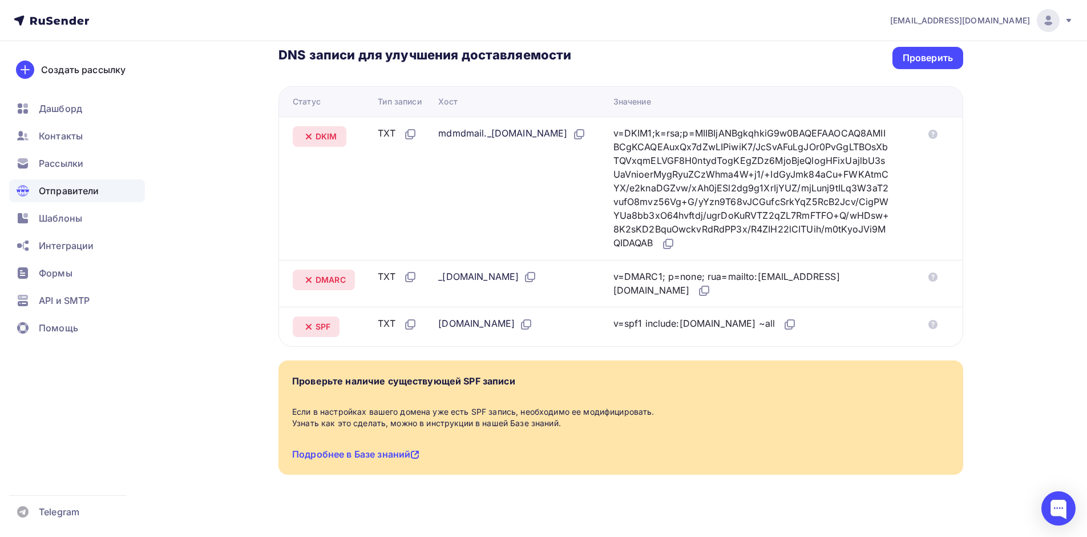
drag, startPoint x: 651, startPoint y: 313, endPoint x: 719, endPoint y: 315, distance: 67.4
click at [719, 316] on div "v=spf1 include:rsndr.ru ~all" at bounding box center [706, 323] width 184 height 15
copy div "include:rsndr.ru"
click at [927, 51] on div "Проверить" at bounding box center [928, 57] width 50 height 13
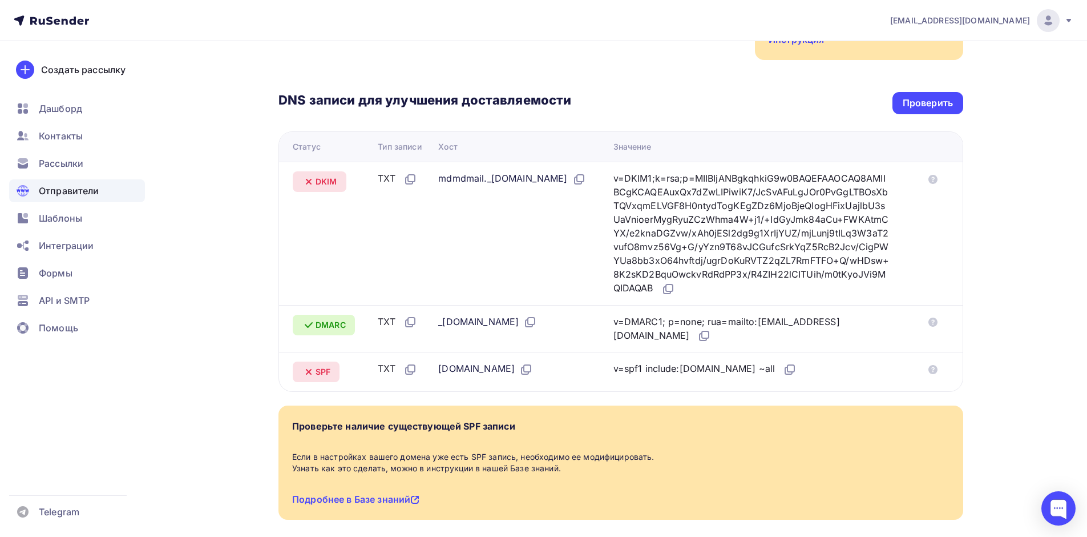
scroll to position [197, 0]
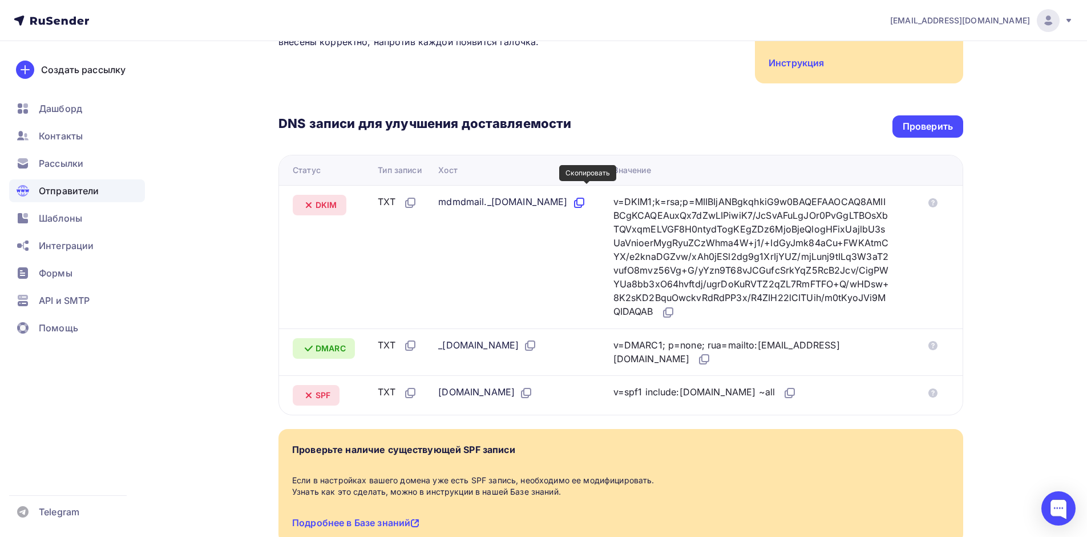
click at [586, 196] on icon at bounding box center [580, 203] width 14 height 14
click at [675, 305] on icon at bounding box center [669, 312] width 14 height 14
click at [925, 120] on div "Проверить" at bounding box center [928, 126] width 50 height 13
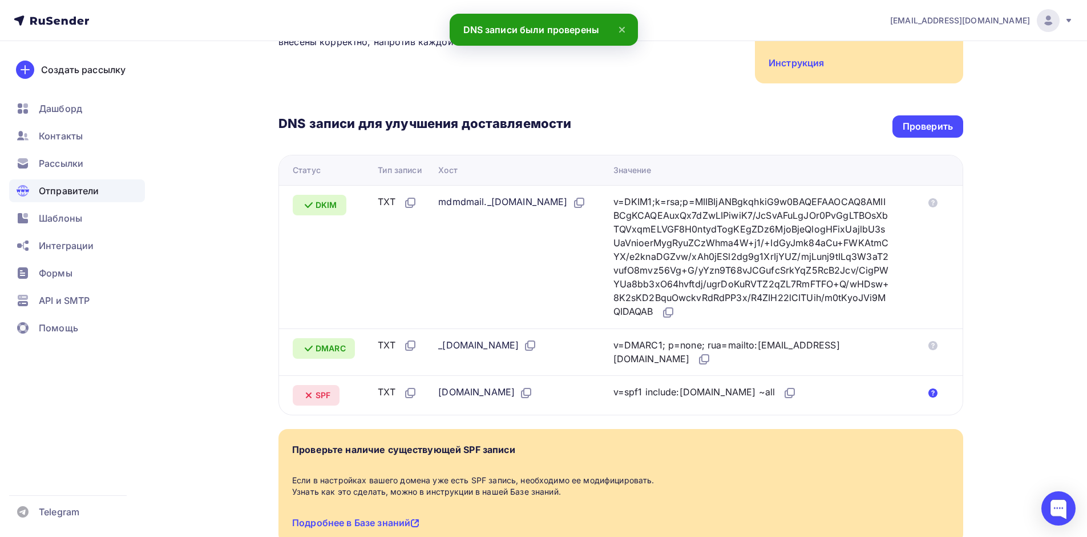
click at [935, 388] on icon at bounding box center [933, 392] width 9 height 9
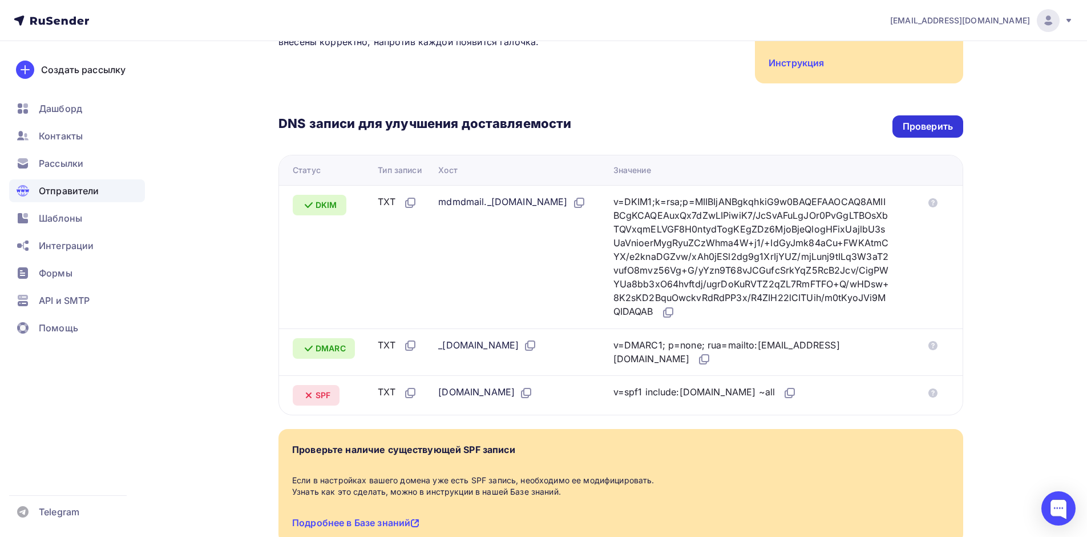
click at [939, 120] on div "Проверить" at bounding box center [928, 126] width 50 height 13
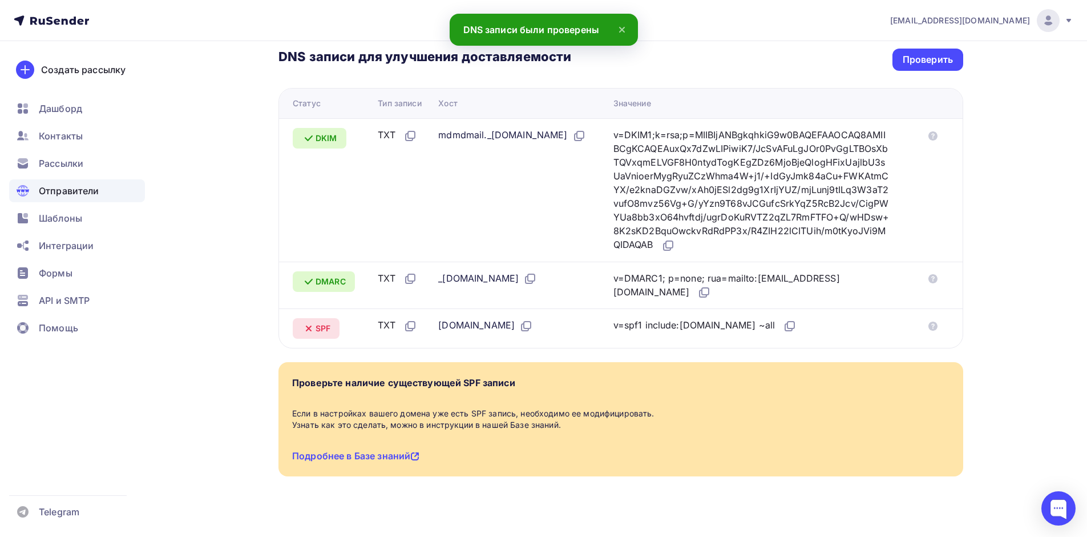
scroll to position [266, 0]
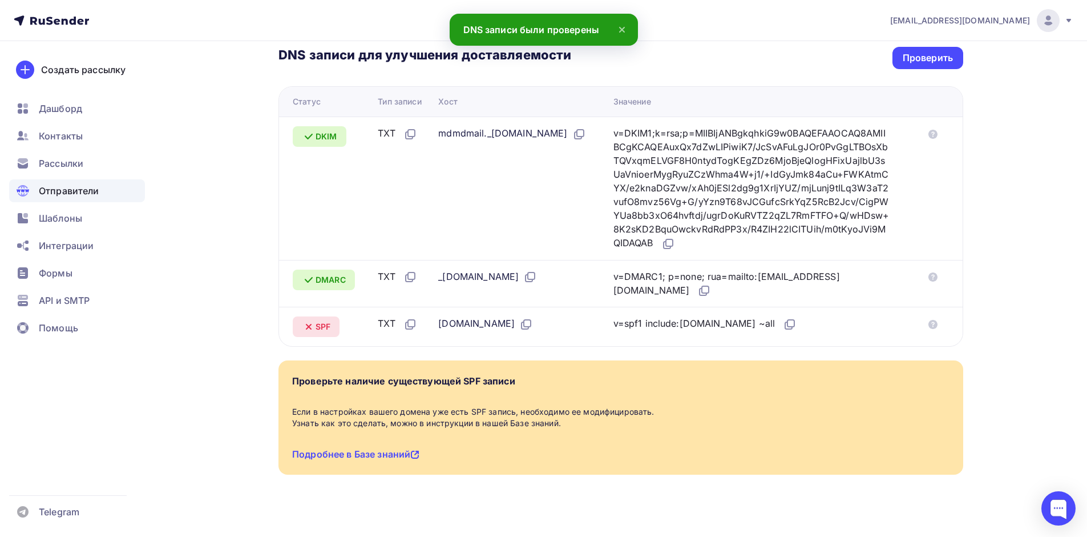
click at [642, 316] on div "v=spf1 include:[DOMAIN_NAME] ~all" at bounding box center [706, 323] width 184 height 15
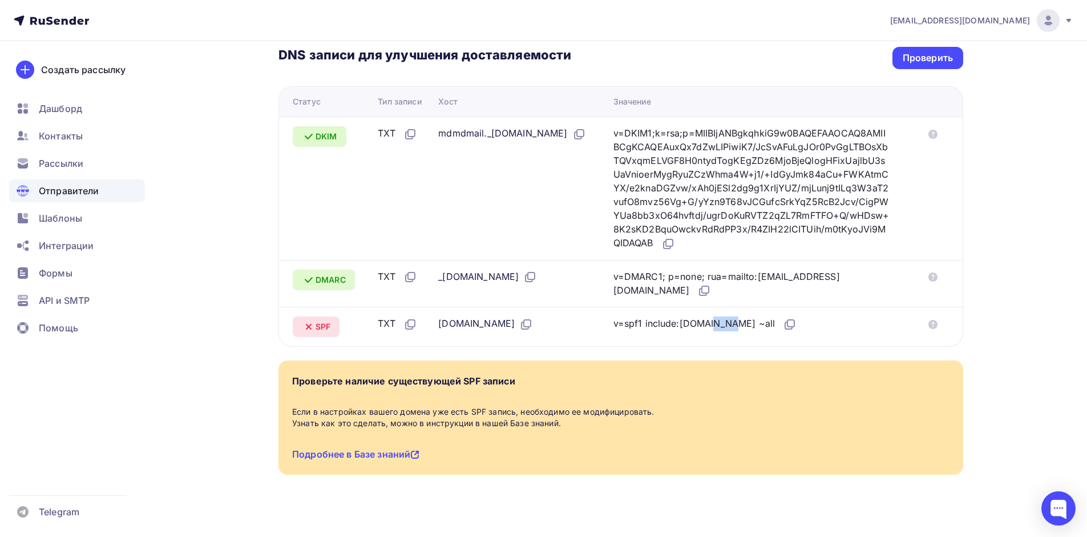
copy div "spf1"
click at [66, 158] on span "Рассылки" at bounding box center [61, 163] width 45 height 14
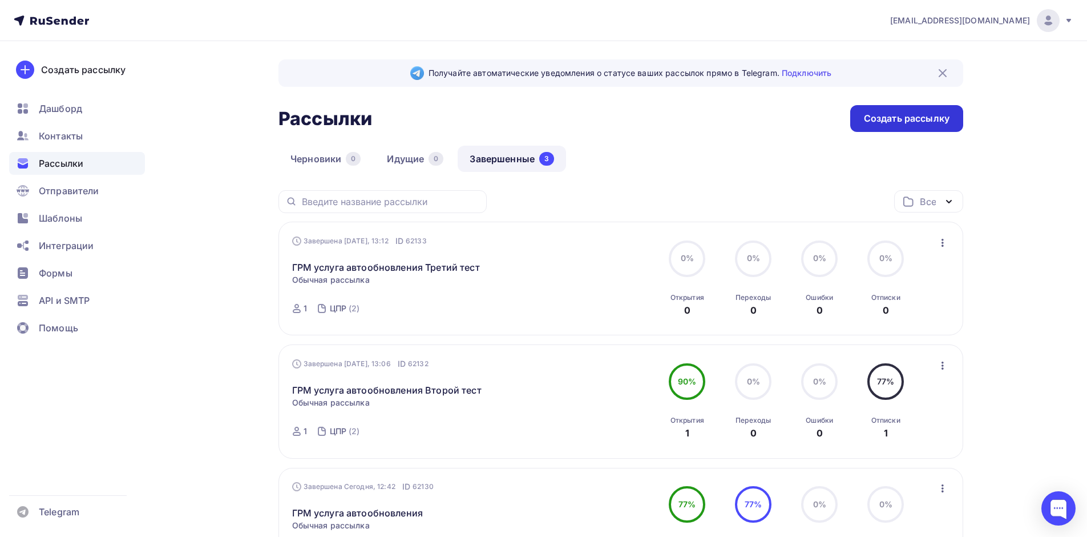
click at [942, 112] on div "Создать рассылку" at bounding box center [907, 118] width 86 height 13
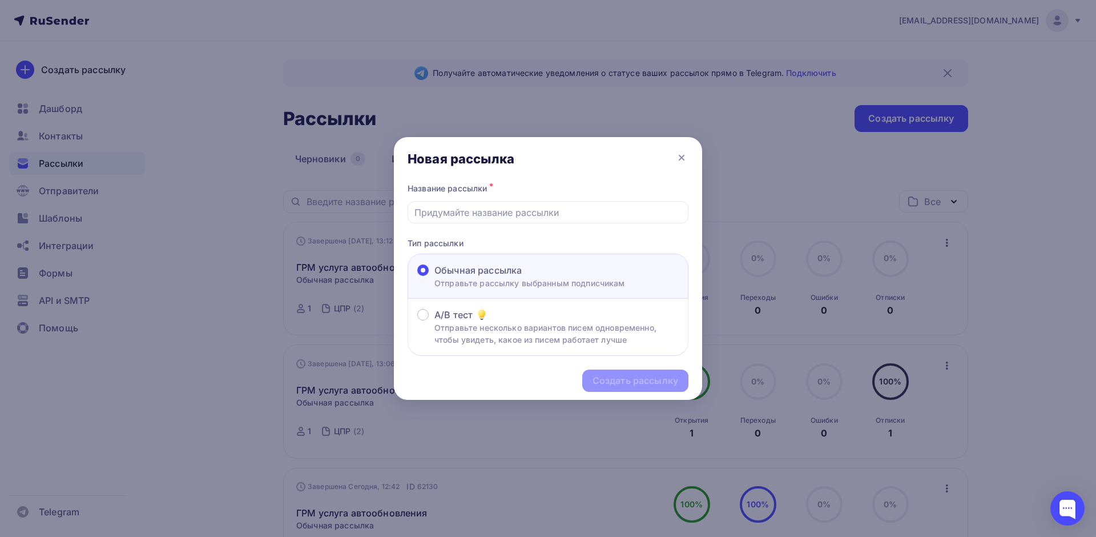
click at [530, 279] on p "Отправьте рассылку выбранным подписчикам" at bounding box center [529, 283] width 191 height 12
click at [434, 277] on input "Обычная рассылка Отправьте рассылку выбранным подписчикам" at bounding box center [434, 277] width 0 height 0
click at [513, 221] on div at bounding box center [548, 212] width 281 height 22
click at [512, 218] on div at bounding box center [548, 212] width 281 height 22
click at [510, 213] on input "text" at bounding box center [548, 212] width 268 height 14
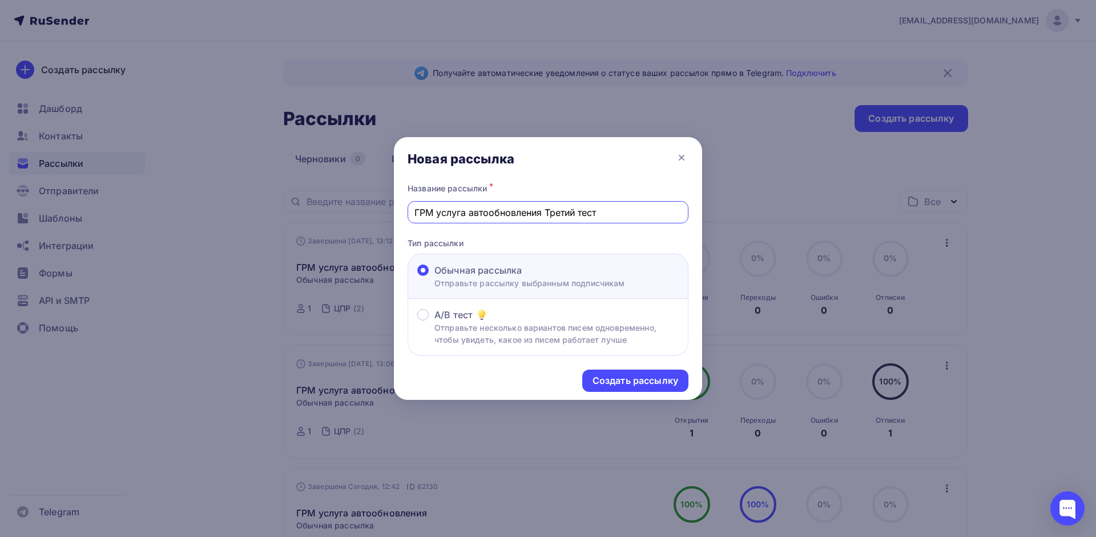
click at [550, 217] on input "ГРМ услуга автообновления Третий тест" at bounding box center [548, 212] width 268 height 14
type input "ГРМ услуга автообновления Четвертый тест"
click at [640, 390] on div "Создать рассылку" at bounding box center [635, 380] width 106 height 22
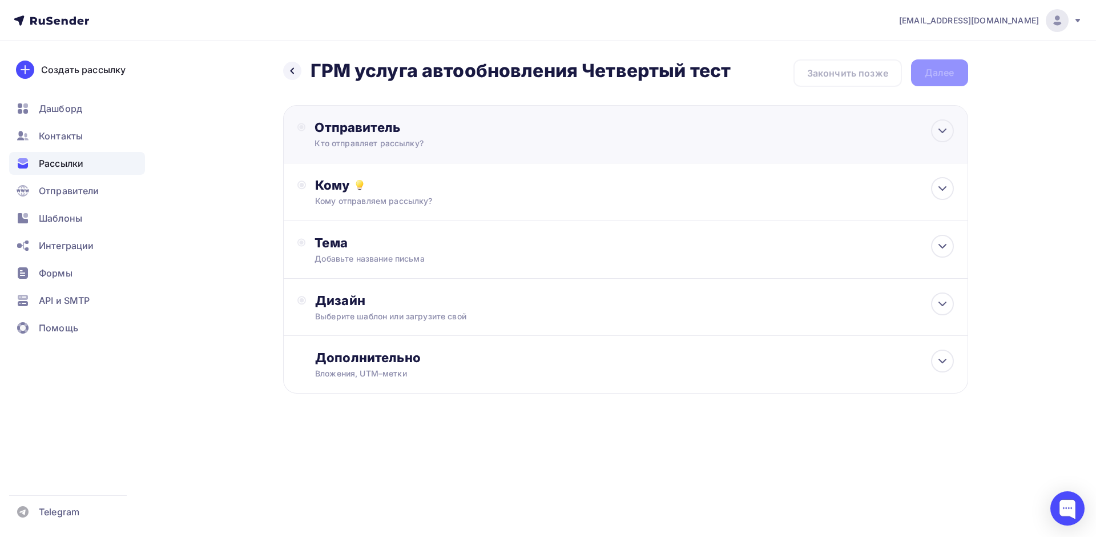
click at [370, 132] on div "Отправитель" at bounding box center [438, 127] width 247 height 16
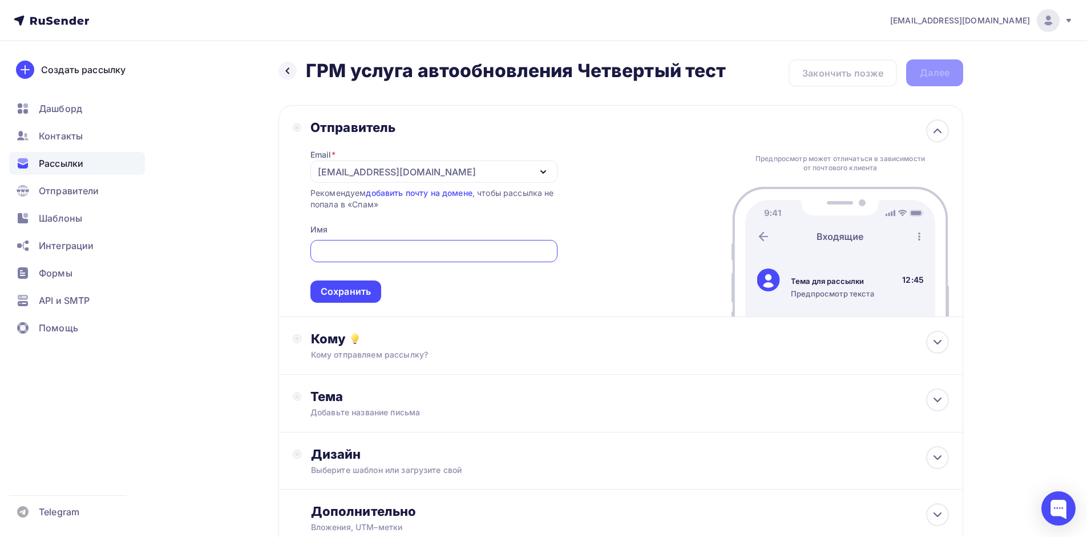
click at [340, 170] on div "levkin_s@cprit.ru" at bounding box center [397, 172] width 158 height 14
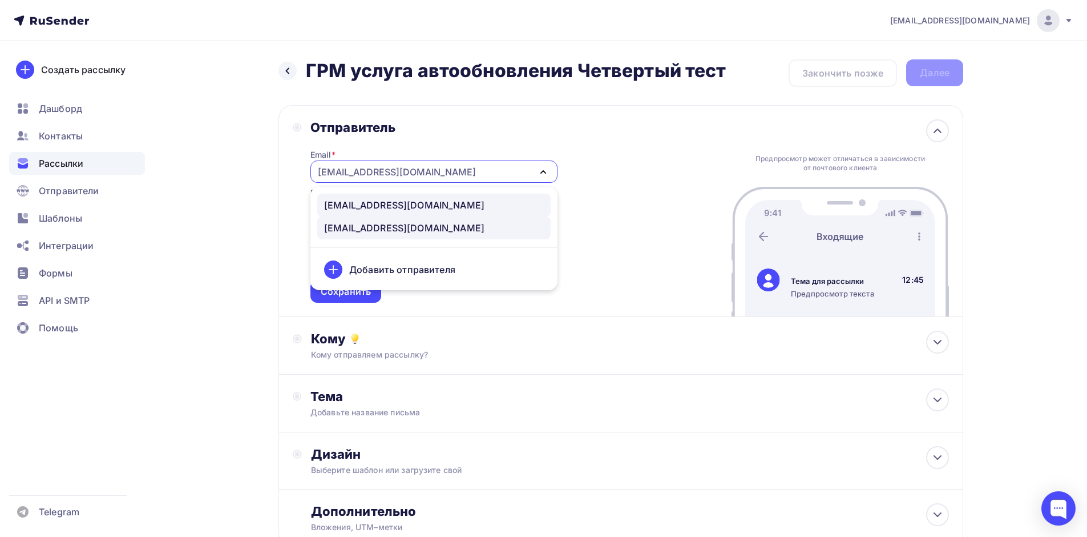
click at [385, 200] on div "info@cprit.ru" at bounding box center [434, 205] width 220 height 14
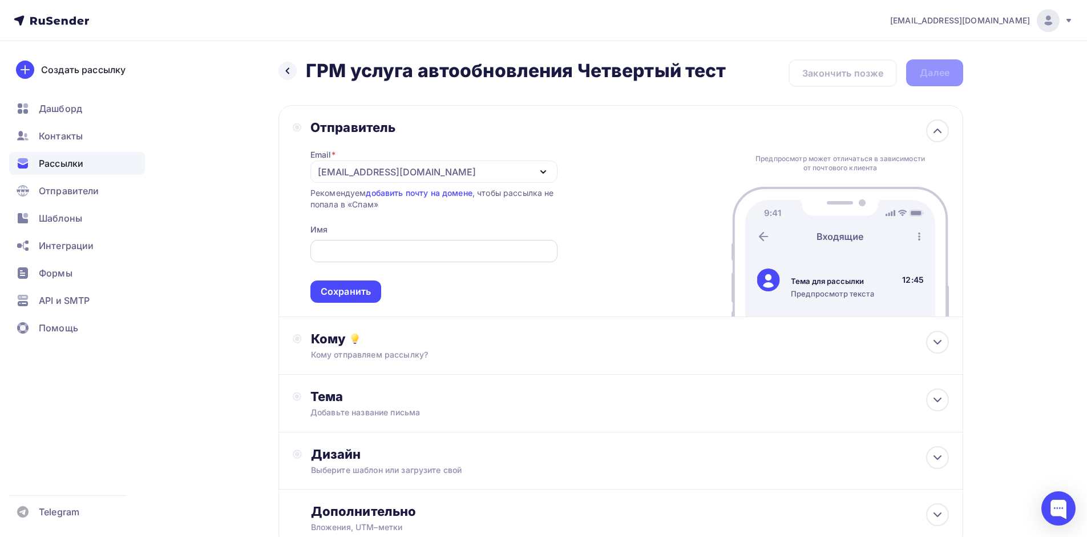
click at [361, 241] on div at bounding box center [434, 251] width 247 height 22
click at [367, 255] on input "text" at bounding box center [434, 251] width 234 height 14
type input "Центр прикладных разработок"
click at [44, 204] on ul "Дашборд Контакты Рассылки Отправители Шаблоны Интеграции Формы API и SMTP Помощь" at bounding box center [77, 221] width 136 height 248
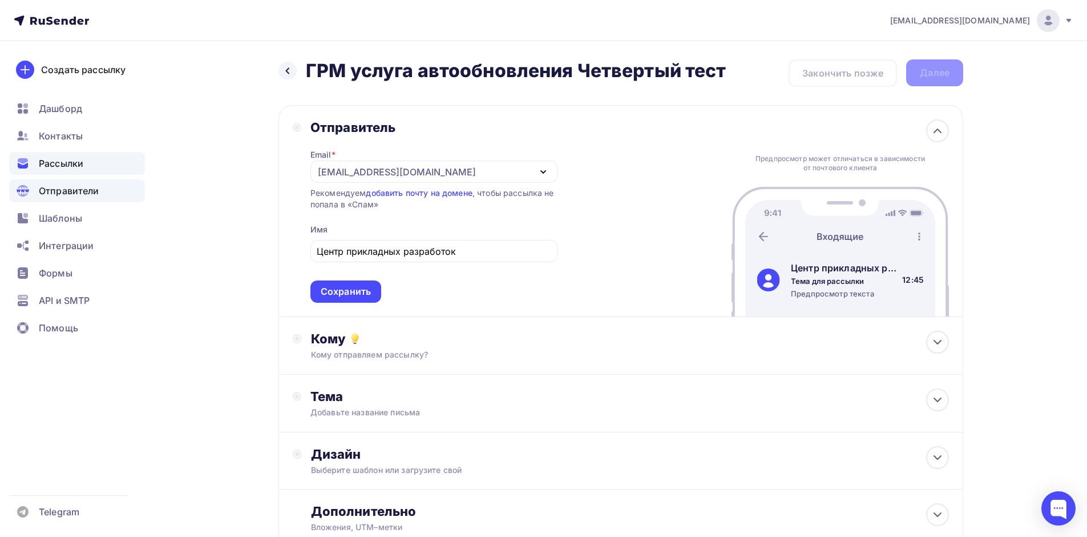
click at [45, 201] on div "Отправители" at bounding box center [77, 190] width 136 height 23
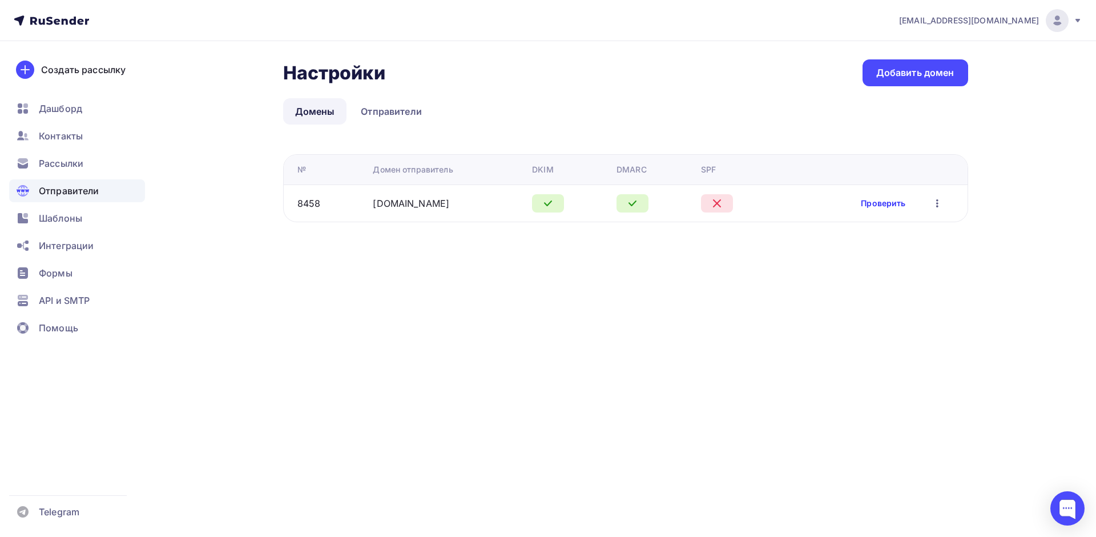
click at [885, 204] on link "Проверить" at bounding box center [883, 202] width 45 height 11
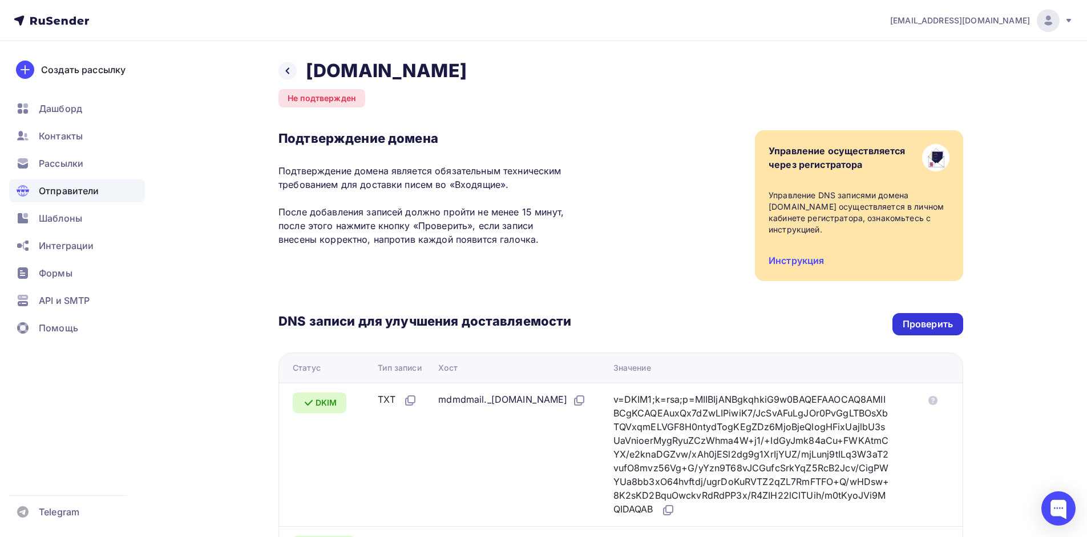
click at [937, 317] on div "Проверить" at bounding box center [928, 323] width 50 height 13
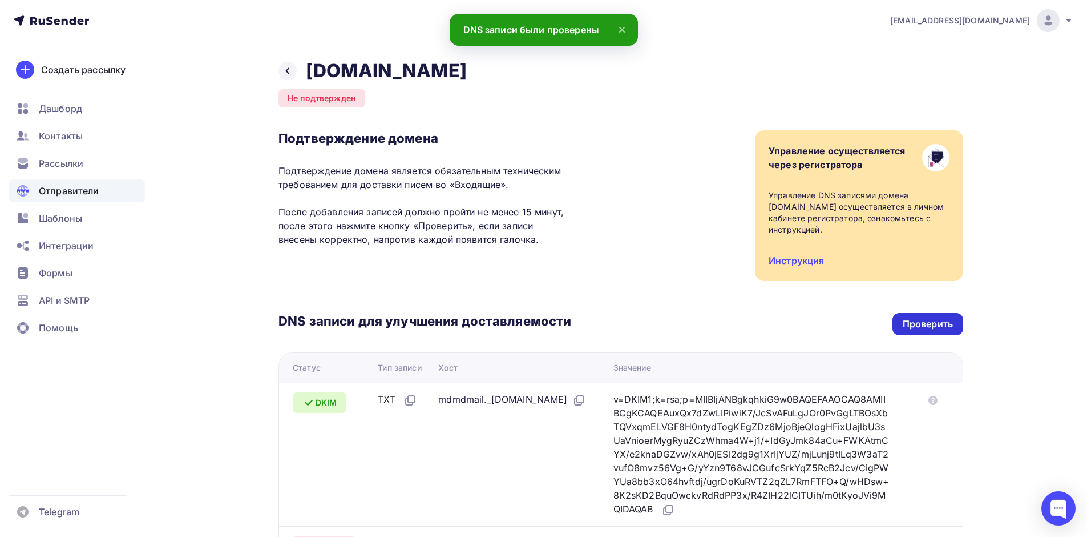
click at [937, 317] on div "Проверить" at bounding box center [928, 323] width 50 height 13
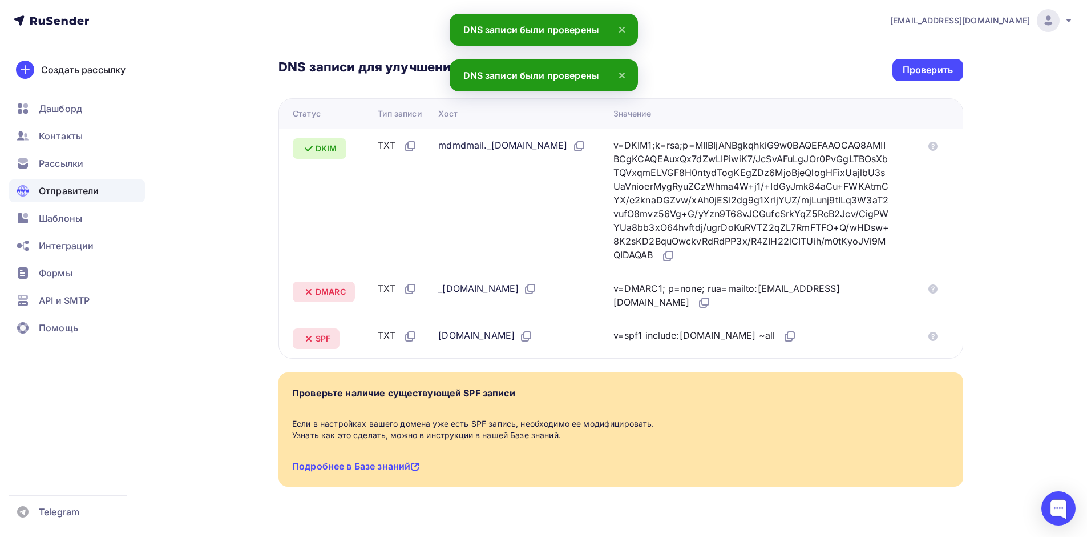
scroll to position [266, 0]
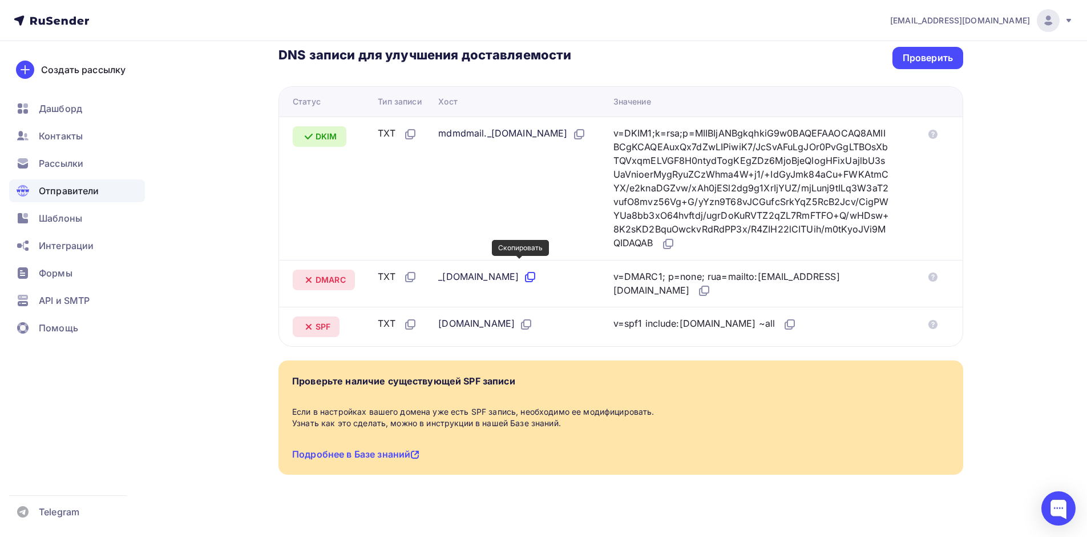
click at [528, 272] on icon at bounding box center [531, 275] width 7 height 7
click at [700, 288] on icon at bounding box center [703, 291] width 7 height 7
click at [937, 51] on div "Проверить" at bounding box center [928, 57] width 50 height 13
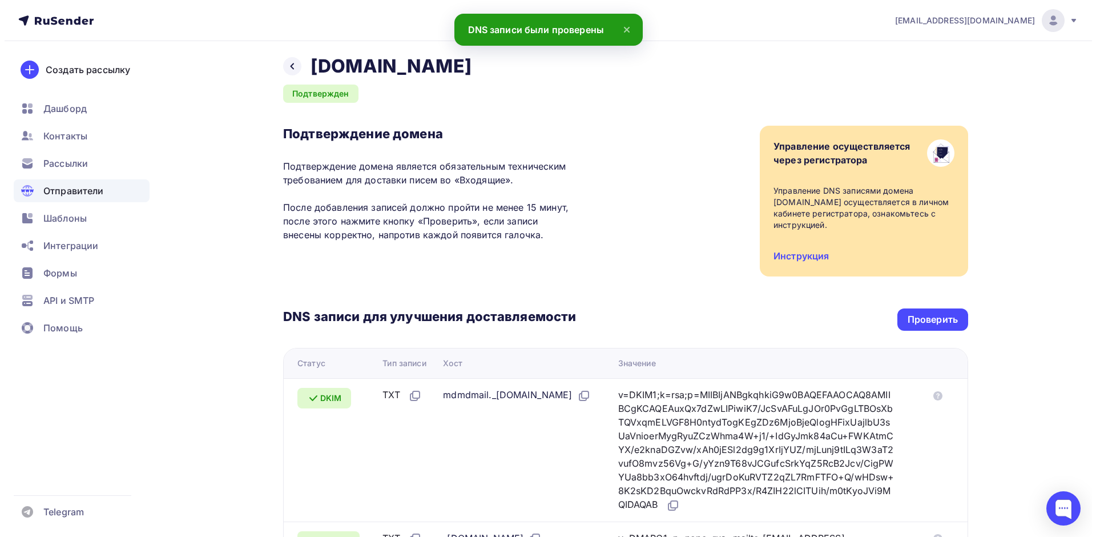
scroll to position [0, 0]
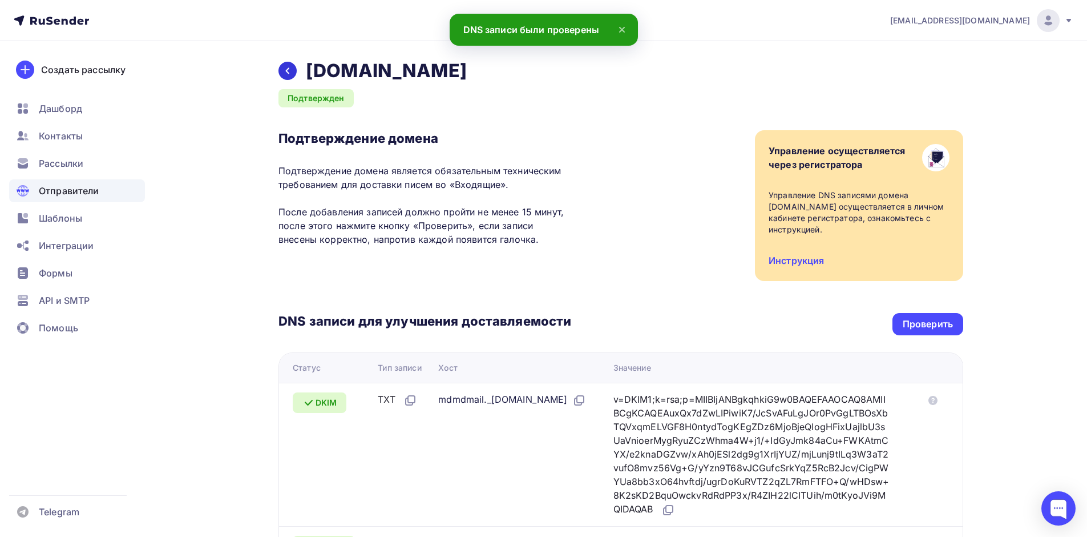
click at [287, 74] on icon at bounding box center [287, 70] width 9 height 9
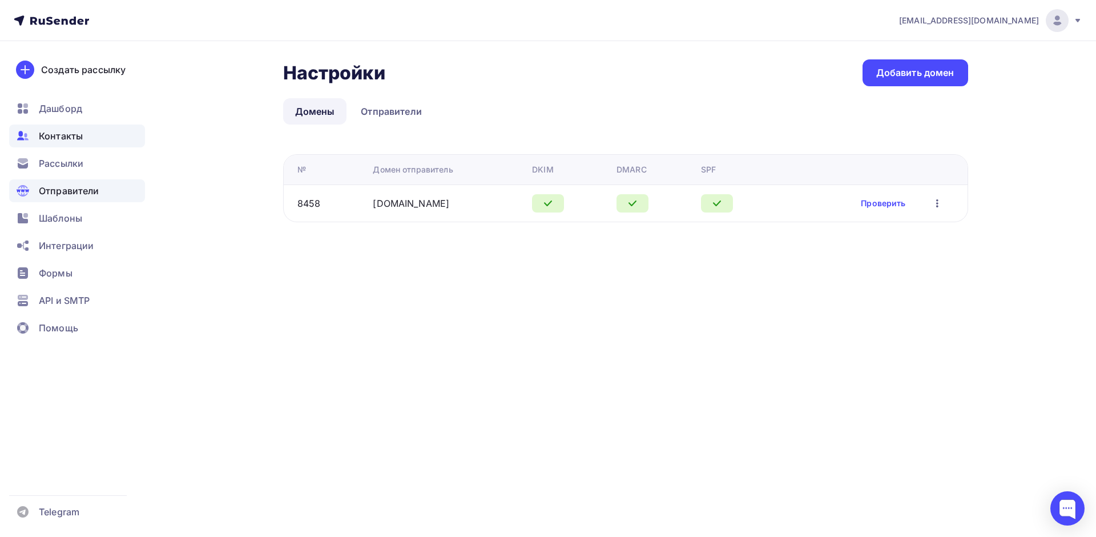
click at [63, 130] on span "Контакты" at bounding box center [61, 136] width 44 height 14
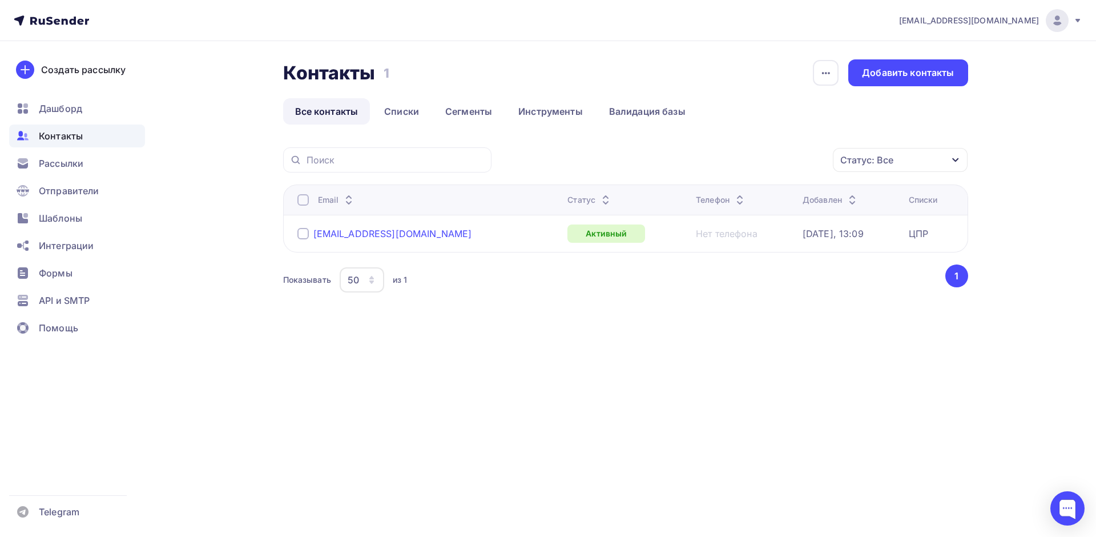
drag, startPoint x: 398, startPoint y: 227, endPoint x: 392, endPoint y: 230, distance: 6.9
drag, startPoint x: 433, startPoint y: 233, endPoint x: 312, endPoint y: 230, distance: 121.1
click at [312, 230] on div "a.borisov.n@gmail.com" at bounding box center [427, 233] width 261 height 18
copy div "a.borisov.n@gmail.com"
click at [78, 274] on div "Формы" at bounding box center [77, 272] width 136 height 23
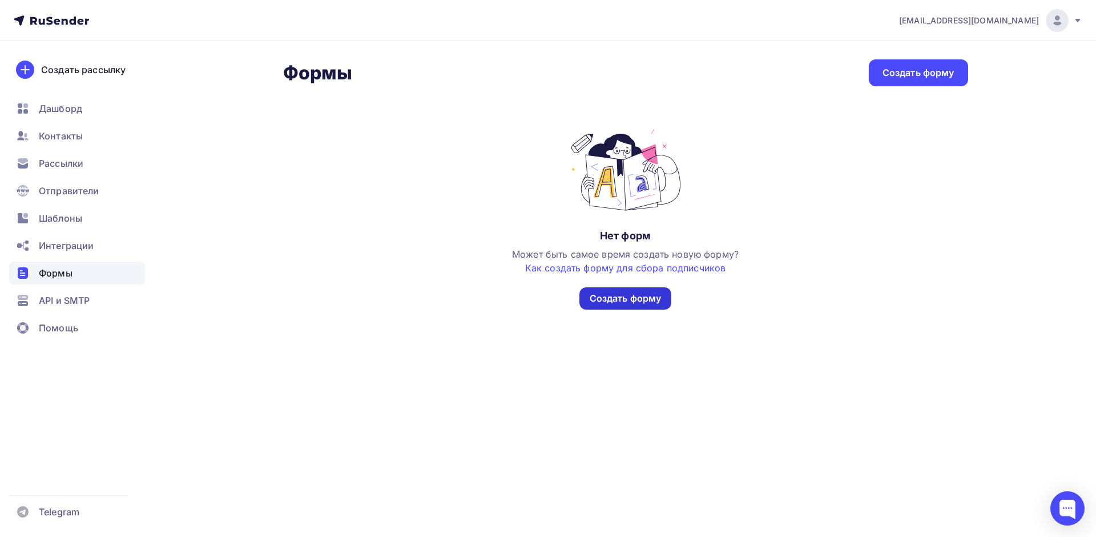
click at [652, 302] on div "Создать форму" at bounding box center [626, 298] width 72 height 13
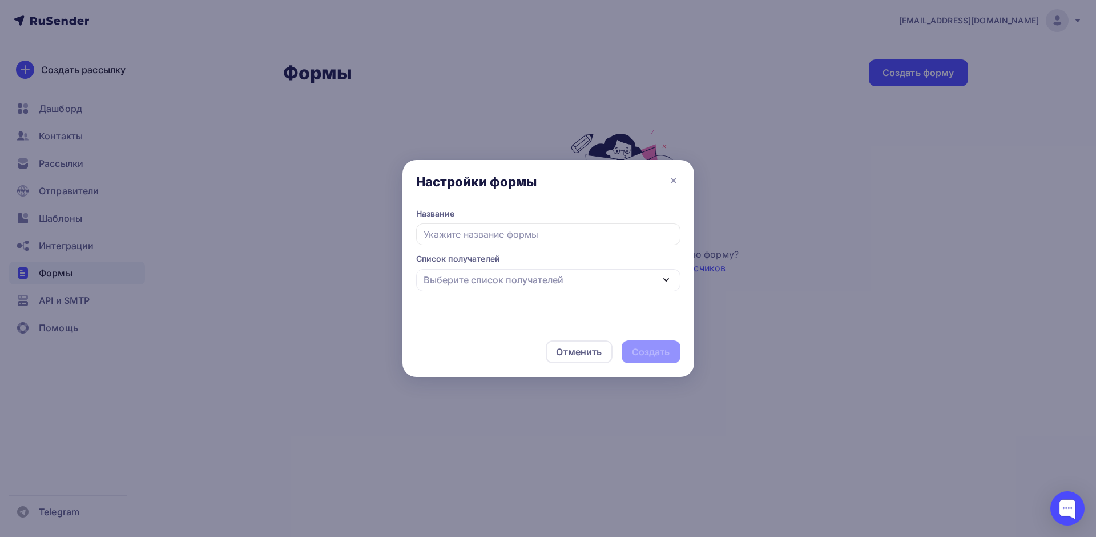
click at [555, 236] on input "text" at bounding box center [548, 234] width 264 height 22
click at [551, 279] on div "Выберите список получателей" at bounding box center [494, 280] width 140 height 14
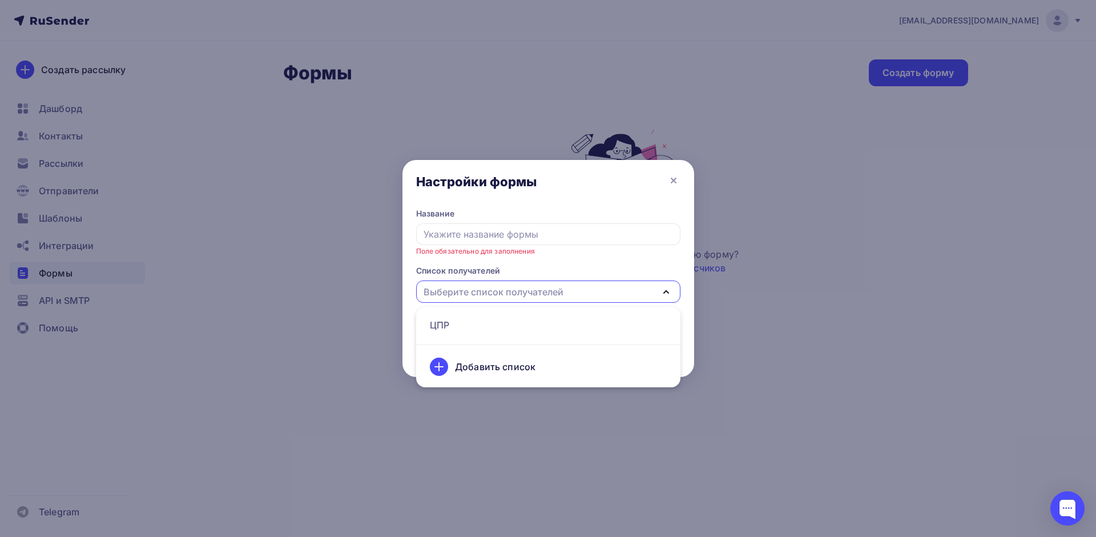
click at [572, 193] on div "Настройки формы" at bounding box center [548, 184] width 292 height 48
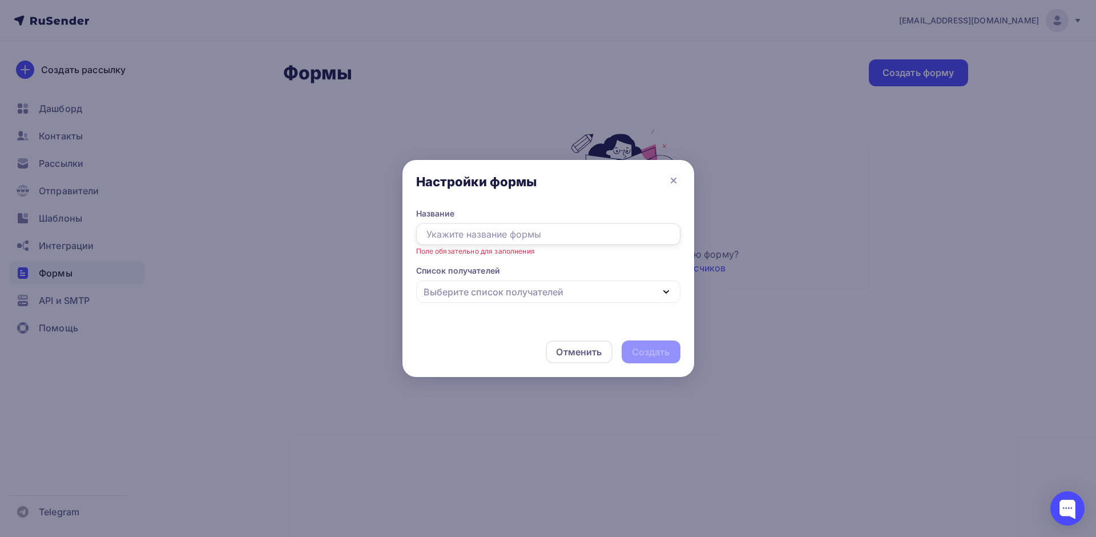
click at [547, 233] on input "text" at bounding box center [548, 234] width 264 height 22
click at [567, 356] on div "Отменить" at bounding box center [579, 352] width 46 height 14
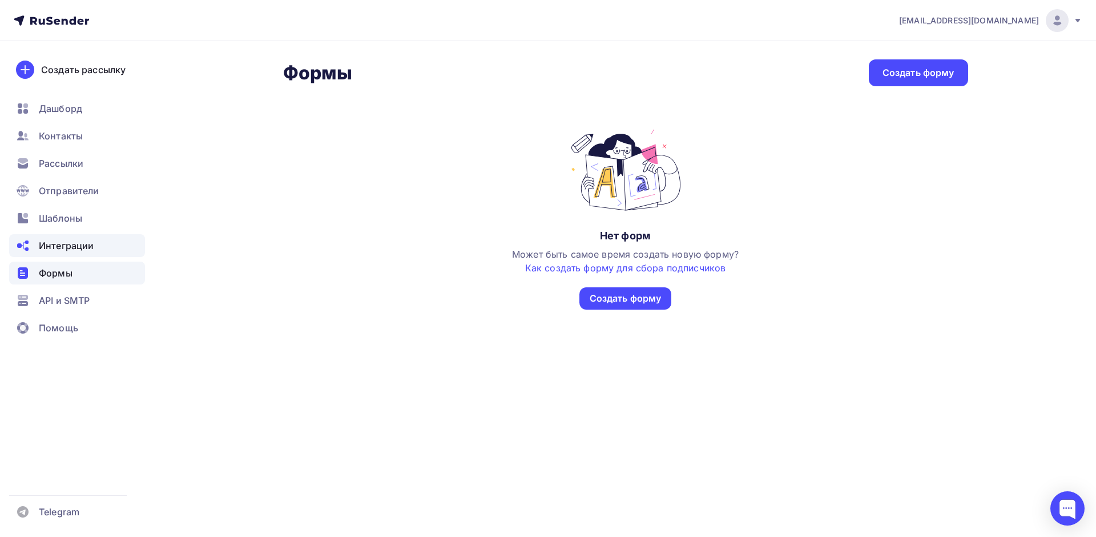
click at [83, 236] on div "Интеграции" at bounding box center [77, 245] width 136 height 23
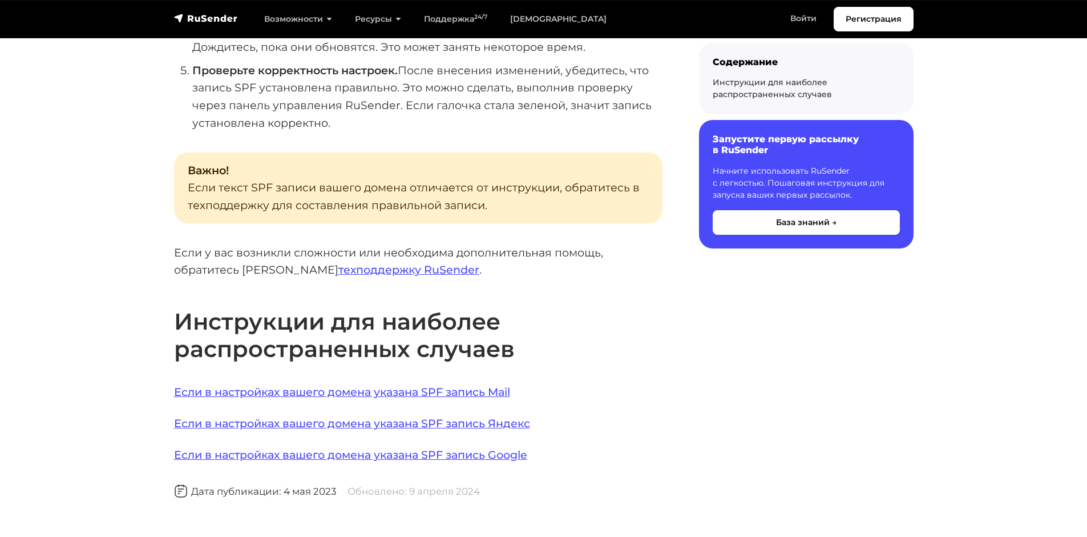
scroll to position [616, 0]
click at [413, 384] on link "Если в настройках вашего домена указана SPF запись Mail" at bounding box center [342, 391] width 336 height 14
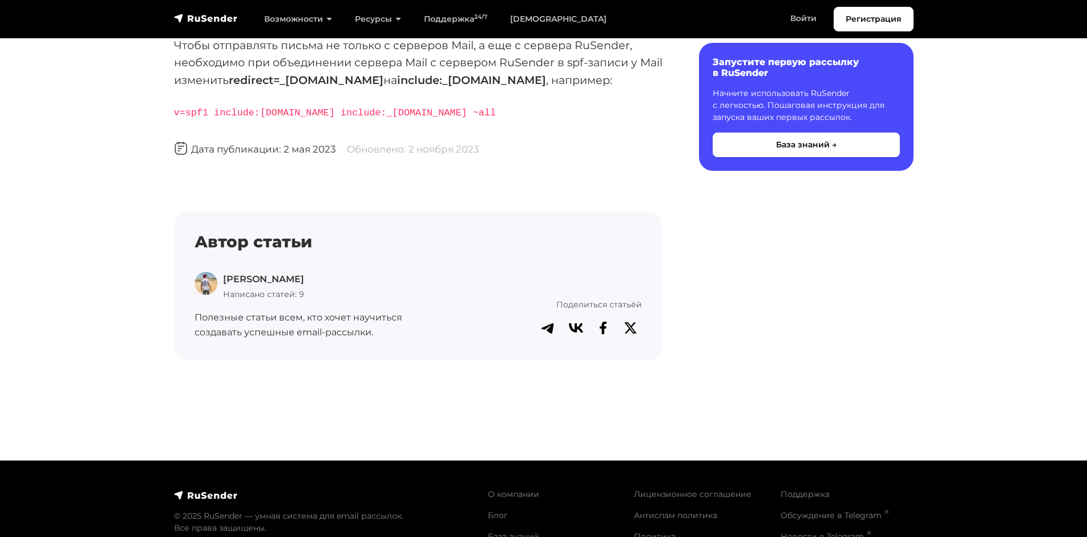
scroll to position [2, 0]
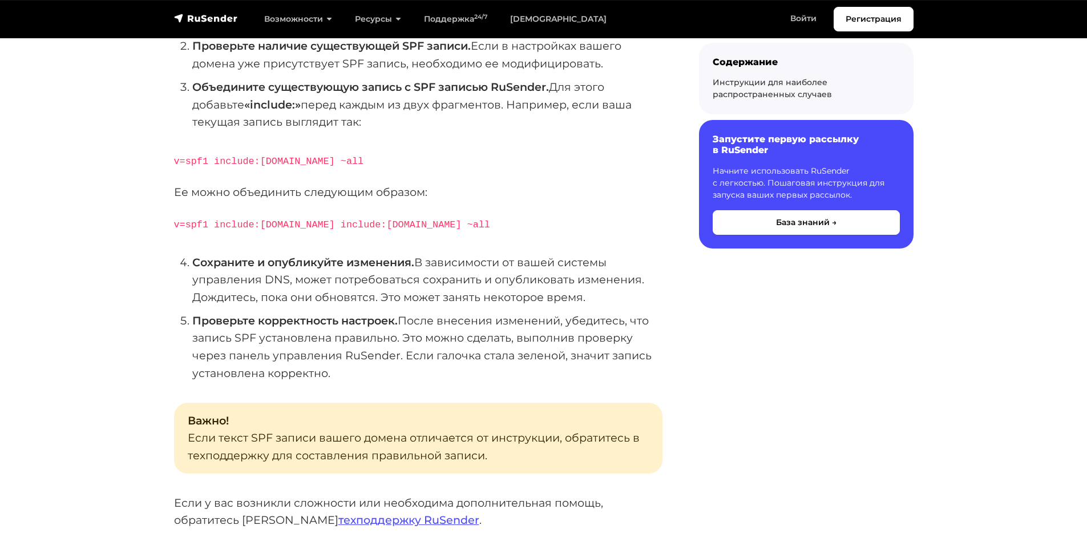
scroll to position [342, 0]
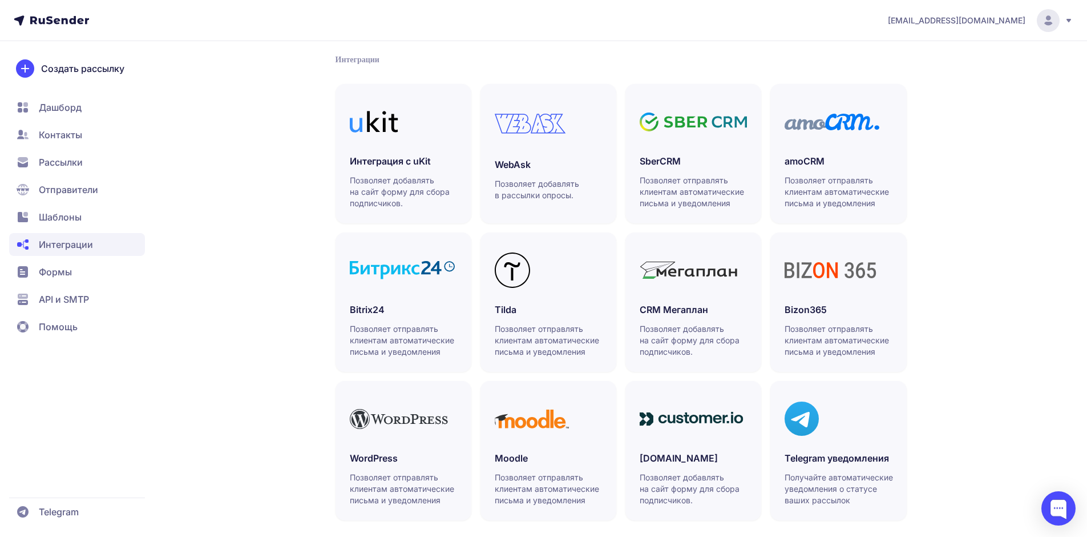
scroll to position [248, 0]
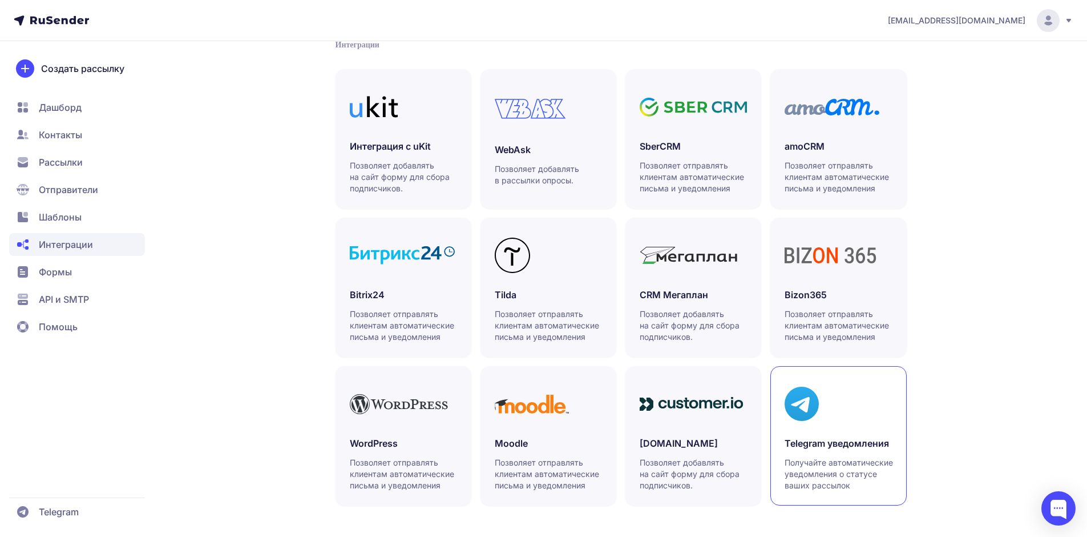
click at [858, 391] on div at bounding box center [838, 403] width 107 height 47
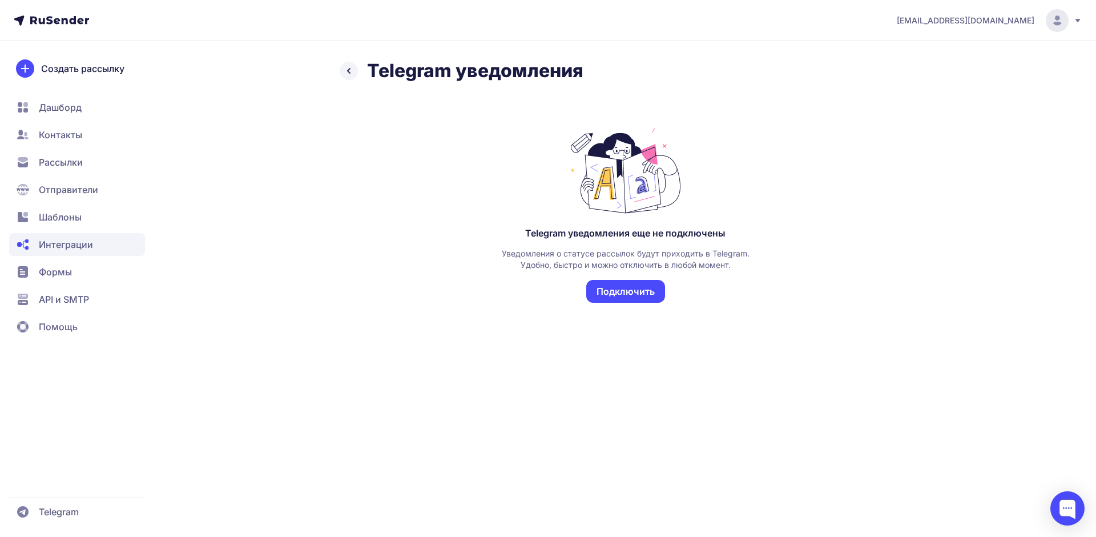
click at [629, 293] on button "Подключить" at bounding box center [625, 291] width 79 height 23
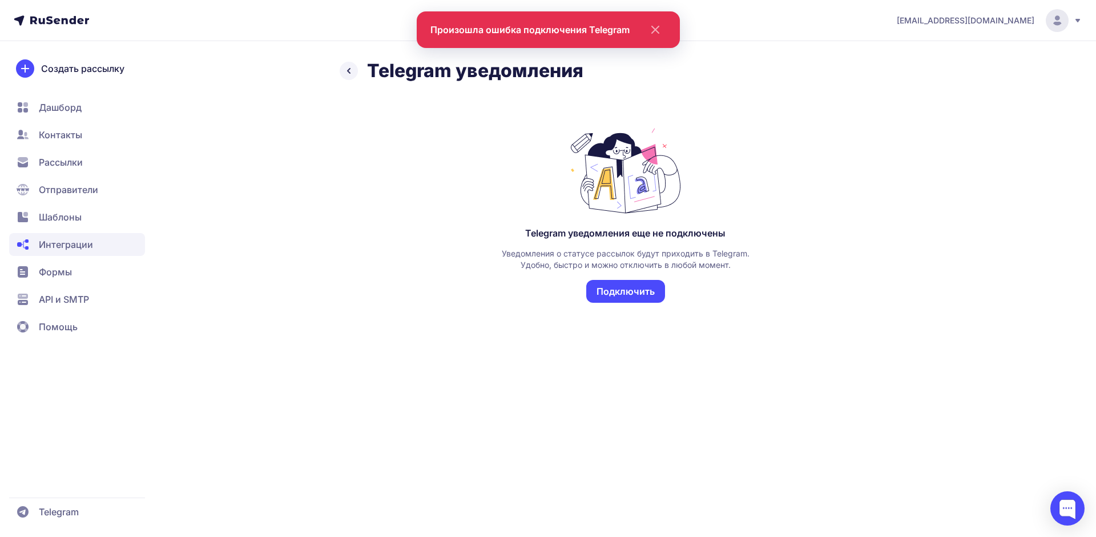
click at [61, 221] on span "Шаблоны" at bounding box center [60, 217] width 43 height 14
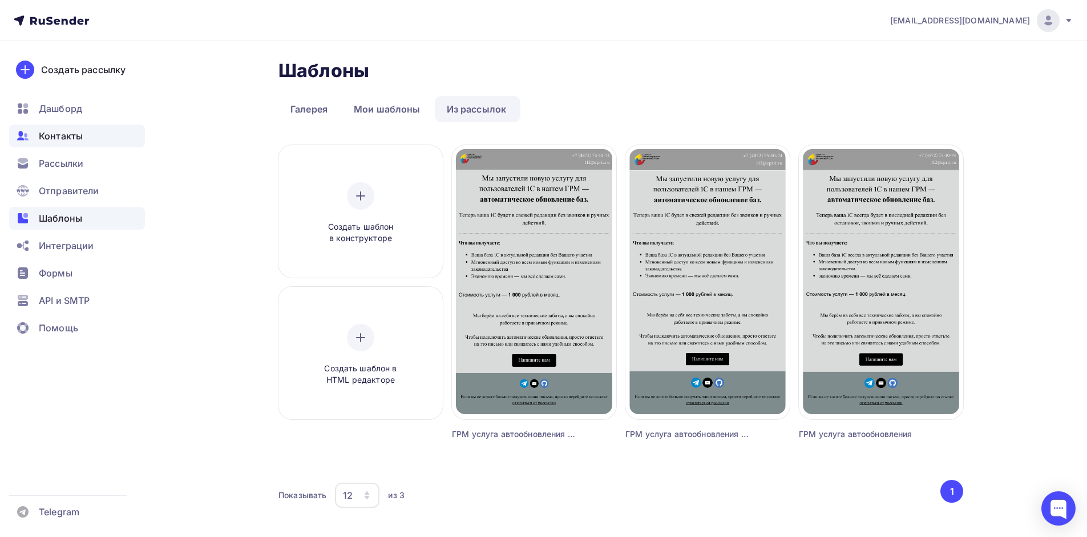
click at [72, 135] on span "Контакты" at bounding box center [61, 136] width 44 height 14
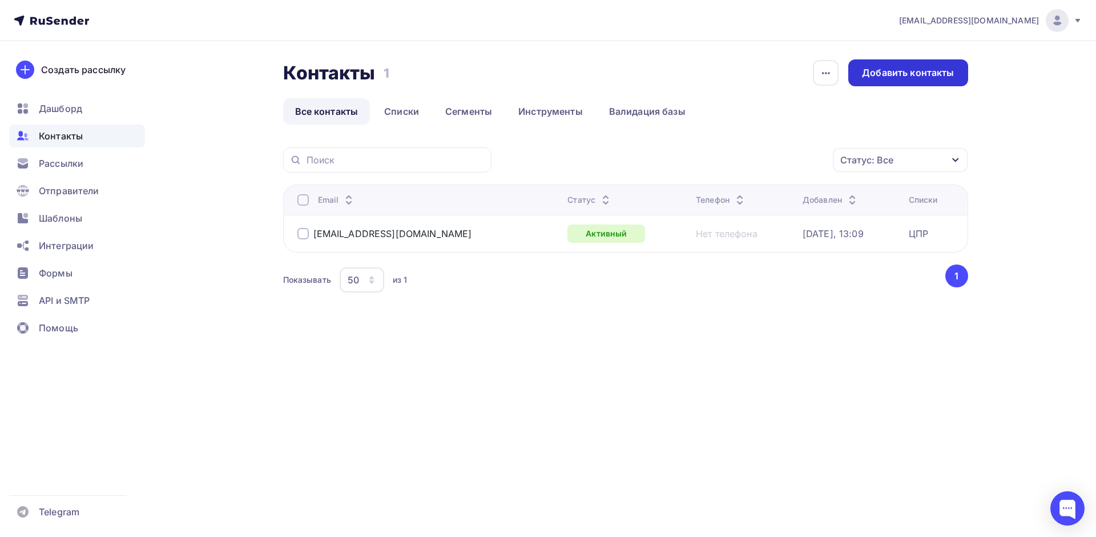
click at [900, 72] on div "Добавить контакты" at bounding box center [908, 72] width 92 height 13
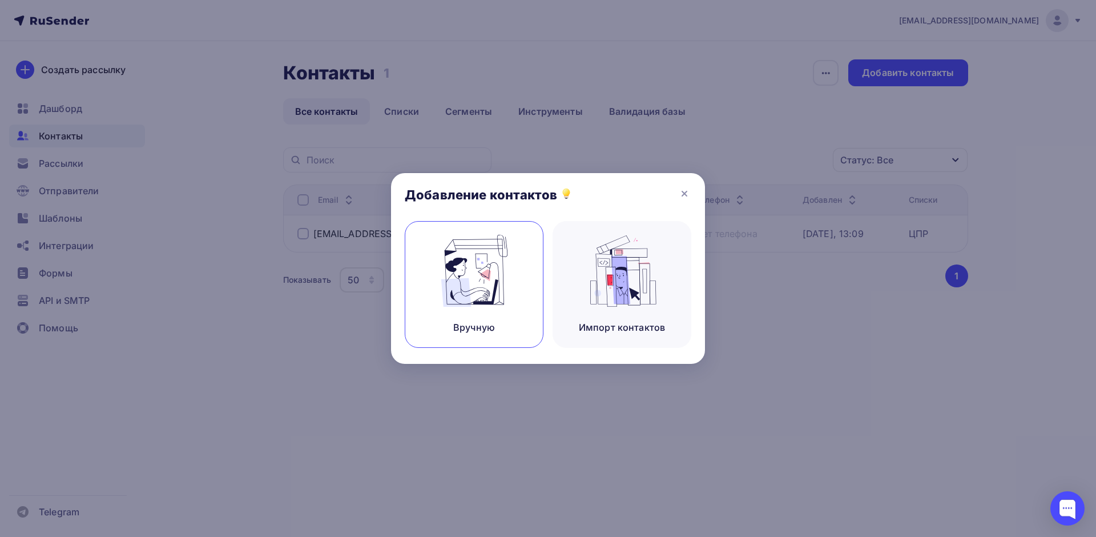
click at [470, 285] on img at bounding box center [474, 271] width 76 height 72
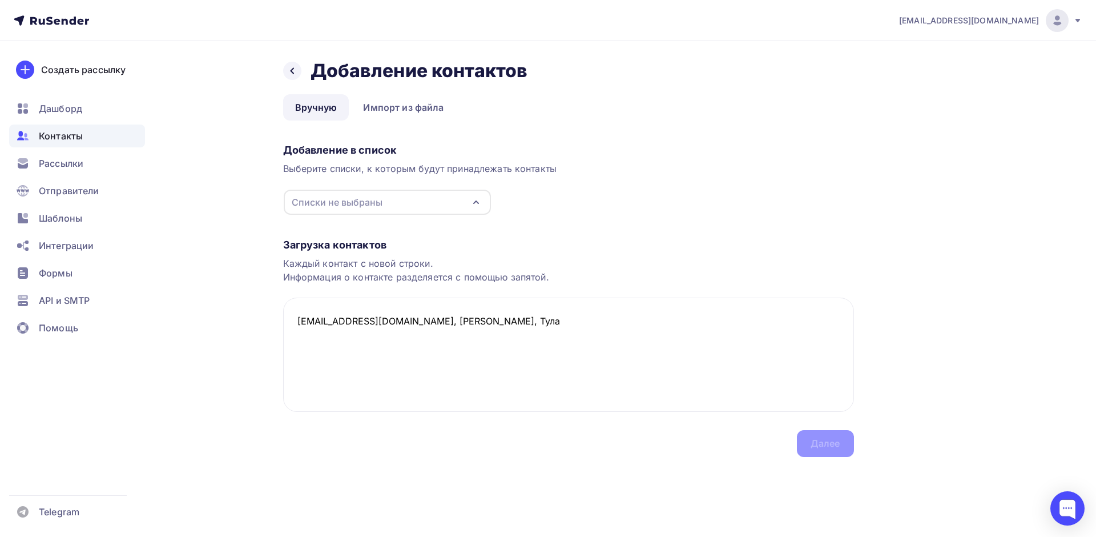
click at [334, 199] on div "Списки не выбраны" at bounding box center [337, 202] width 91 height 14
type textarea "levkin.s.i@yandex.ru, Левкин Сергей, Тула"
click at [351, 248] on div "ЦПР" at bounding box center [387, 245] width 184 height 14
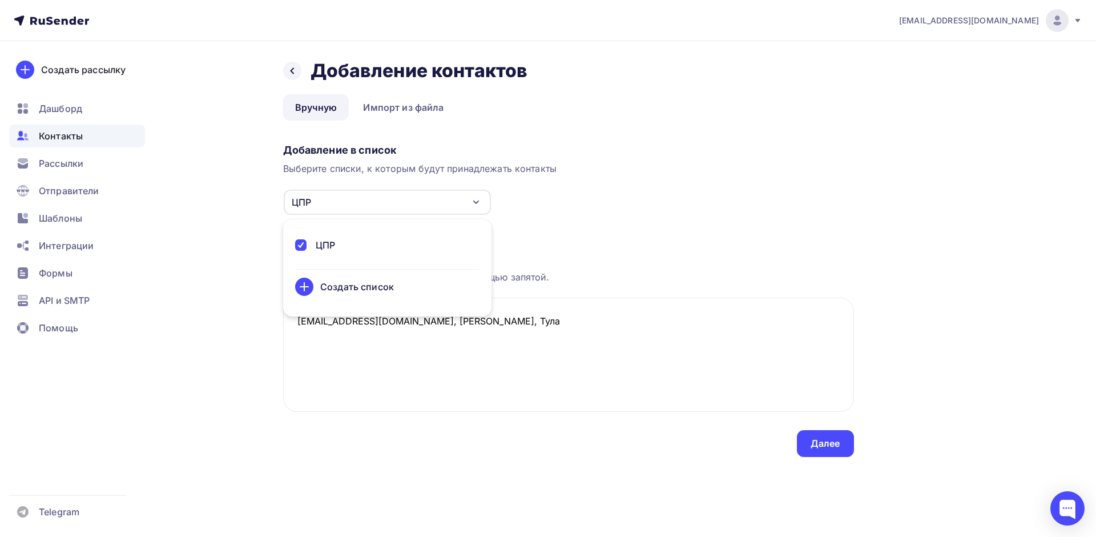
click at [418, 440] on div "Загрузка контактов Каждый контакт с новой строки. Информация о контакте разделя…" at bounding box center [568, 335] width 571 height 241
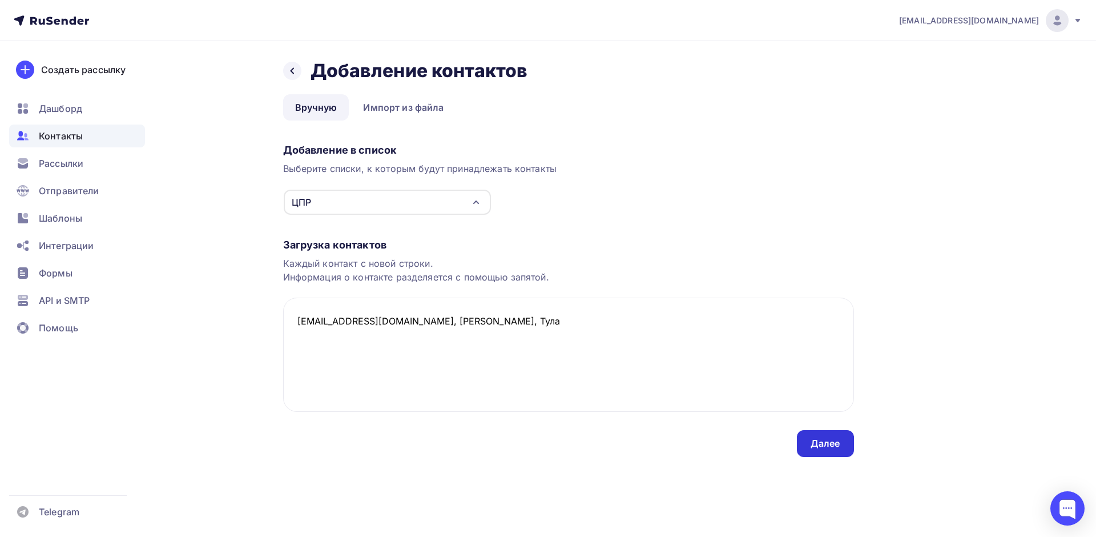
click at [809, 445] on div "Далее" at bounding box center [825, 443] width 57 height 27
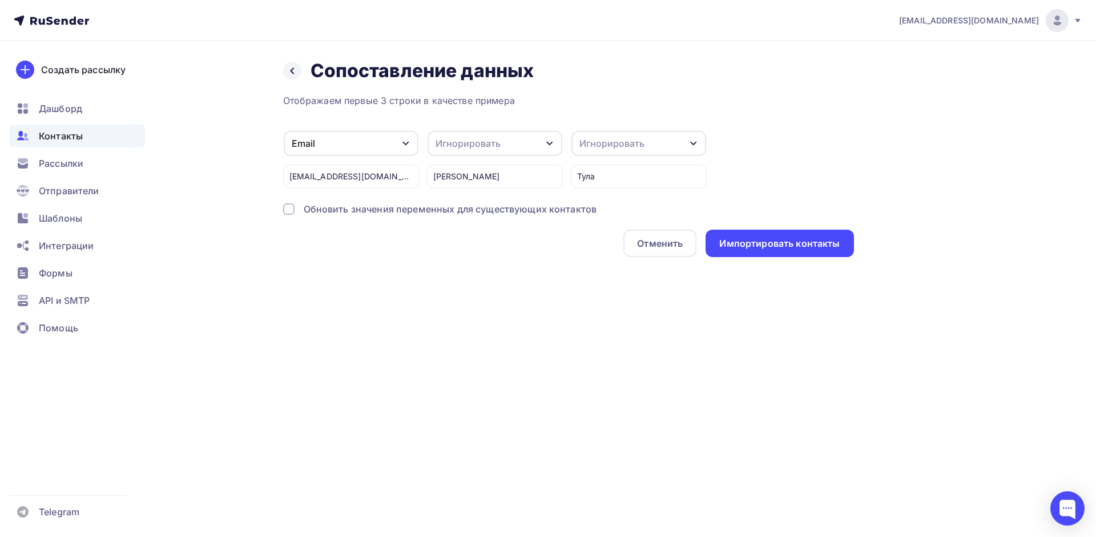
click at [505, 137] on div "Игнорировать" at bounding box center [495, 143] width 135 height 25
click at [460, 112] on div "Имя" at bounding box center [474, 107] width 66 height 14
click at [680, 139] on div "Игнорировать" at bounding box center [638, 143] width 135 height 25
click at [619, 160] on div "Регион" at bounding box center [617, 162] width 66 height 14
click at [745, 247] on div "Импортировать контакты" at bounding box center [779, 243] width 120 height 13
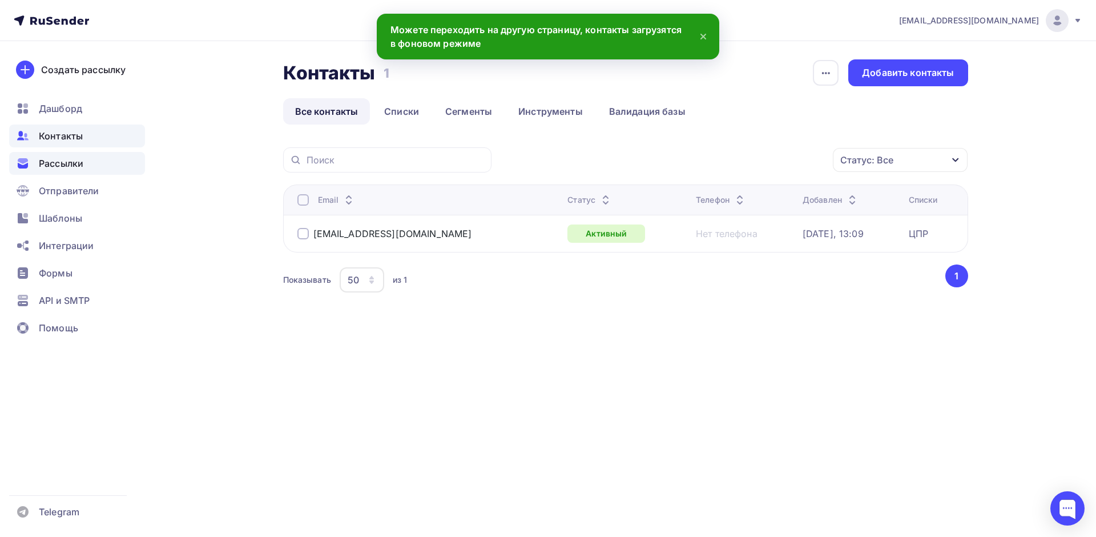
click at [50, 167] on span "Рассылки" at bounding box center [61, 163] width 45 height 14
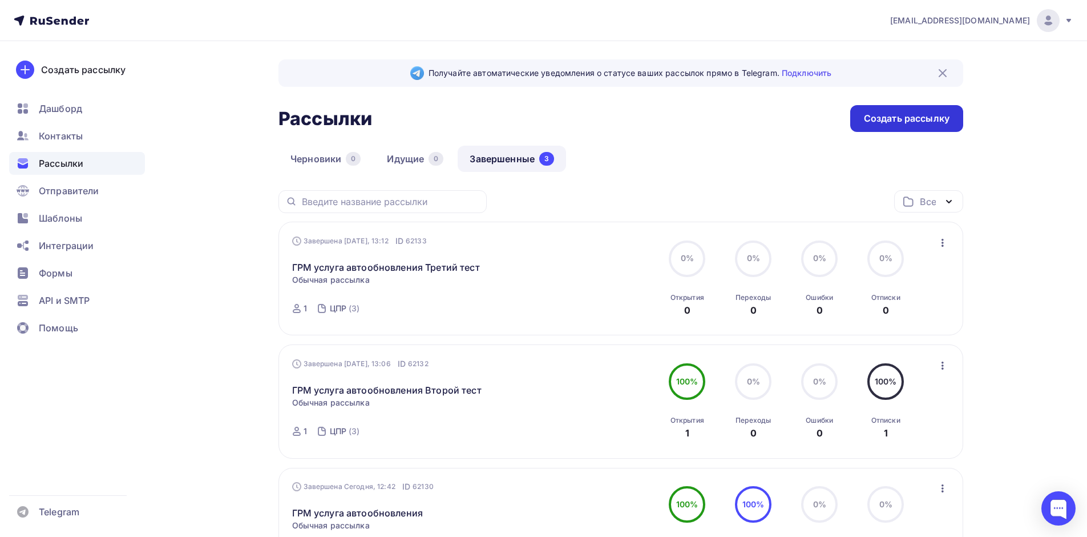
click at [904, 121] on div "Создать рассылку" at bounding box center [907, 118] width 86 height 13
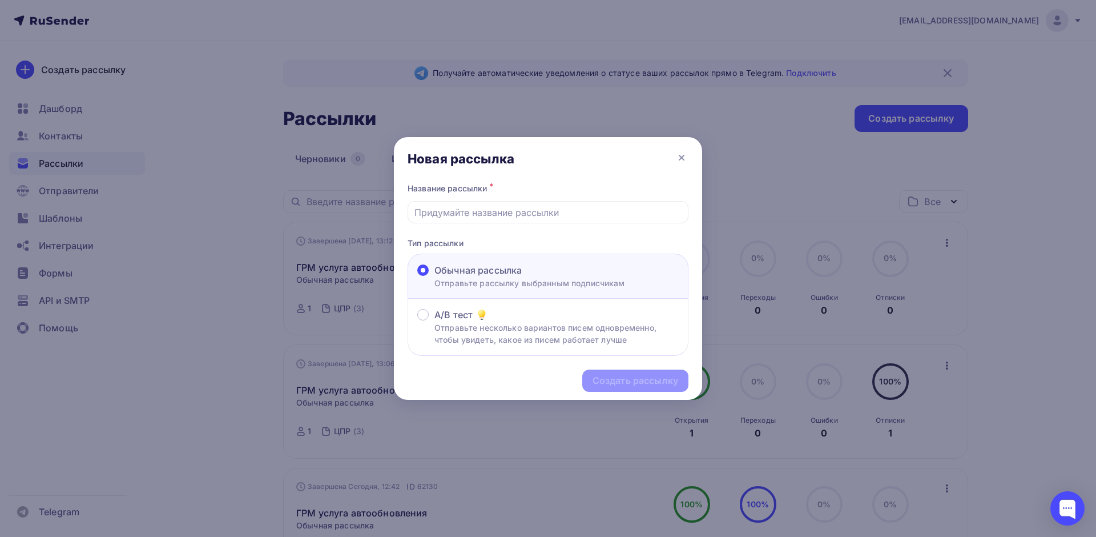
click at [494, 277] on p "Отправьте рассылку выбранным подписчикам" at bounding box center [529, 283] width 191 height 12
click at [434, 277] on input "Обычная рассылка Отправьте рассылку выбранным подписчикам" at bounding box center [434, 277] width 0 height 0
click at [679, 158] on icon at bounding box center [682, 158] width 14 height 14
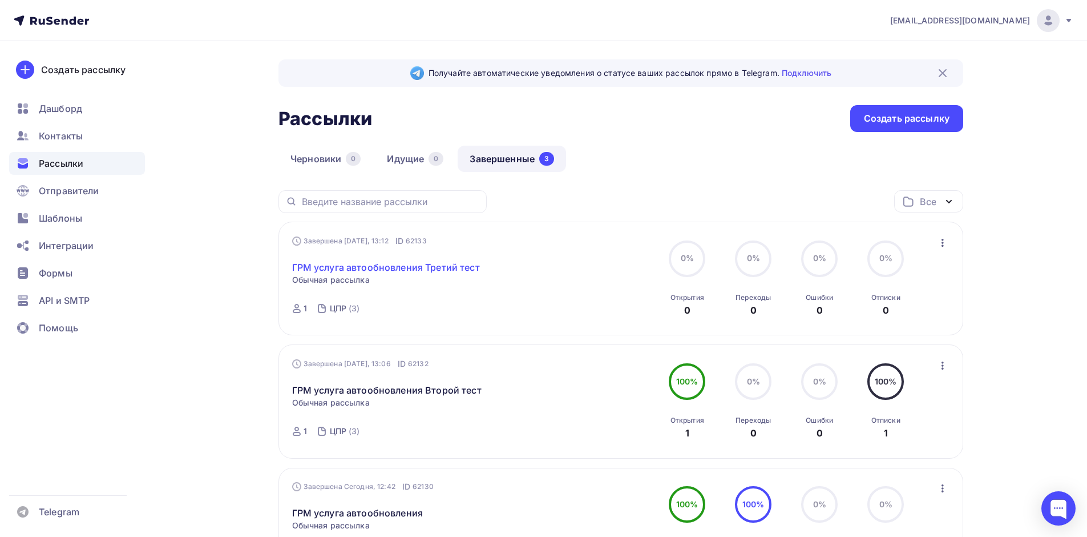
click at [385, 268] on link "ГРМ услуга автообновления Третий тест" at bounding box center [386, 267] width 188 height 14
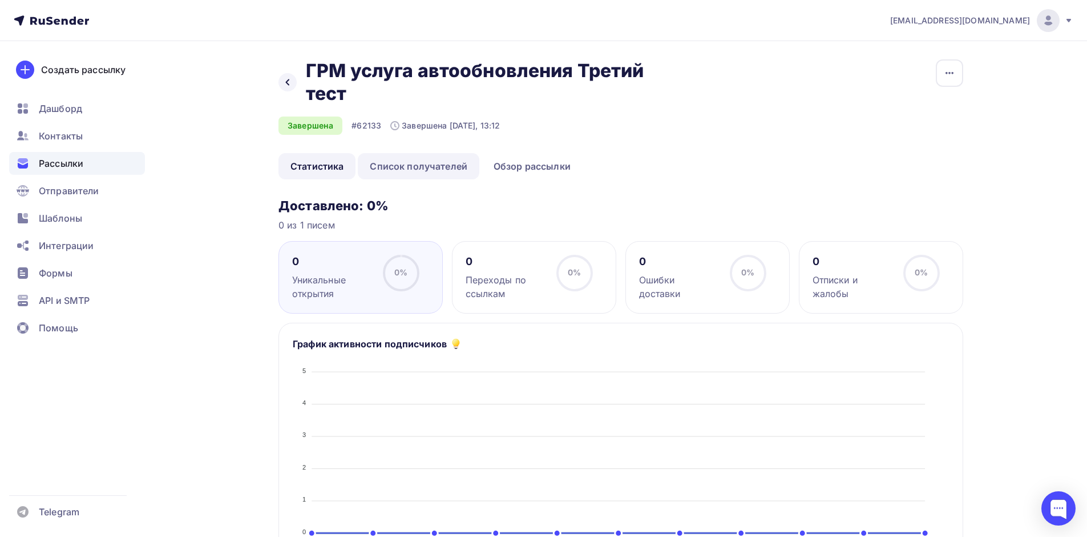
click at [438, 168] on link "Список получателей" at bounding box center [419, 166] width 122 height 26
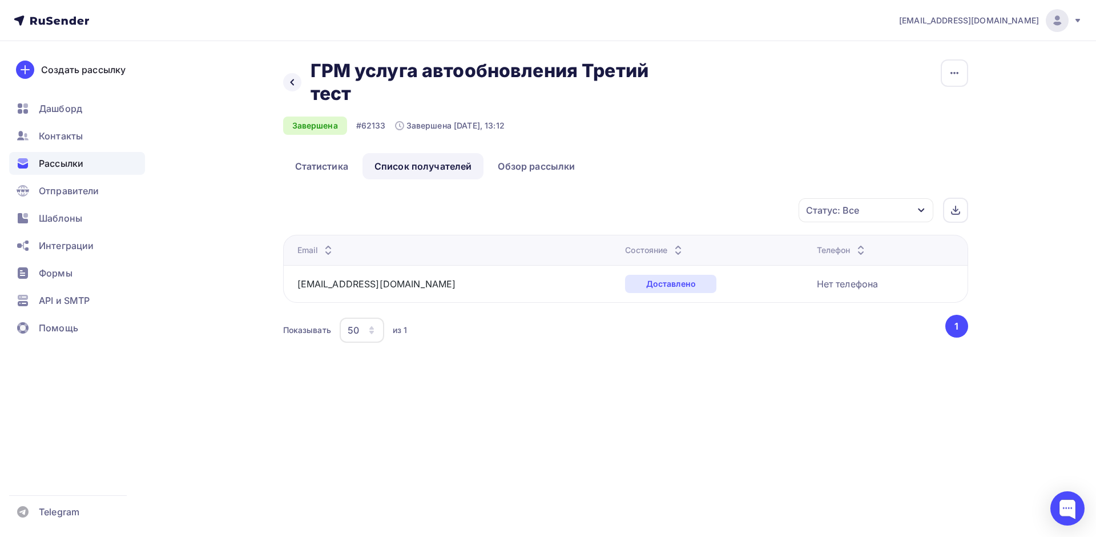
click at [66, 167] on span "Рассылки" at bounding box center [61, 163] width 45 height 14
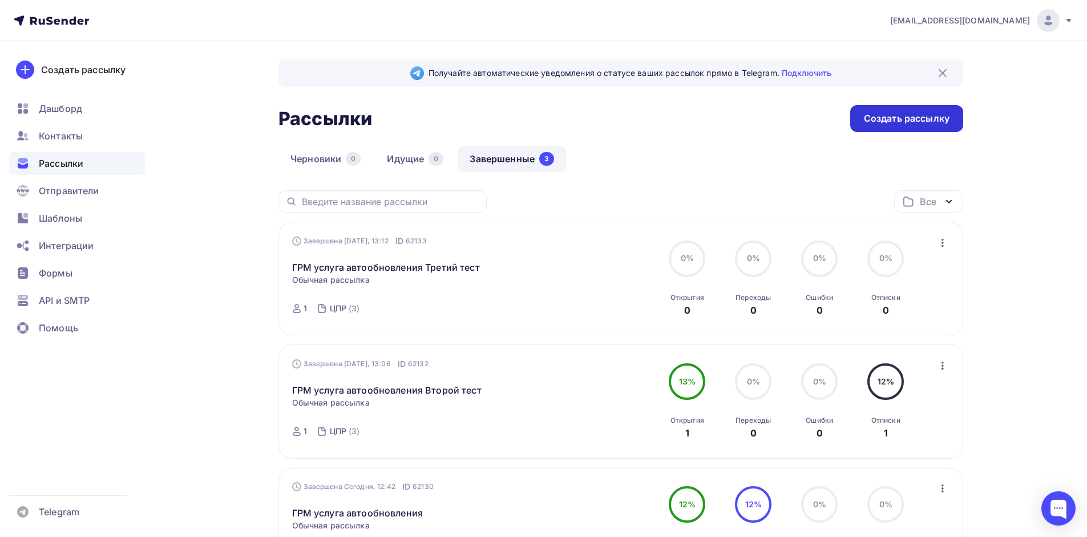
click at [894, 113] on div "Создать рассылку" at bounding box center [907, 118] width 86 height 13
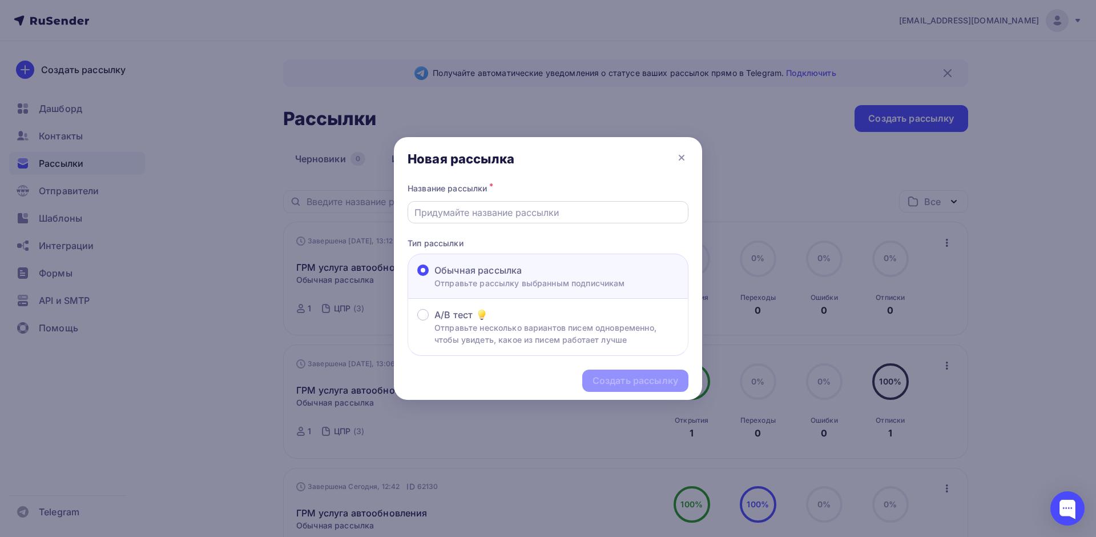
click at [515, 202] on div at bounding box center [548, 212] width 281 height 22
click at [513, 212] on input "text" at bounding box center [548, 212] width 268 height 14
click at [560, 217] on input "ГРМ услуга автообновления Четвертый тест" at bounding box center [548, 212] width 268 height 14
type input "ГРМ услуга автообновления Пятый тест"
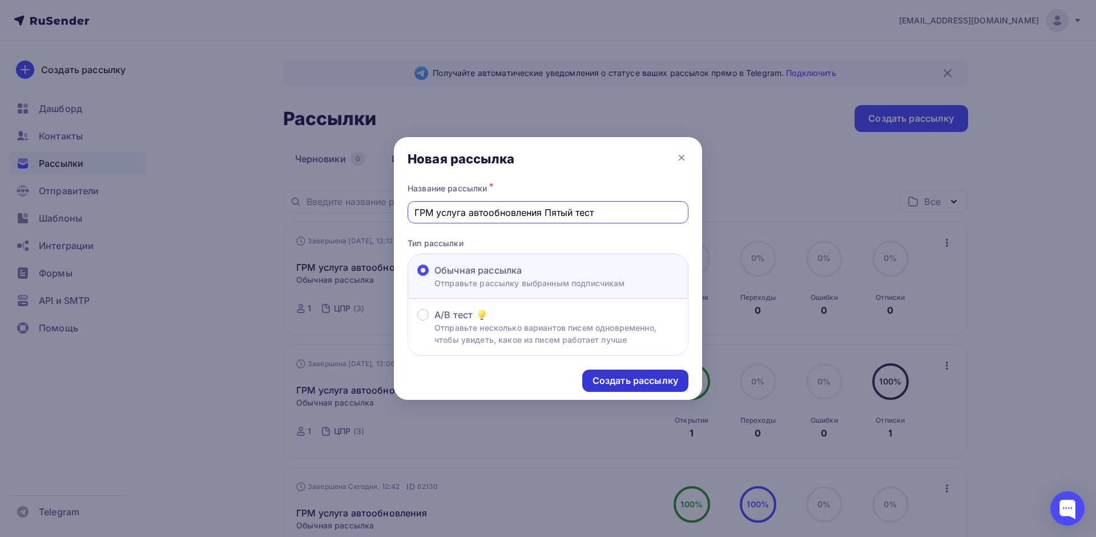
click at [604, 374] on div "Создать рассылку" at bounding box center [635, 380] width 86 height 13
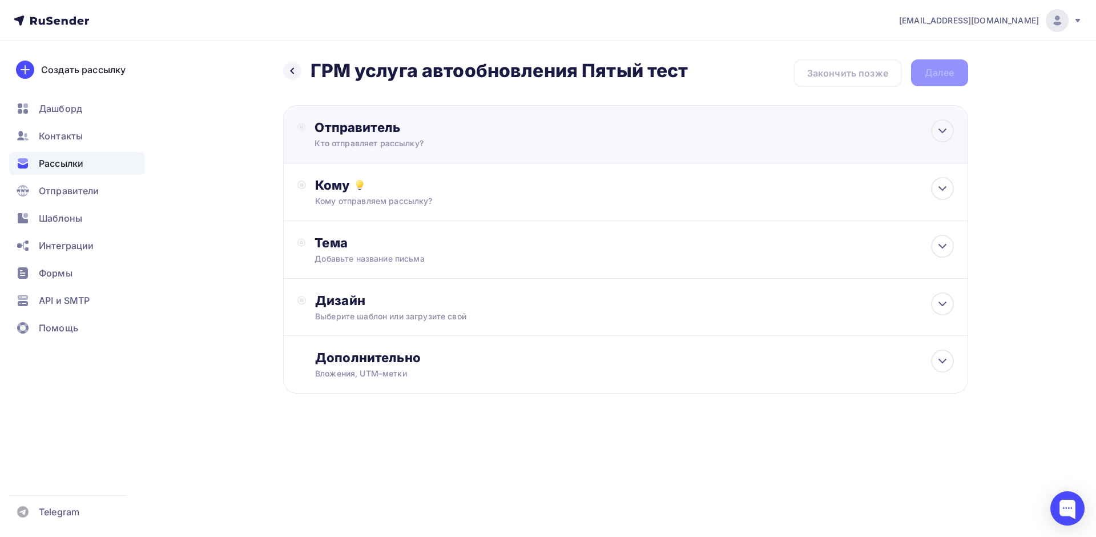
click at [463, 134] on div "Отправитель" at bounding box center [438, 127] width 247 height 16
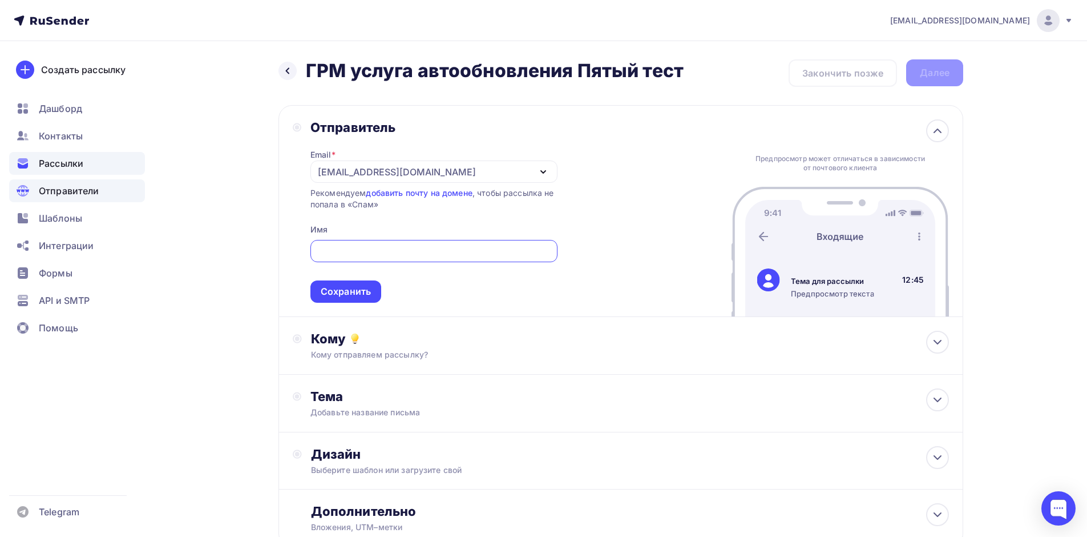
click at [86, 190] on span "Отправители" at bounding box center [69, 191] width 61 height 14
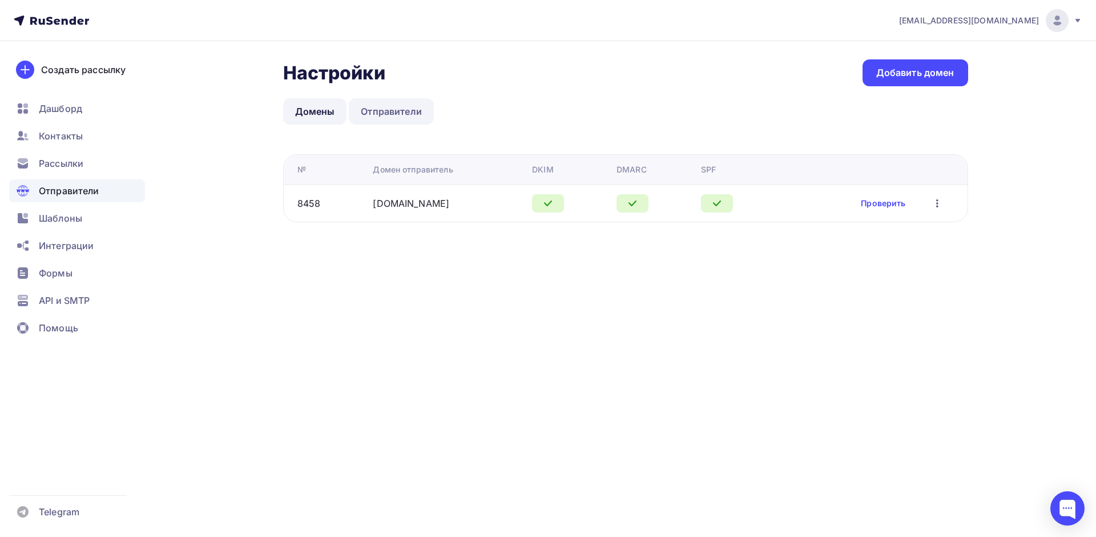
click at [394, 112] on link "Отправители" at bounding box center [391, 111] width 85 height 26
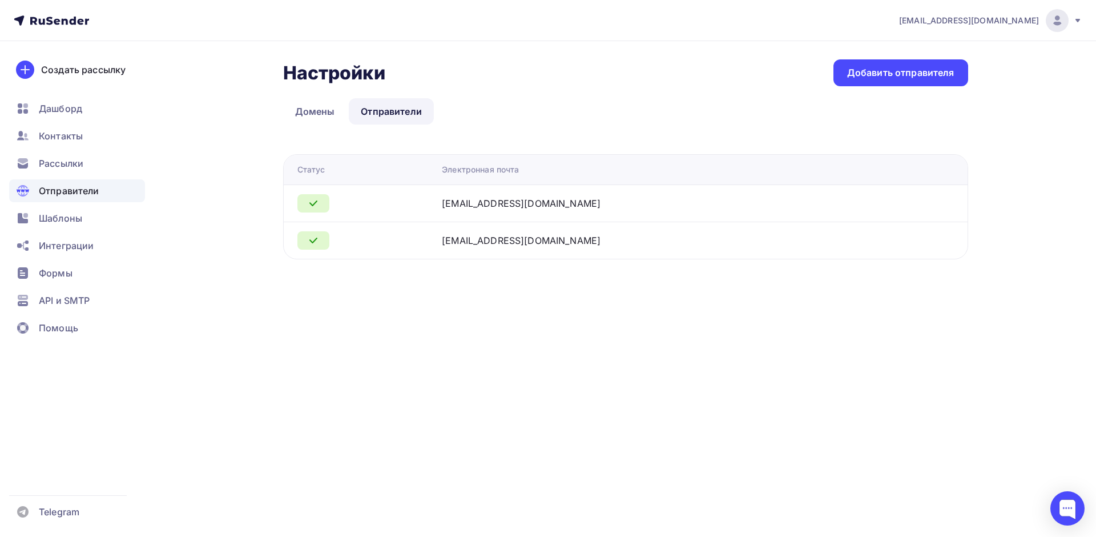
click at [519, 239] on div "levkin_s@cprit.ru" at bounding box center [521, 240] width 159 height 14
click at [316, 244] on icon at bounding box center [314, 240] width 14 height 14
click at [309, 200] on icon at bounding box center [314, 203] width 14 height 14
click at [549, 194] on td "info@cprit.ru" at bounding box center [666, 202] width 459 height 37
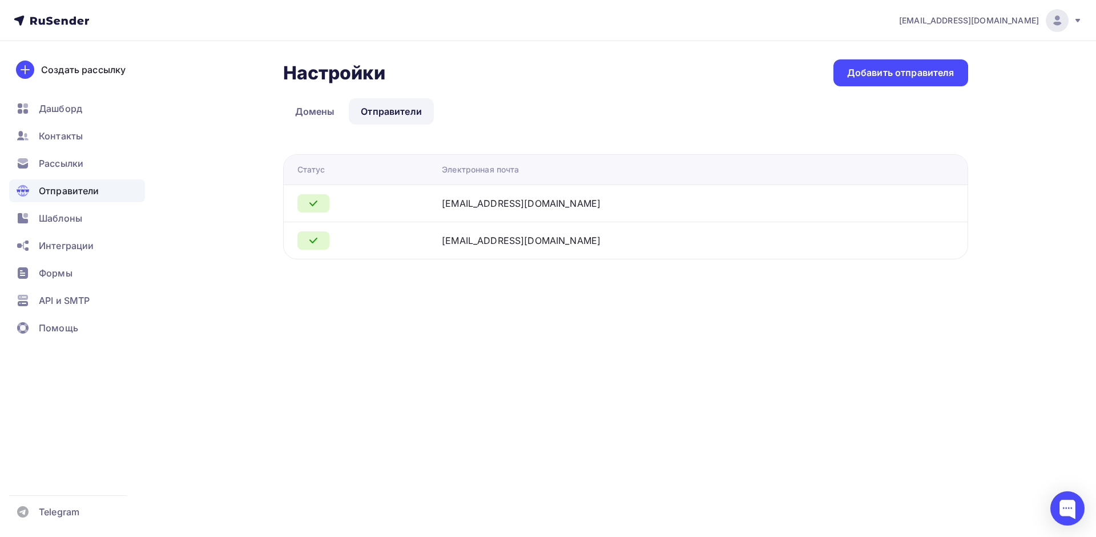
click at [547, 197] on div "info@cprit.ru" at bounding box center [521, 203] width 159 height 14
click at [72, 164] on span "Рассылки" at bounding box center [61, 163] width 45 height 14
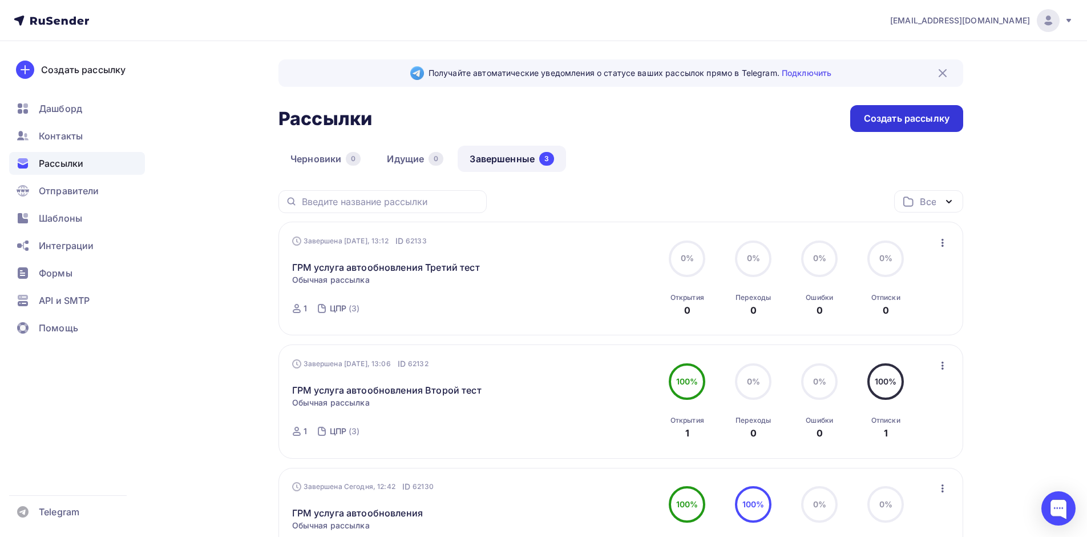
click at [912, 127] on div "Создать рассылку" at bounding box center [906, 118] width 113 height 27
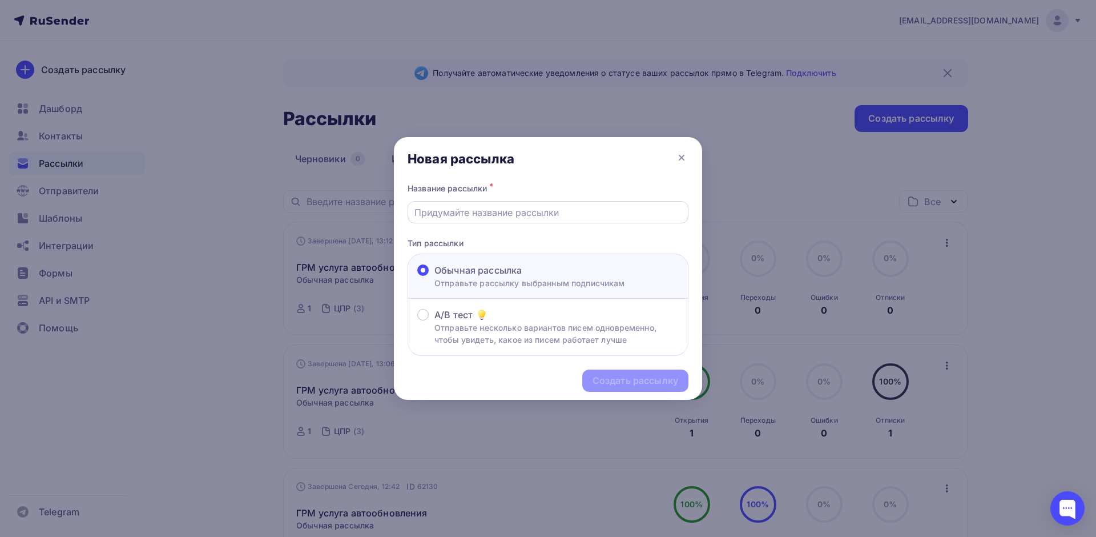
click at [529, 212] on input "text" at bounding box center [548, 212] width 268 height 14
type input "ГРМ услуга автообновления Пятый тест"
drag, startPoint x: 564, startPoint y: 154, endPoint x: 671, endPoint y: 168, distance: 108.3
click at [655, 166] on div "Новая рассылка" at bounding box center [548, 158] width 308 height 43
click at [689, 159] on div "Новая рассылка" at bounding box center [548, 158] width 308 height 43
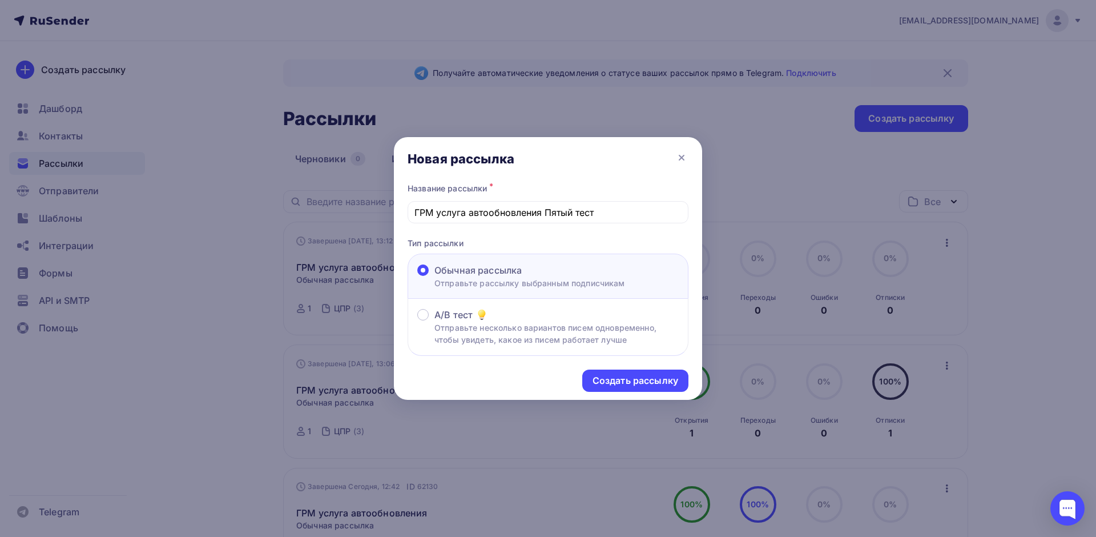
click at [688, 159] on icon at bounding box center [682, 158] width 14 height 14
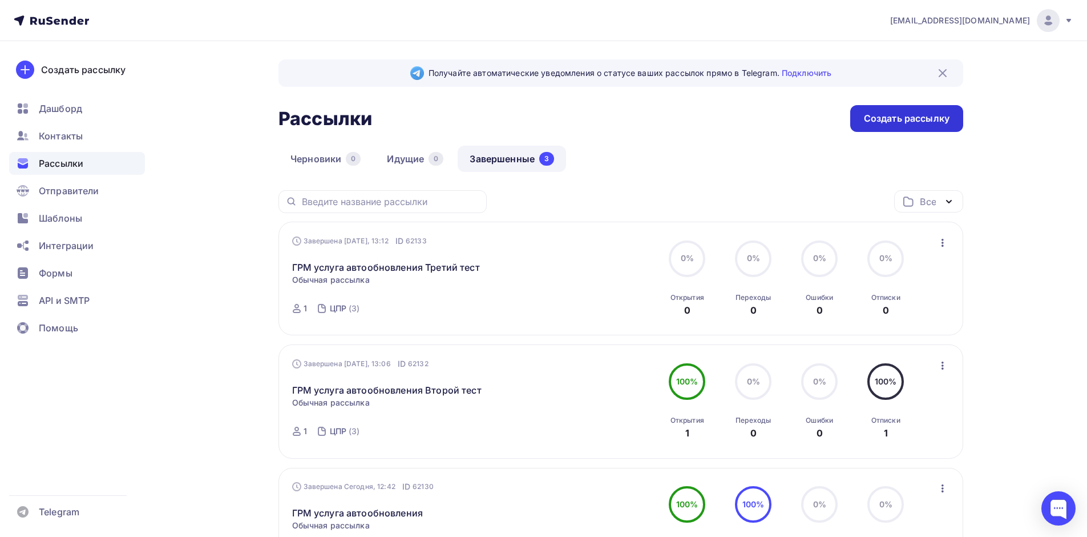
click at [929, 121] on div "Создать рассылку" at bounding box center [907, 118] width 86 height 13
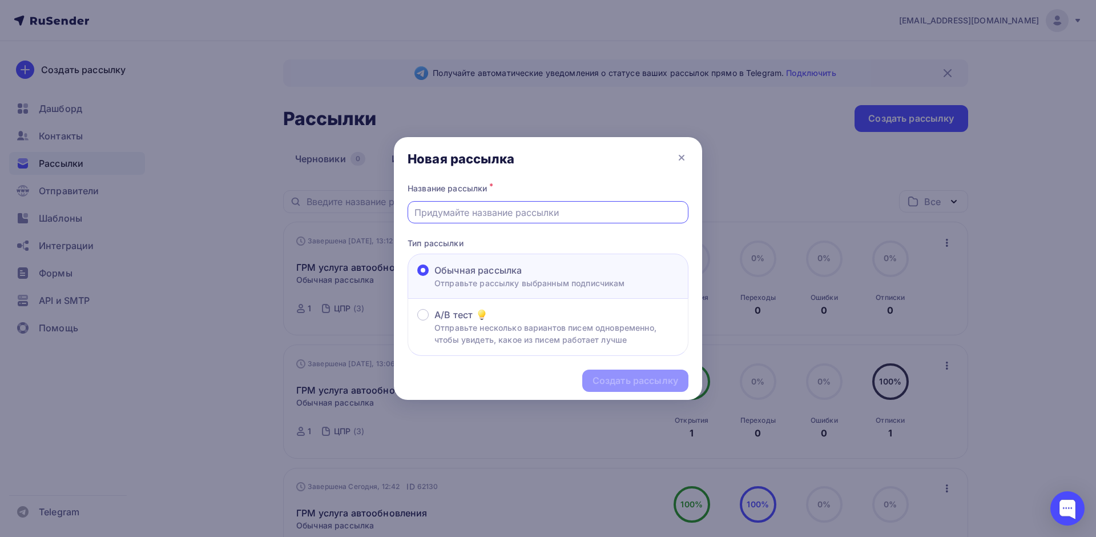
click at [494, 208] on input "text" at bounding box center [548, 212] width 268 height 14
type input "ГРМ услуга автообновления Четвертый тест"
click at [646, 381] on div "Создать рассылку" at bounding box center [635, 380] width 86 height 13
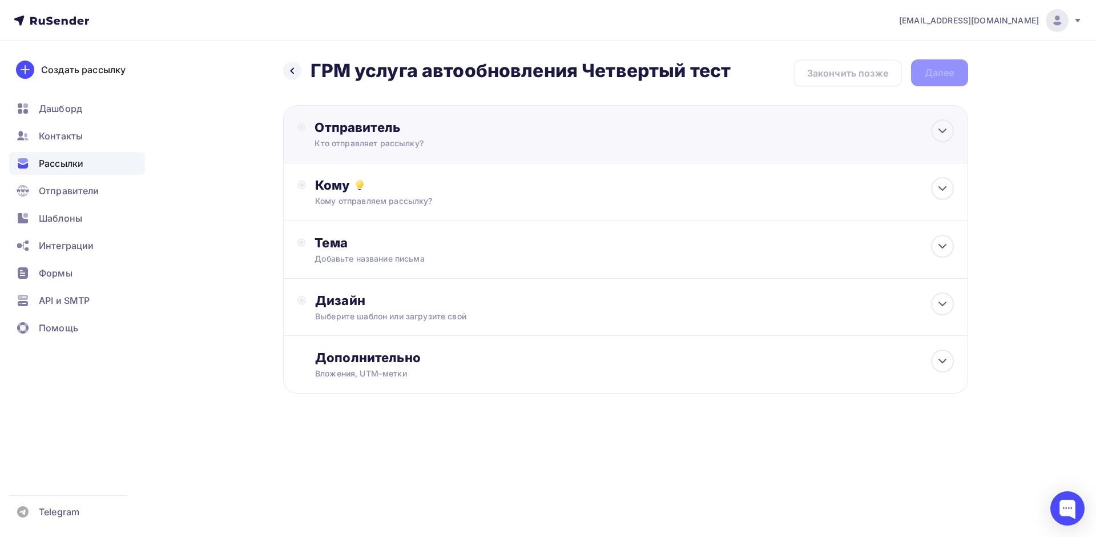
click at [358, 144] on div "Кто отправляет рассылку?" at bounding box center [426, 143] width 223 height 11
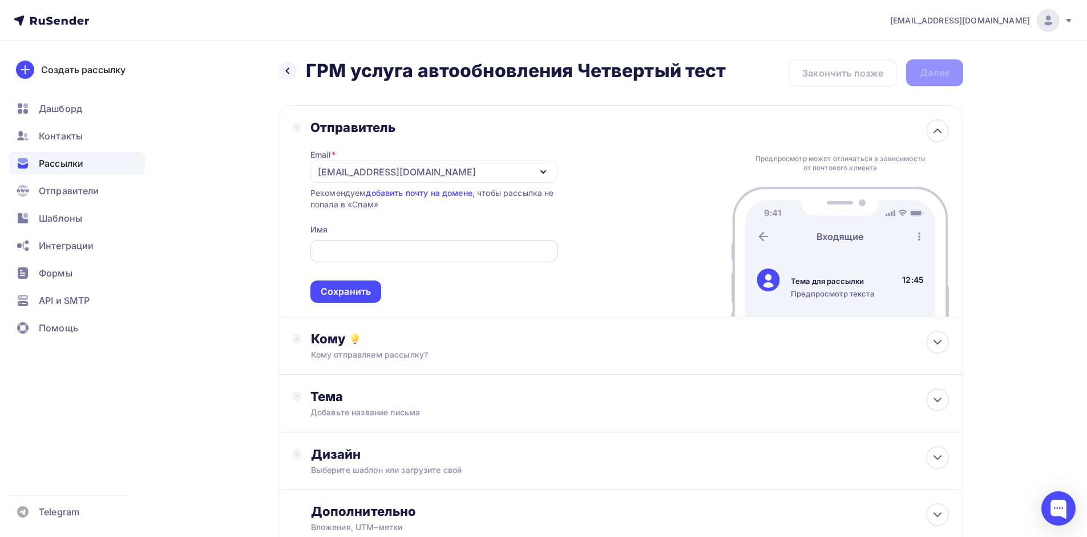
click at [352, 259] on div at bounding box center [434, 251] width 247 height 22
click at [352, 256] on input "text" at bounding box center [434, 251] width 234 height 14
type input "Центр прикладных разработок"
click at [334, 287] on div "Сохранить" at bounding box center [346, 291] width 50 height 13
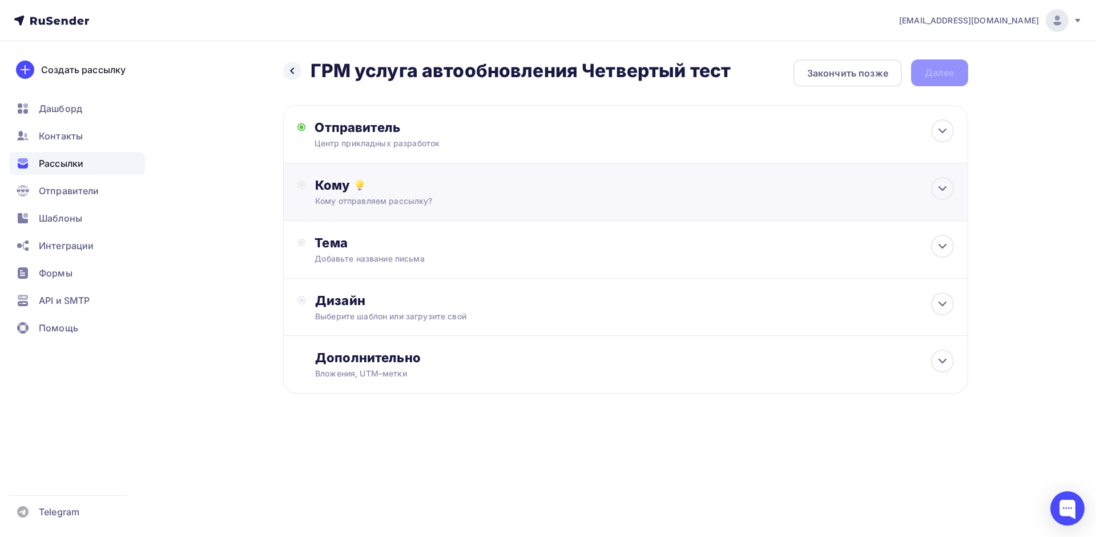
click at [385, 184] on div "Кому" at bounding box center [634, 185] width 638 height 16
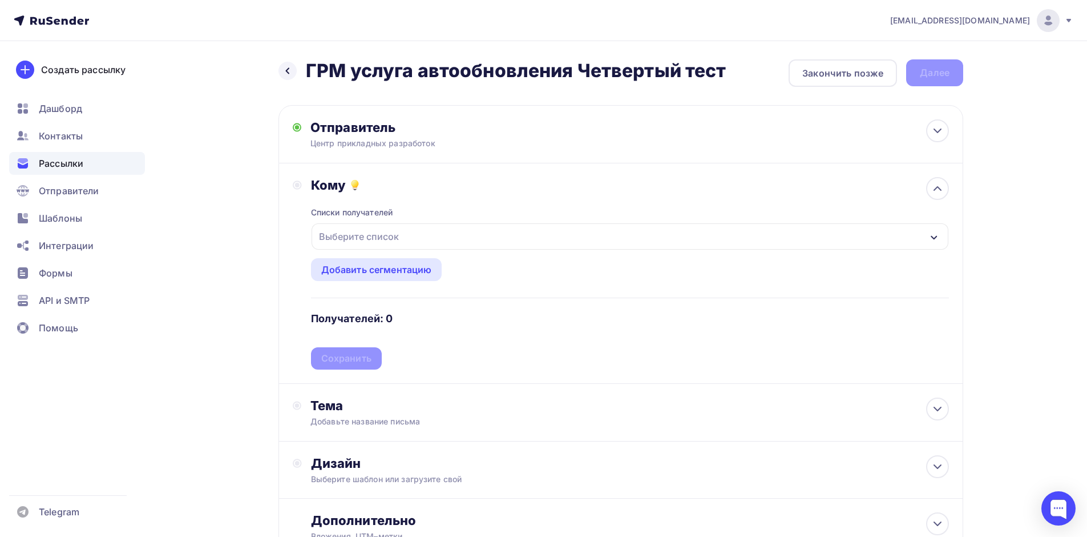
click at [393, 226] on div "Выберите список" at bounding box center [359, 236] width 89 height 21
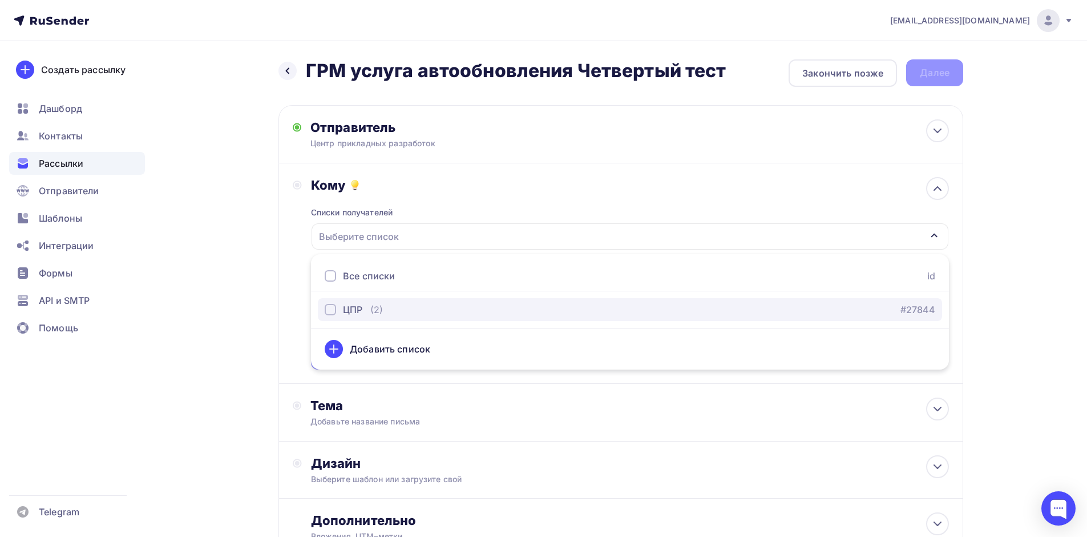
click at [365, 311] on div "ЦПР (2)" at bounding box center [354, 310] width 58 height 14
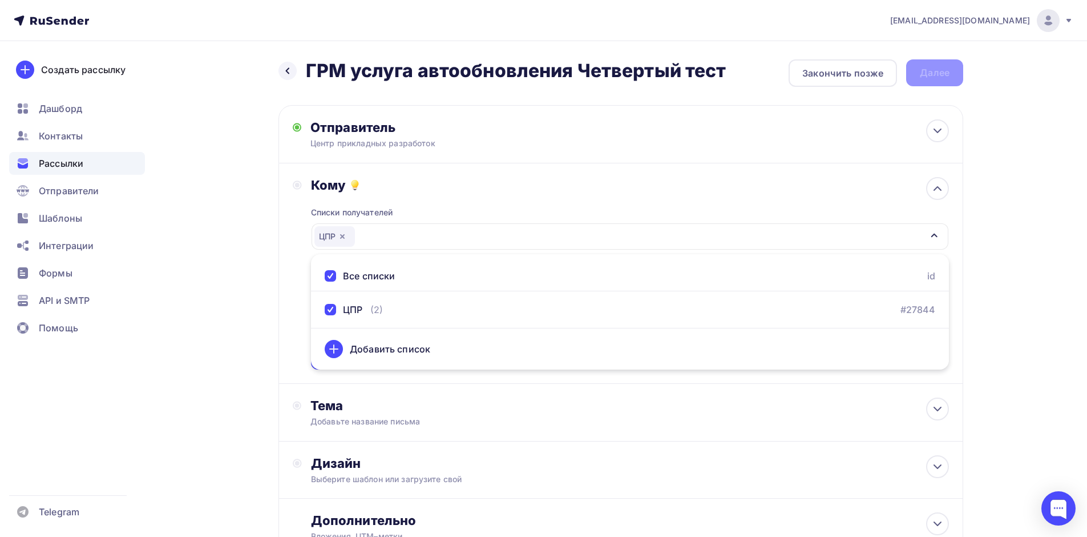
drag, startPoint x: 241, startPoint y: 220, endPoint x: 266, endPoint y: 229, distance: 26.2
click at [244, 220] on div "Назад ГРМ услуга автообновления Четвертый тест ГРМ услуга автообновления Четвер…" at bounding box center [544, 335] width 936 height 588
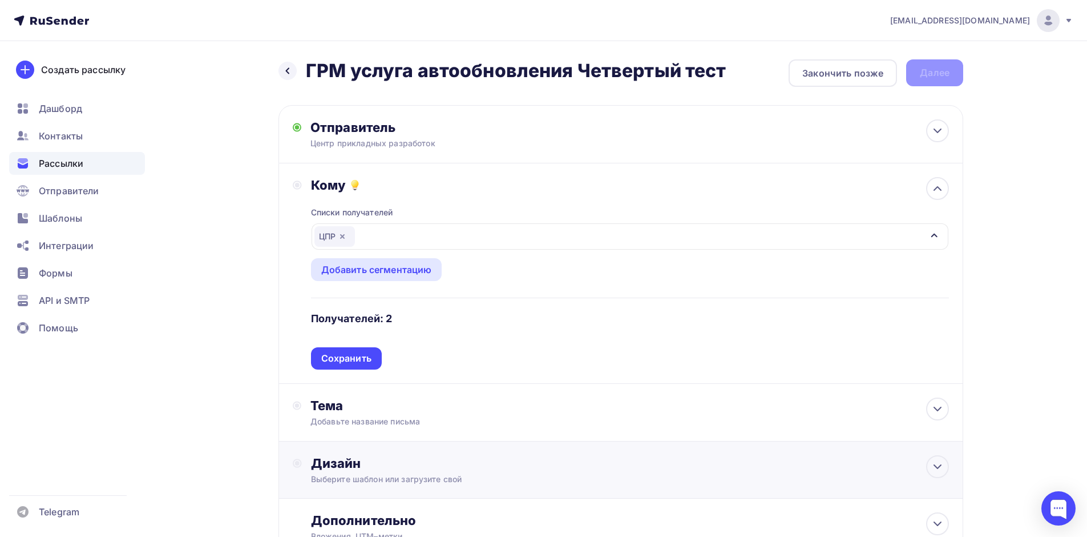
click at [367, 367] on div "Сохранить" at bounding box center [346, 358] width 71 height 22
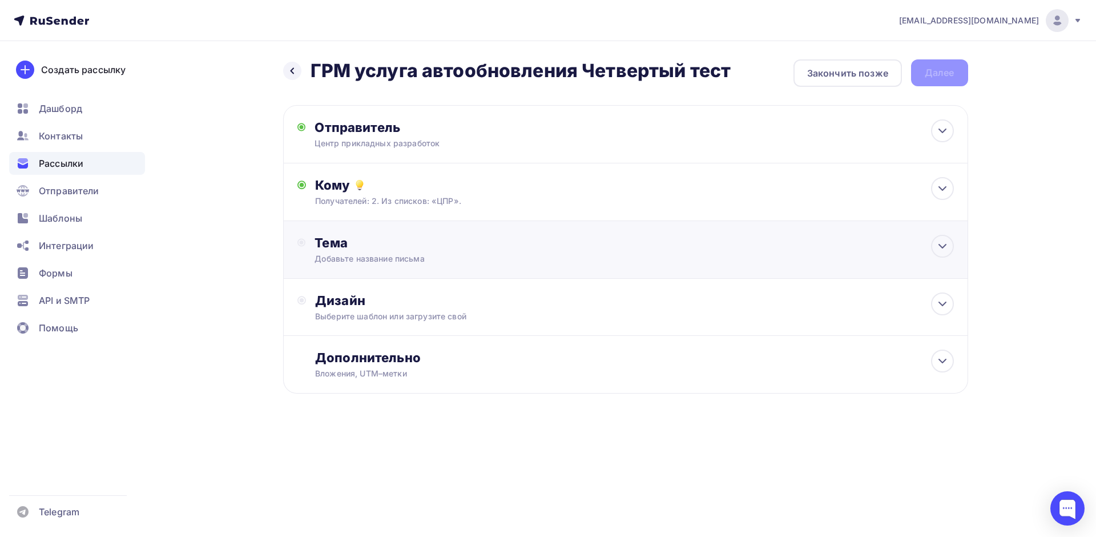
click at [343, 235] on div "Тема" at bounding box center [427, 243] width 225 height 16
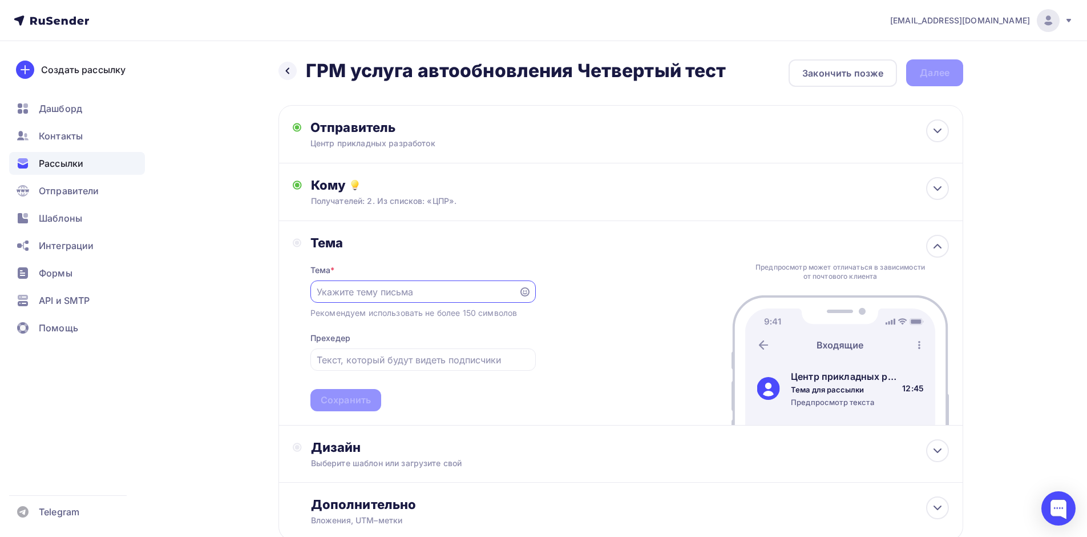
paste input "levkin.s.i@yandex.ru"
type input "levkin.s.i@yandex.ru"
paste input "Актуальная 1С без хлопот — теперь обновления автоматические!"
type input "Актуальная 1С без хлопот — теперь обновления автоматические!"
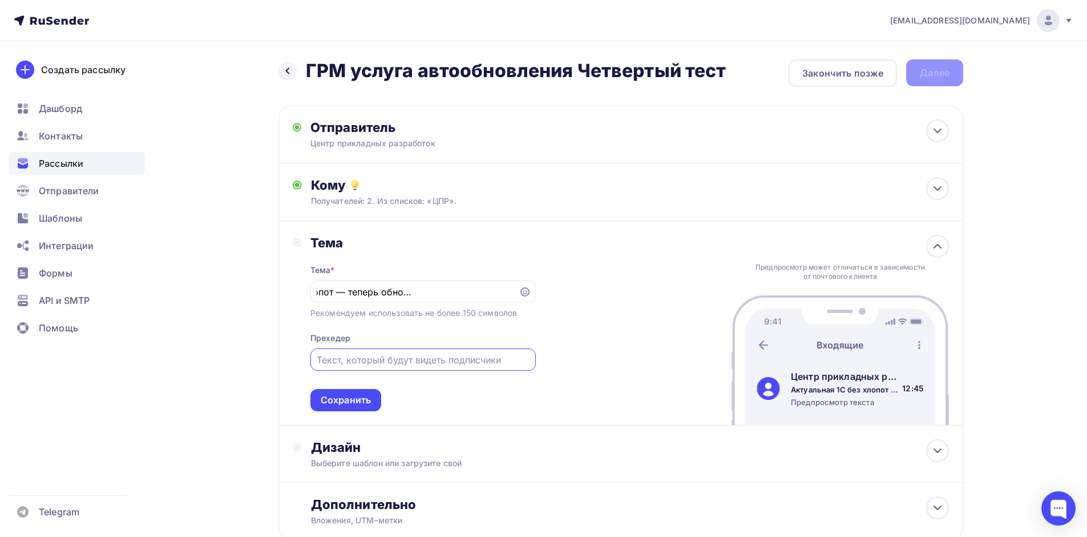
click at [411, 365] on input "text" at bounding box center [423, 360] width 212 height 14
type input "О"
paste input "Мы запустили новую услугу для пользователей 1С в нашем облаке — автоматическое"
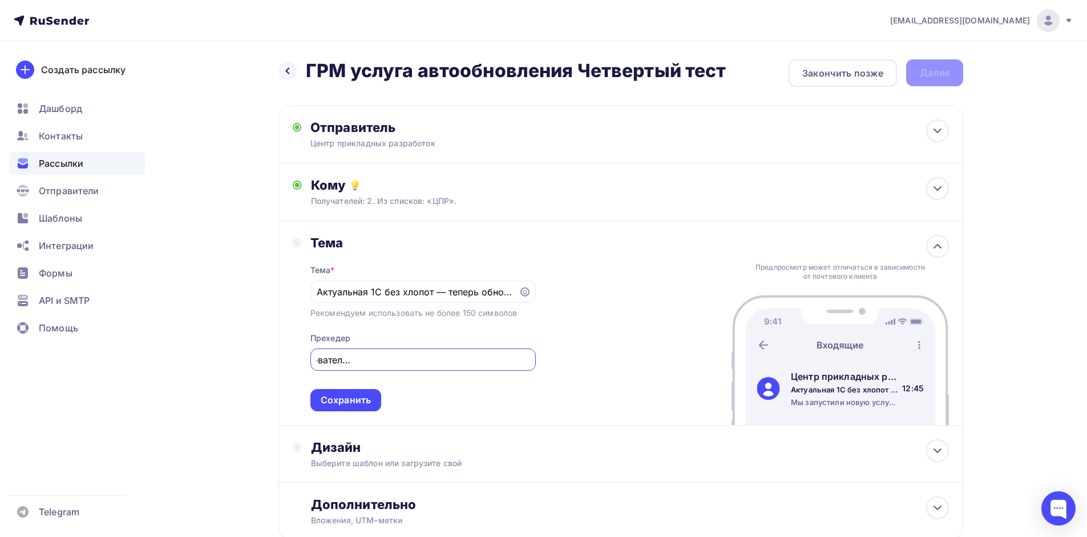
drag, startPoint x: 376, startPoint y: 361, endPoint x: 441, endPoint y: 361, distance: 65.1
click at [441, 361] on input "Мы запустили новую услугу для пользователей 1С в нашем облаке — автоматическое" at bounding box center [423, 360] width 212 height 14
type input "Мы запустили новую услугу для пользователей 1С в ГРМ — автоматическое"
click at [329, 398] on div "Сохранить" at bounding box center [346, 399] width 50 height 13
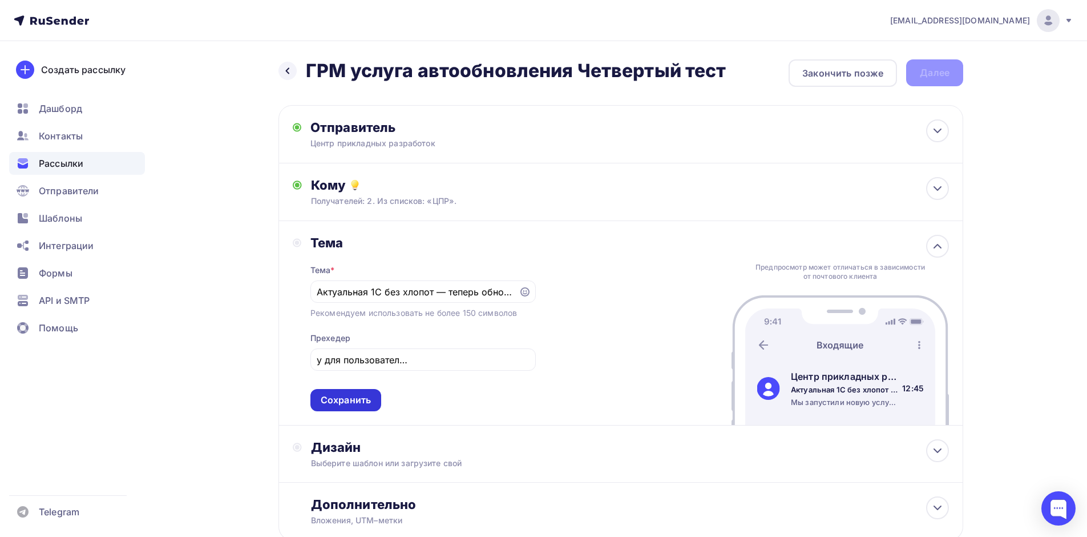
scroll to position [0, 0]
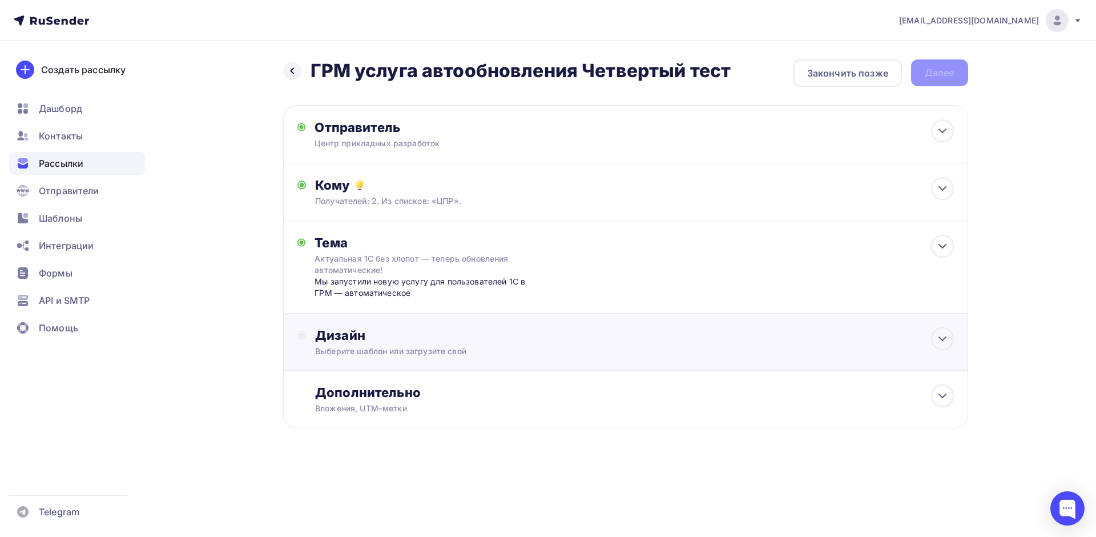
click at [376, 324] on div "Дизайн Выберите шаблон или загрузите свой" at bounding box center [625, 341] width 685 height 57
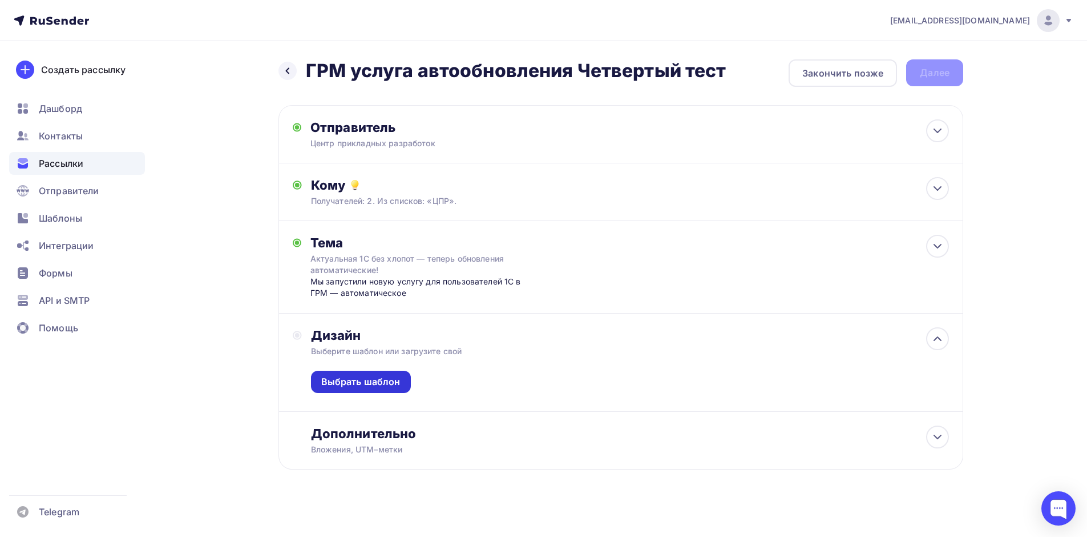
click at [371, 375] on div "Выбрать шаблон" at bounding box center [360, 381] width 79 height 13
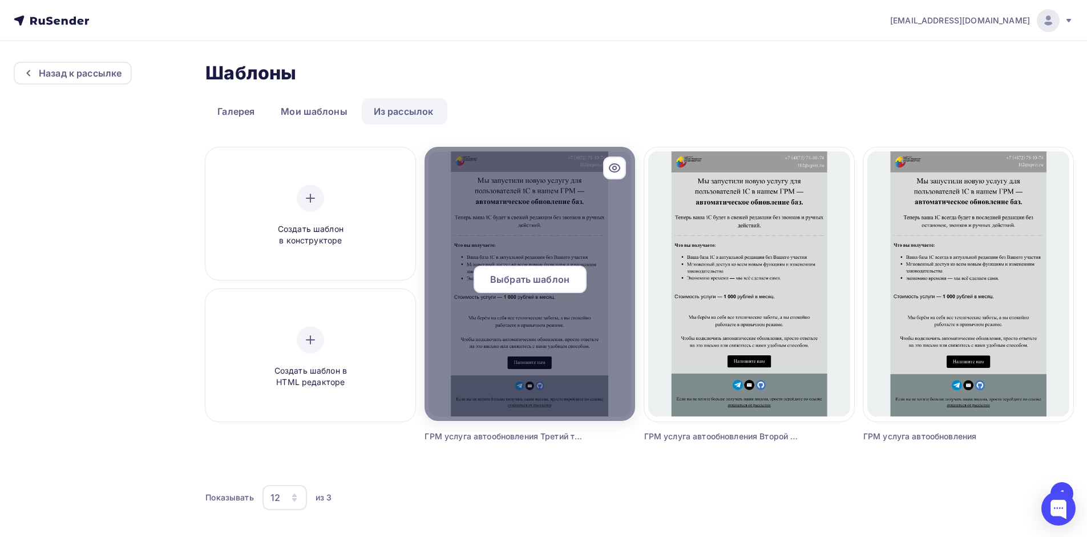
click at [534, 200] on div at bounding box center [530, 284] width 210 height 274
click at [543, 264] on div at bounding box center [530, 284] width 210 height 274
click at [509, 277] on span "Выбрать шаблон" at bounding box center [529, 279] width 79 height 14
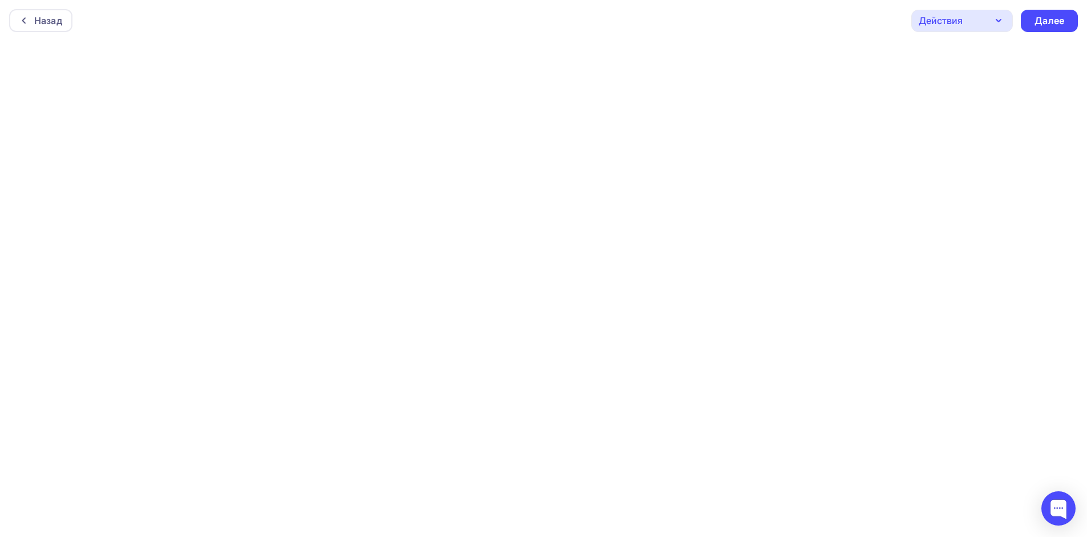
scroll to position [3, 0]
click at [988, 20] on div "Действия" at bounding box center [963, 18] width 102 height 22
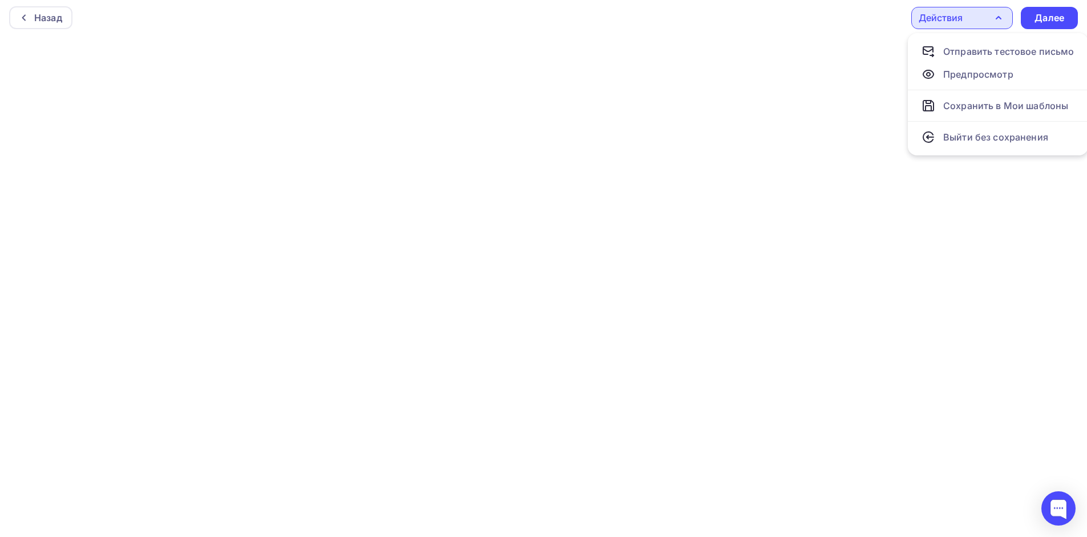
click at [989, 13] on div "Действия" at bounding box center [963, 18] width 102 height 22
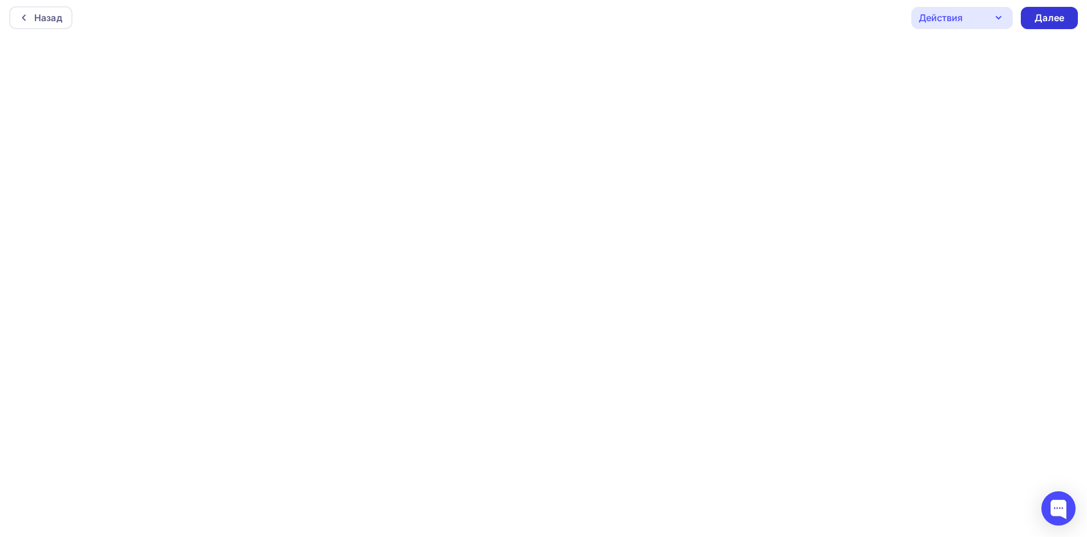
click at [1056, 17] on div "Далее" at bounding box center [1050, 17] width 30 height 13
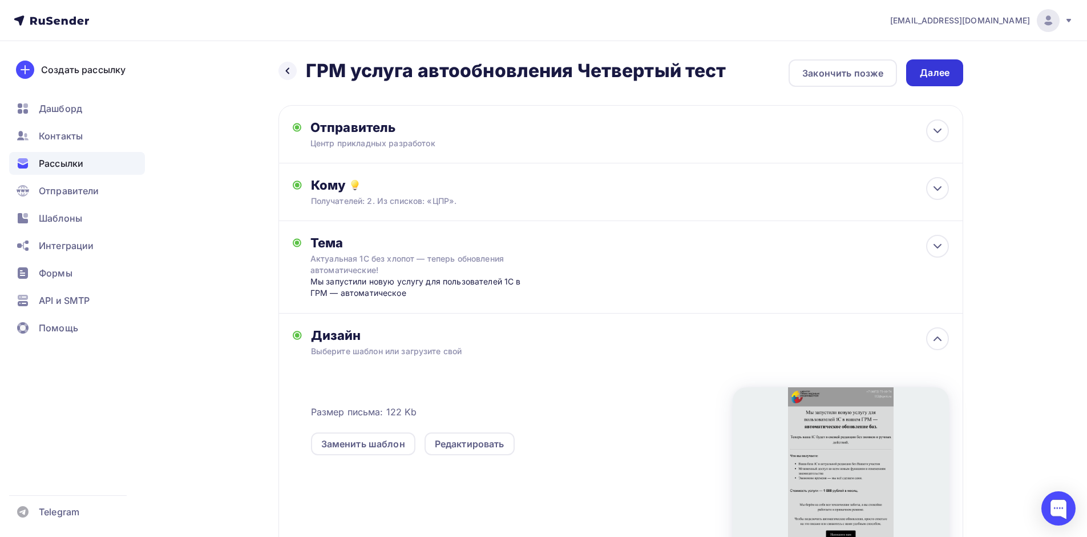
click at [933, 68] on div "Далее" at bounding box center [935, 72] width 30 height 13
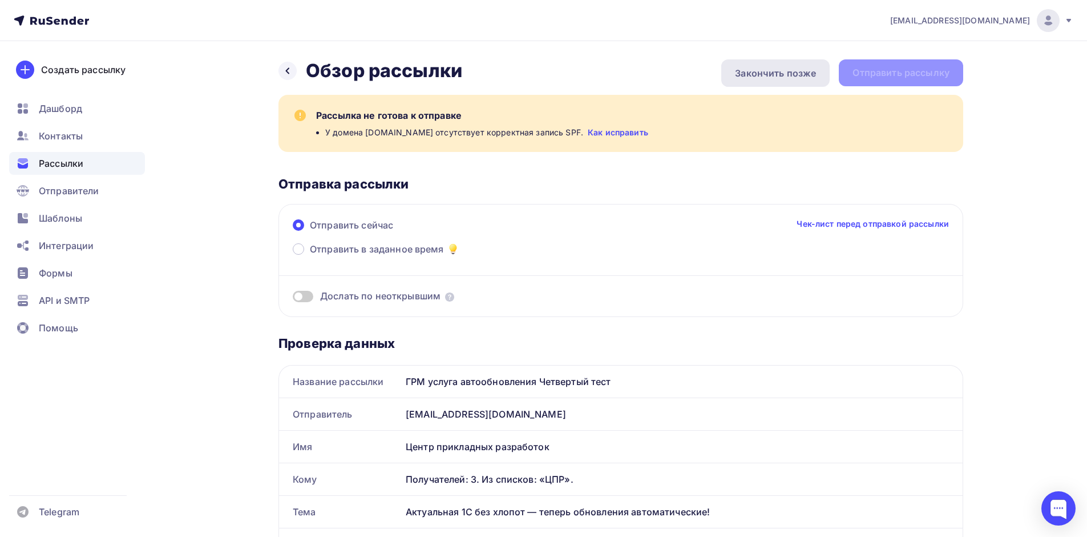
click at [770, 70] on div "Закончить позже" at bounding box center [775, 73] width 81 height 14
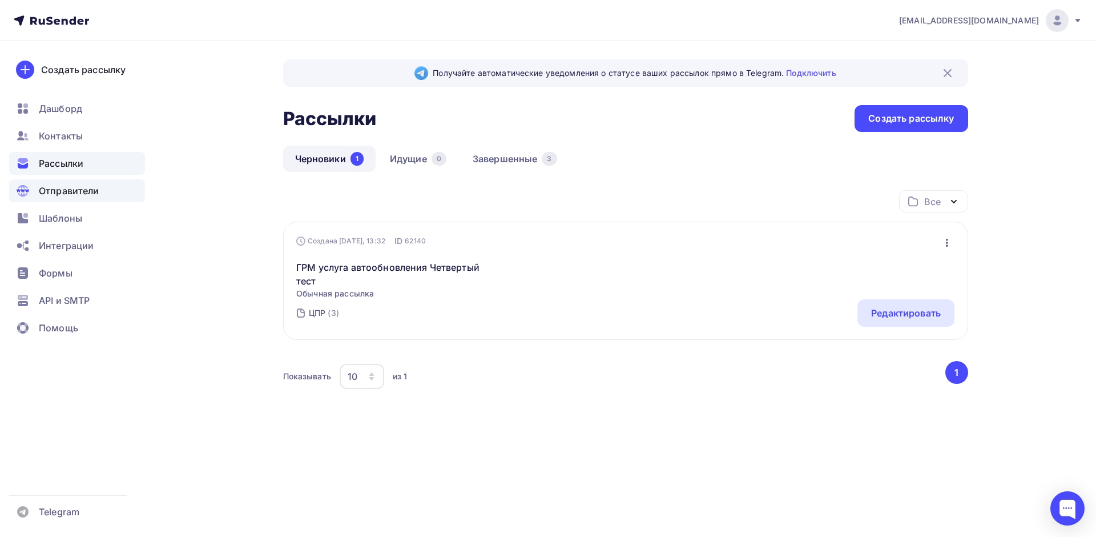
click at [57, 189] on span "Отправители" at bounding box center [69, 191] width 61 height 14
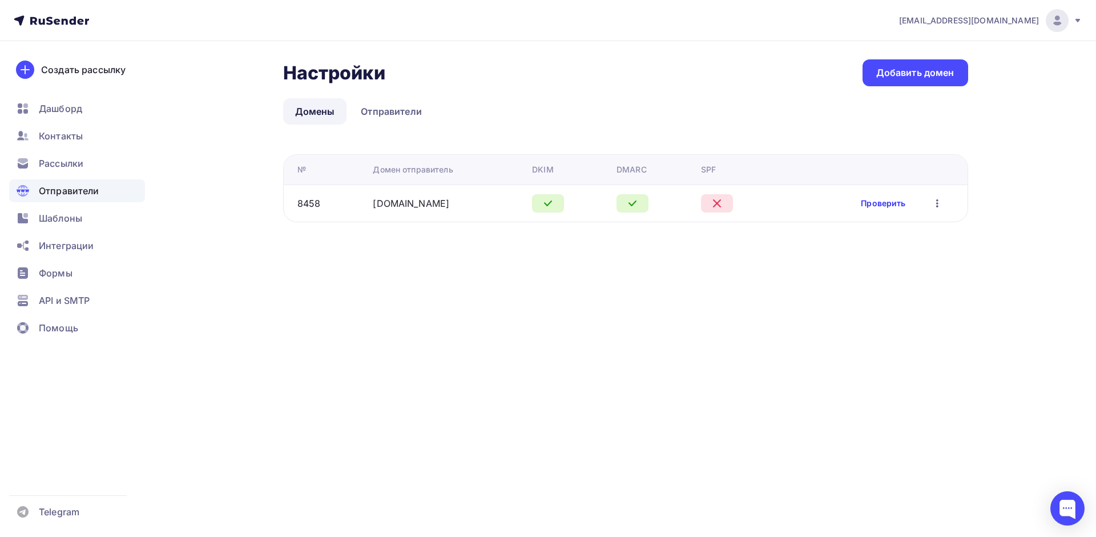
click at [886, 199] on link "Проверить" at bounding box center [883, 202] width 45 height 11
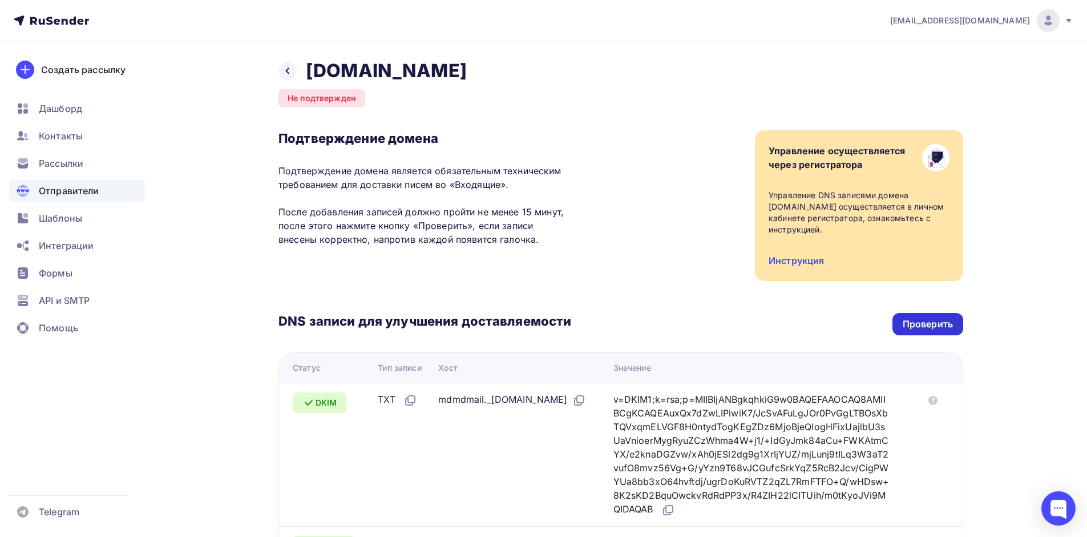
click at [952, 320] on div "Проверить" at bounding box center [928, 324] width 71 height 22
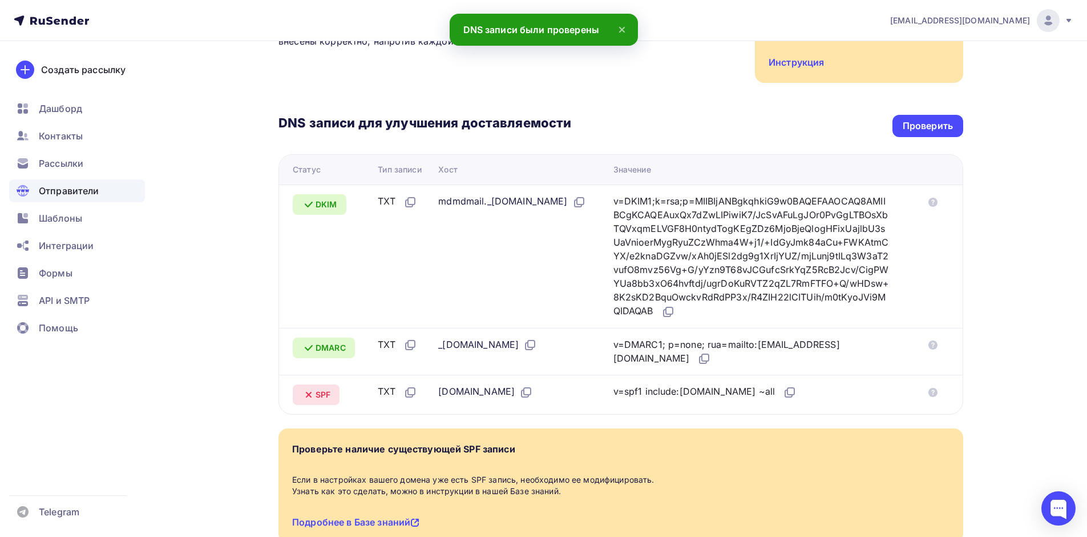
scroll to position [197, 0]
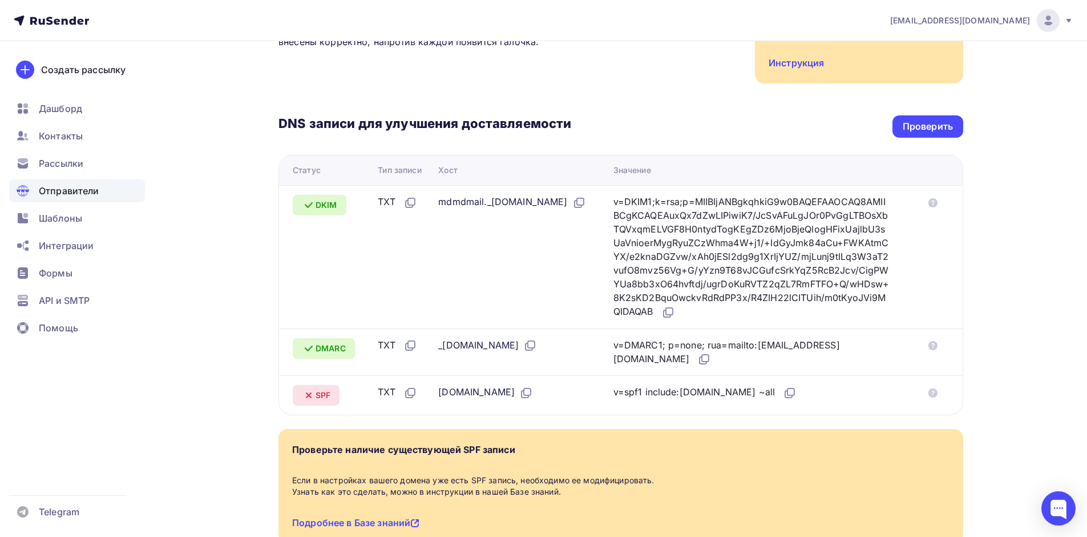
drag, startPoint x: 650, startPoint y: 379, endPoint x: 718, endPoint y: 383, distance: 68.6
click at [718, 385] on div "v=spf1 include:[DOMAIN_NAME] ~all" at bounding box center [706, 392] width 184 height 15
copy div "include:[DOMAIN_NAME]"
click at [921, 120] on div "Проверить" at bounding box center [928, 126] width 50 height 13
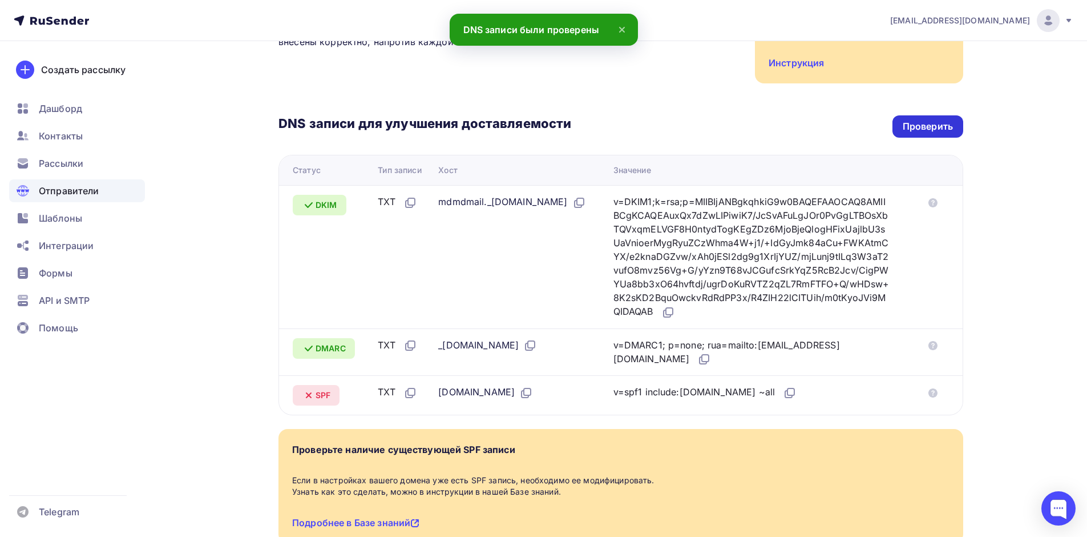
click at [921, 120] on div "Проверить" at bounding box center [928, 126] width 50 height 13
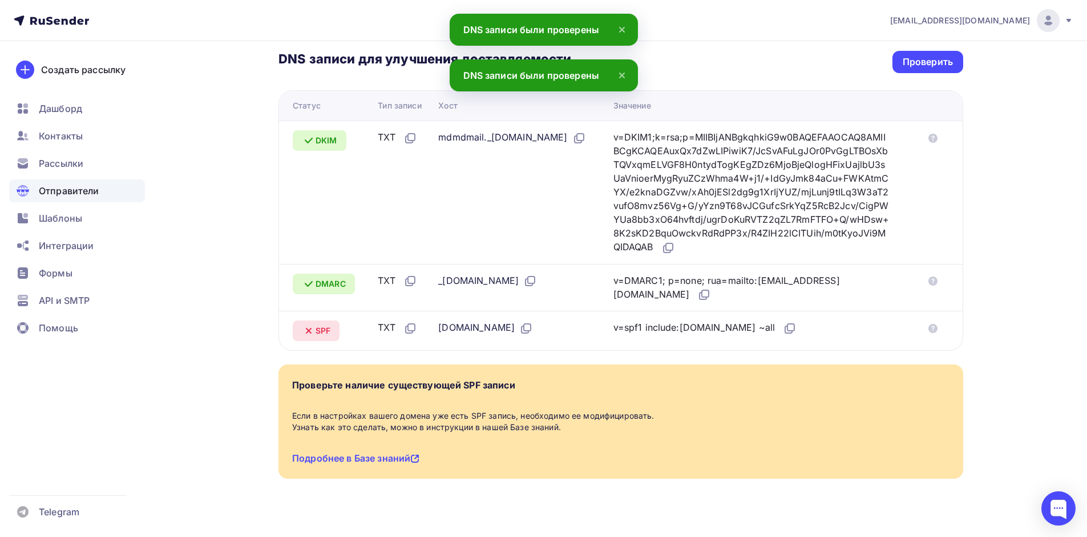
scroll to position [266, 0]
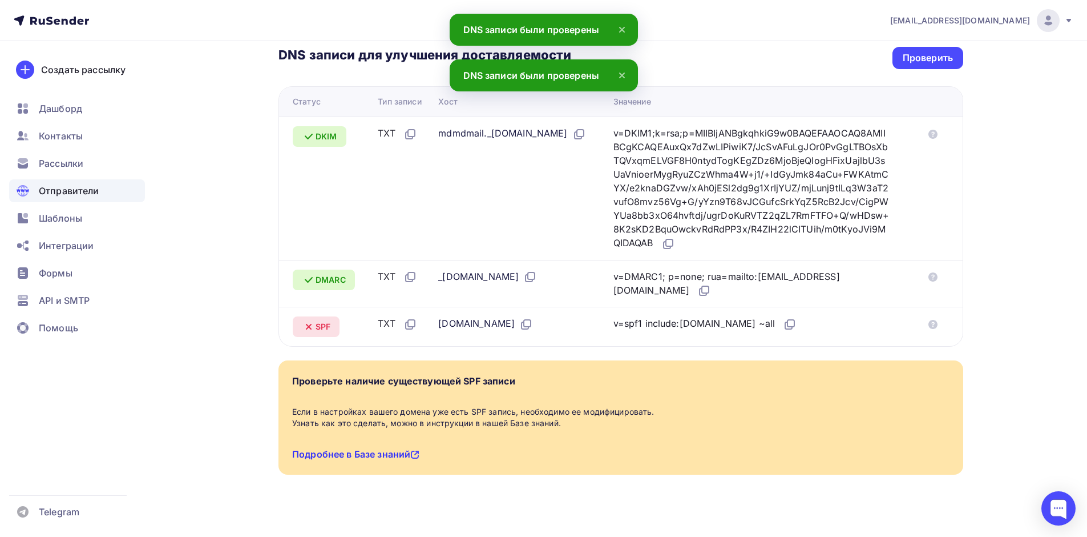
click at [336, 448] on link "Подробнее в Базе знаний" at bounding box center [355, 453] width 127 height 11
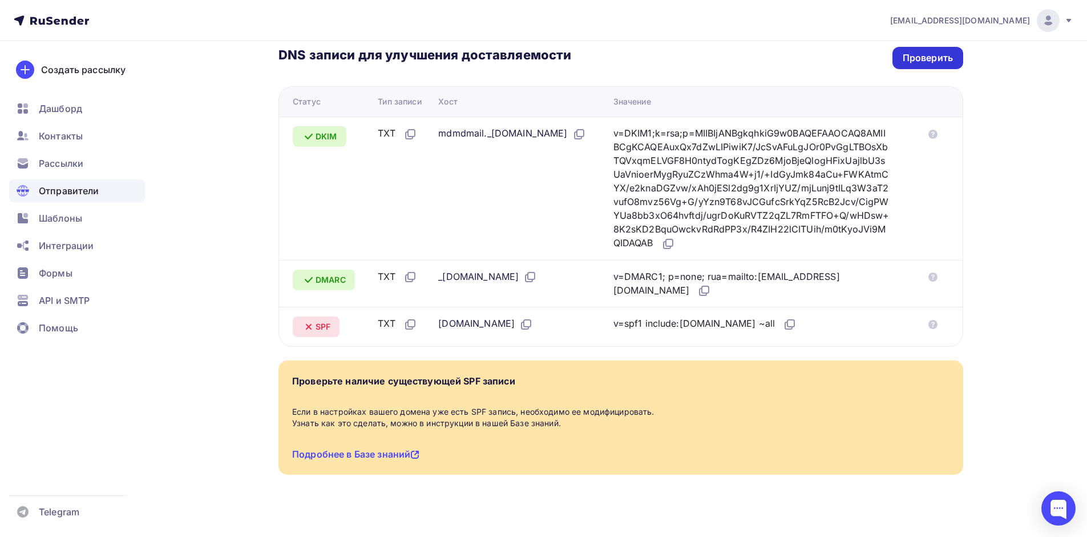
click at [953, 51] on div "Проверить" at bounding box center [928, 57] width 50 height 13
click at [67, 153] on div "Рассылки" at bounding box center [77, 163] width 136 height 23
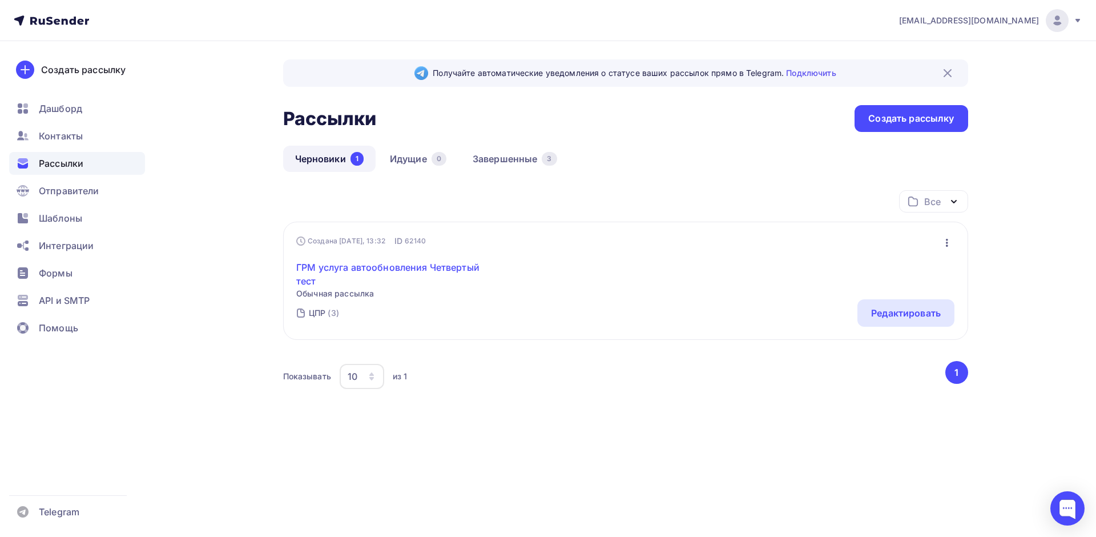
click at [392, 268] on link "ГРМ услуга автообновления Четвертый тест" at bounding box center [394, 273] width 196 height 27
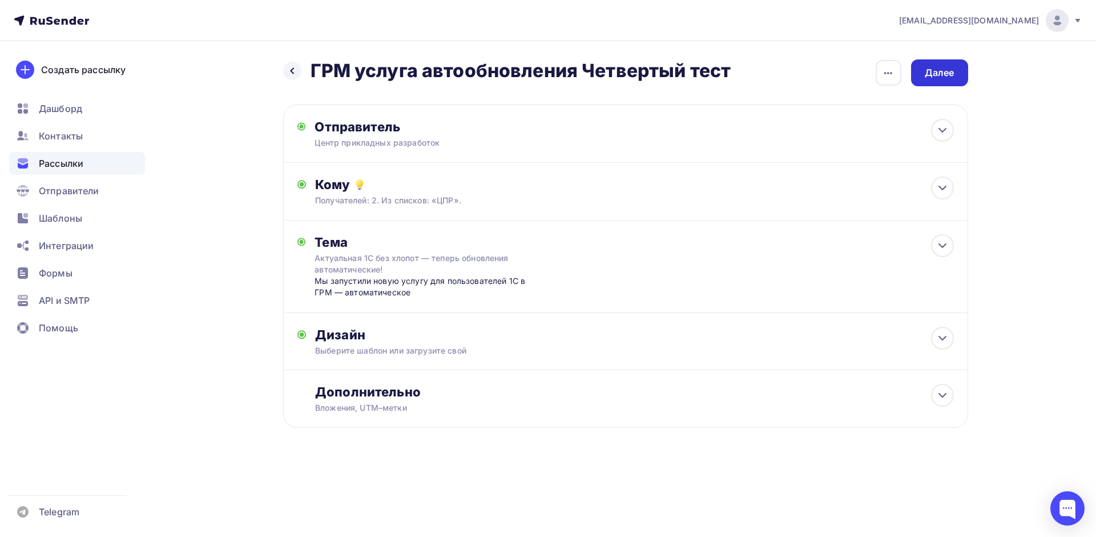
click at [940, 72] on div "Далее" at bounding box center [940, 72] width 30 height 13
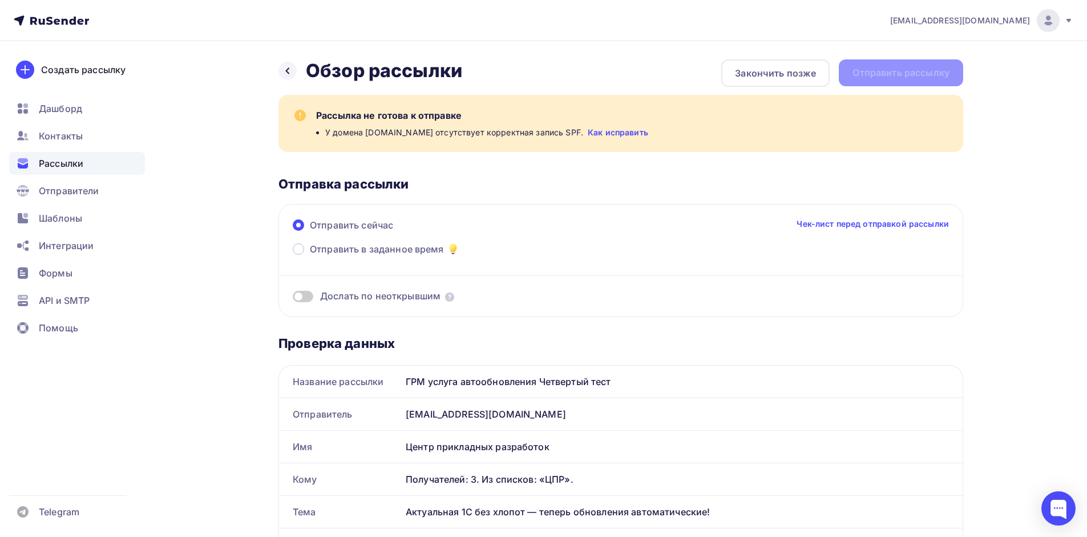
click at [929, 74] on div "Назад Обзор рассылки Обзор рассылки Закончить позже Отправить рассылку" at bounding box center [621, 72] width 685 height 27
click at [928, 72] on div "Назад Обзор рассылки Обзор рассылки Закончить позже Отправить рассылку" at bounding box center [621, 72] width 685 height 27
click at [588, 134] on link "Как исправить" at bounding box center [618, 132] width 61 height 11
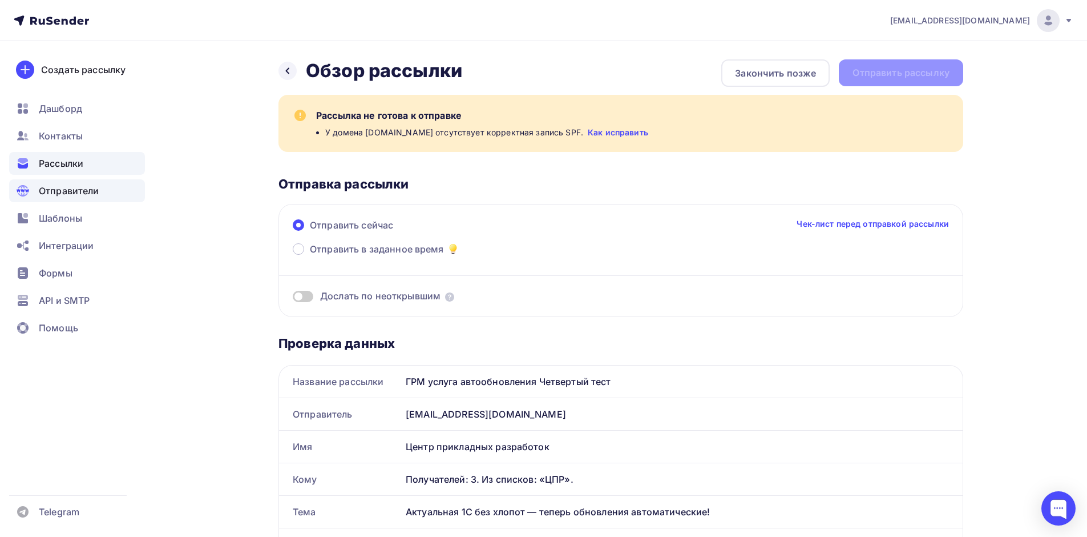
click at [85, 198] on div "Отправители" at bounding box center [77, 190] width 136 height 23
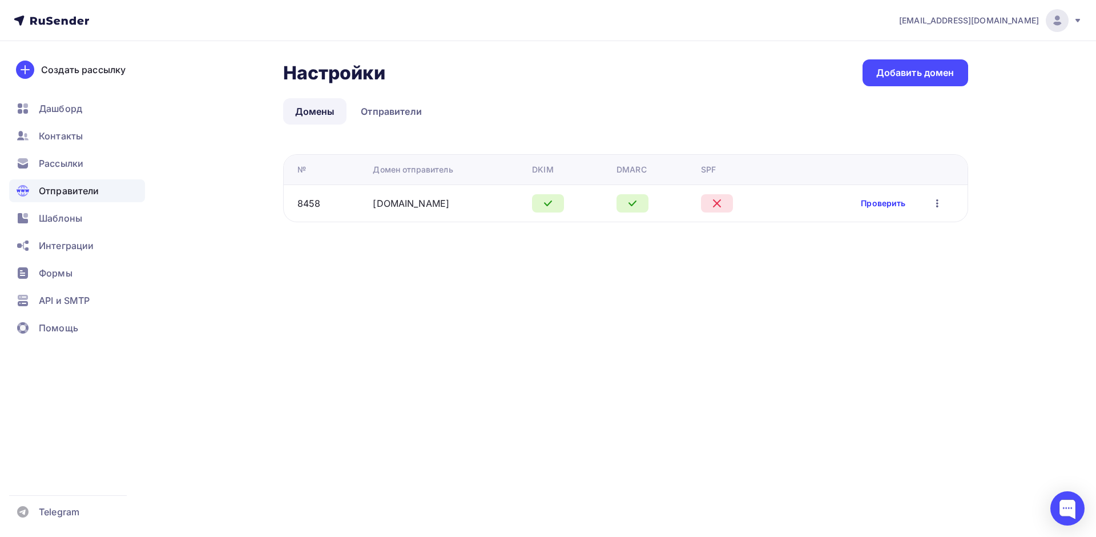
click at [886, 207] on link "Проверить" at bounding box center [883, 202] width 45 height 11
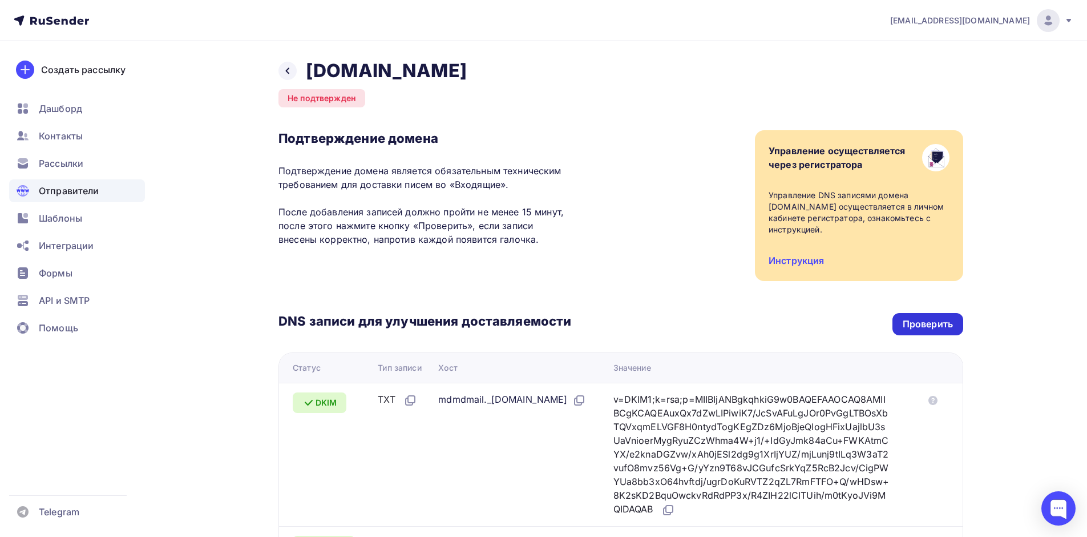
click at [936, 320] on div "Проверить" at bounding box center [928, 324] width 71 height 22
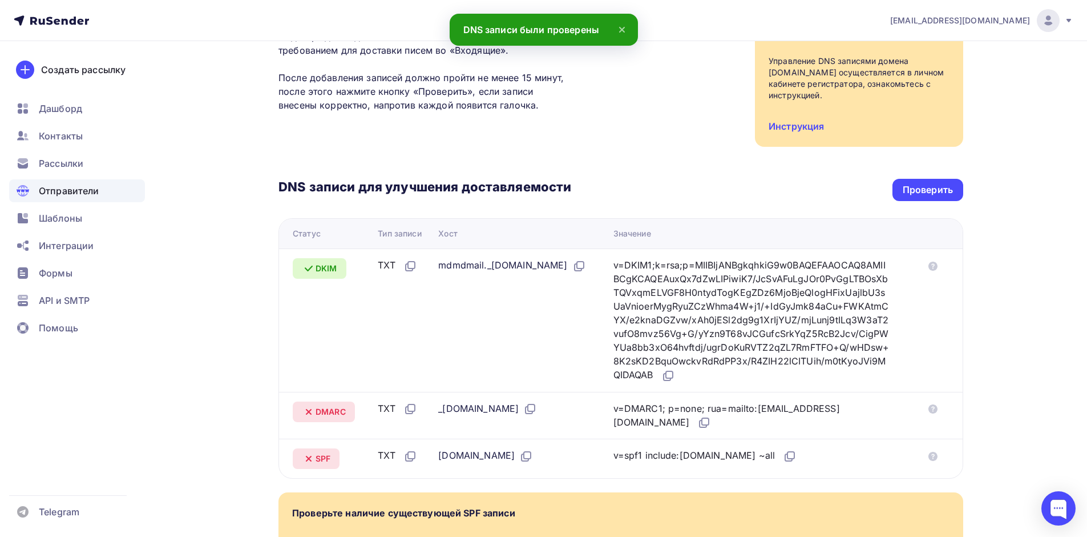
scroll to position [137, 0]
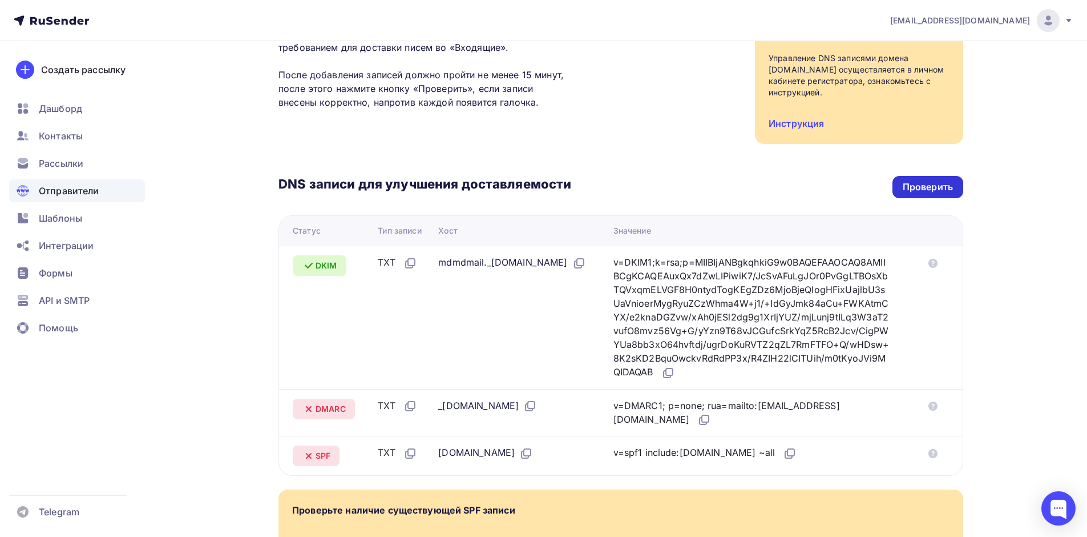
click at [936, 180] on div "Проверить" at bounding box center [928, 186] width 50 height 13
click at [76, 163] on span "Рассылки" at bounding box center [61, 163] width 45 height 14
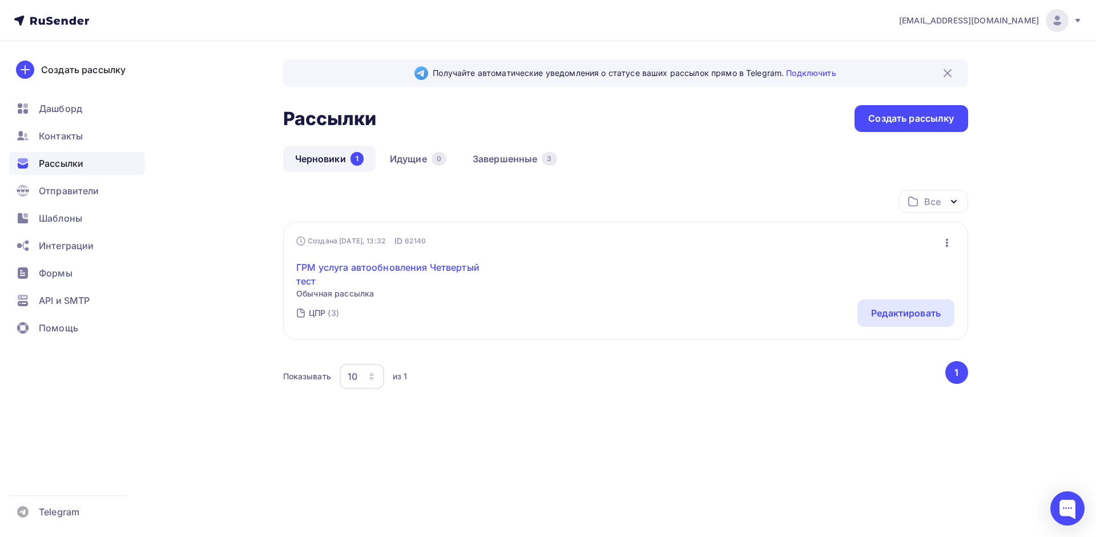
click at [300, 272] on link "ГРМ услуга автообновления Четвертый тест" at bounding box center [394, 273] width 196 height 27
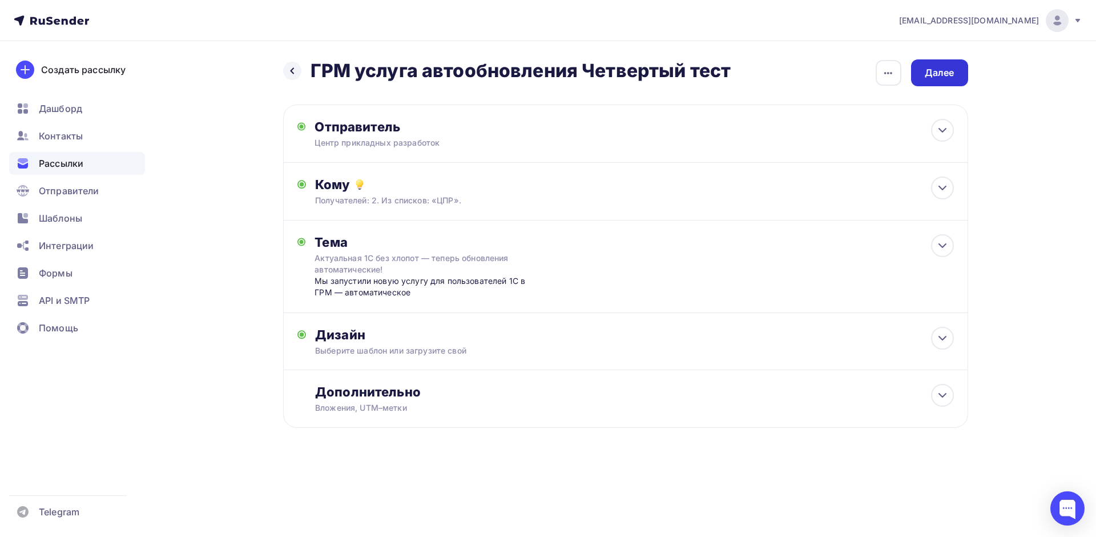
click at [941, 82] on div "Далее" at bounding box center [939, 72] width 57 height 27
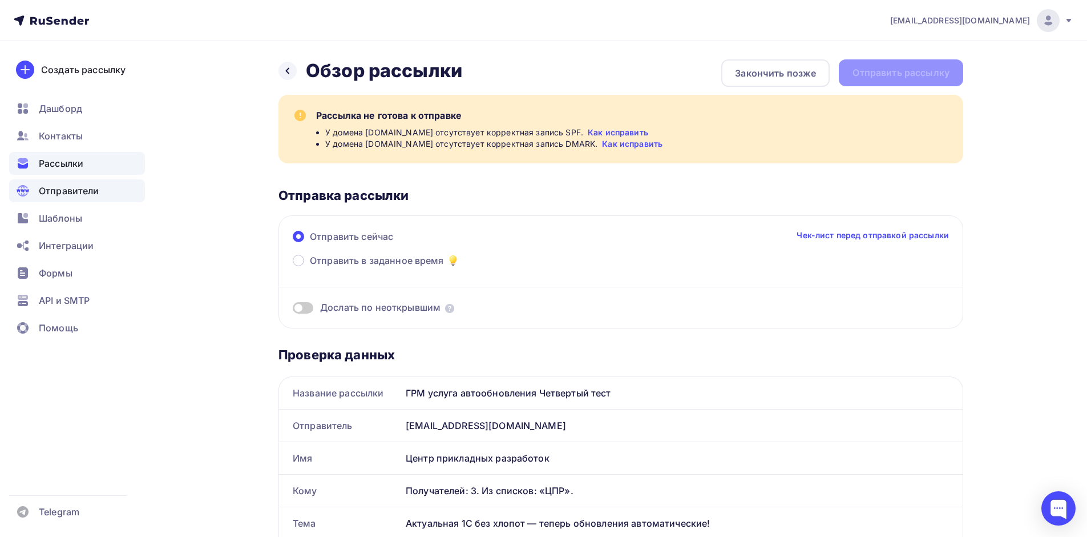
click at [46, 192] on span "Отправители" at bounding box center [69, 191] width 61 height 14
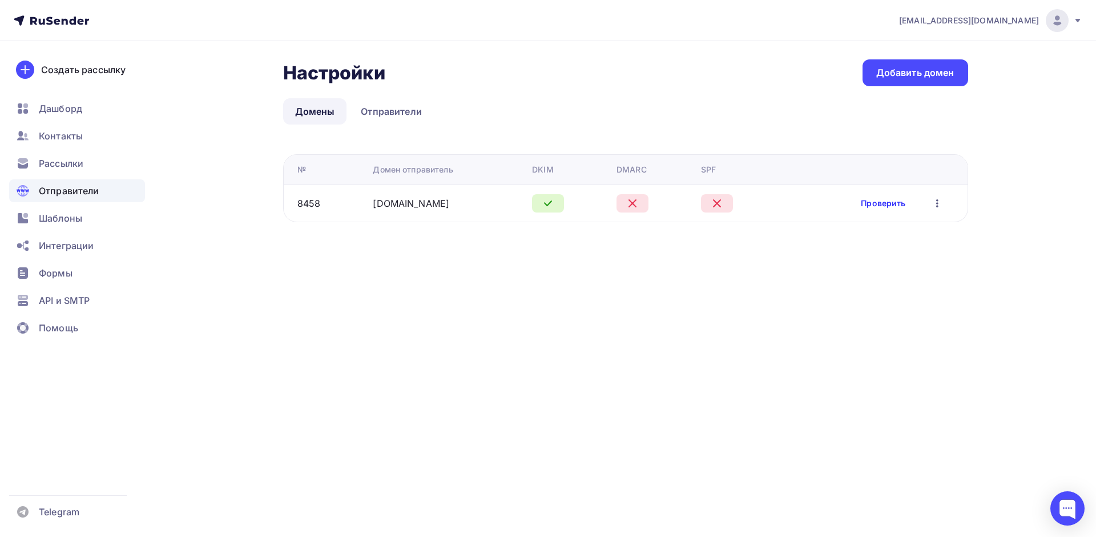
click at [894, 205] on link "Проверить" at bounding box center [883, 202] width 45 height 11
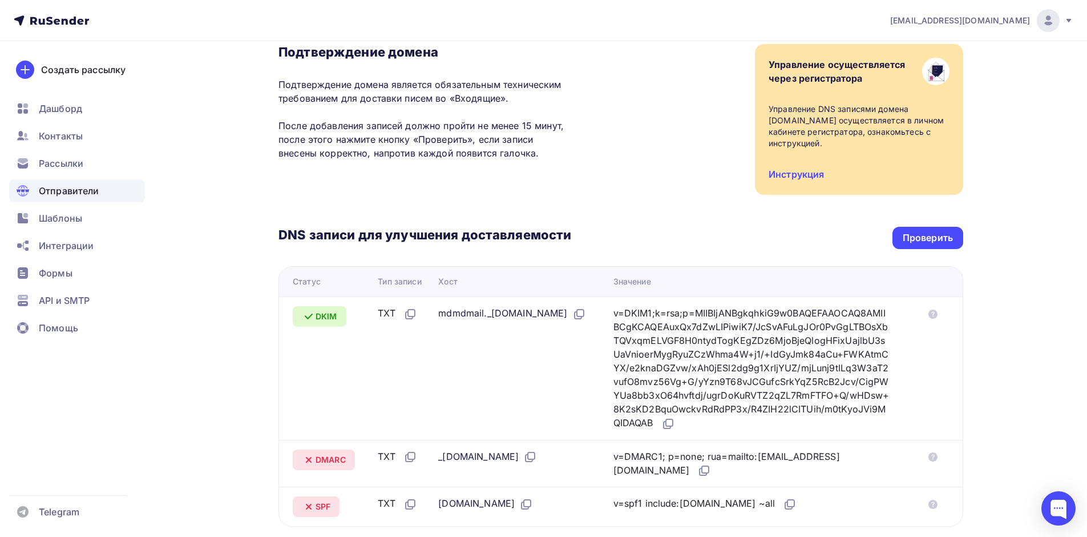
scroll to position [61, 0]
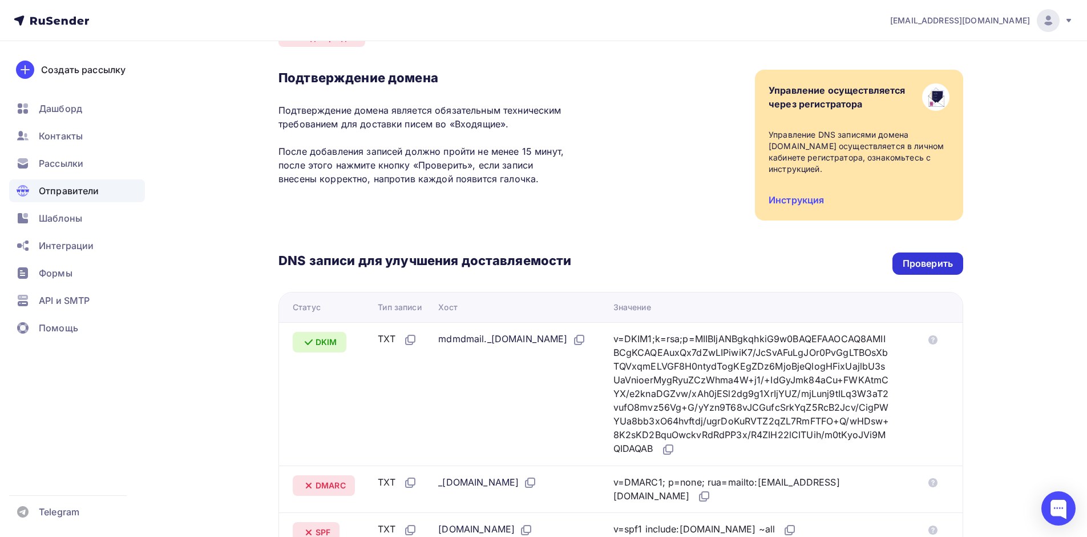
click at [946, 252] on div "Проверить" at bounding box center [928, 263] width 71 height 22
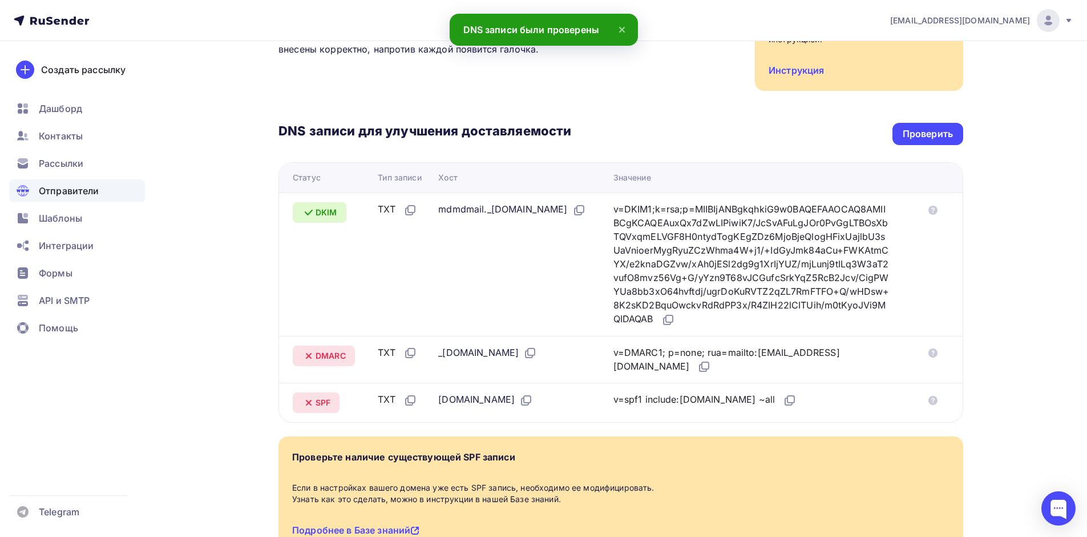
scroll to position [205, 0]
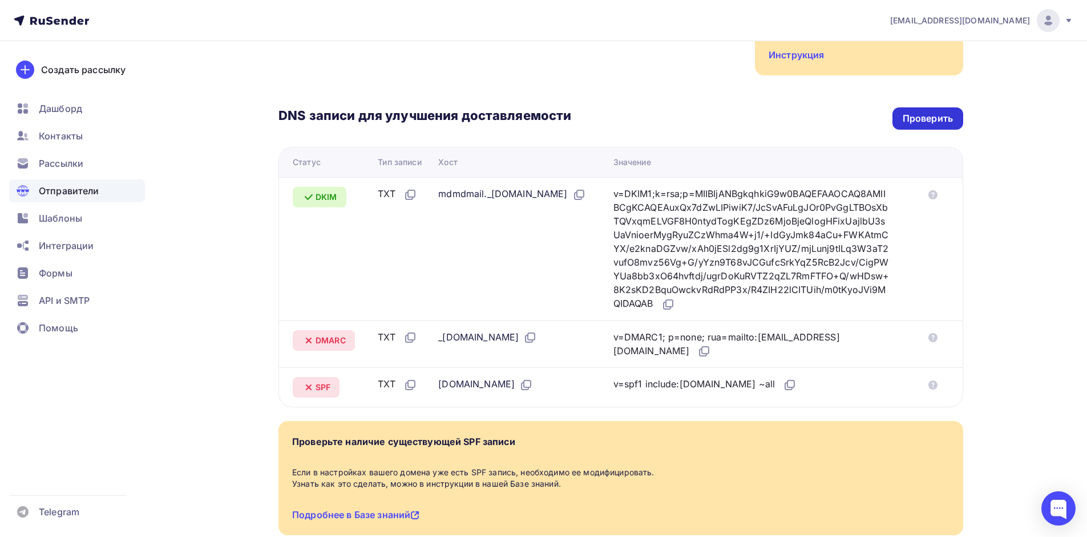
click at [912, 112] on div "Проверить" at bounding box center [928, 118] width 50 height 13
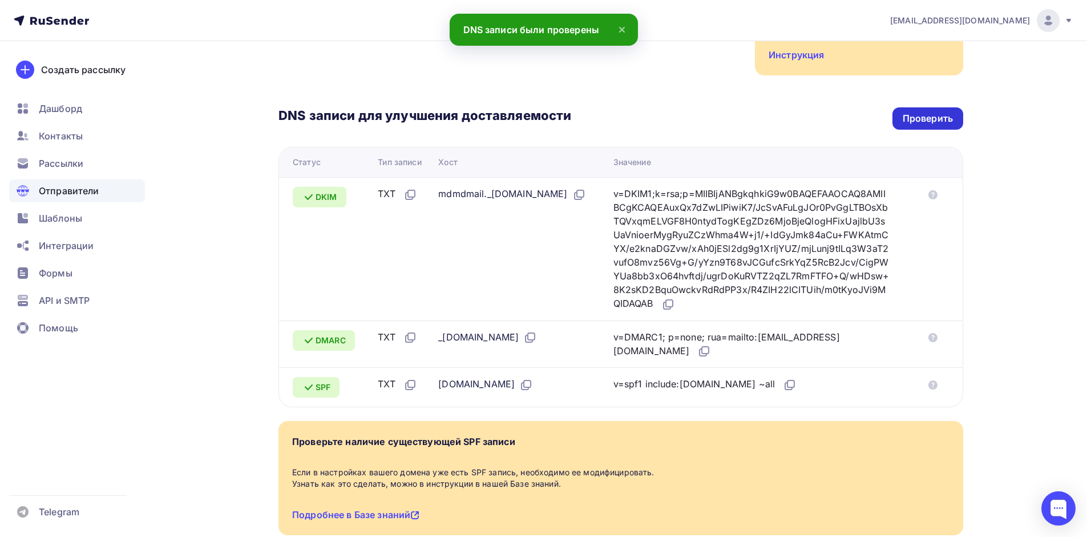
click at [912, 112] on div "Проверить" at bounding box center [928, 118] width 50 height 13
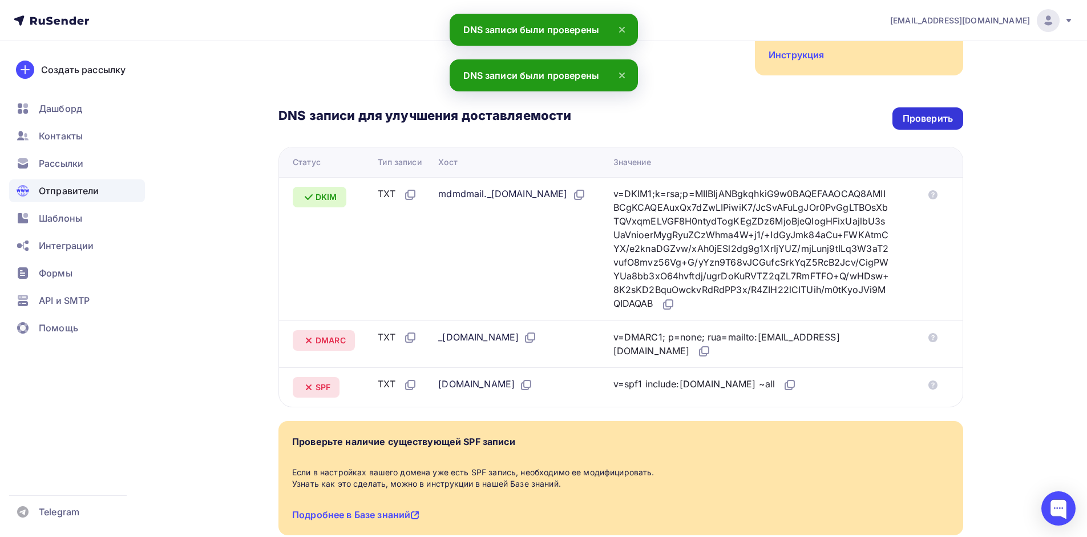
click at [912, 112] on div "Проверить" at bounding box center [928, 118] width 50 height 13
click at [71, 193] on span "Отправители" at bounding box center [69, 191] width 61 height 14
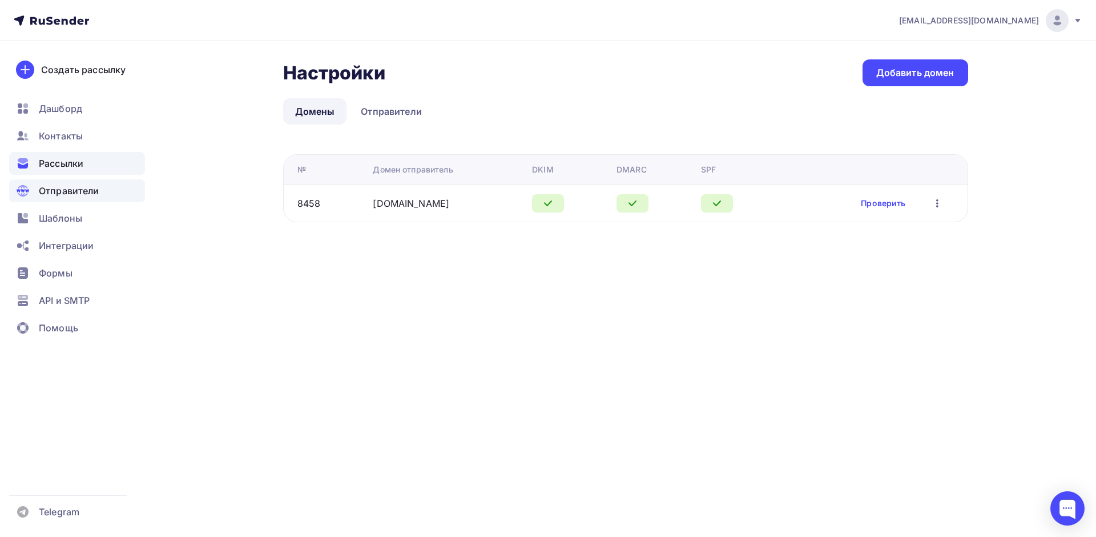
click at [72, 166] on span "Рассылки" at bounding box center [61, 163] width 45 height 14
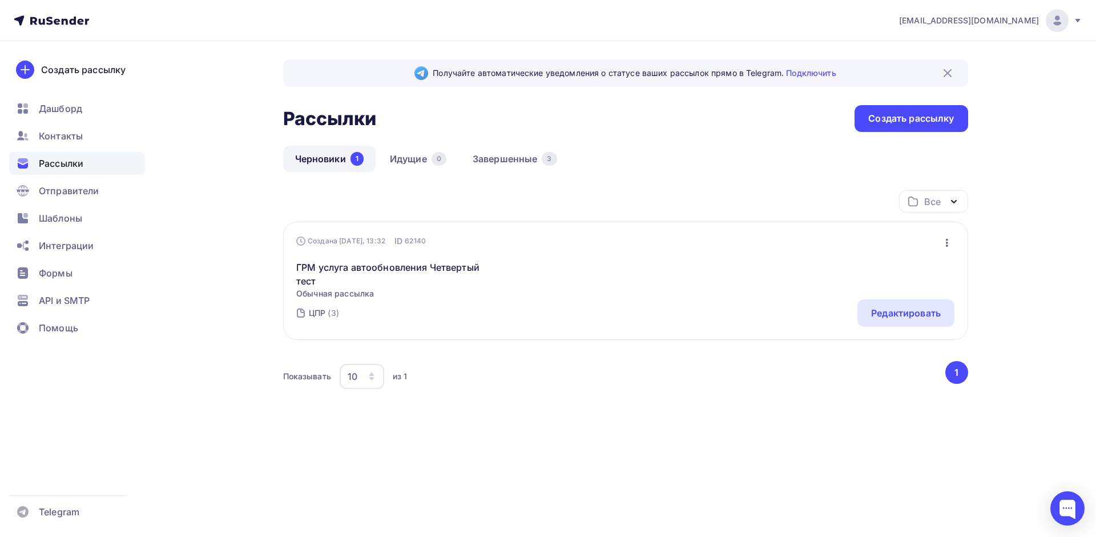
click at [368, 257] on div "ГРМ услуга автообновления Четвертый тест Обычная рассылка Редактировать Копиров…" at bounding box center [625, 273] width 658 height 53
click at [369, 264] on link "ГРМ услуга автообновления Четвертый тест" at bounding box center [394, 273] width 196 height 27
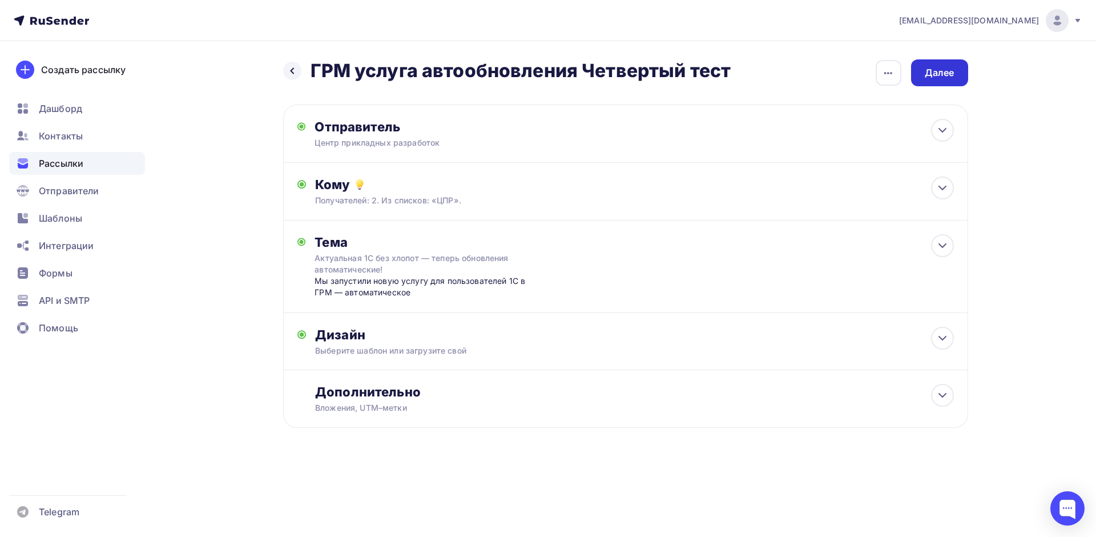
click at [958, 73] on div "Далее" at bounding box center [939, 72] width 57 height 27
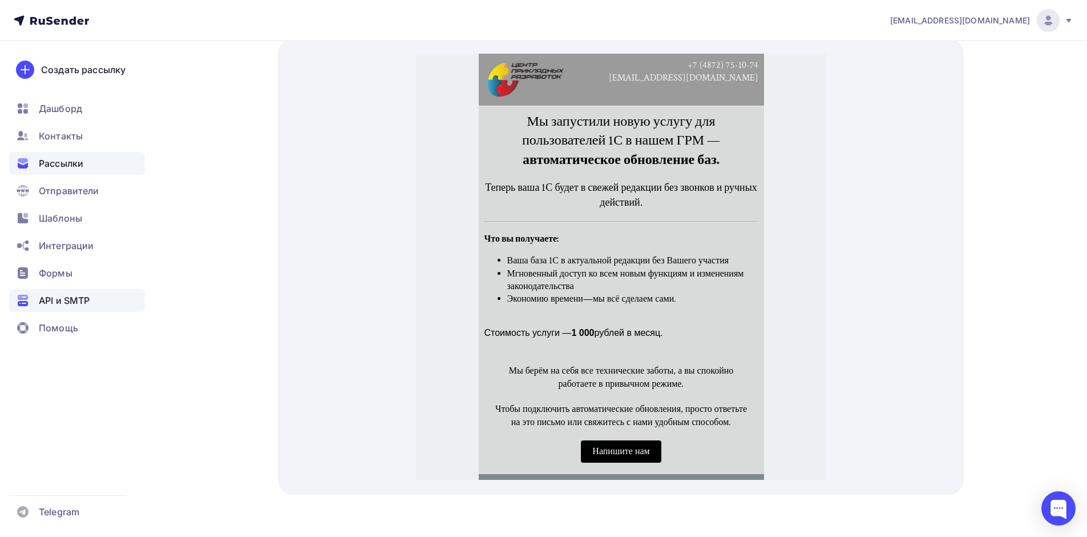
scroll to position [588, 0]
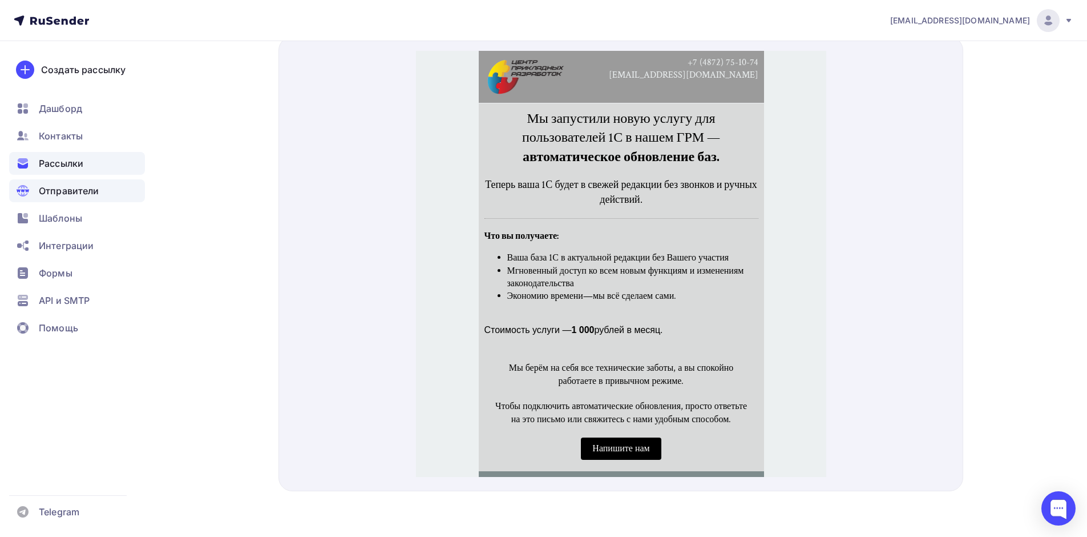
click at [59, 183] on div "Отправители" at bounding box center [77, 190] width 136 height 23
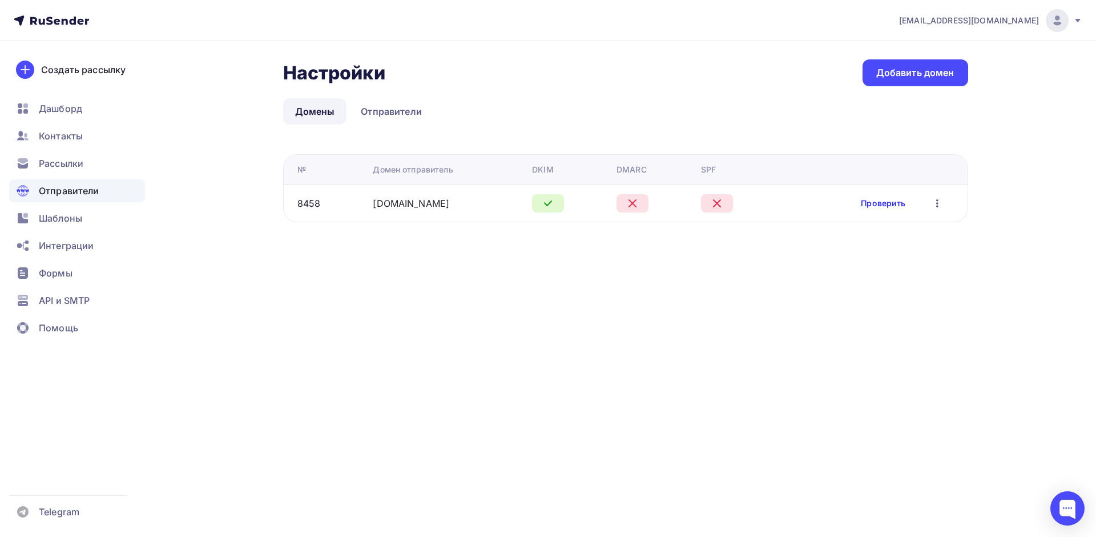
click at [898, 207] on link "Проверить" at bounding box center [883, 202] width 45 height 11
click at [941, 200] on icon "button" at bounding box center [937, 203] width 14 height 14
click at [869, 230] on div "Редактировать" at bounding box center [883, 233] width 110 height 14
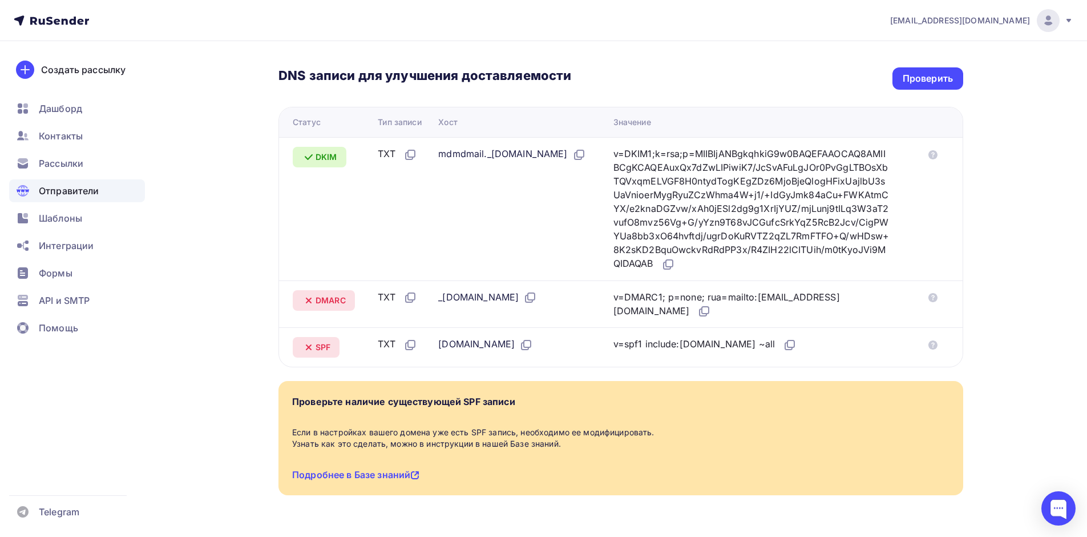
scroll to position [266, 0]
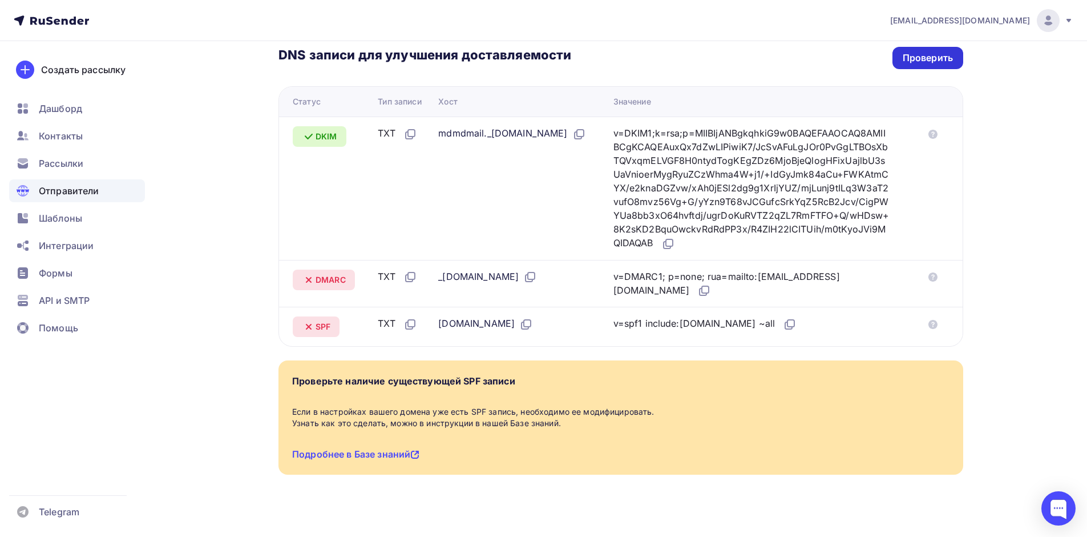
click at [944, 51] on div "Проверить" at bounding box center [928, 57] width 50 height 13
click at [67, 160] on span "Рассылки" at bounding box center [61, 163] width 45 height 14
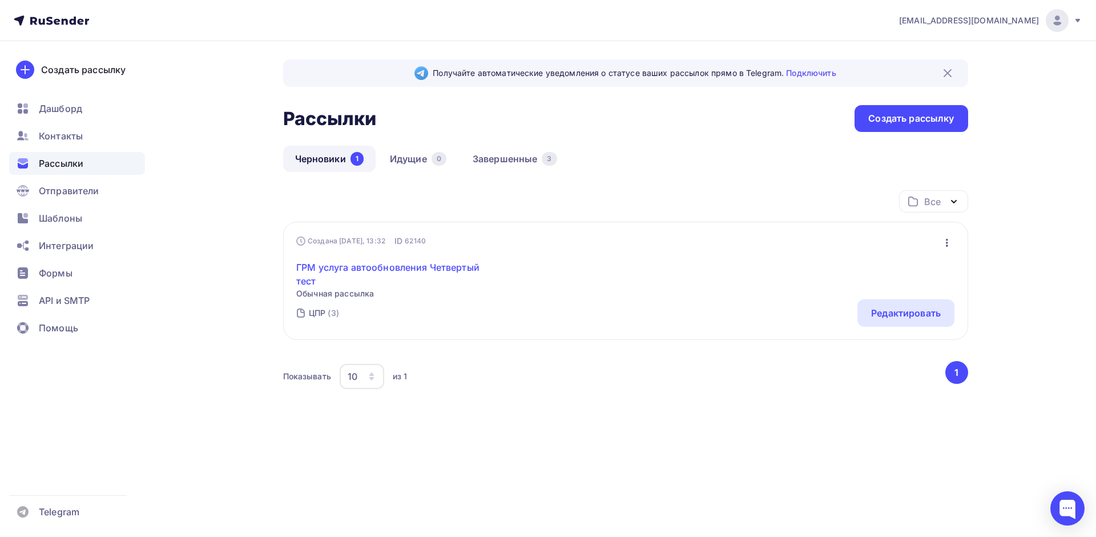
click at [408, 278] on link "ГРМ услуга автообновления Четвертый тест" at bounding box center [394, 273] width 196 height 27
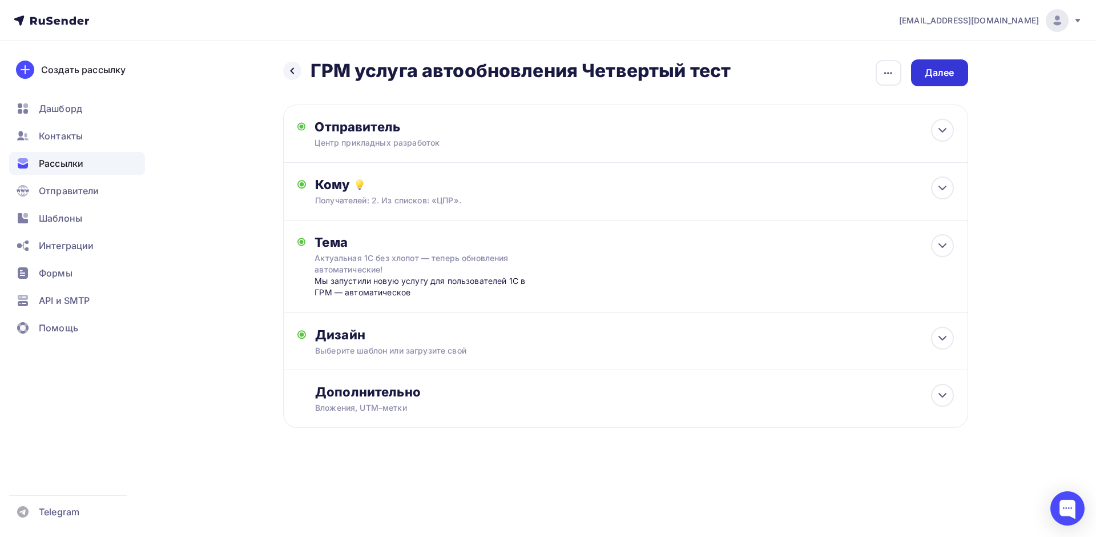
click at [952, 80] on div "Далее" at bounding box center [939, 72] width 57 height 27
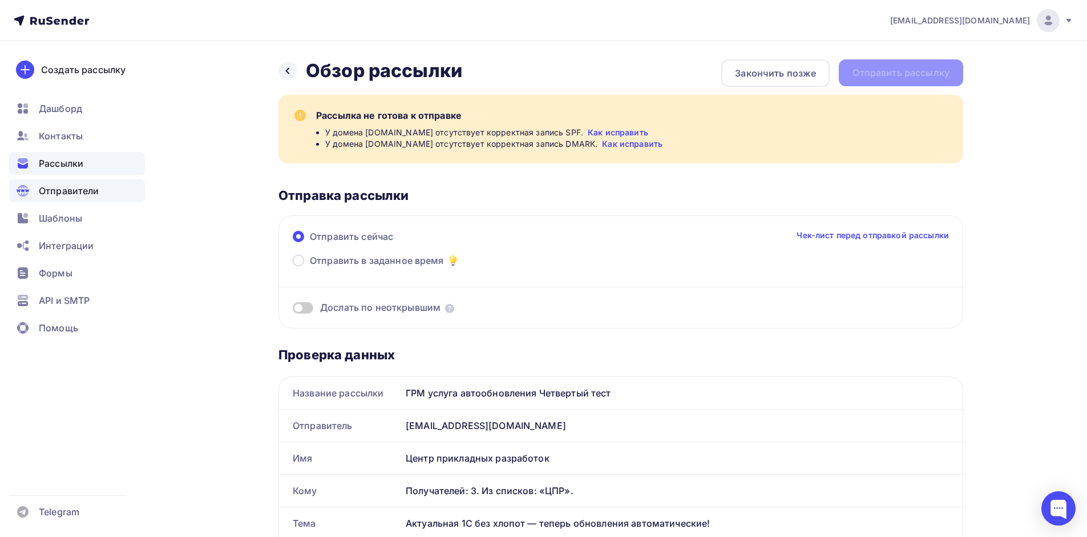
click at [89, 186] on span "Отправители" at bounding box center [69, 191] width 61 height 14
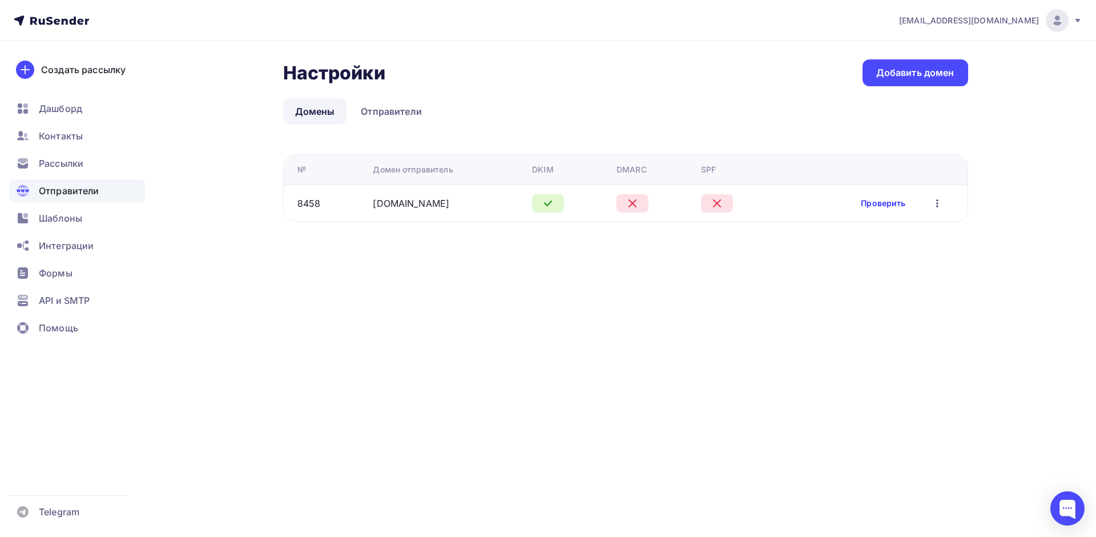
click at [886, 208] on link "Проверить" at bounding box center [883, 202] width 45 height 11
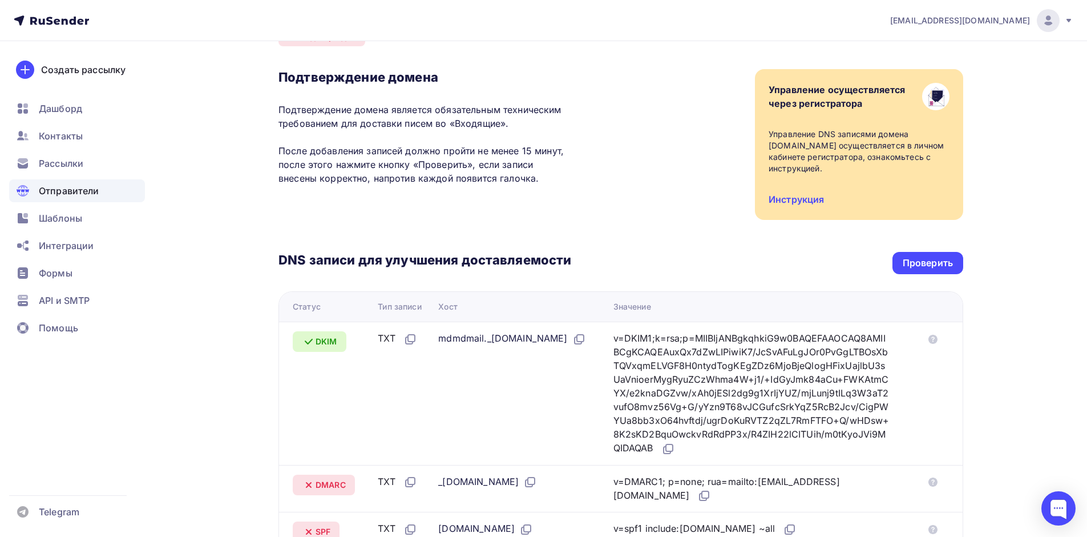
scroll to position [205, 0]
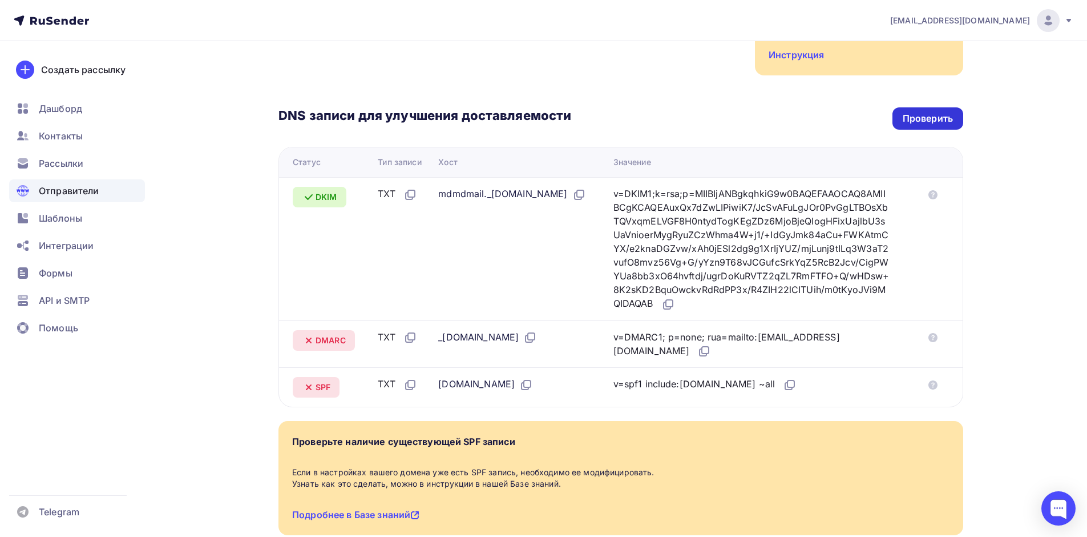
click at [934, 112] on div "Проверить" at bounding box center [928, 118] width 50 height 13
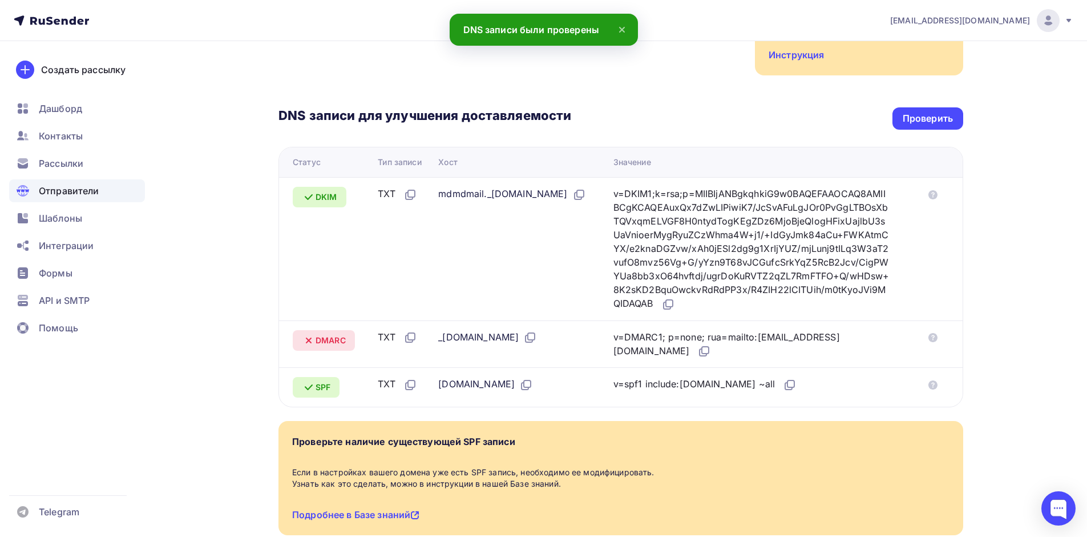
click at [73, 179] on ul "Дашборд Контакты Рассылки Отправители Шаблоны Интеграции Формы API и SMTP Помощь" at bounding box center [77, 221] width 136 height 248
click at [69, 191] on span "Отправители" at bounding box center [69, 191] width 61 height 14
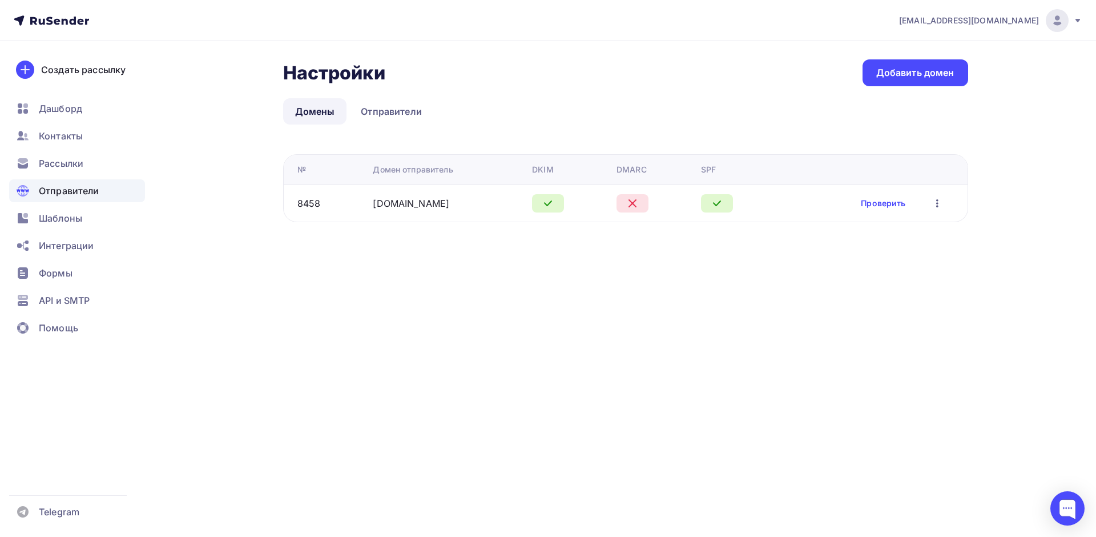
click at [857, 195] on td "Проверить Редактировать Удалить" at bounding box center [874, 202] width 187 height 37
click at [863, 199] on link "Проверить" at bounding box center [883, 202] width 45 height 11
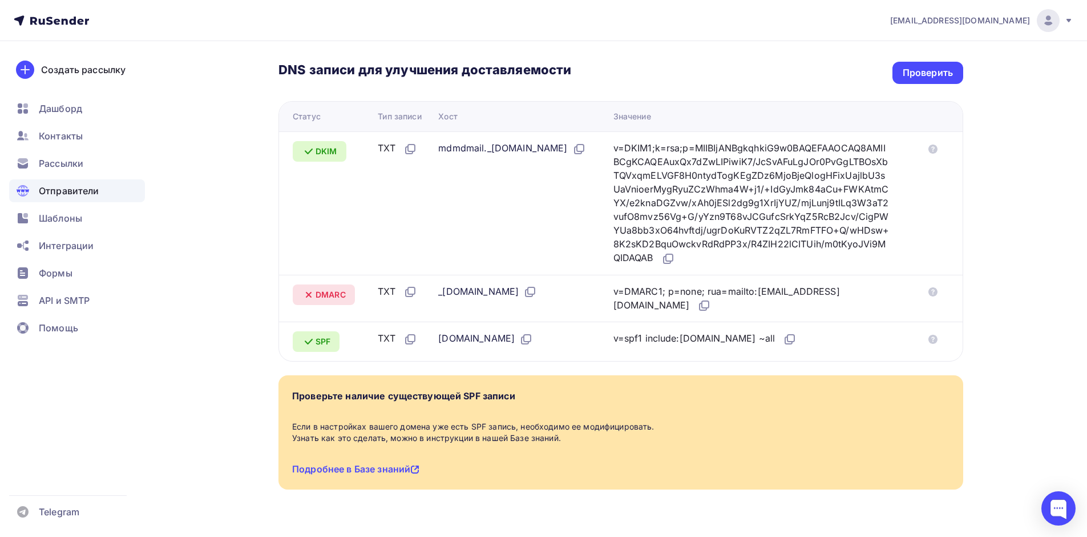
scroll to position [266, 0]
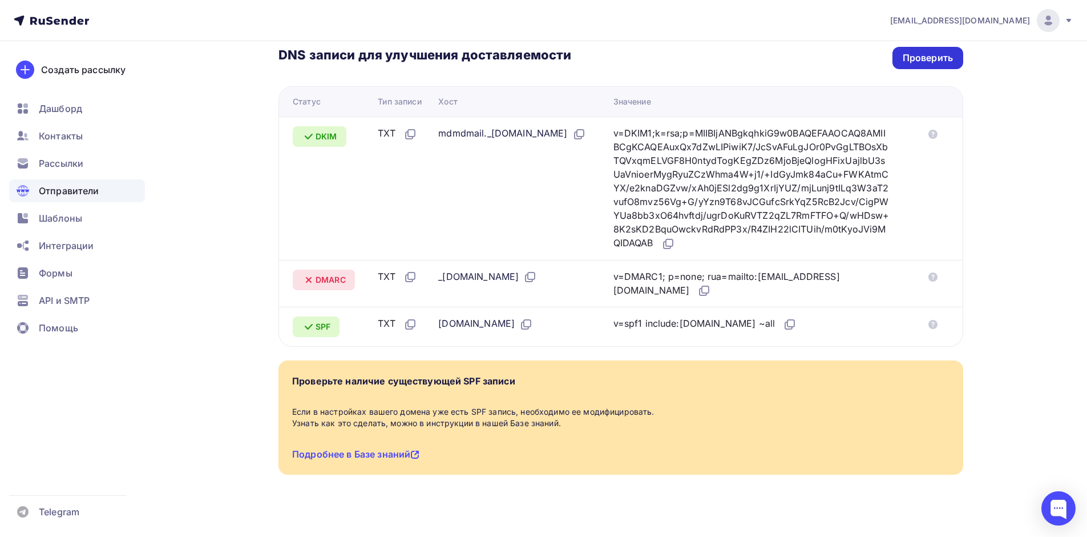
click at [946, 52] on div "Проверить" at bounding box center [928, 57] width 50 height 13
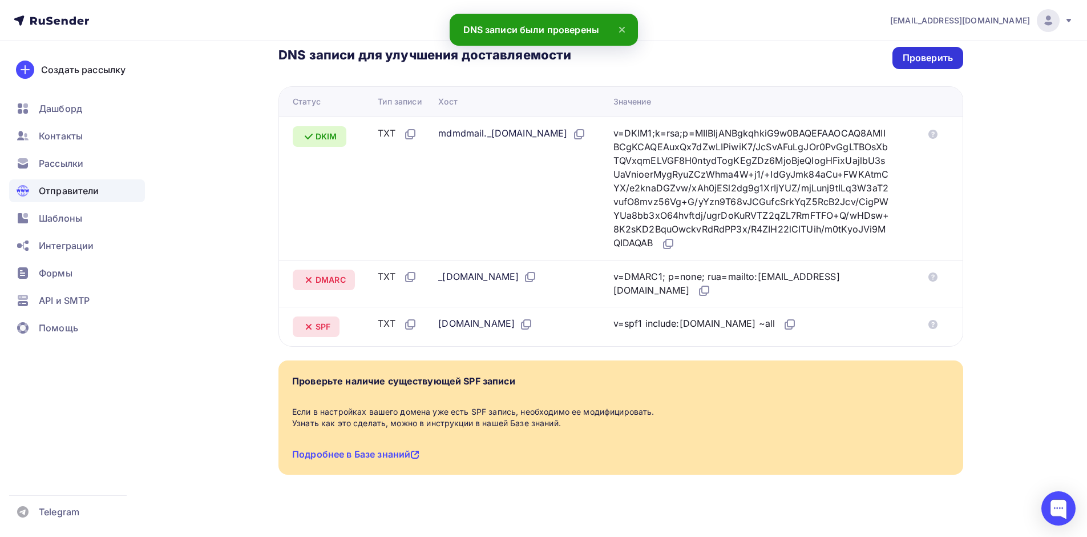
click at [947, 51] on div "Проверить" at bounding box center [928, 57] width 50 height 13
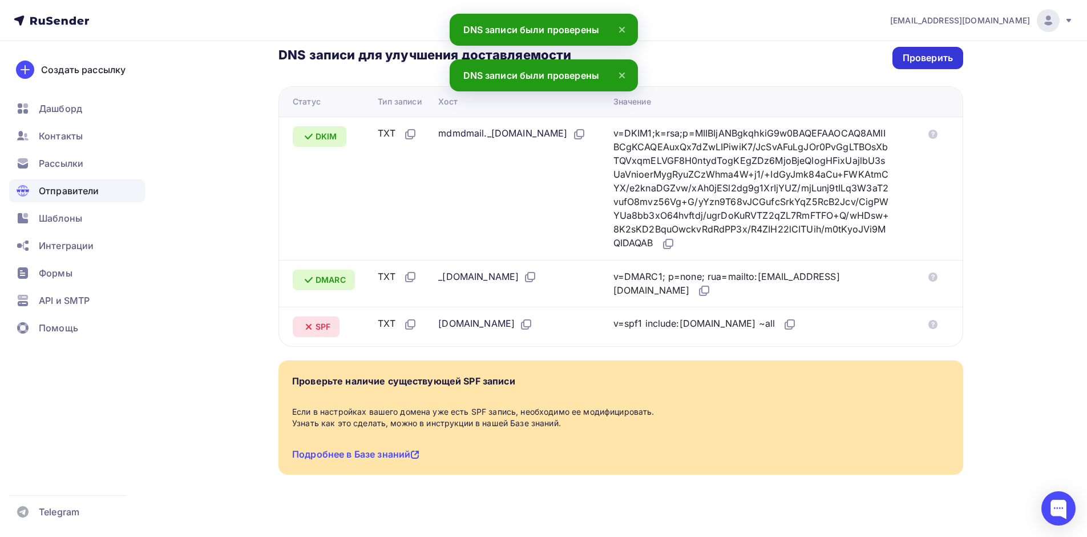
click at [947, 51] on div "Проверить" at bounding box center [928, 57] width 50 height 13
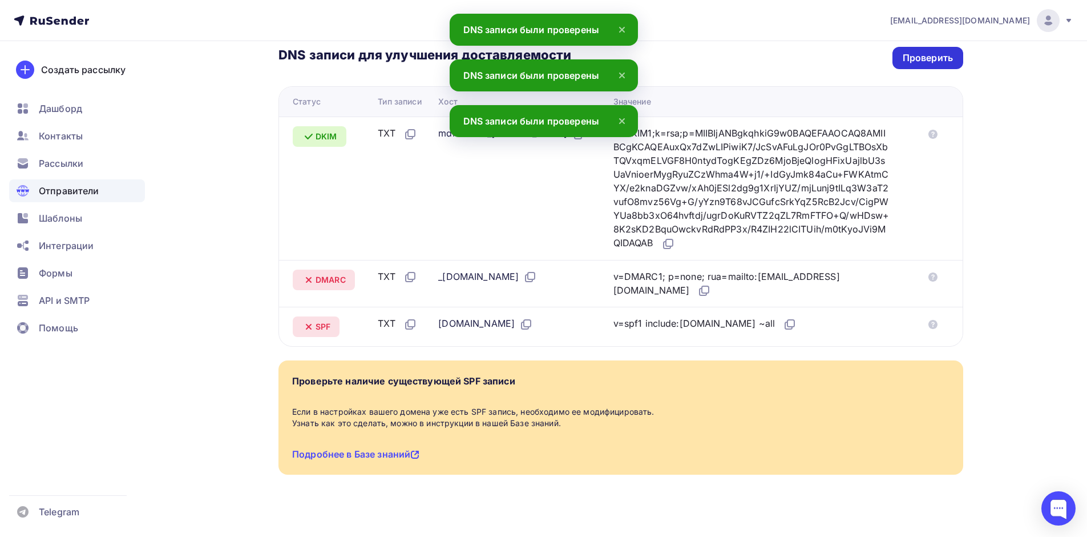
click at [947, 51] on div "Проверить" at bounding box center [928, 57] width 50 height 13
click at [946, 51] on div "Проверить" at bounding box center [928, 57] width 50 height 13
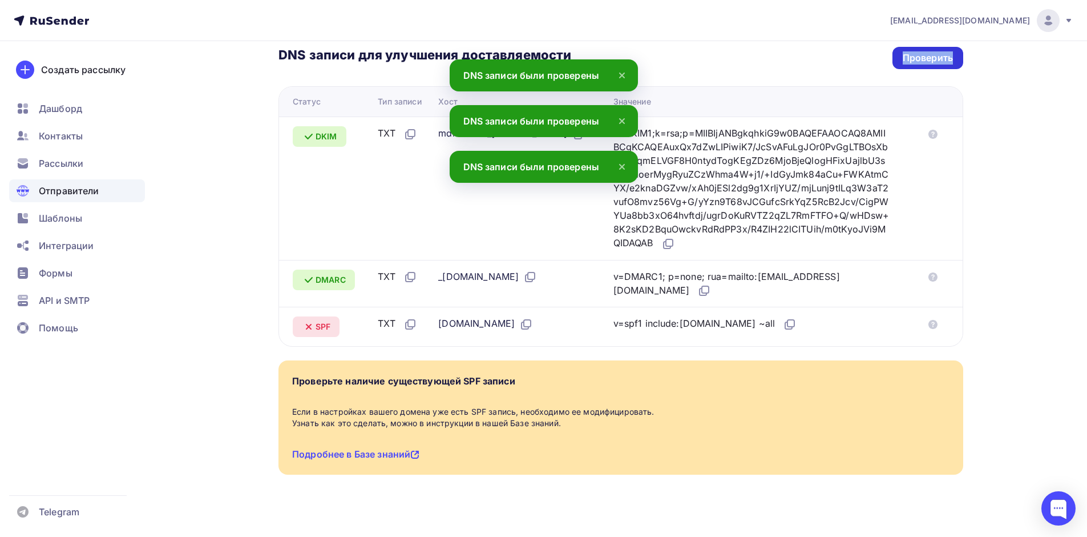
click at [946, 51] on div "Проверить" at bounding box center [928, 57] width 50 height 13
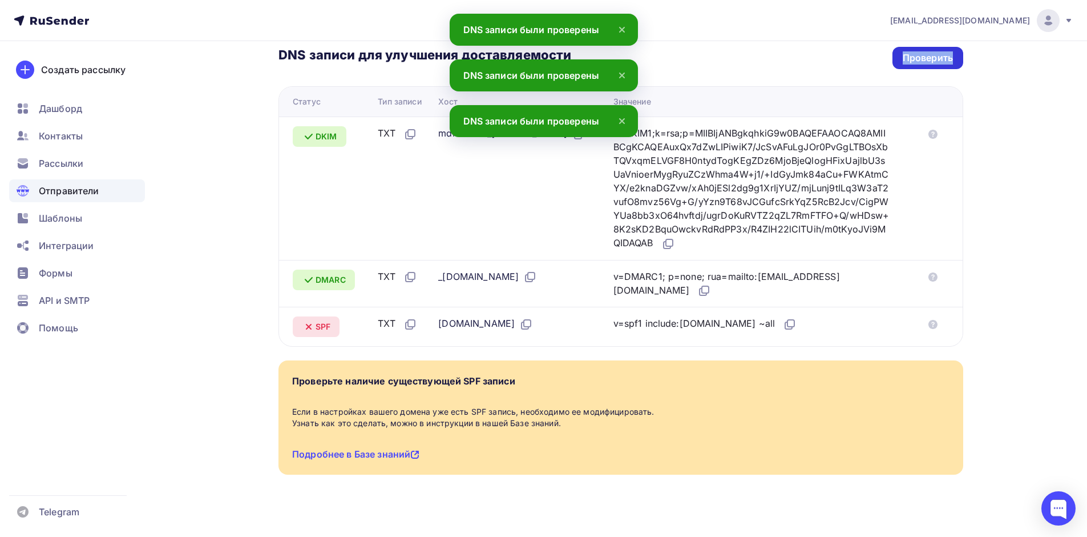
click at [946, 51] on div "Проверить" at bounding box center [928, 57] width 50 height 13
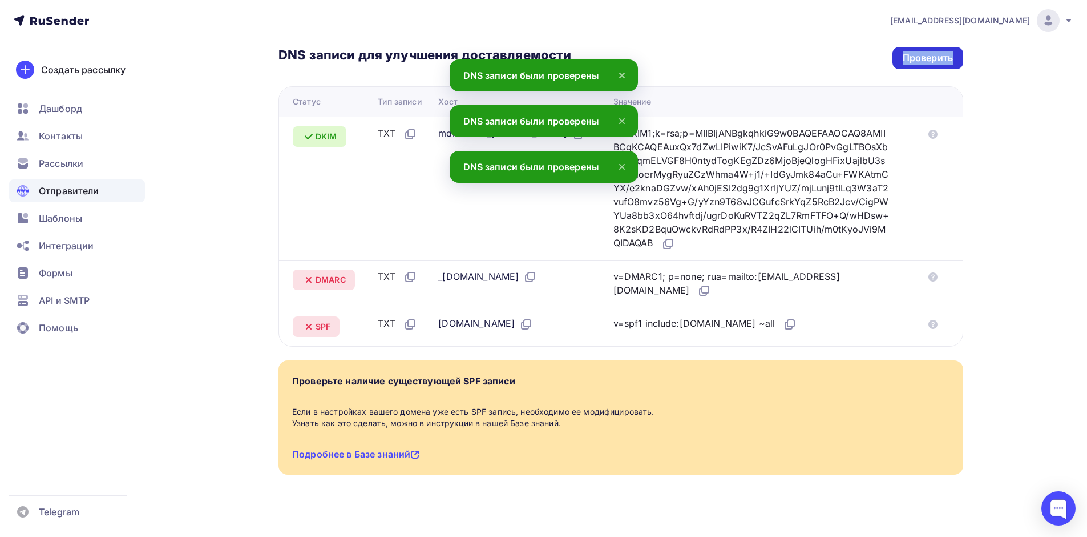
click at [946, 51] on div "Проверить" at bounding box center [928, 57] width 50 height 13
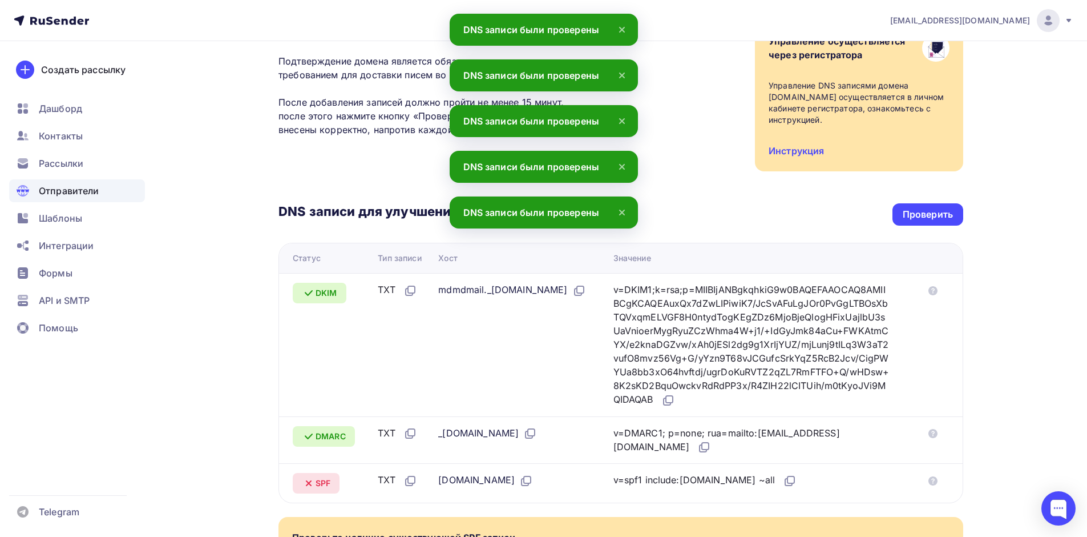
scroll to position [0, 0]
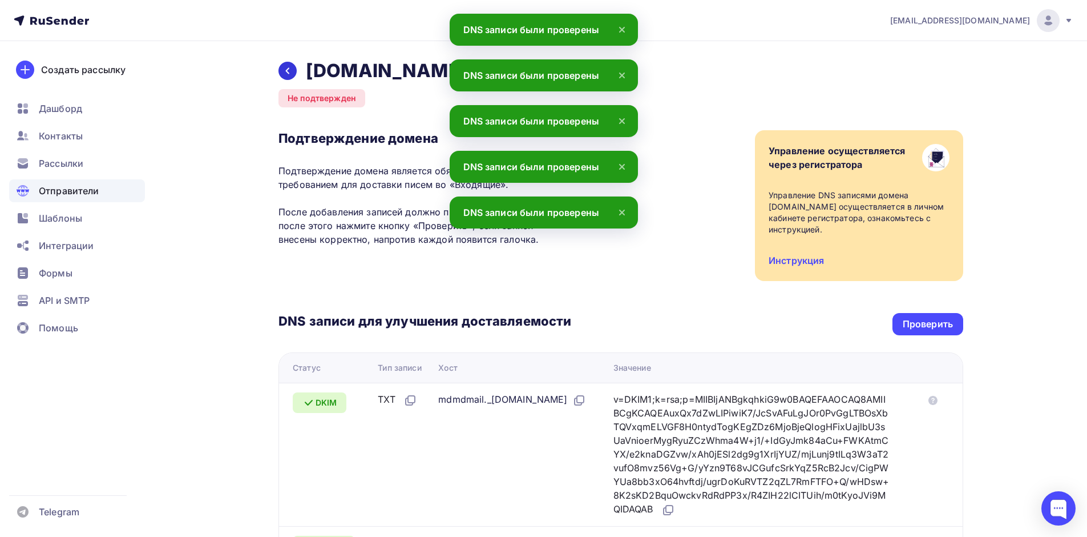
click at [288, 67] on icon at bounding box center [287, 70] width 9 height 9
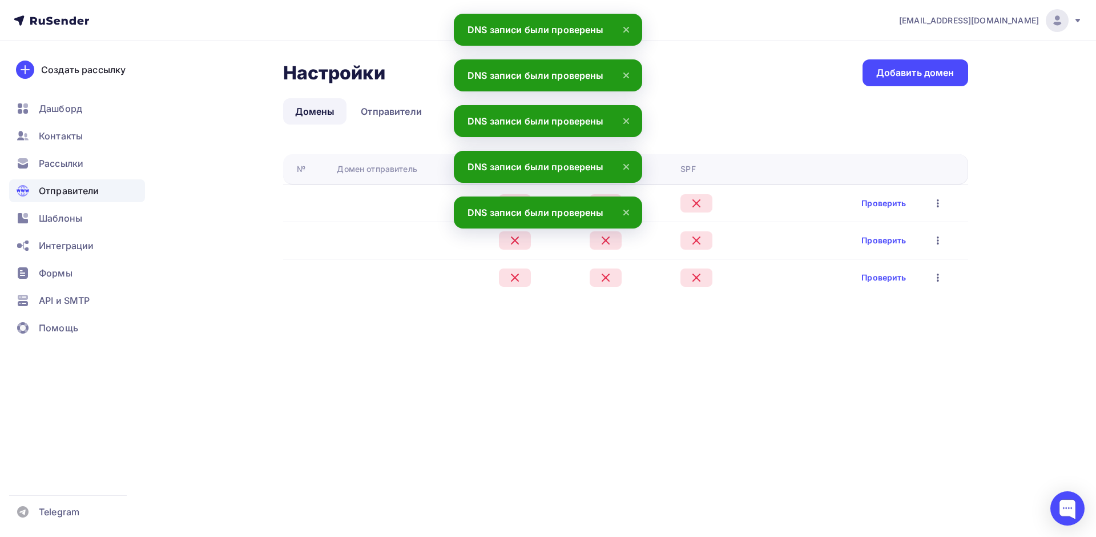
click at [62, 194] on span "Отправители" at bounding box center [69, 191] width 61 height 14
click at [65, 167] on span "Рассылки" at bounding box center [61, 163] width 45 height 14
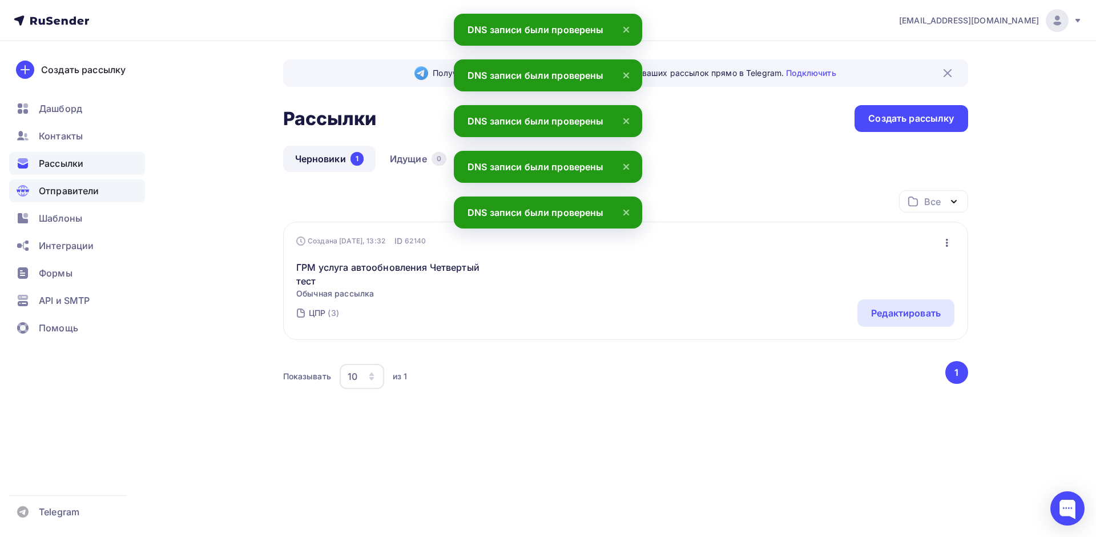
click at [75, 190] on span "Отправители" at bounding box center [69, 191] width 61 height 14
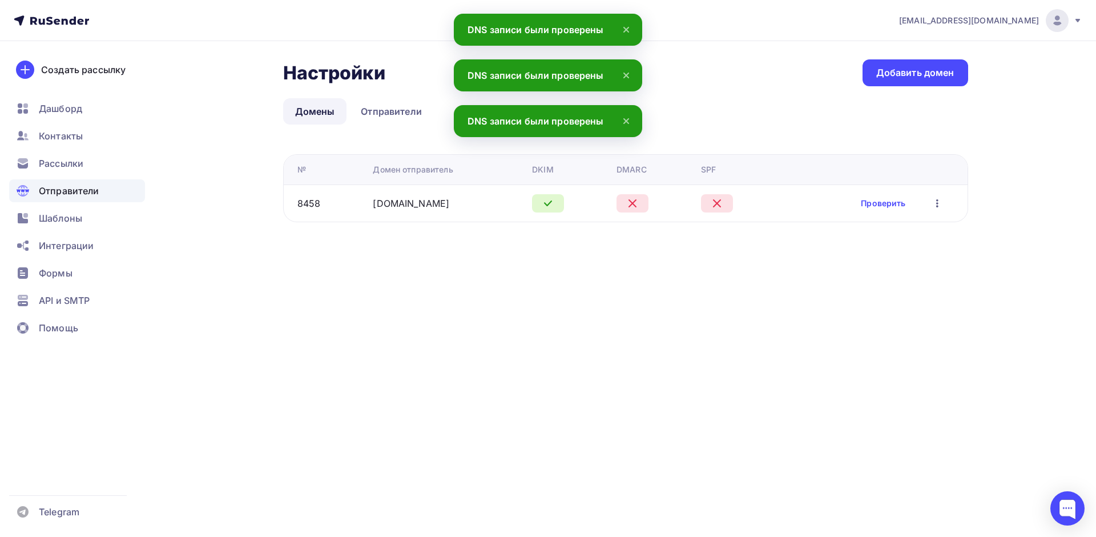
click at [933, 205] on icon "button" at bounding box center [937, 203] width 14 height 14
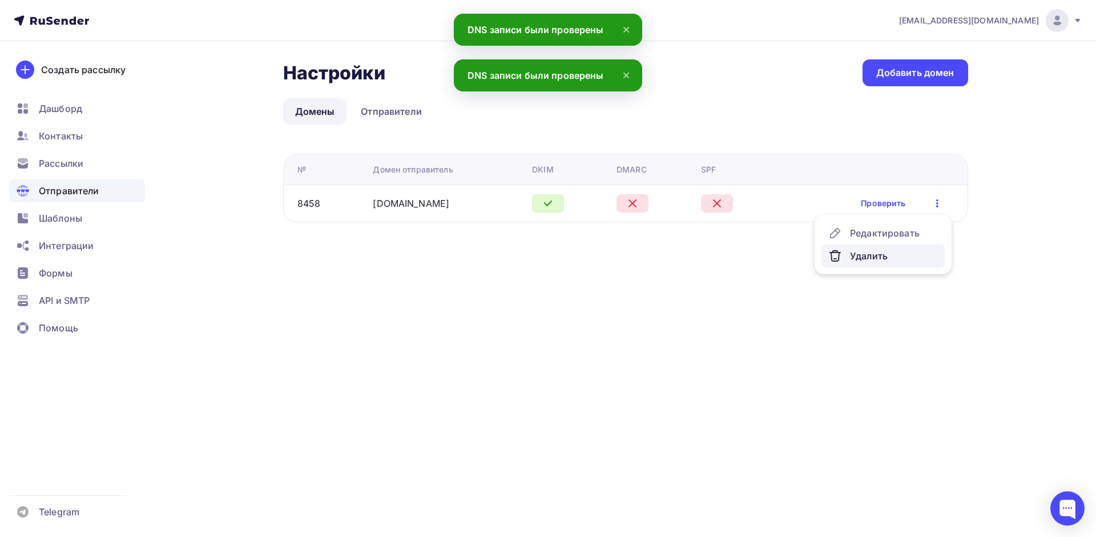
click at [857, 251] on div "Удалить" at bounding box center [883, 256] width 110 height 14
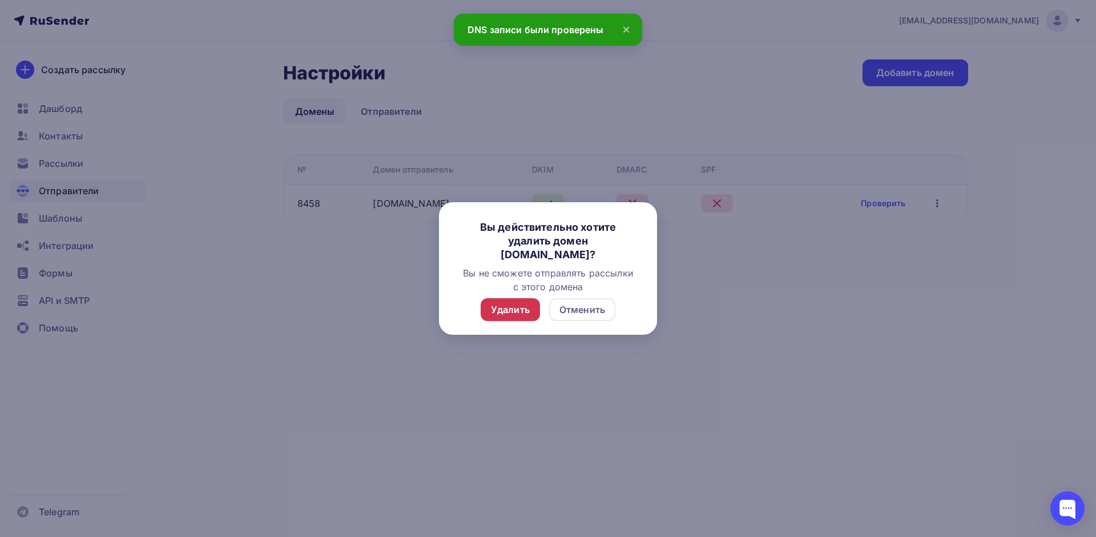
click at [499, 306] on div "Удалить" at bounding box center [510, 310] width 39 height 14
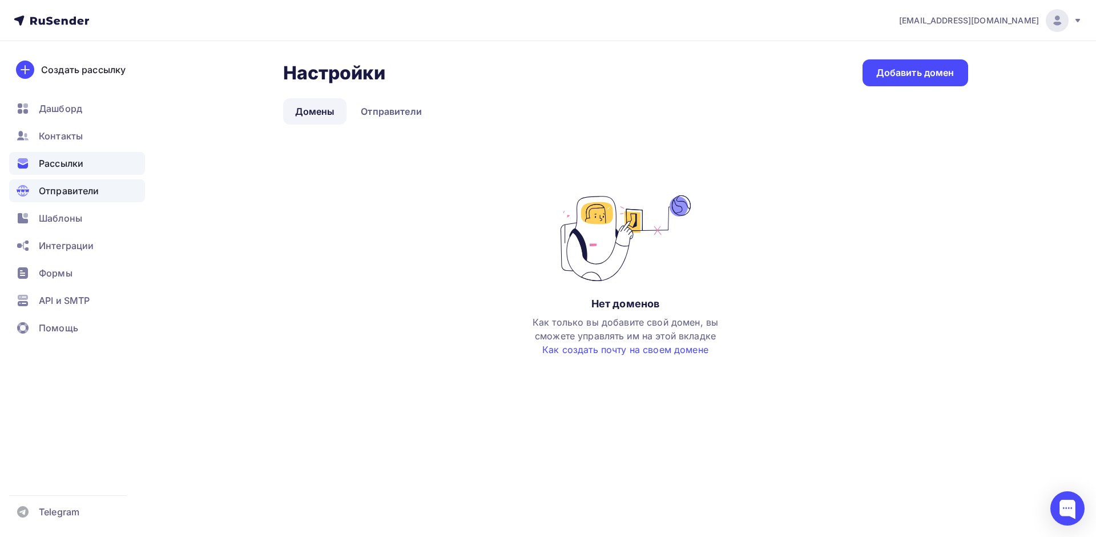
click at [45, 171] on div "Рассылки" at bounding box center [77, 163] width 136 height 23
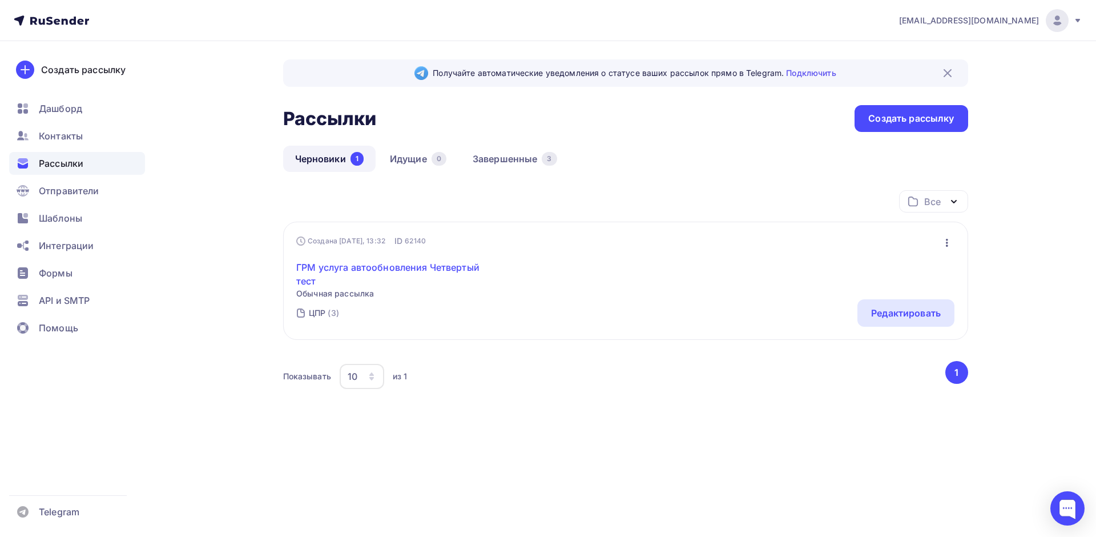
click at [384, 273] on link "ГРМ услуга автообновления Четвертый тест" at bounding box center [394, 273] width 196 height 27
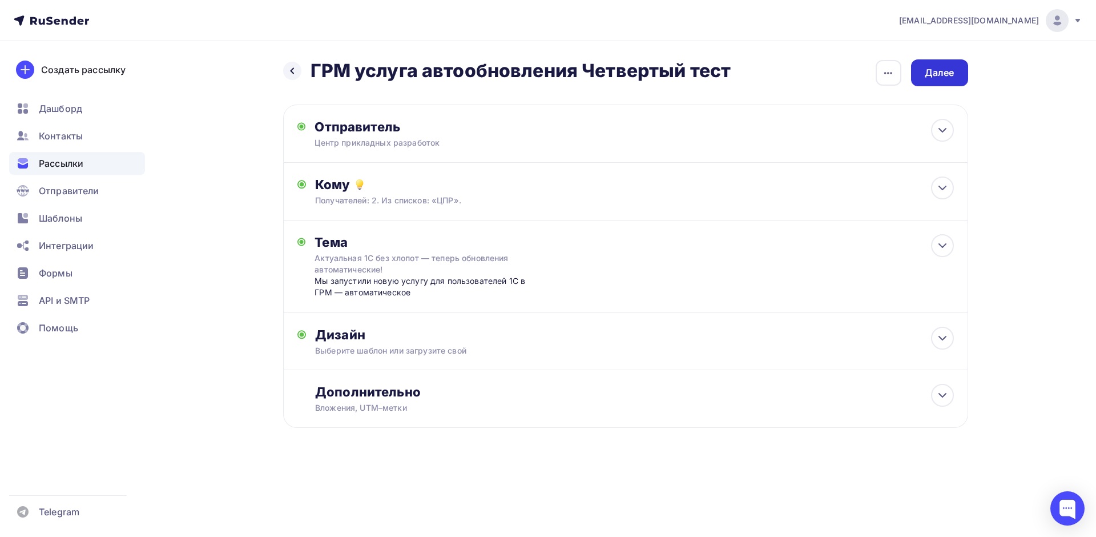
click at [945, 70] on div "Далее" at bounding box center [940, 72] width 30 height 13
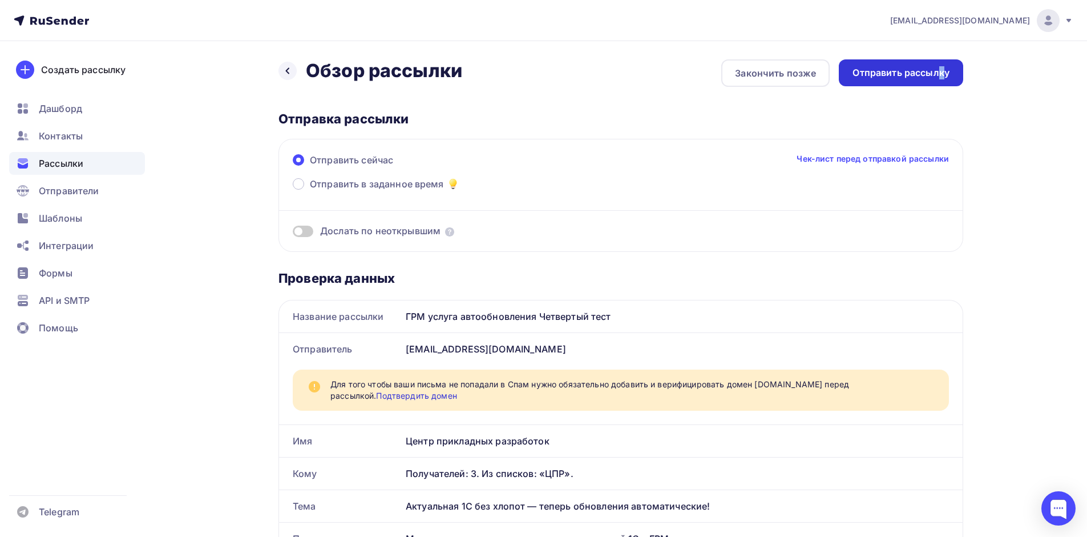
click at [942, 70] on div "Отправить рассылку" at bounding box center [901, 72] width 97 height 13
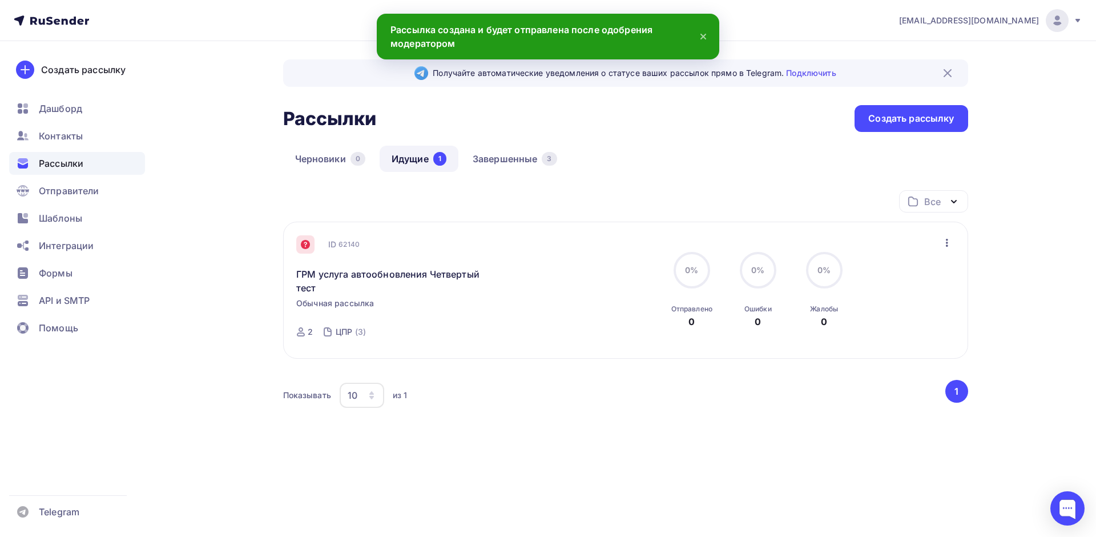
click at [303, 244] on icon at bounding box center [305, 244] width 9 height 9
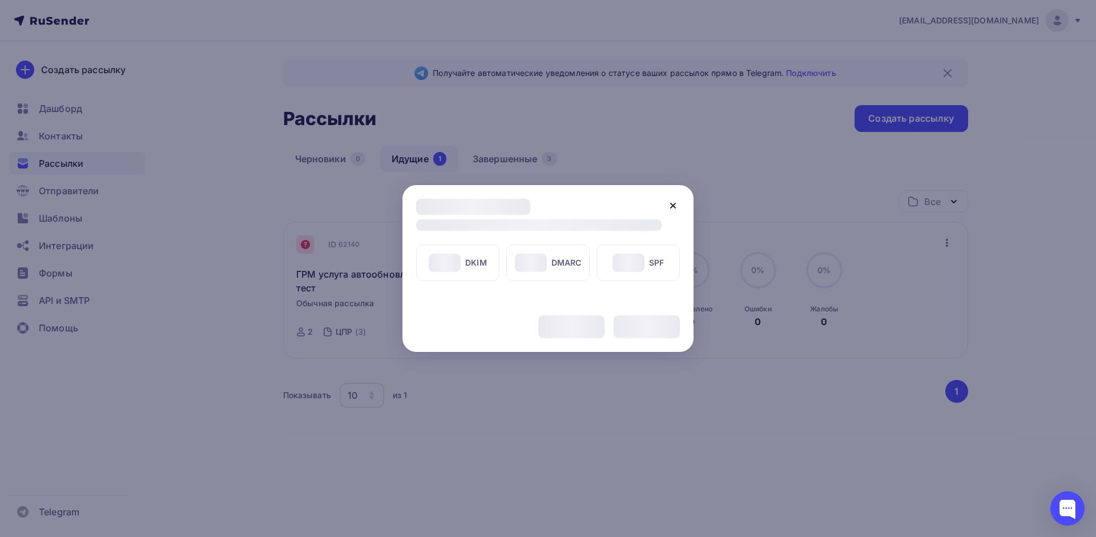
click at [669, 203] on icon at bounding box center [673, 206] width 14 height 14
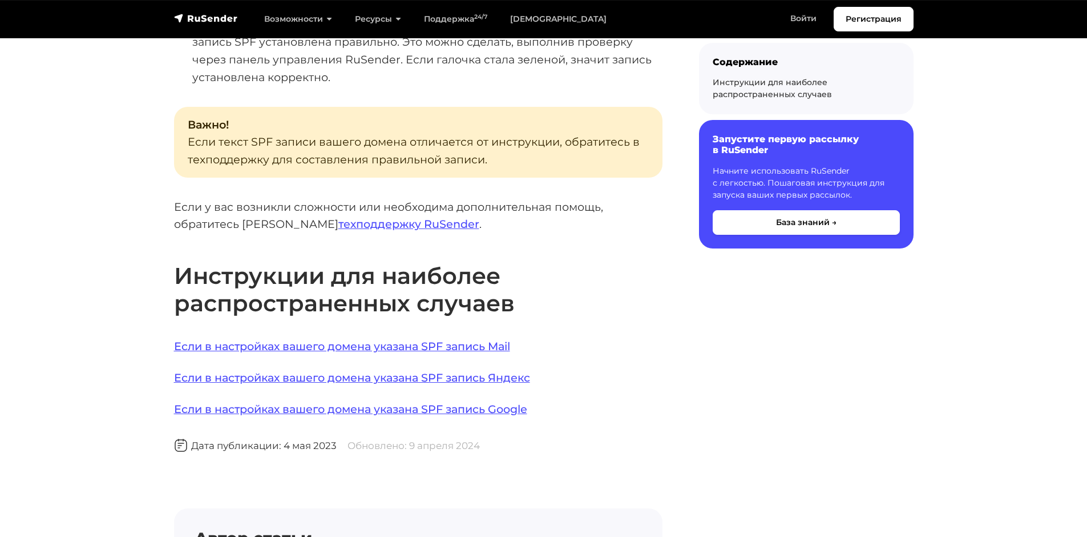
scroll to position [685, 0]
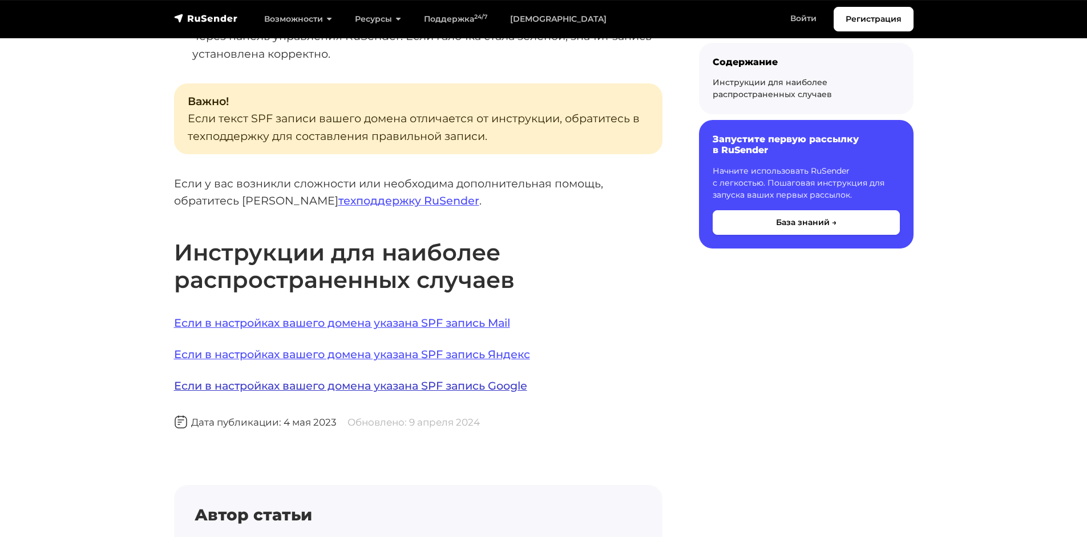
click at [498, 378] on link "Если в настройках вашего домена указана SPF запись Google" at bounding box center [350, 385] width 353 height 14
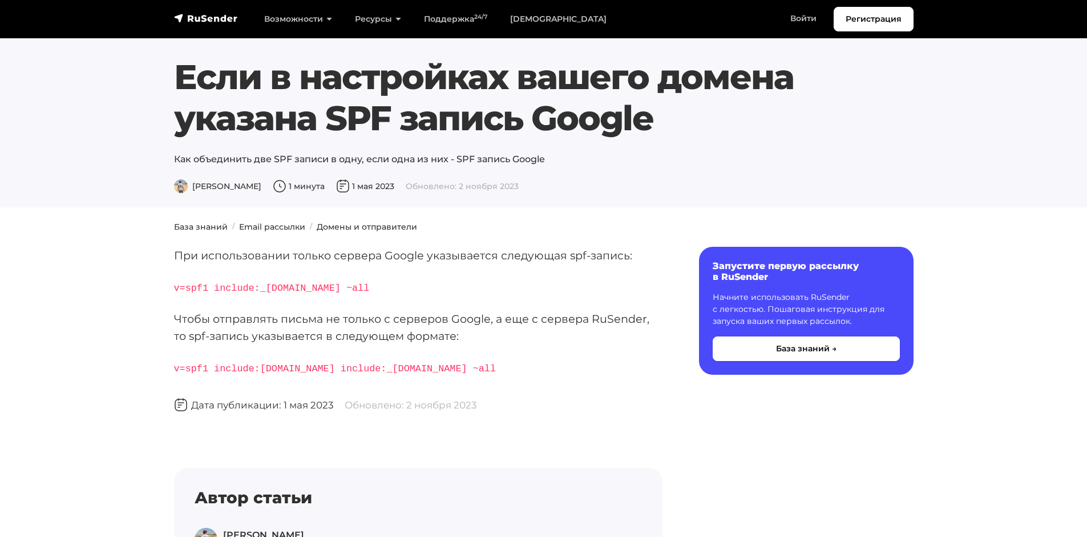
click at [209, 368] on code "v=spf1 include:[DOMAIN_NAME] include:_[DOMAIN_NAME] ~all" at bounding box center [335, 368] width 322 height 11
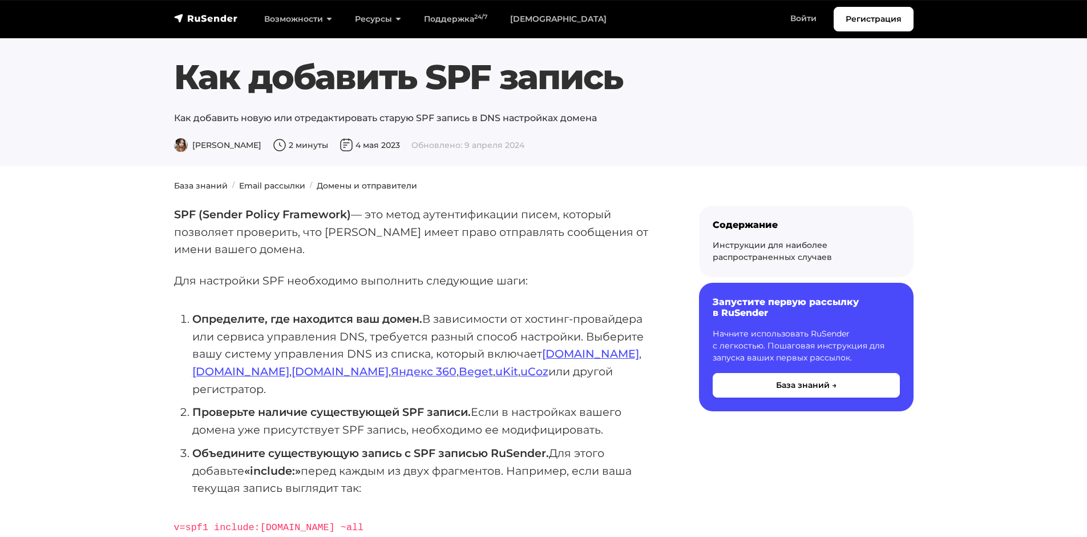
scroll to position [205, 0]
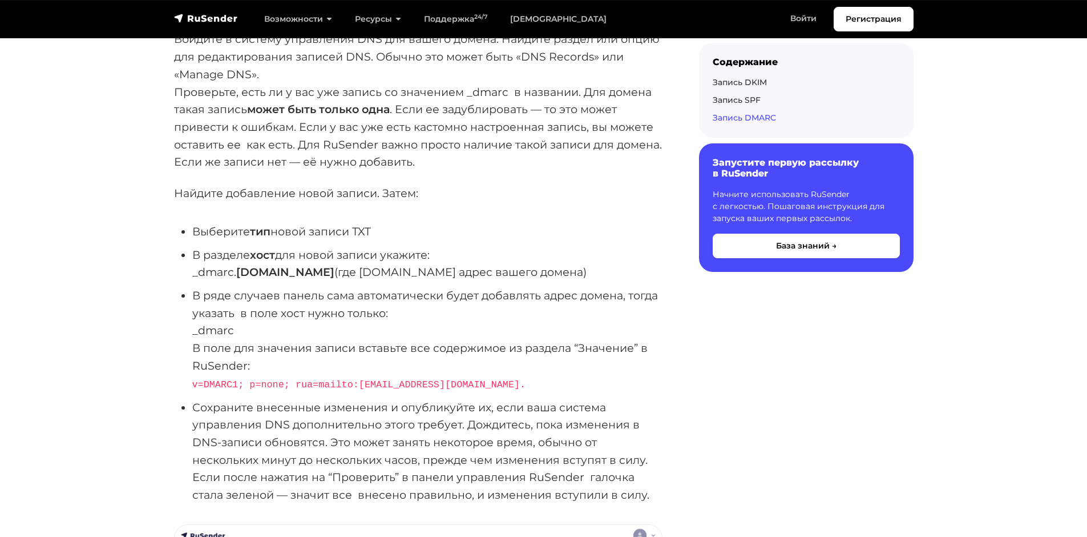
scroll to position [3356, 0]
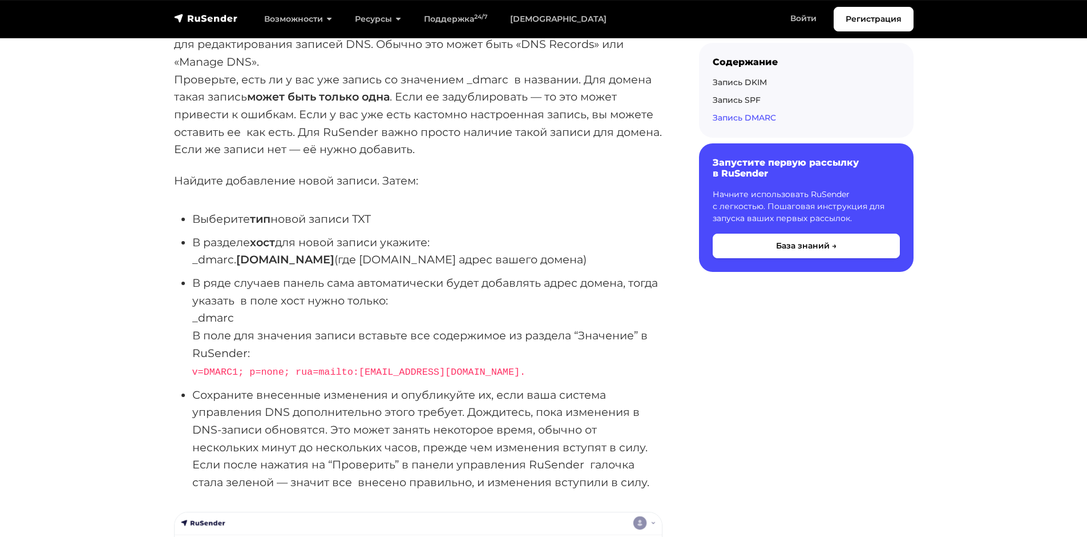
click at [218, 240] on li "В разделе хост для новой записи укажите: _dmarc. [DOMAIN_NAME] (где [DOMAIN_NAM…" at bounding box center [427, 250] width 470 height 35
copy li "_dmarc"
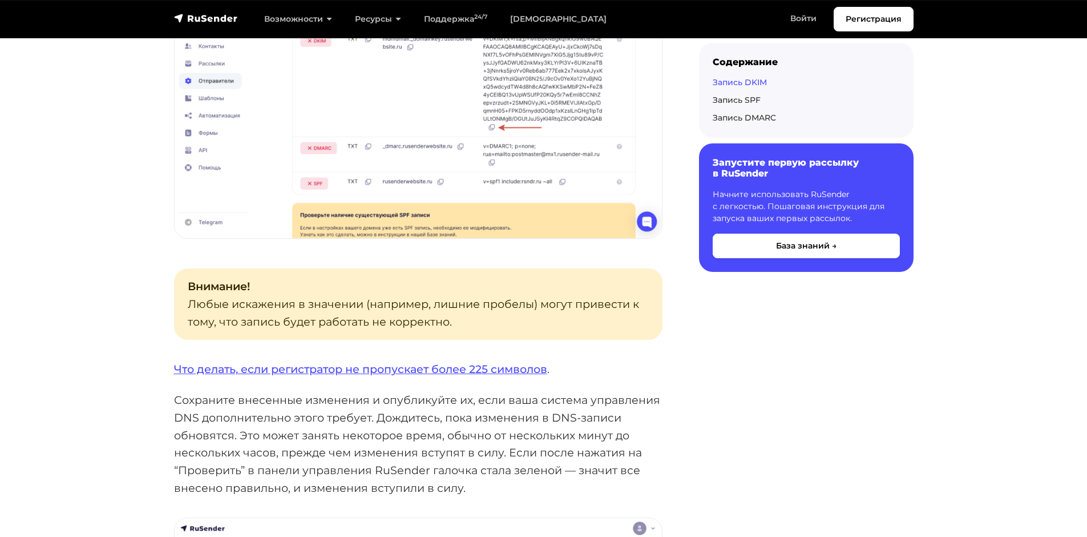
scroll to position [1265, 0]
